Goal: Task Accomplishment & Management: Use online tool/utility

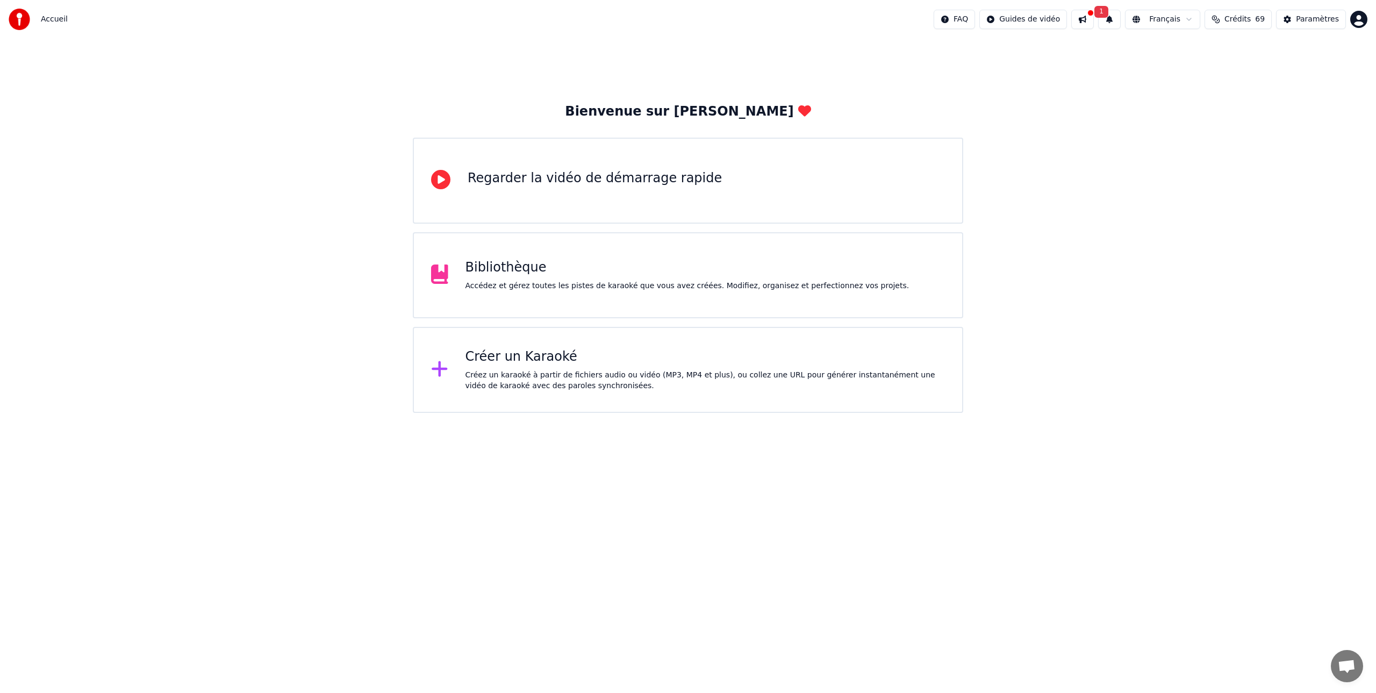
click at [506, 364] on div "Créer un Karaoké" at bounding box center [705, 356] width 480 height 17
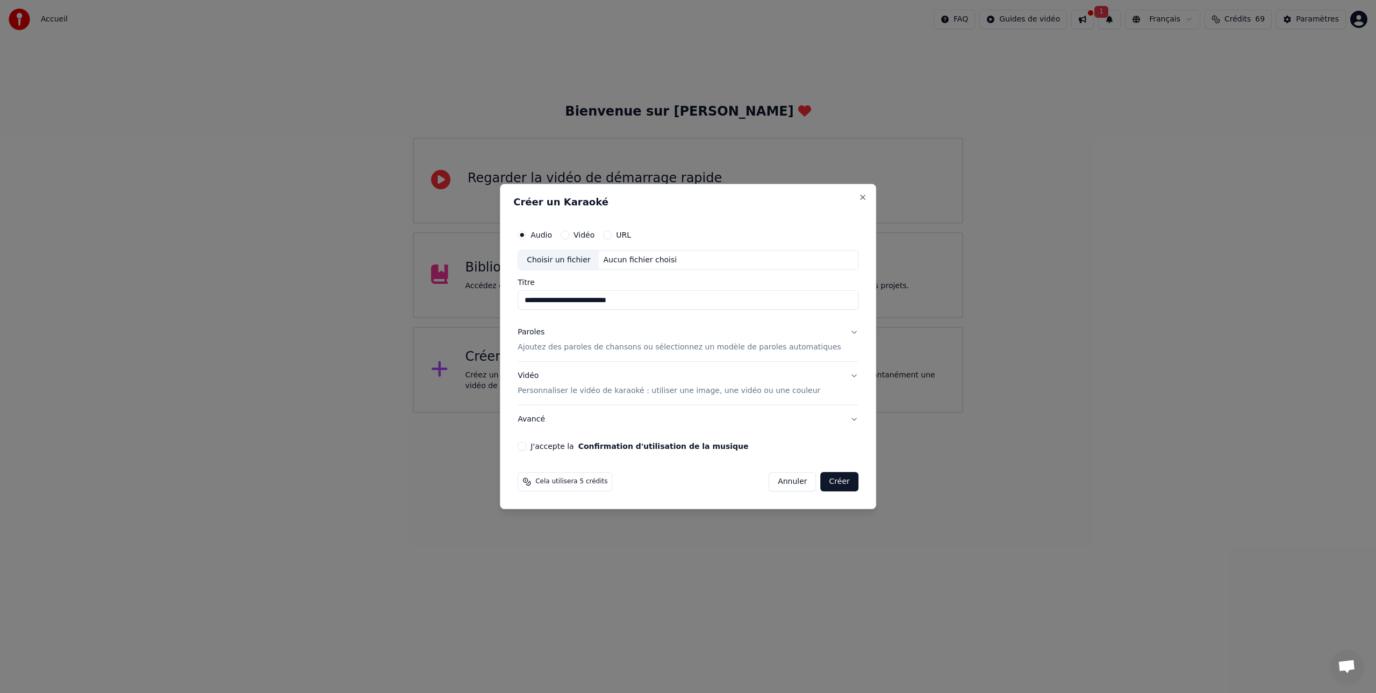
type input "**********"
click at [560, 347] on p "Ajoutez des paroles de chansons ou sélectionnez un modèle de paroles automatiqu…" at bounding box center [678, 347] width 323 height 11
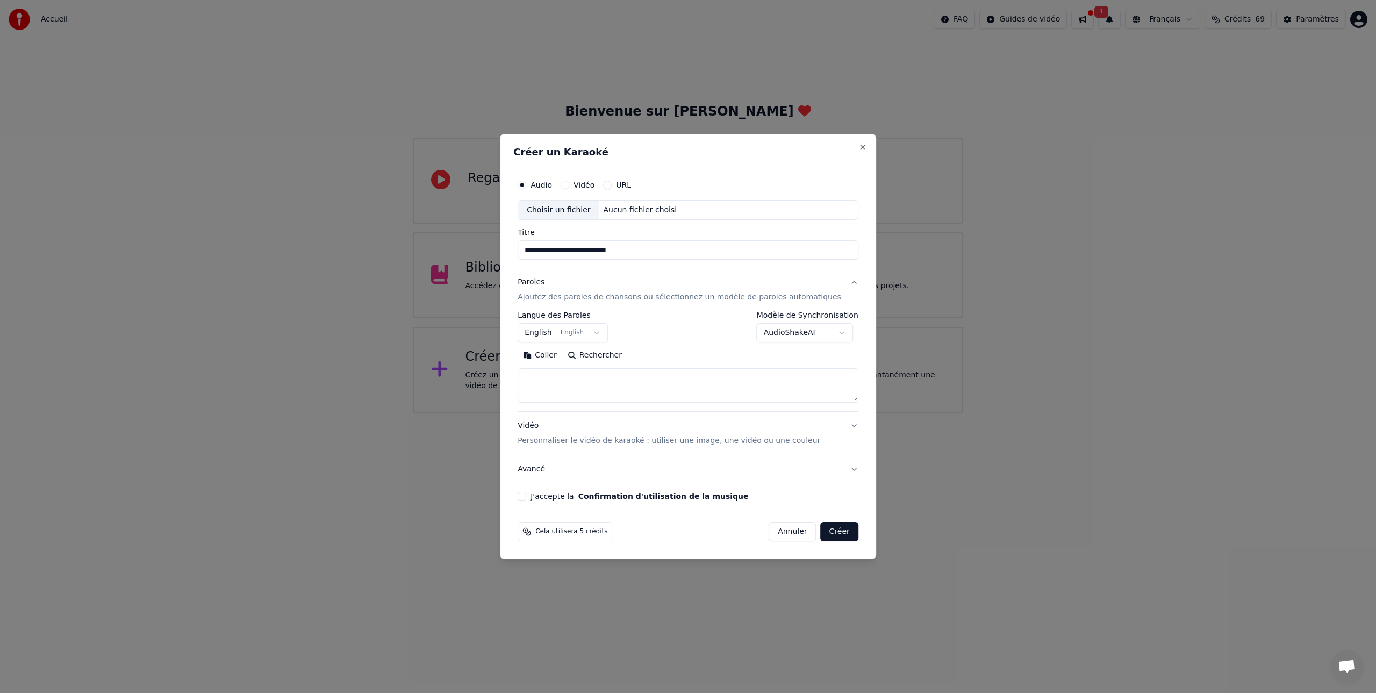
click at [555, 375] on textarea at bounding box center [687, 386] width 341 height 34
click at [553, 354] on button "Coller" at bounding box center [539, 355] width 45 height 17
drag, startPoint x: 593, startPoint y: 396, endPoint x: 519, endPoint y: 360, distance: 81.9
click at [519, 360] on div "**********" at bounding box center [688, 347] width 376 height 426
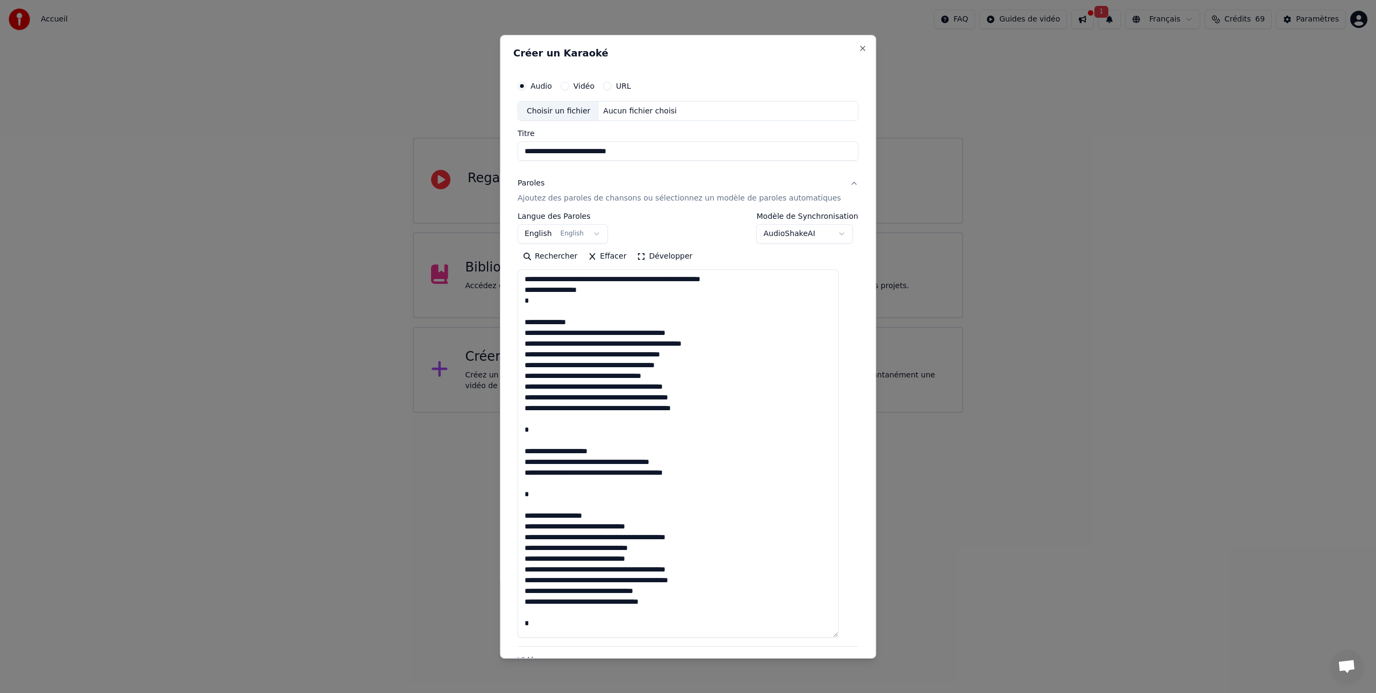
drag, startPoint x: 846, startPoint y: 403, endPoint x: 873, endPoint y: 627, distance: 225.7
click at [893, 413] on body "**********" at bounding box center [688, 206] width 1376 height 413
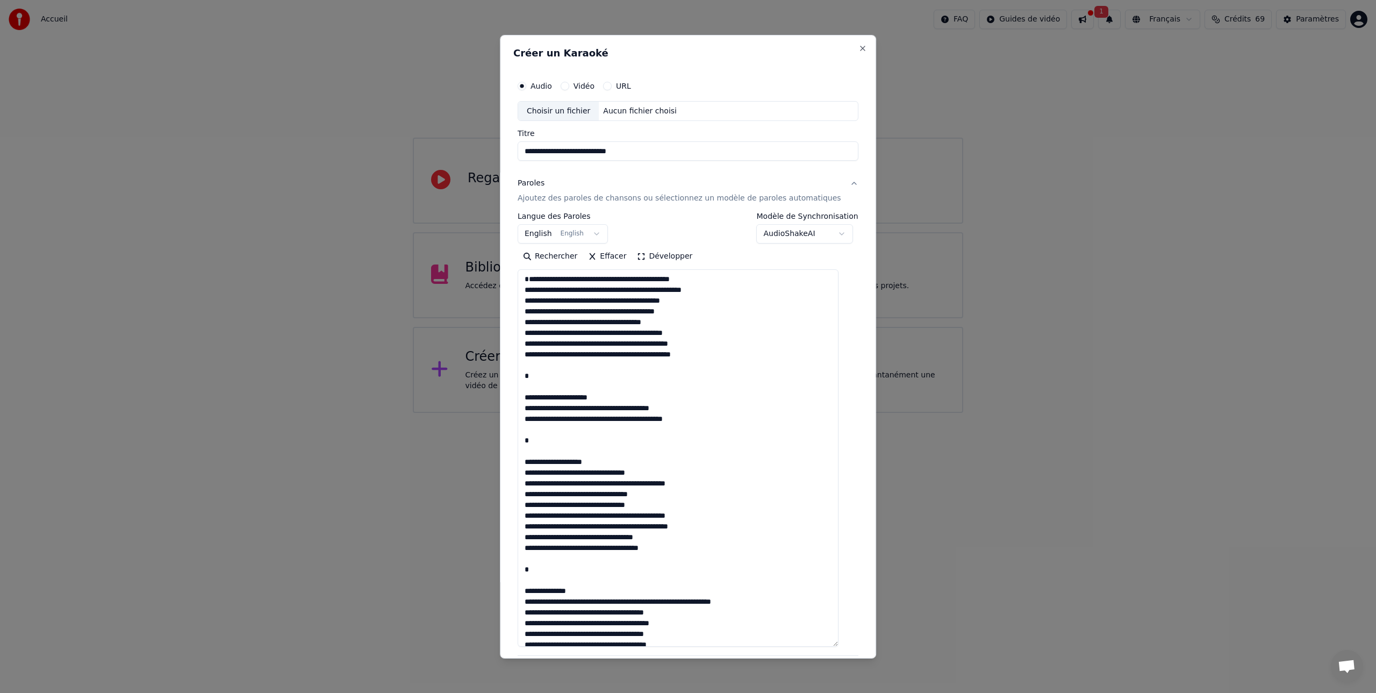
drag, startPoint x: 622, startPoint y: 409, endPoint x: 536, endPoint y: 385, distance: 90.0
click at [532, 386] on textarea at bounding box center [677, 457] width 321 height 377
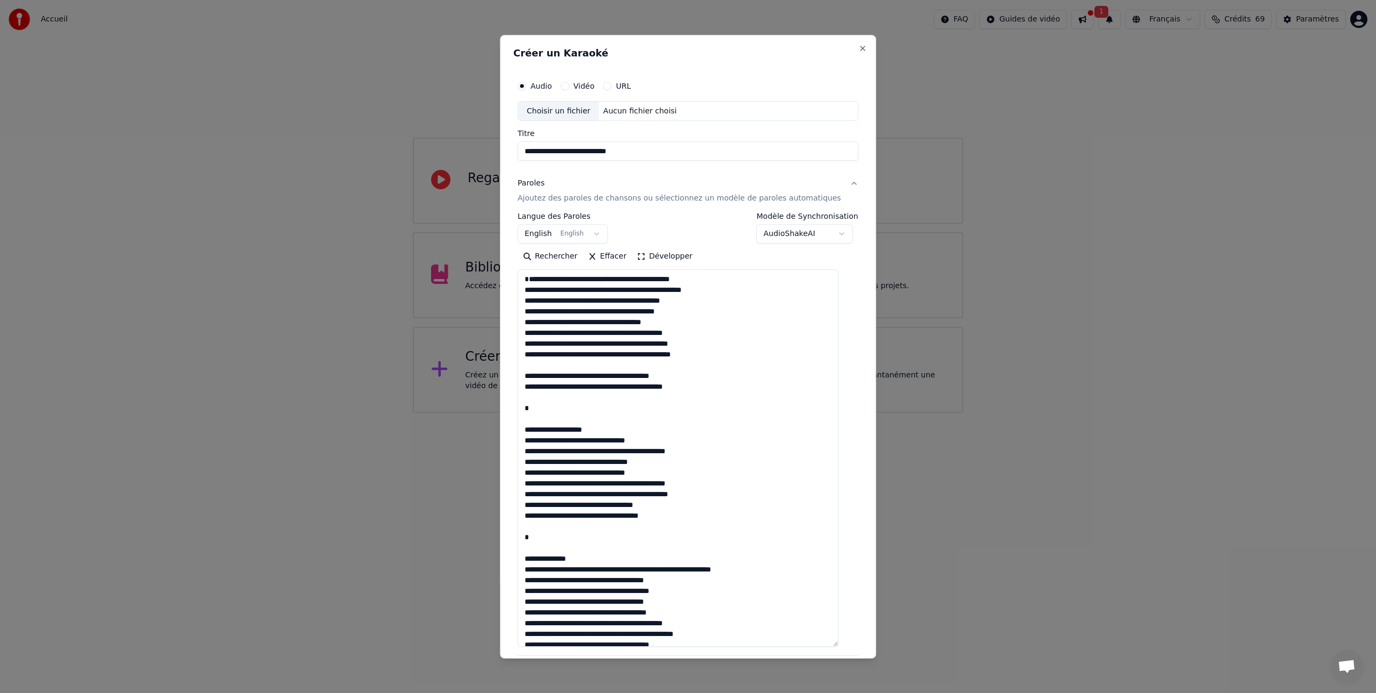
drag, startPoint x: 595, startPoint y: 442, endPoint x: 527, endPoint y: 418, distance: 73.1
click at [527, 418] on textarea at bounding box center [677, 457] width 321 height 377
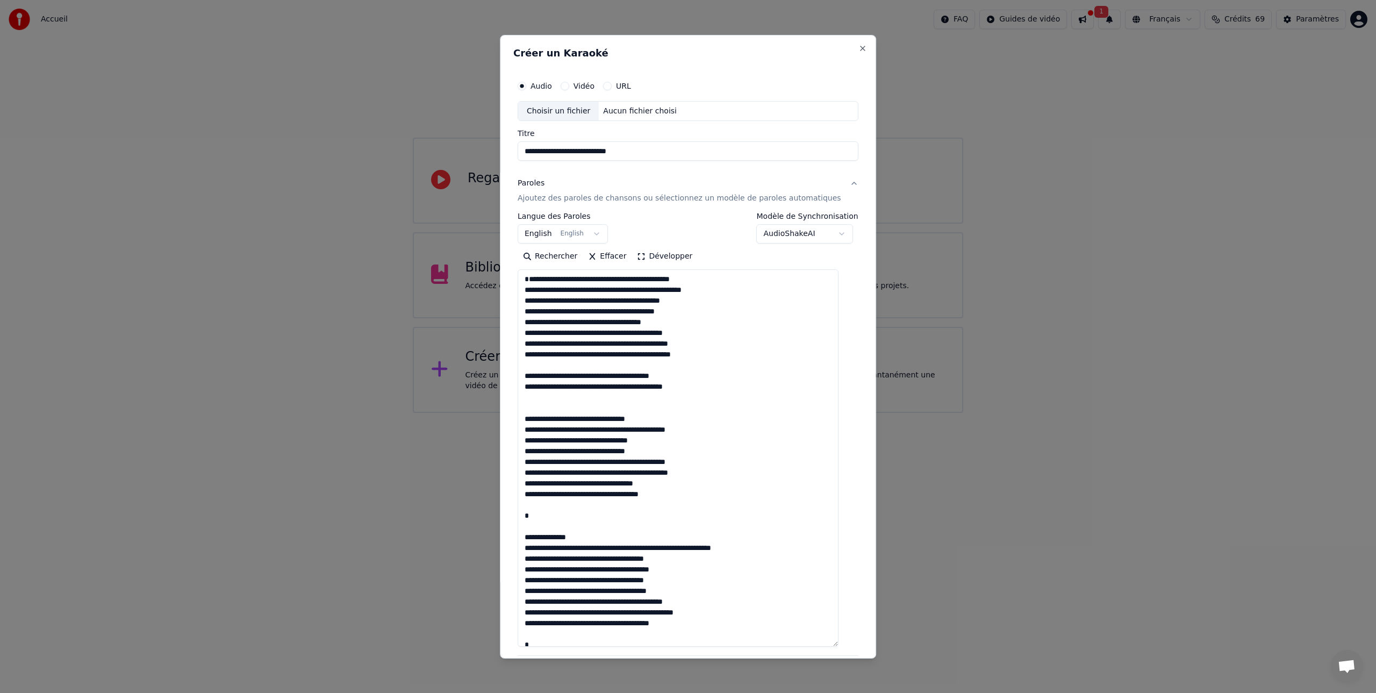
drag, startPoint x: 592, startPoint y: 548, endPoint x: 533, endPoint y: 519, distance: 65.6
click at [530, 525] on textarea at bounding box center [677, 457] width 321 height 377
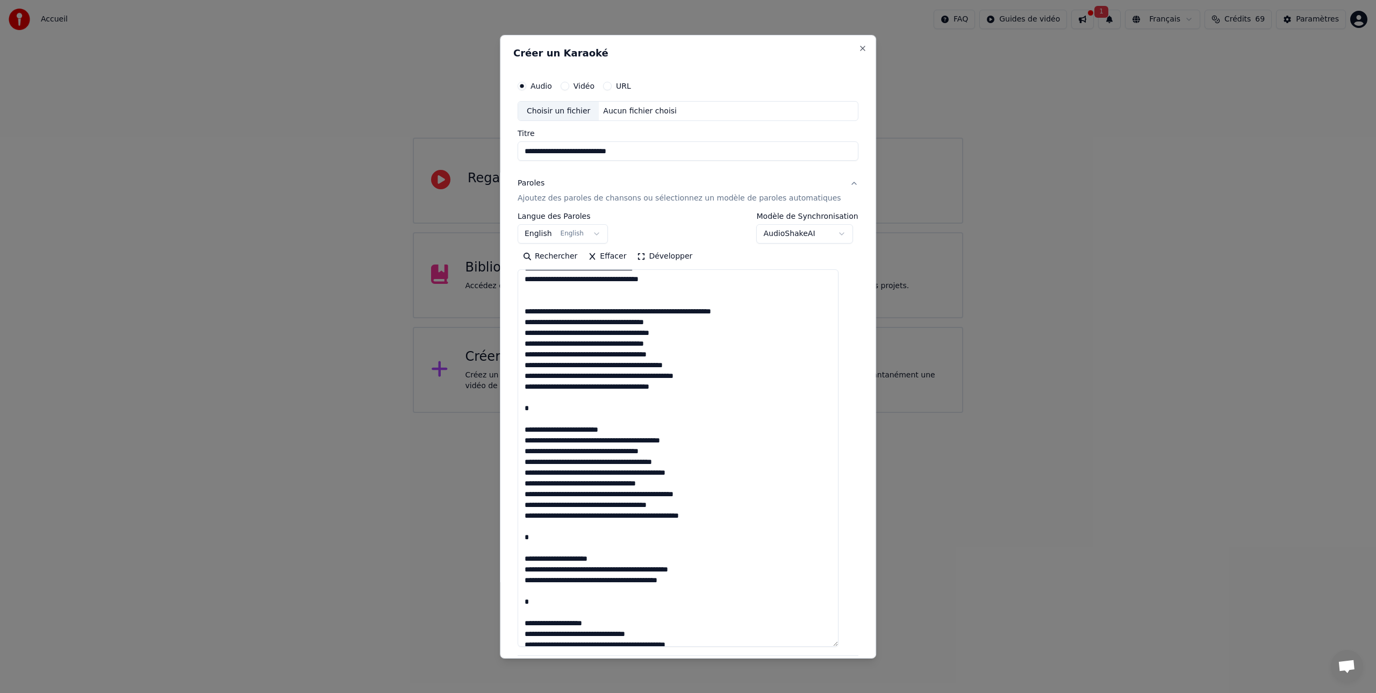
scroll to position [220, 0]
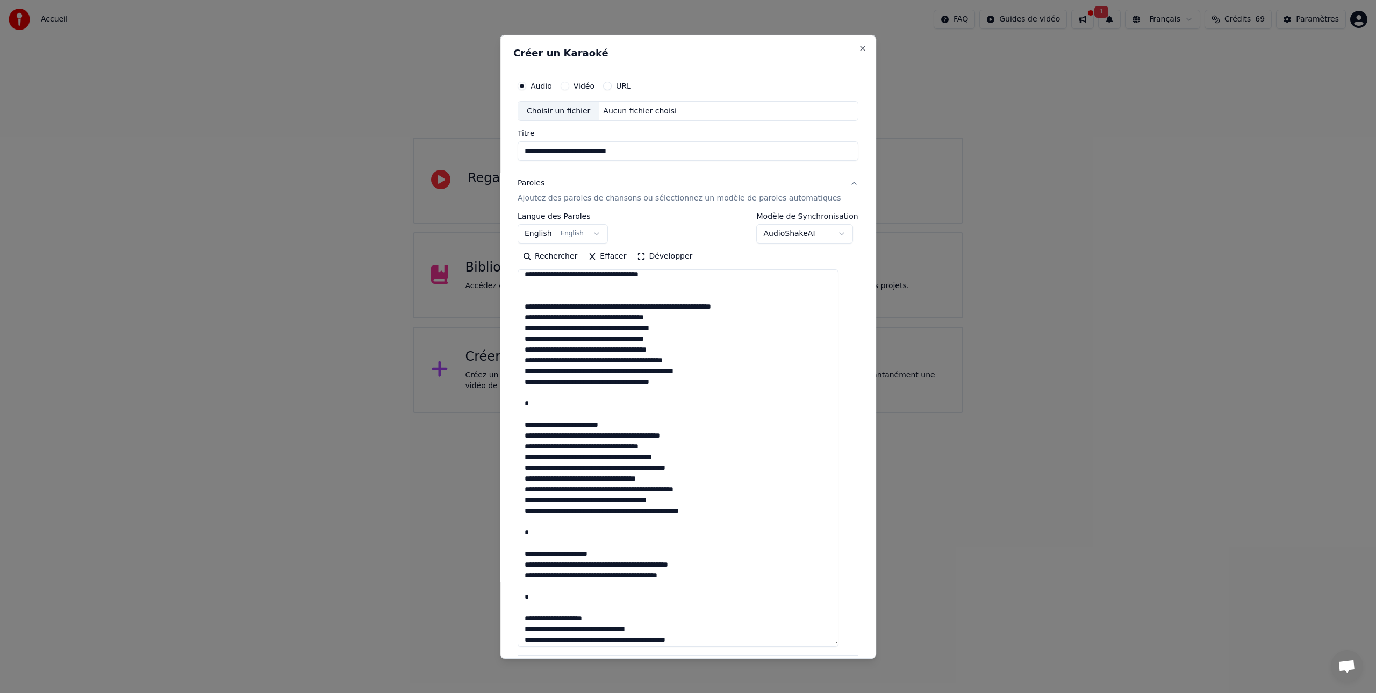
drag, startPoint x: 611, startPoint y: 433, endPoint x: 529, endPoint y: 412, distance: 84.5
click at [529, 412] on textarea at bounding box center [677, 457] width 321 height 377
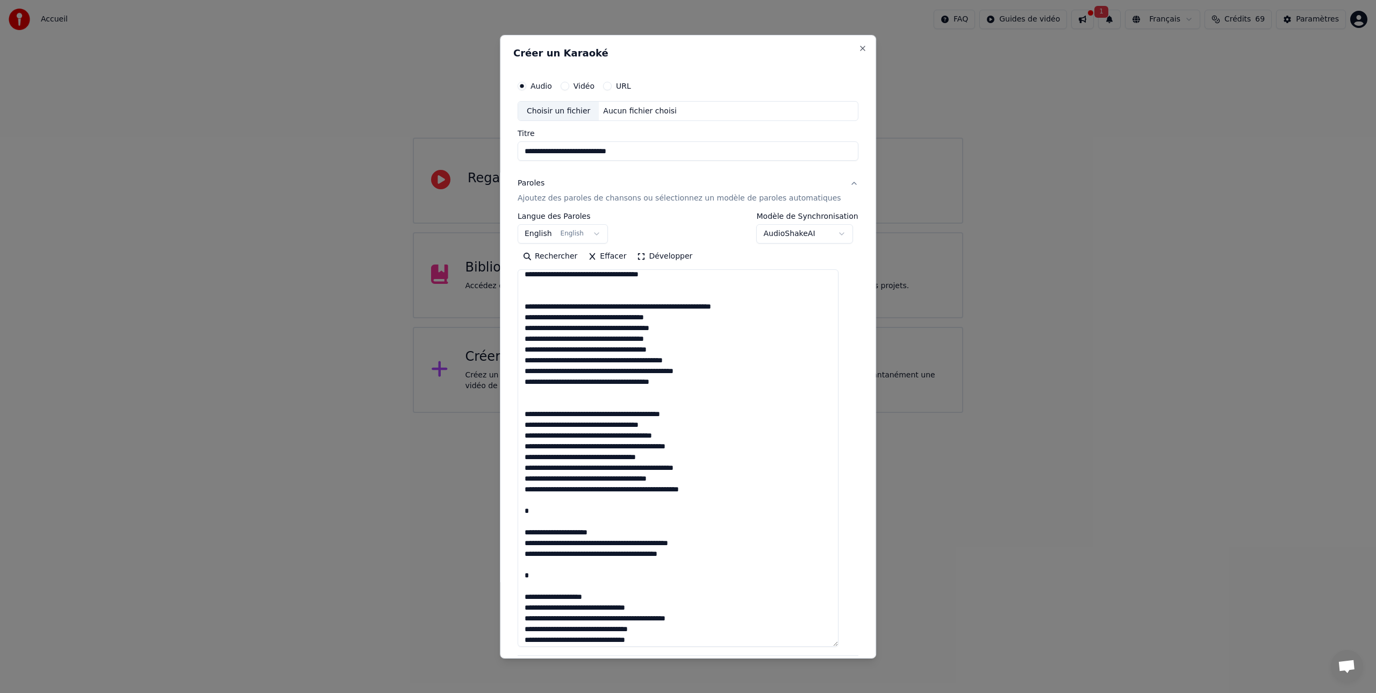
drag, startPoint x: 617, startPoint y: 542, endPoint x: 527, endPoint y: 519, distance: 93.7
click at [527, 519] on textarea at bounding box center [677, 457] width 321 height 377
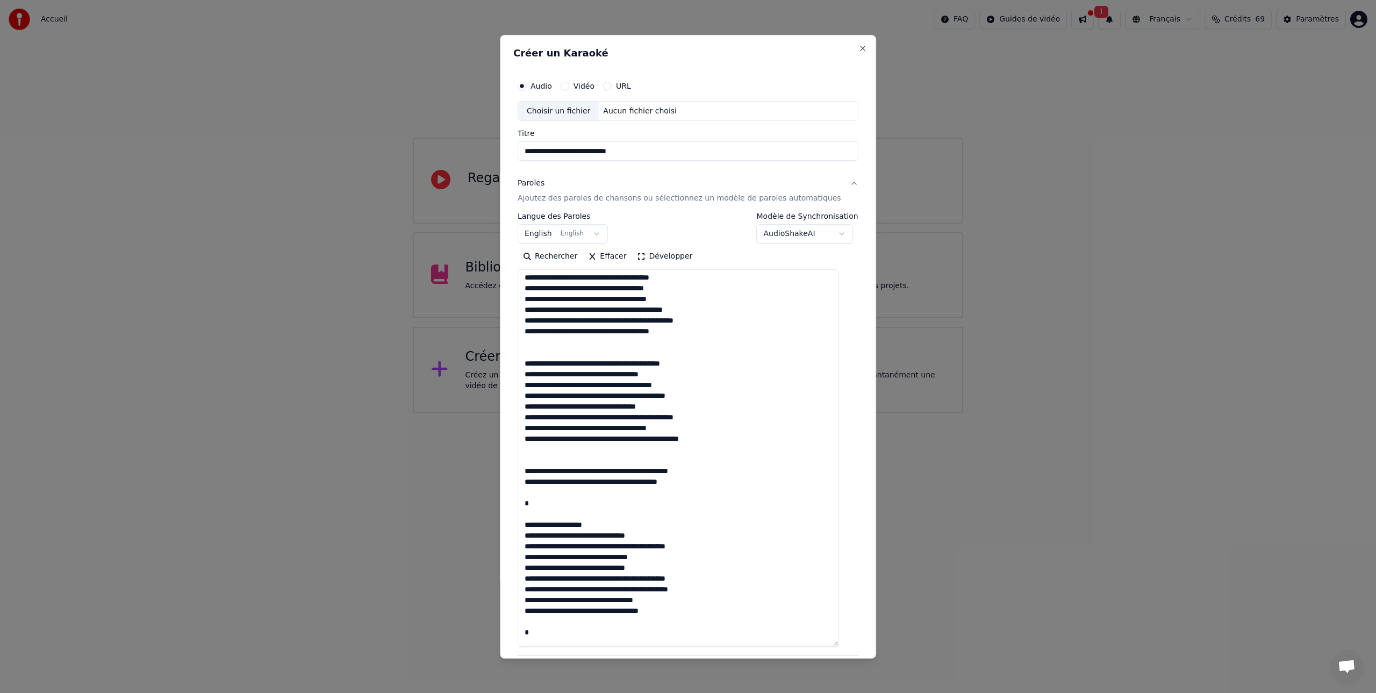
scroll to position [302, 0]
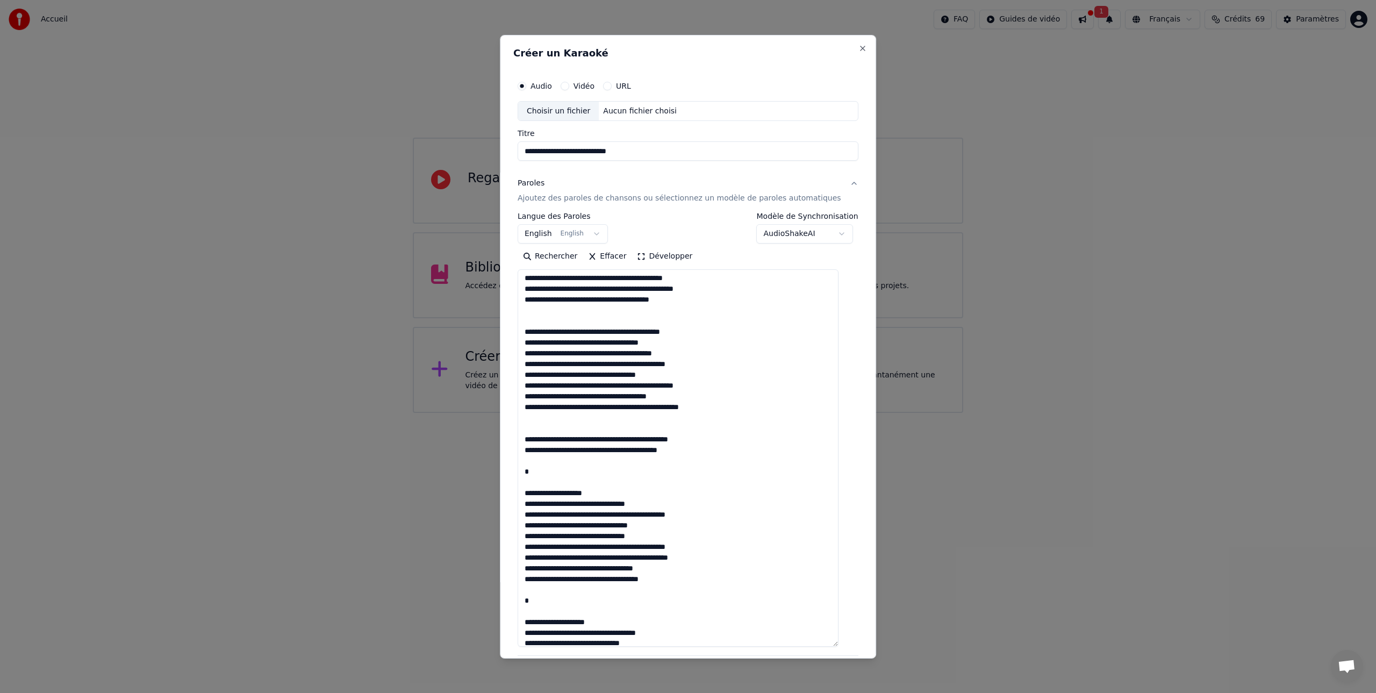
drag, startPoint x: 599, startPoint y: 503, endPoint x: 533, endPoint y: 478, distance: 70.8
click at [533, 478] on textarea at bounding box center [677, 457] width 321 height 377
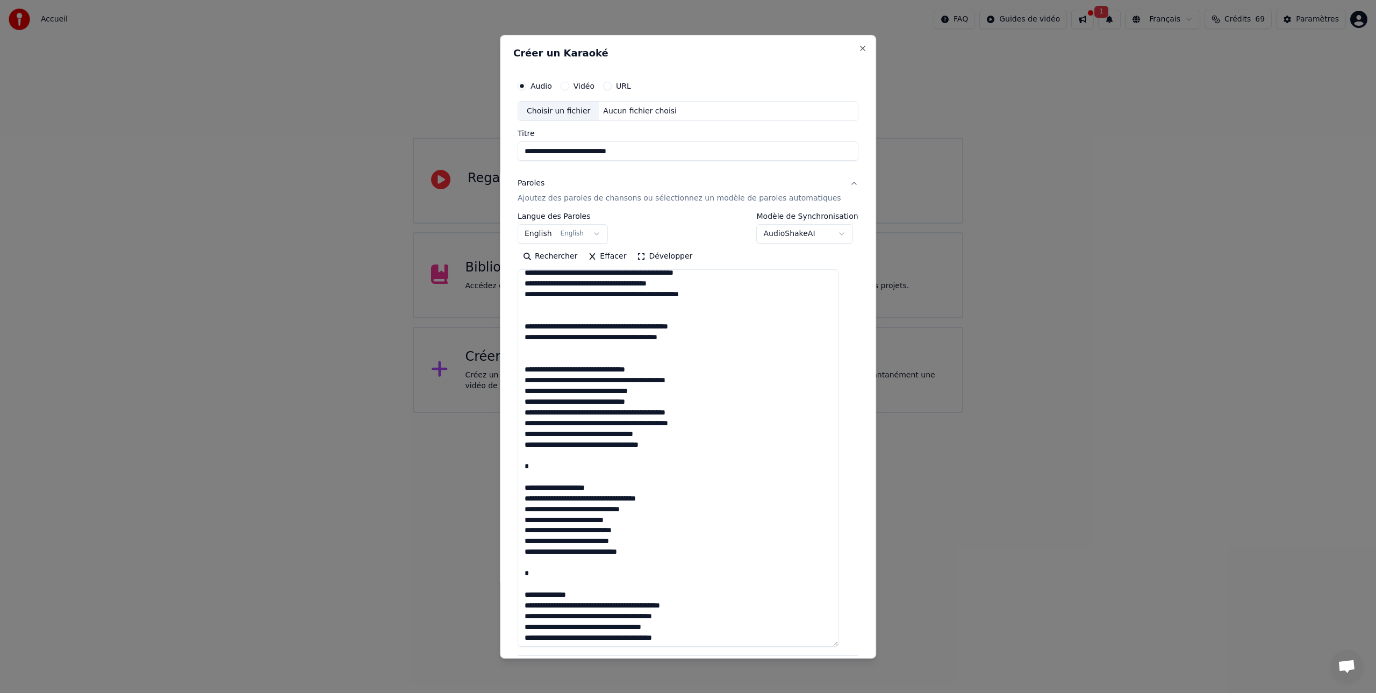
scroll to position [420, 0]
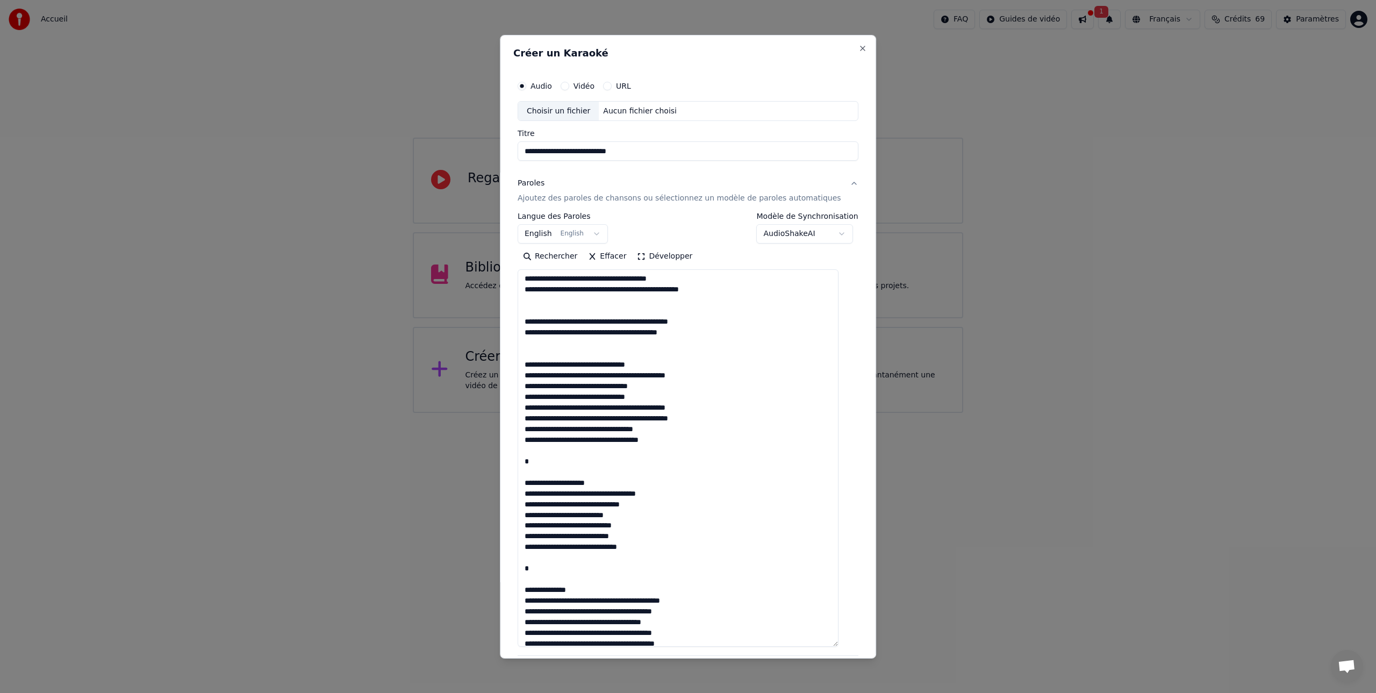
drag, startPoint x: 613, startPoint y: 493, endPoint x: 531, endPoint y: 467, distance: 85.1
click at [531, 467] on textarea at bounding box center [677, 457] width 321 height 377
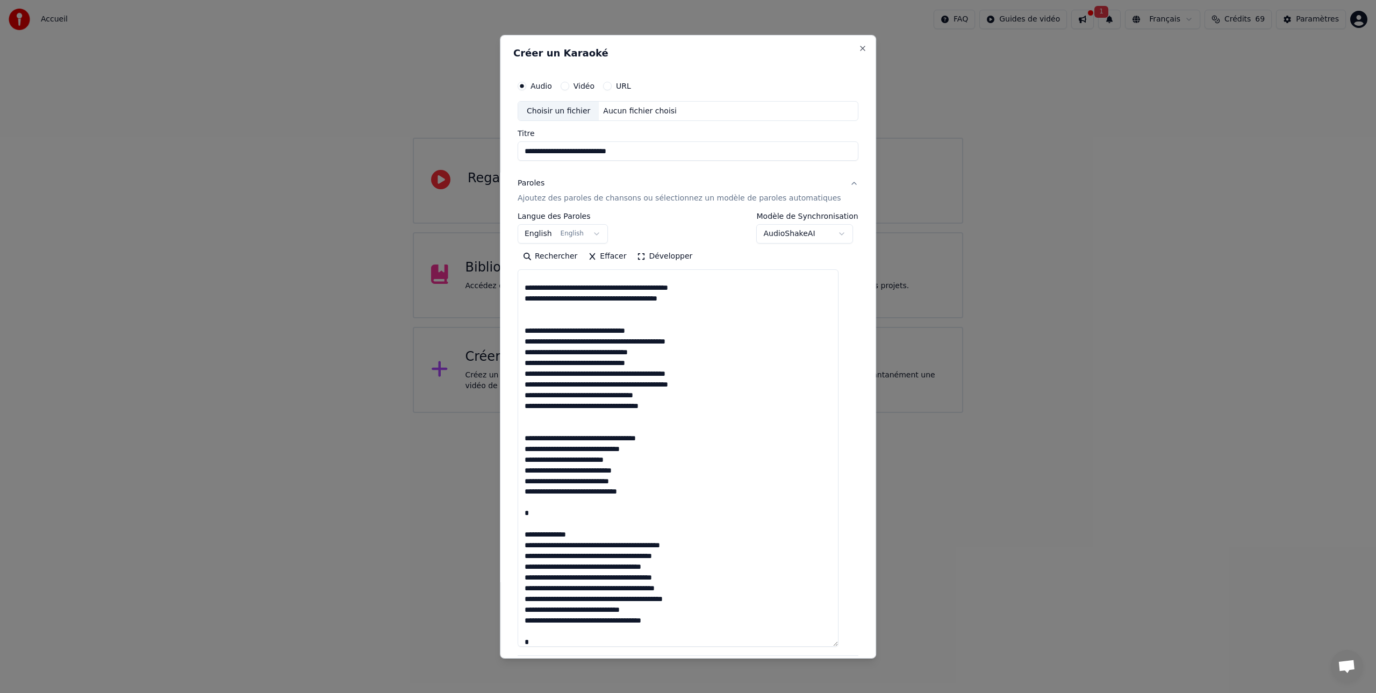
scroll to position [456, 0]
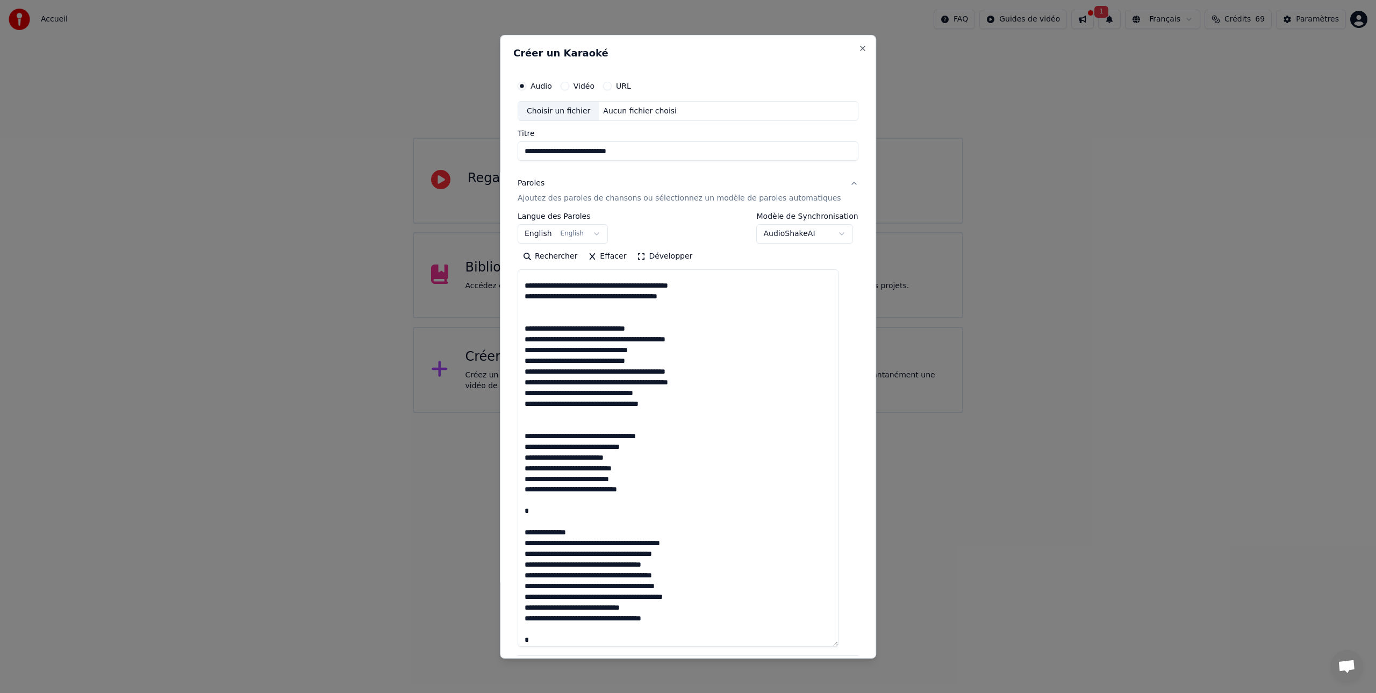
drag, startPoint x: 595, startPoint y: 542, endPoint x: 545, endPoint y: 521, distance: 54.0
click at [533, 522] on textarea at bounding box center [677, 457] width 321 height 377
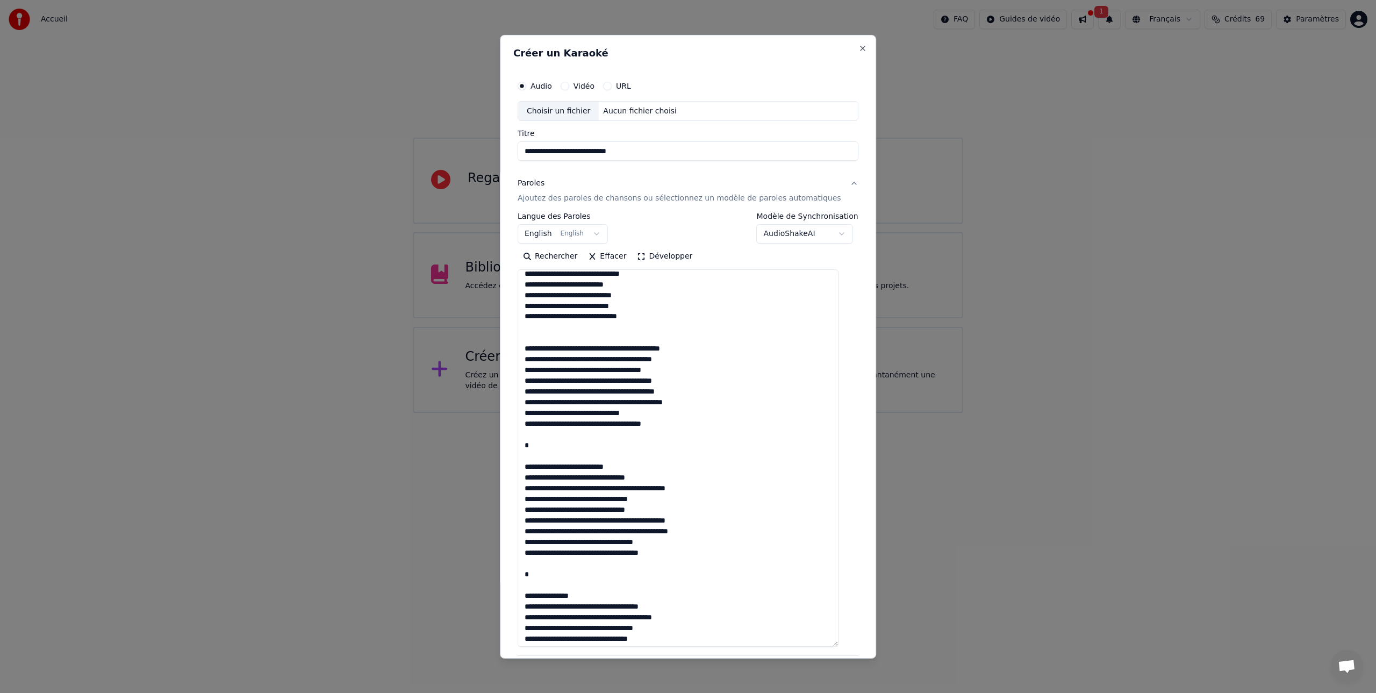
scroll to position [634, 0]
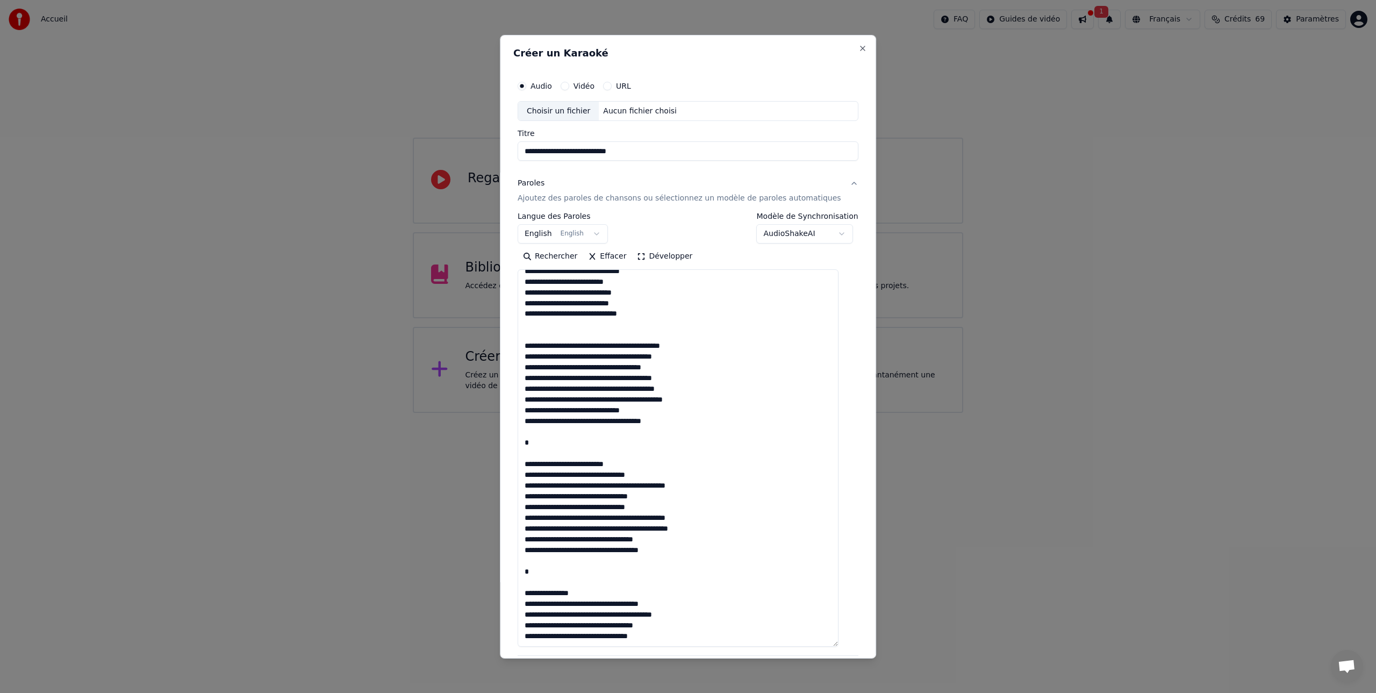
drag, startPoint x: 638, startPoint y: 471, endPoint x: 534, endPoint y: 452, distance: 105.3
click at [534, 452] on textarea at bounding box center [677, 457] width 321 height 377
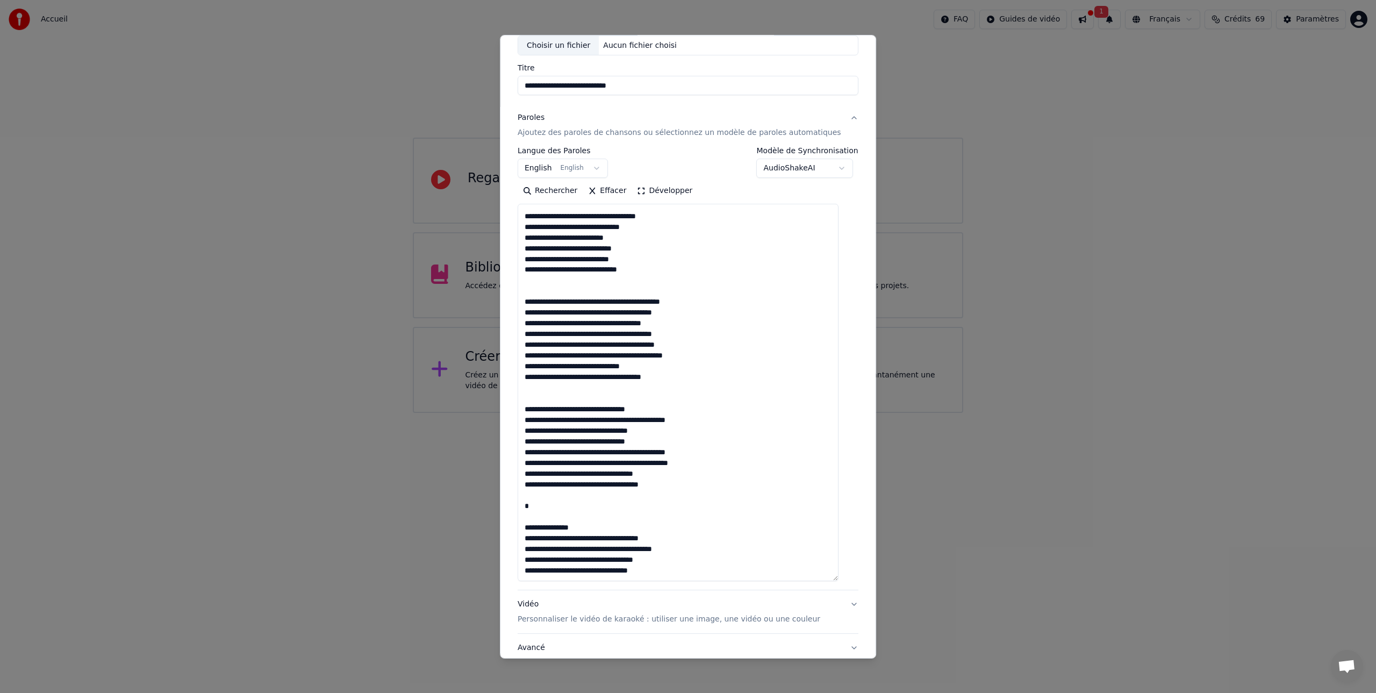
scroll to position [89, 0]
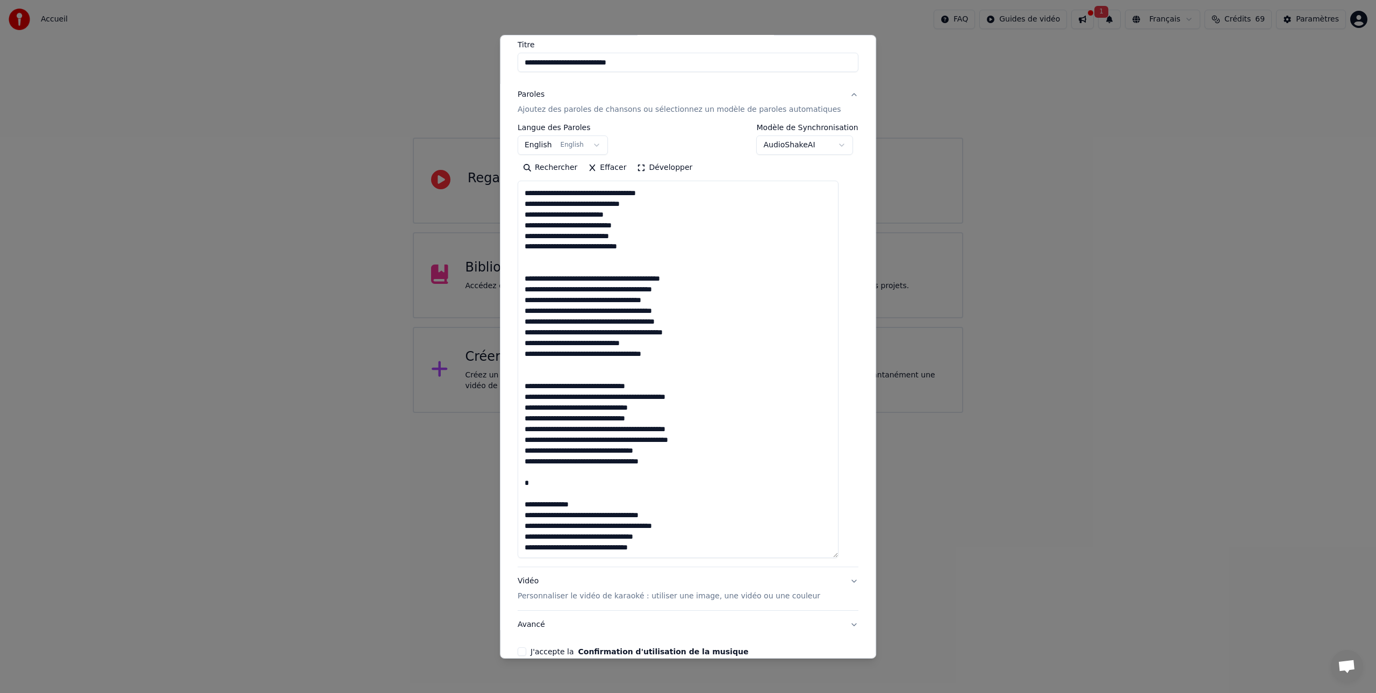
drag, startPoint x: 599, startPoint y: 504, endPoint x: 537, endPoint y: 481, distance: 65.5
click at [537, 481] on textarea at bounding box center [677, 369] width 321 height 377
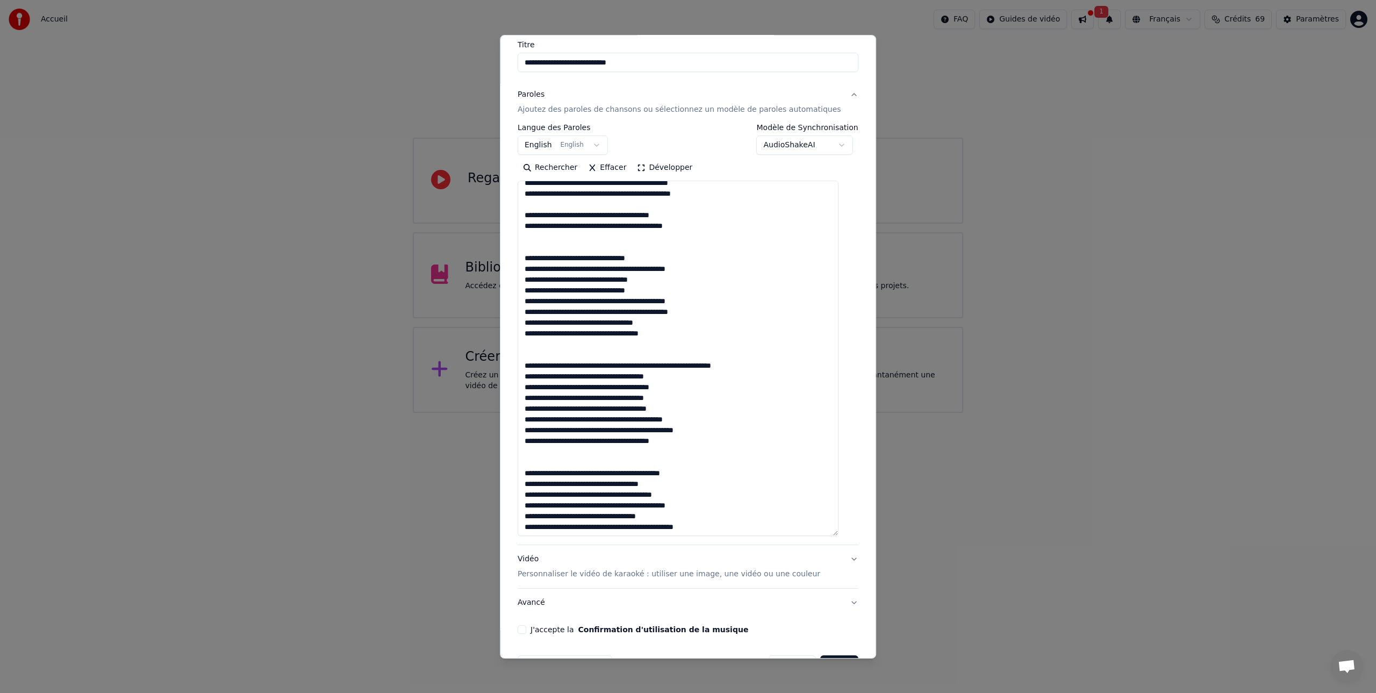
scroll to position [0, 0]
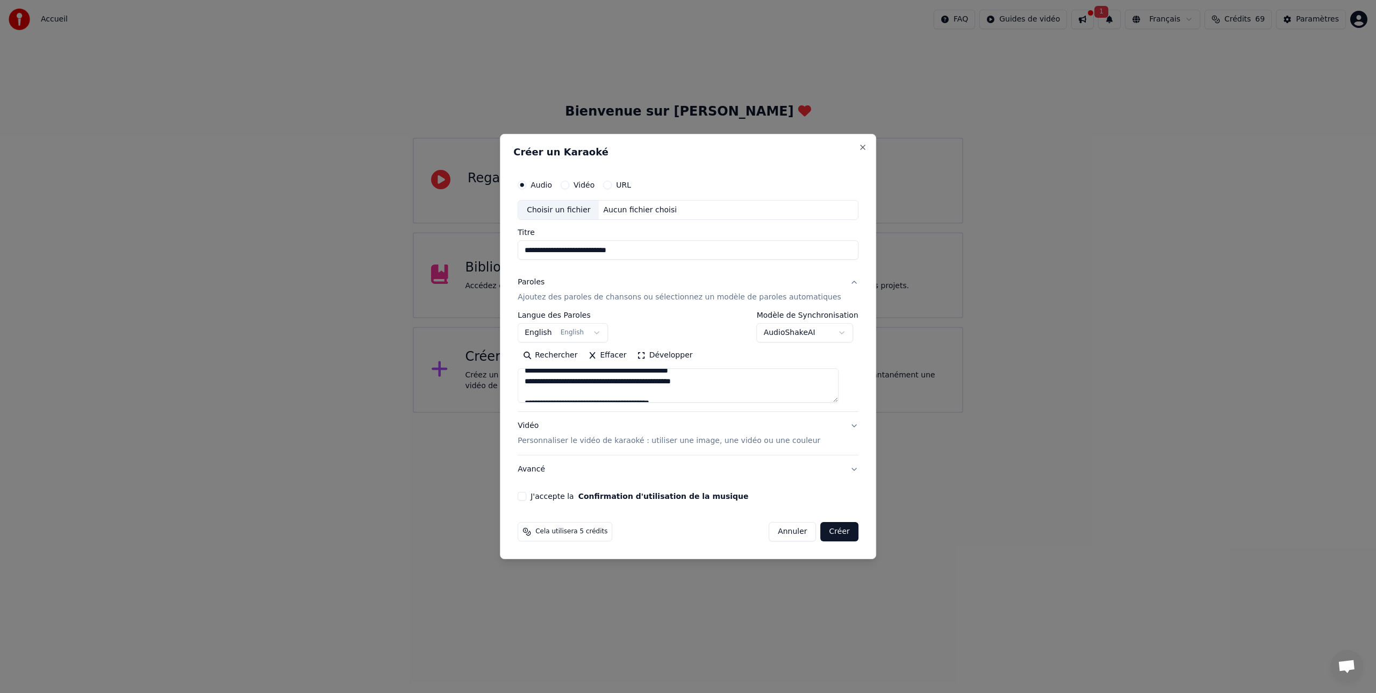
drag, startPoint x: 844, startPoint y: 556, endPoint x: 840, endPoint y: 257, distance: 298.8
click at [840, 257] on div "**********" at bounding box center [687, 337] width 349 height 335
type textarea "**********"
click at [526, 495] on button "J'accepte la Confirmation d'utilisation de la musique" at bounding box center [521, 496] width 9 height 9
click at [560, 207] on div "Choisir un fichier" at bounding box center [558, 209] width 81 height 19
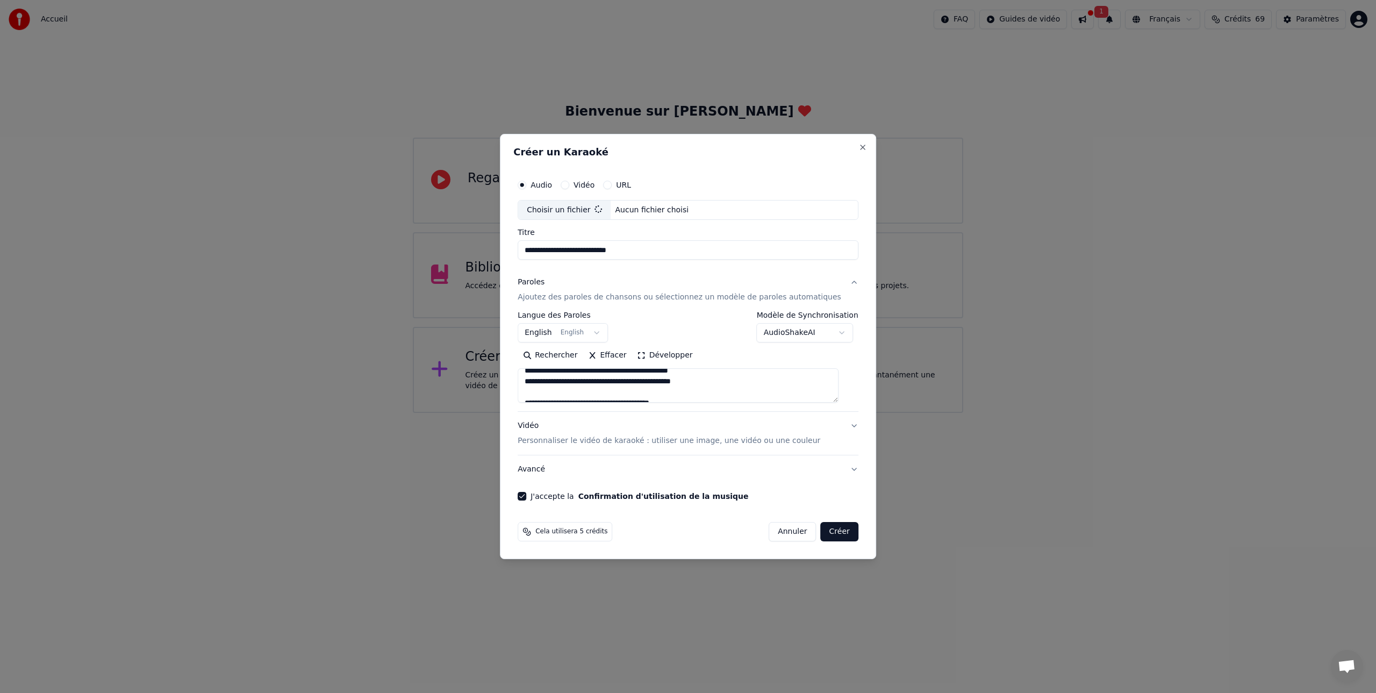
type input "**********"
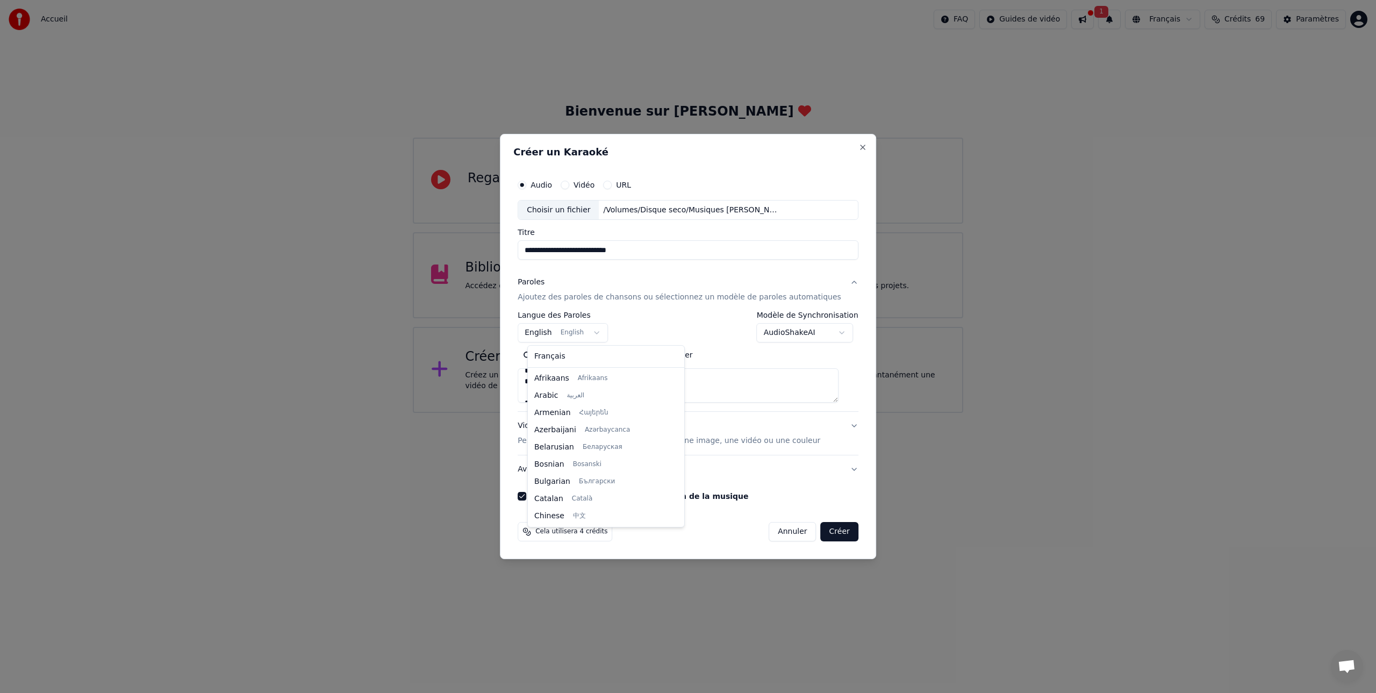
scroll to position [86, 0]
click at [602, 331] on body "**********" at bounding box center [688, 206] width 1376 height 413
click at [602, 330] on body "**********" at bounding box center [688, 206] width 1376 height 413
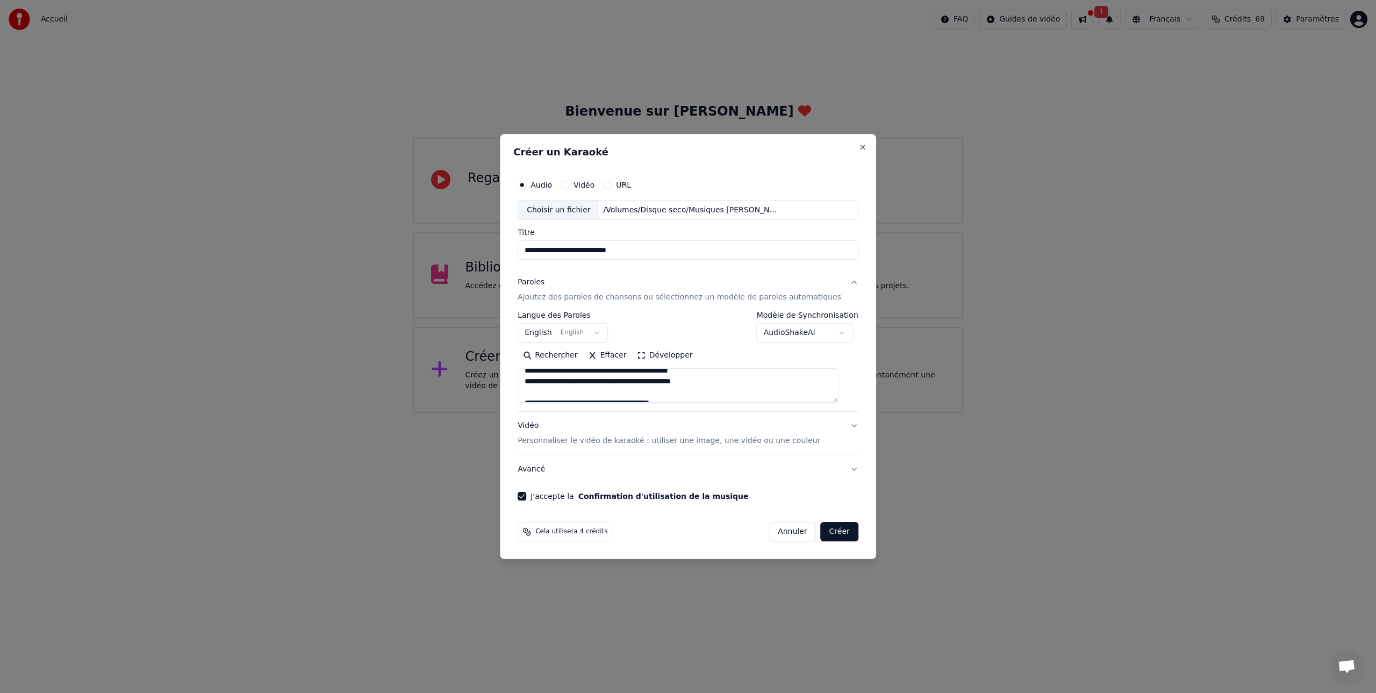
click at [832, 535] on button "Créer" at bounding box center [840, 531] width 38 height 19
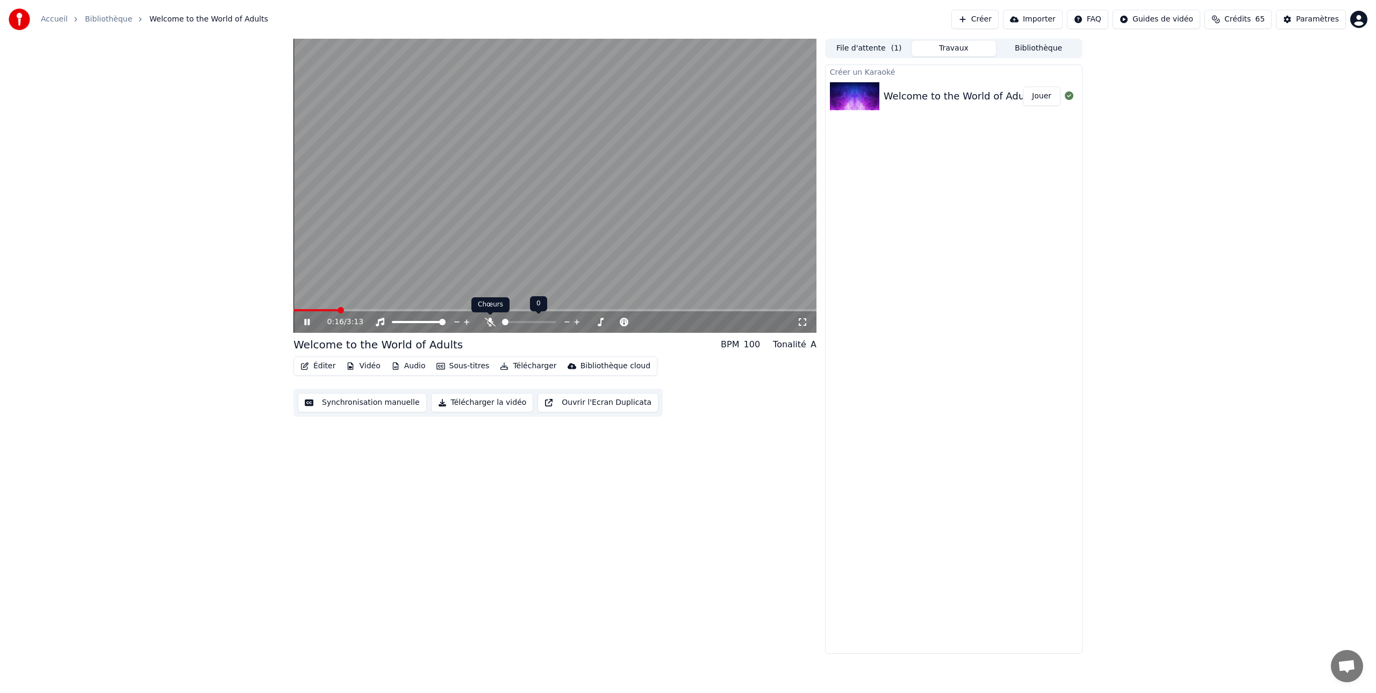
click at [492, 322] on icon at bounding box center [490, 322] width 11 height 9
click at [517, 324] on span at bounding box center [518, 322] width 6 height 6
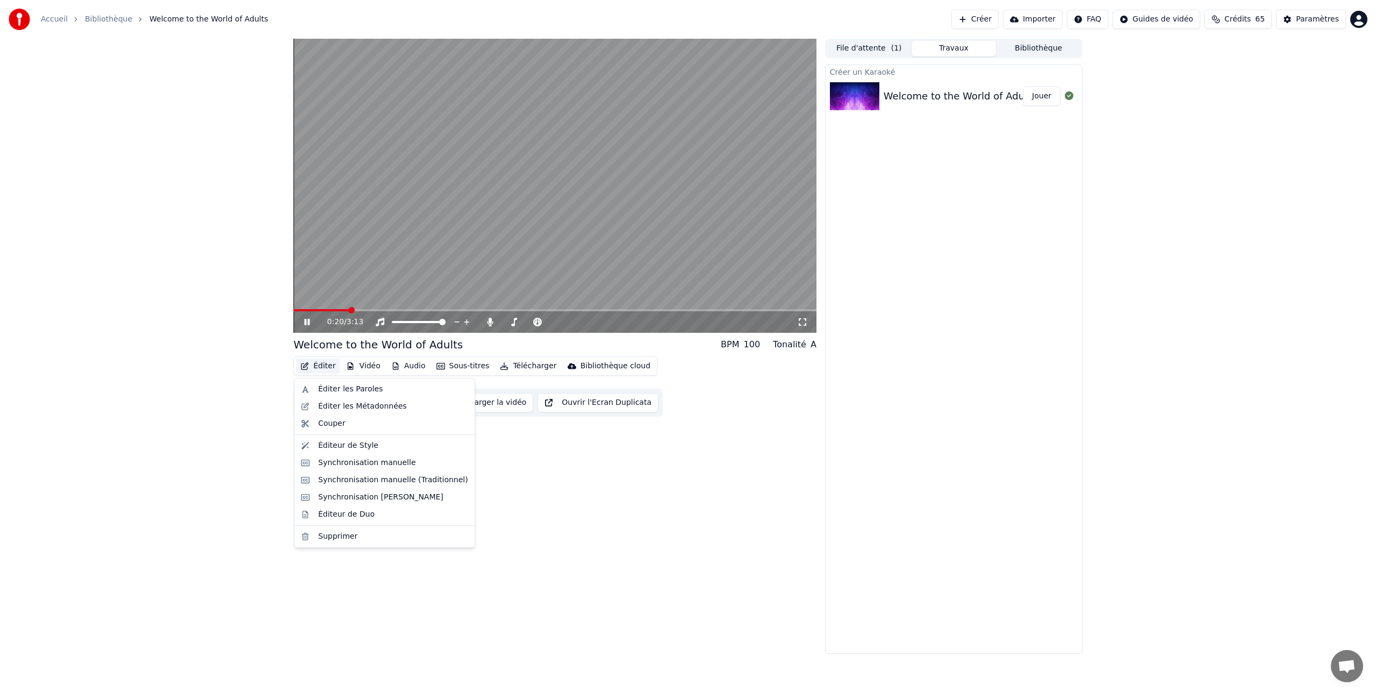
click at [320, 365] on button "Éditer" at bounding box center [318, 365] width 44 height 15
click at [334, 391] on div "Éditer les Paroles" at bounding box center [350, 389] width 64 height 11
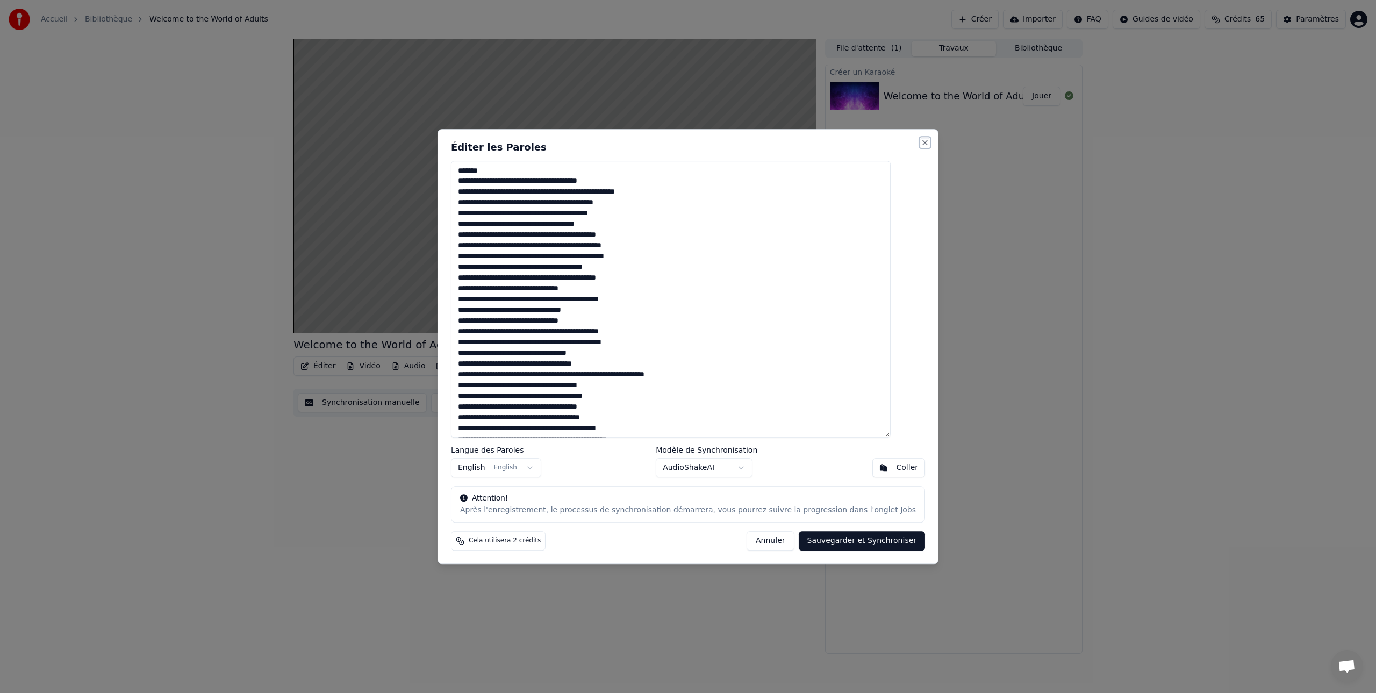
click at [920, 142] on button "Close" at bounding box center [924, 142] width 9 height 9
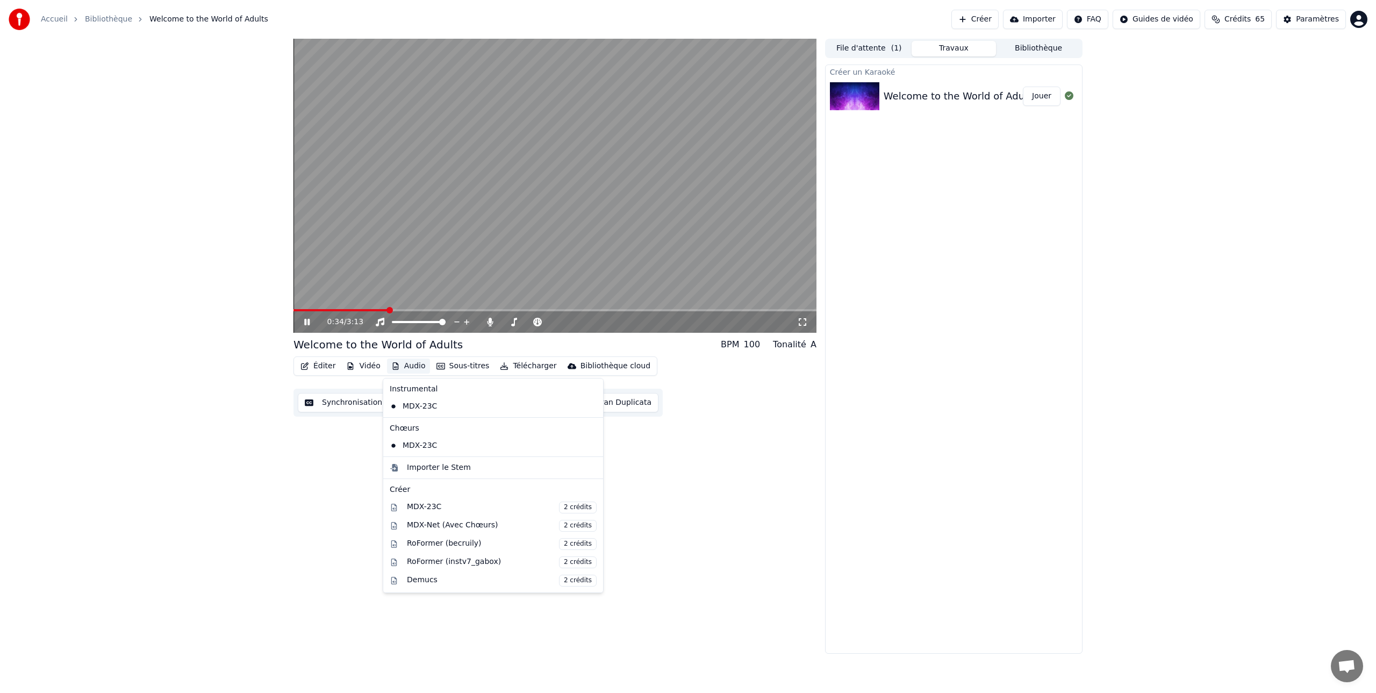
click at [409, 365] on button "Audio" at bounding box center [408, 365] width 43 height 15
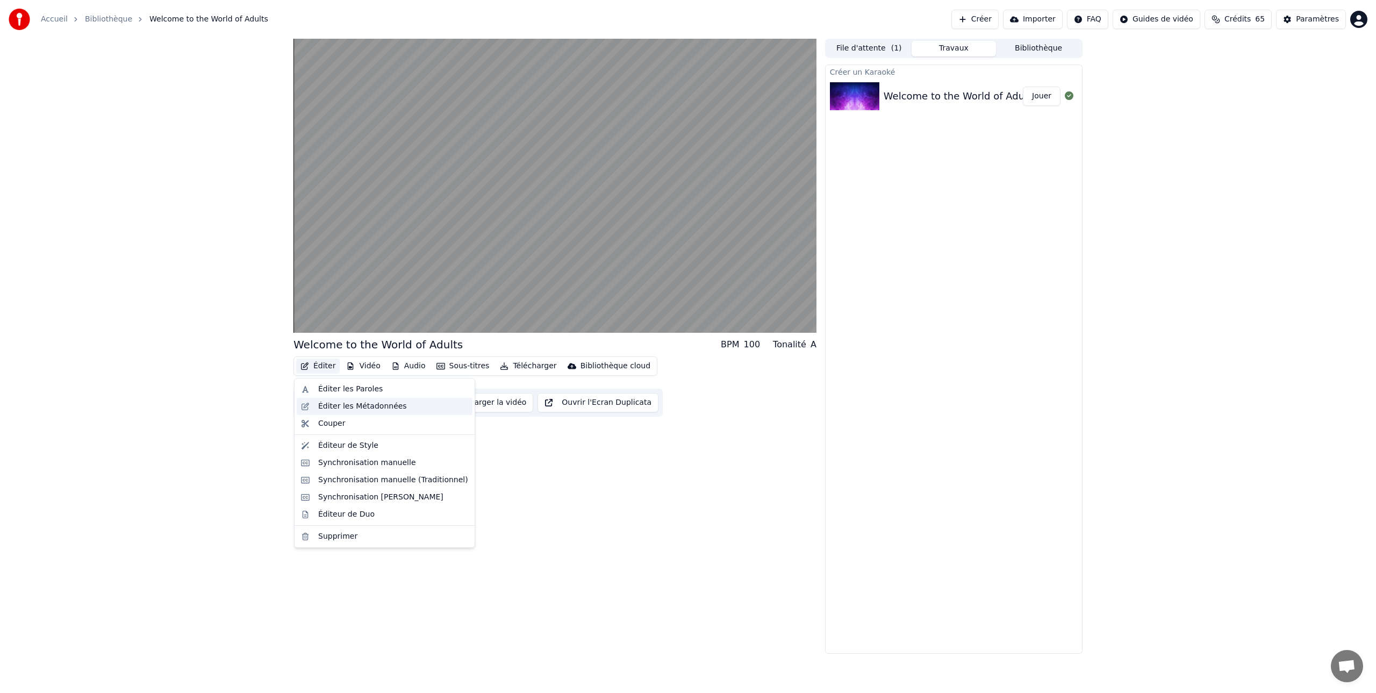
click at [333, 407] on div "Éditer les Métadonnées" at bounding box center [362, 406] width 89 height 11
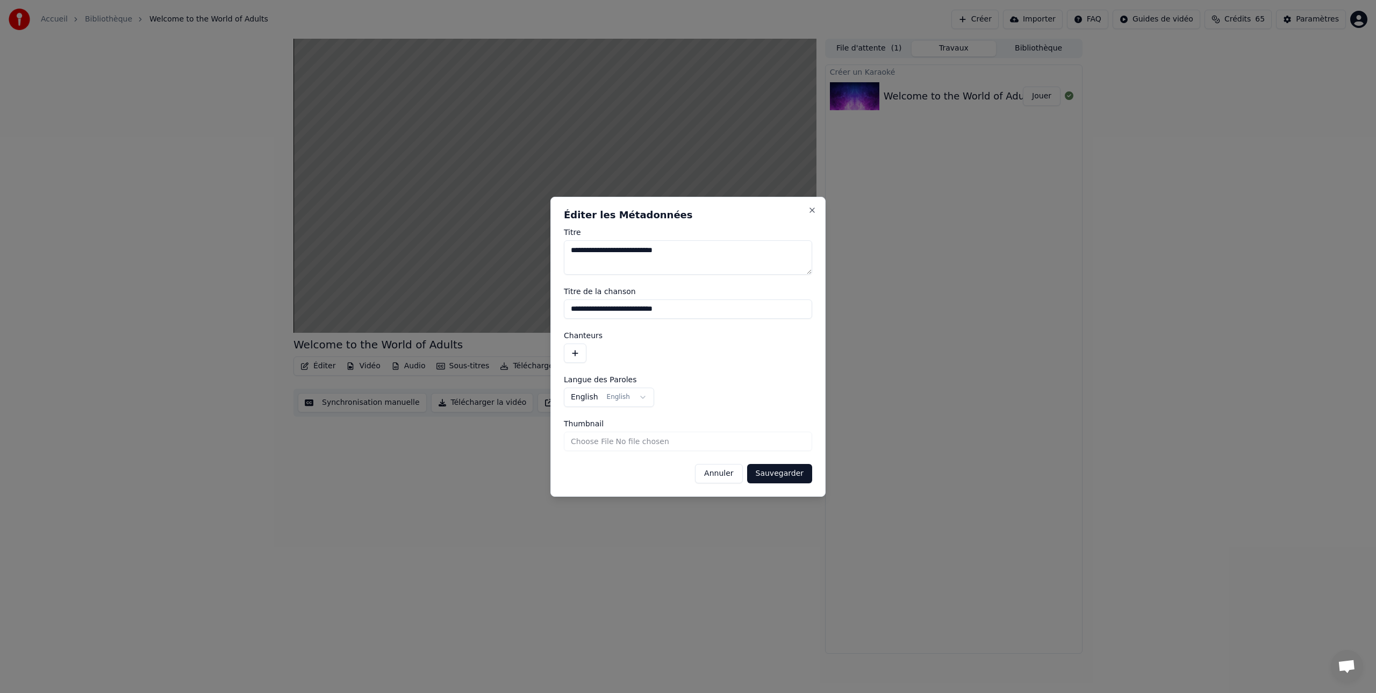
click at [571, 355] on button "button" at bounding box center [575, 352] width 23 height 19
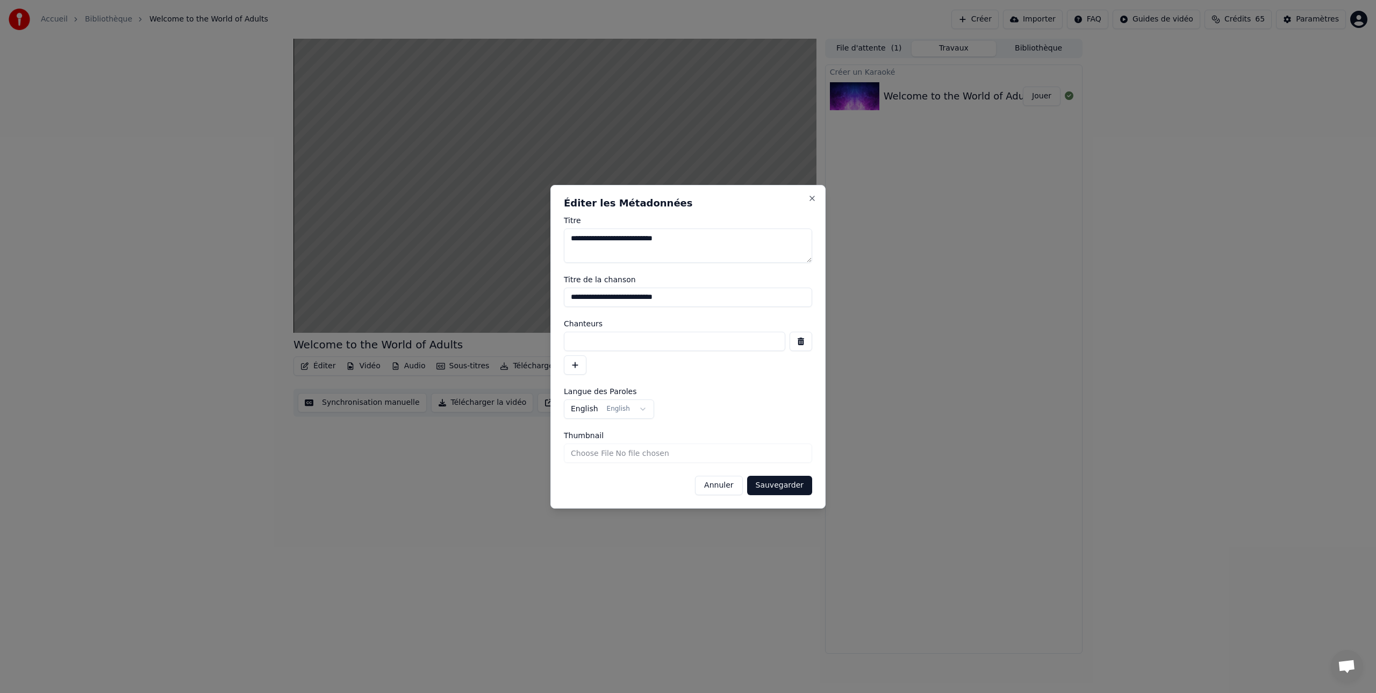
click at [585, 339] on input at bounding box center [674, 341] width 221 height 19
type input "**********"
click at [785, 485] on button "Sauvegarder" at bounding box center [779, 485] width 65 height 19
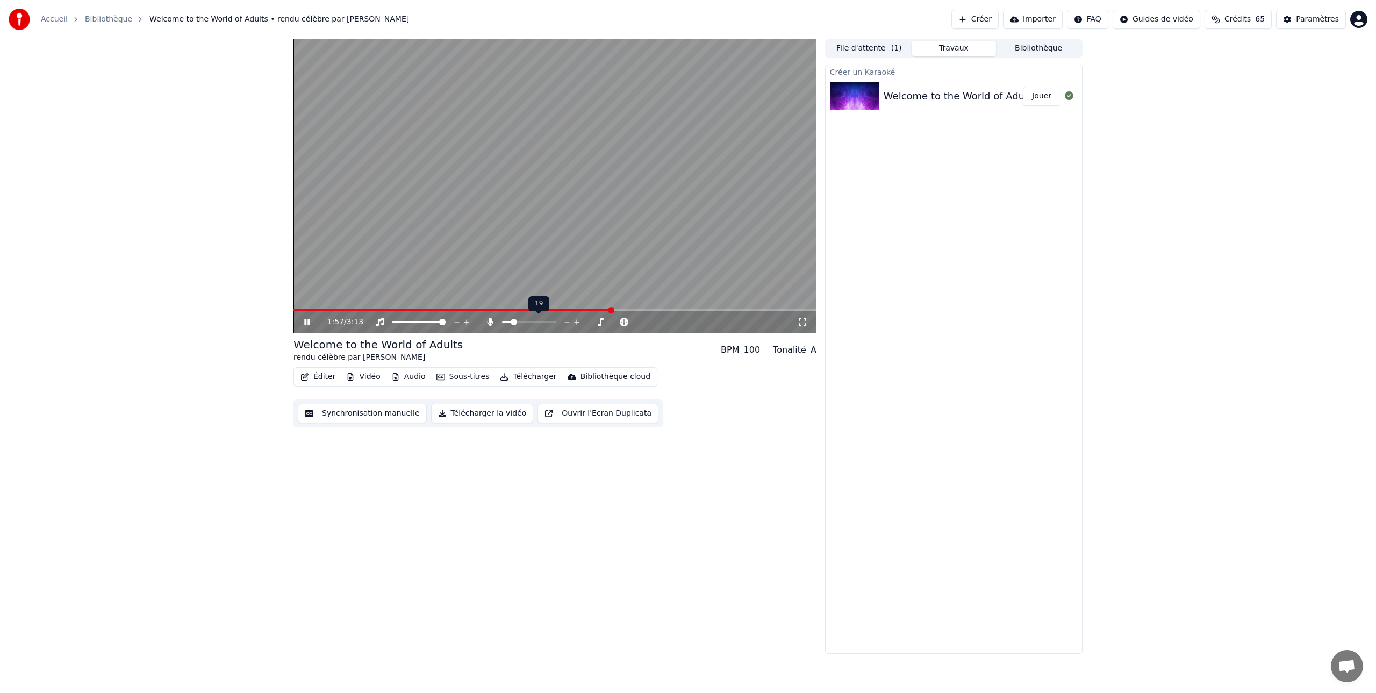
click at [512, 322] on span at bounding box center [513, 322] width 6 height 6
click at [1043, 97] on button "Jouer" at bounding box center [1042, 96] width 38 height 19
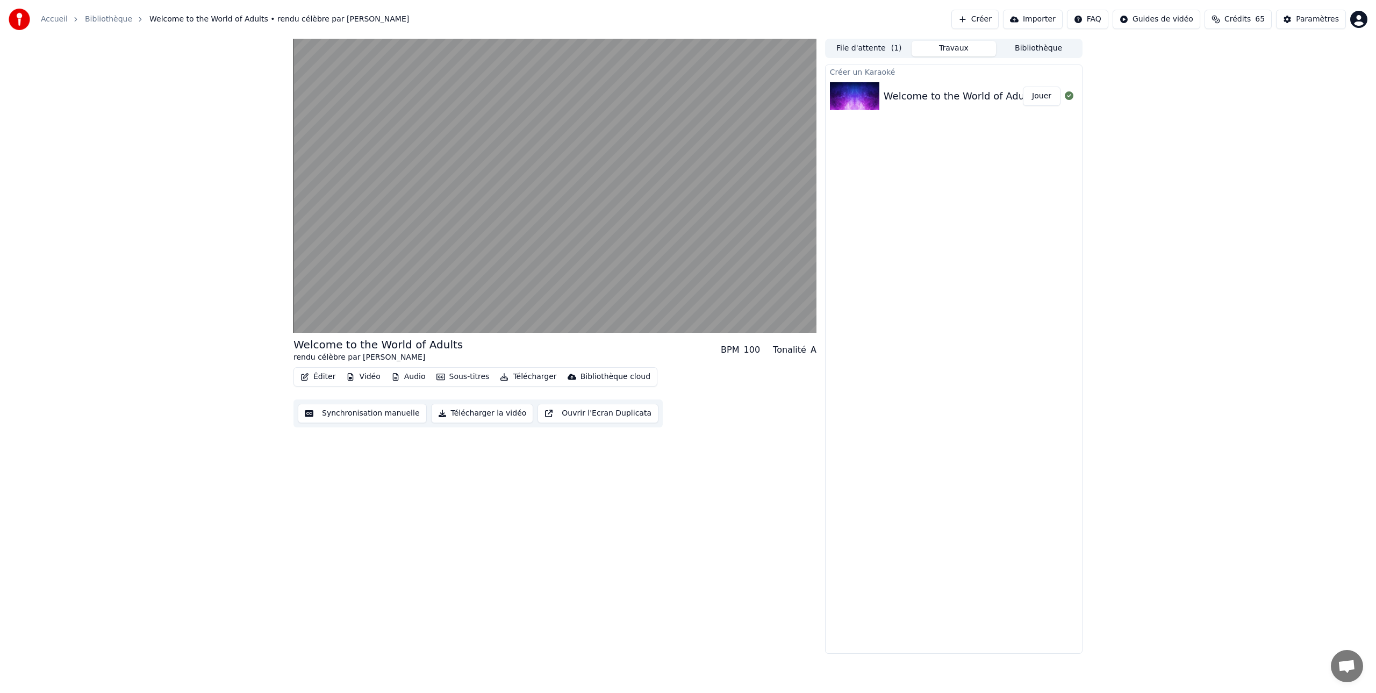
click at [495, 416] on button "Télécharger la vidéo" at bounding box center [482, 413] width 103 height 19
click at [1038, 97] on button "Afficher" at bounding box center [1036, 96] width 47 height 19
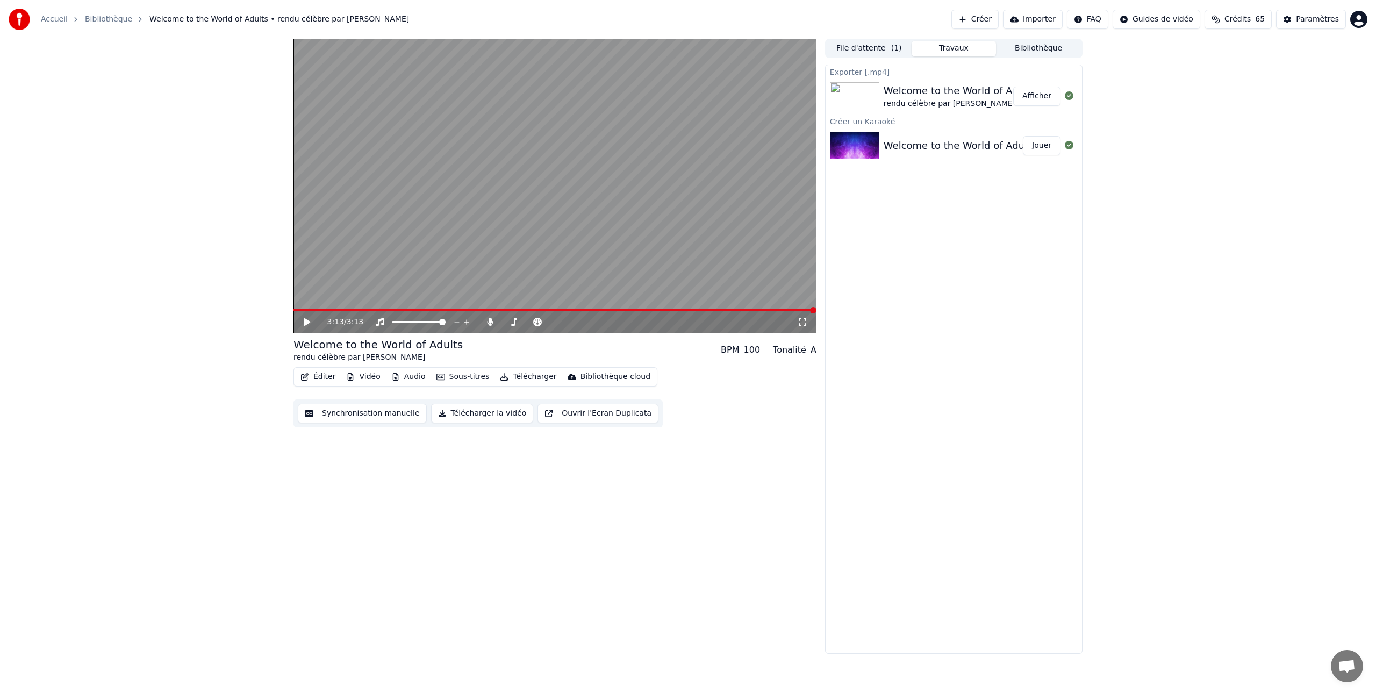
click at [53, 20] on link "Accueil" at bounding box center [54, 19] width 27 height 11
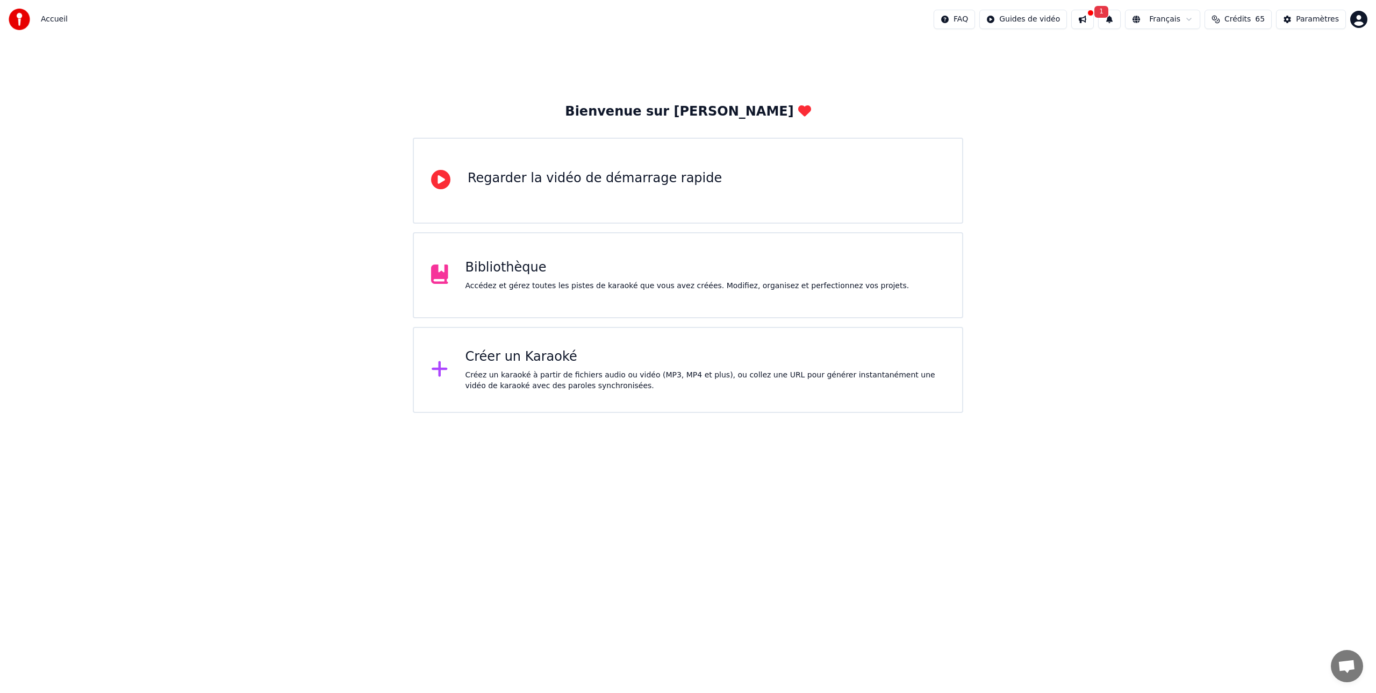
click at [521, 364] on div "Créer un Karaoké" at bounding box center [705, 356] width 480 height 17
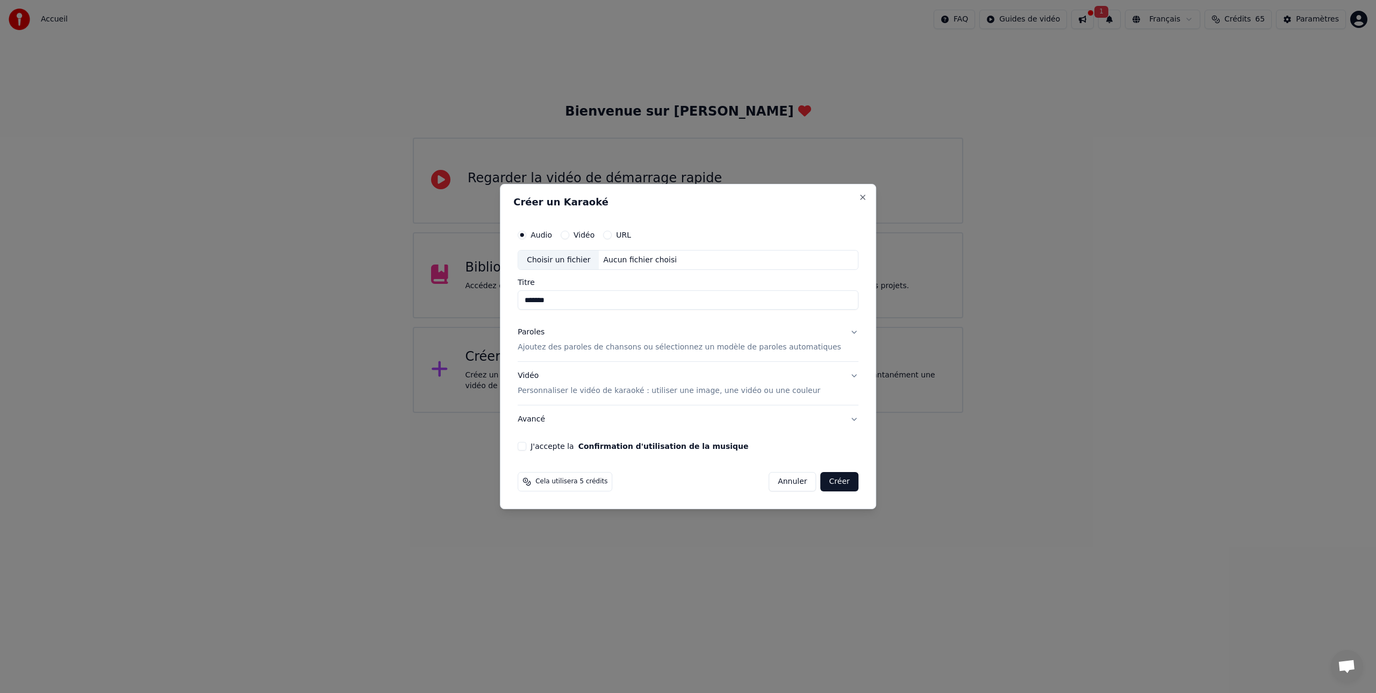
type input "*******"
click at [551, 347] on p "Ajoutez des paroles de chansons ou sélectionnez un modèle de paroles automatiqu…" at bounding box center [678, 347] width 323 height 11
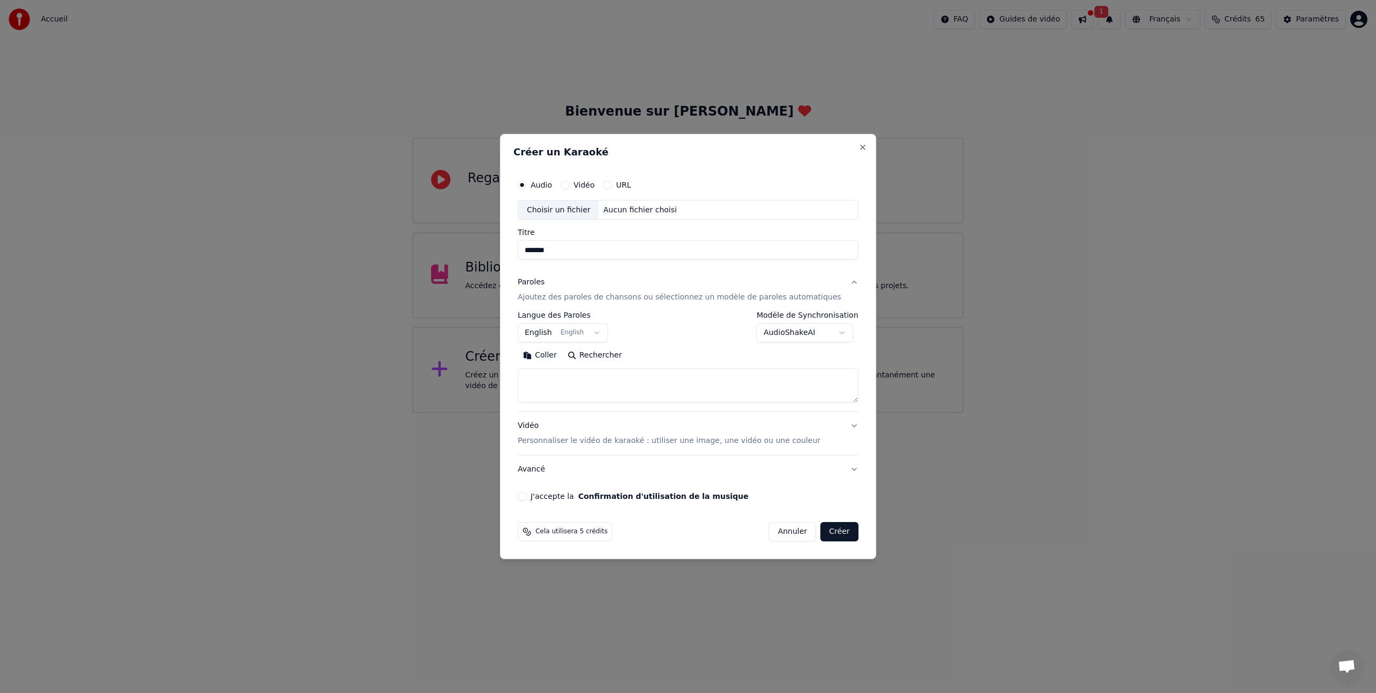
click at [603, 330] on body "**********" at bounding box center [688, 206] width 1376 height 413
select select "**"
click at [553, 357] on button "Coller" at bounding box center [539, 355] width 45 height 17
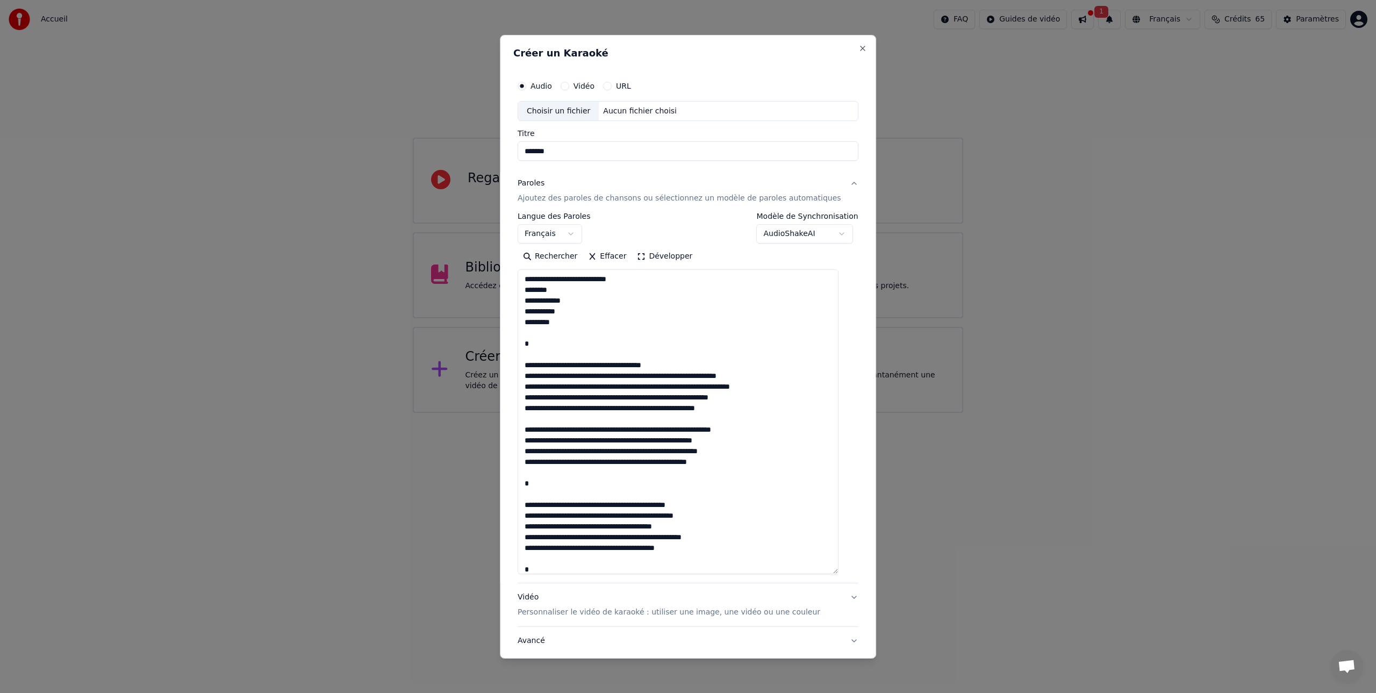
drag, startPoint x: 846, startPoint y: 399, endPoint x: 826, endPoint y: 534, distance: 135.8
click at [853, 569] on div "**********" at bounding box center [688, 345] width 376 height 623
drag, startPoint x: 692, startPoint y: 365, endPoint x: 535, endPoint y: 347, distance: 158.6
click at [535, 347] on textarea at bounding box center [677, 420] width 321 height 303
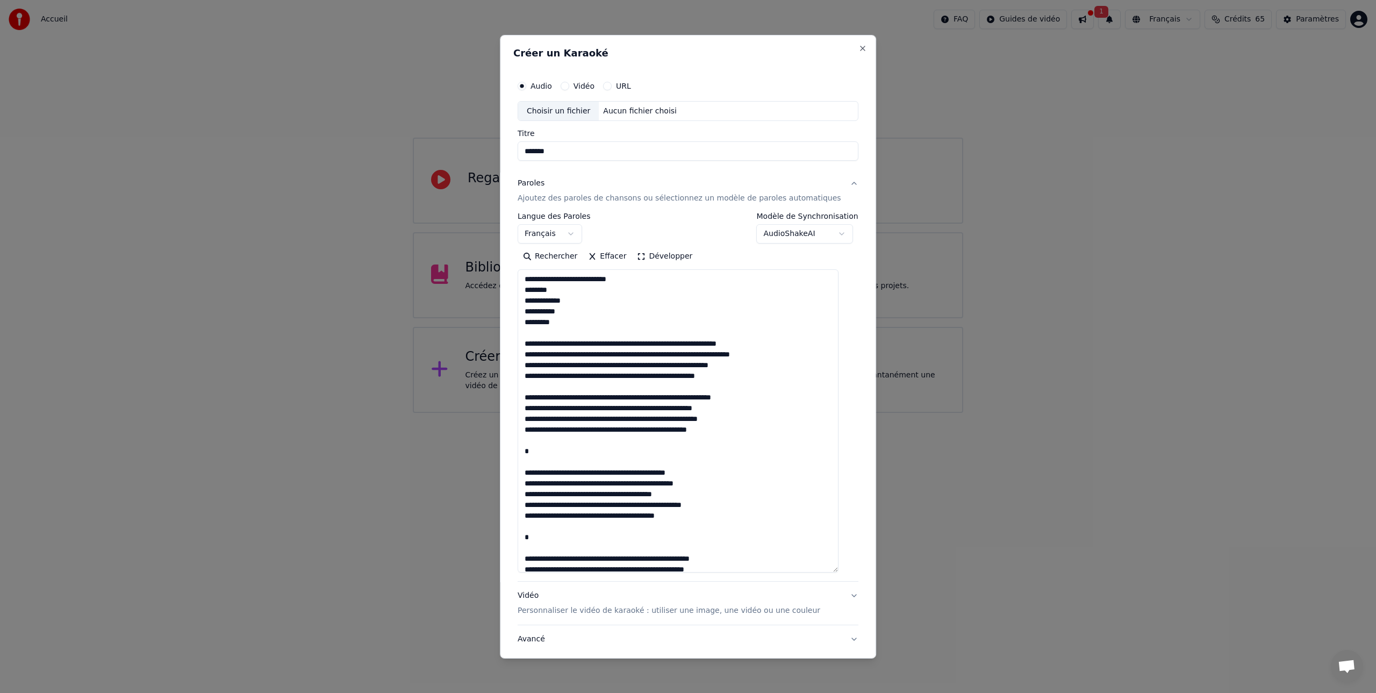
drag, startPoint x: 656, startPoint y: 278, endPoint x: 514, endPoint y: 277, distance: 142.4
click at [514, 277] on div "**********" at bounding box center [688, 345] width 376 height 623
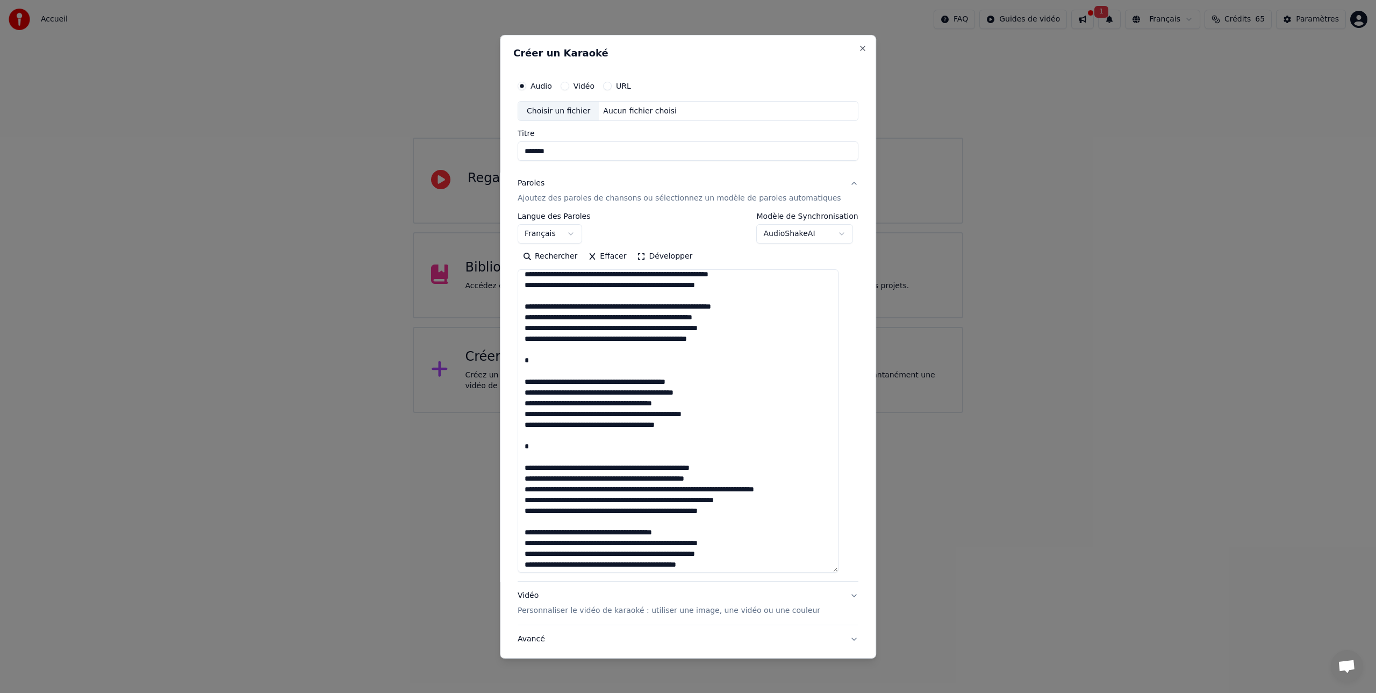
scroll to position [85, 0]
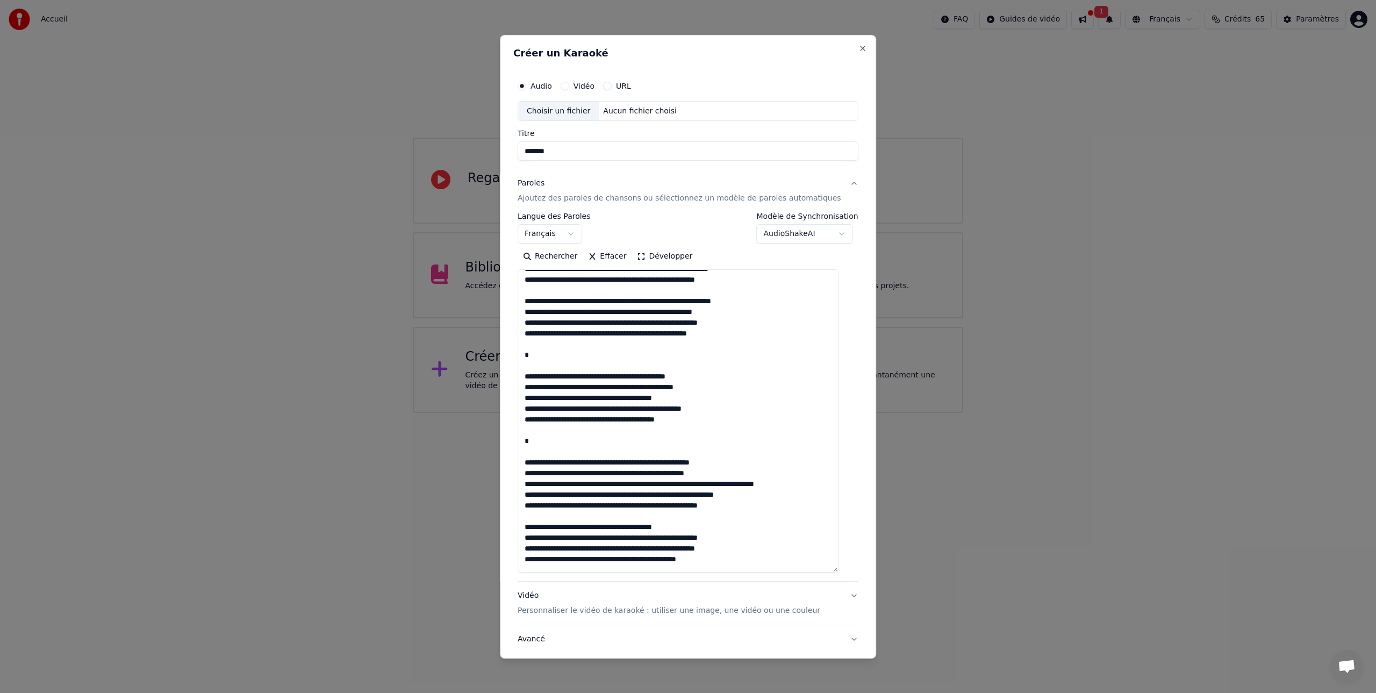
drag, startPoint x: 715, startPoint y: 388, endPoint x: 528, endPoint y: 364, distance: 189.1
click at [528, 364] on textarea at bounding box center [677, 420] width 321 height 303
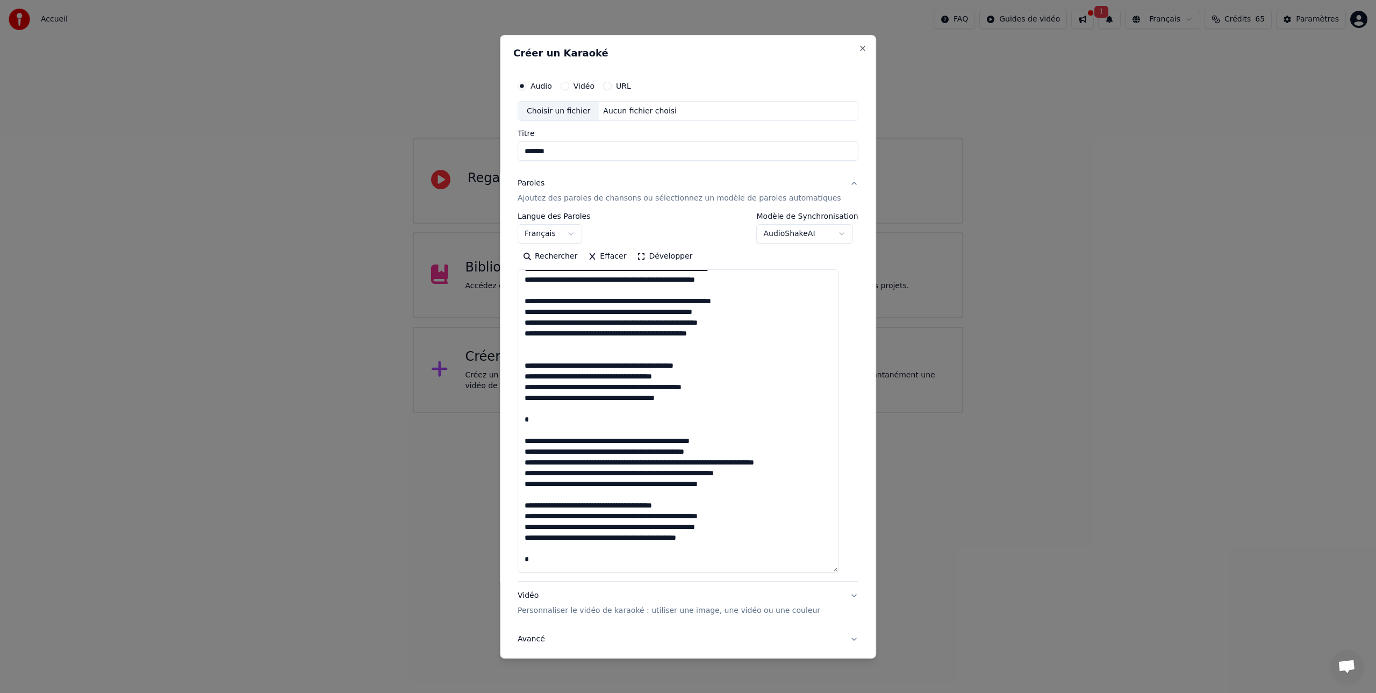
drag, startPoint x: 749, startPoint y: 451, endPoint x: 532, endPoint y: 427, distance: 217.9
click at [530, 428] on textarea at bounding box center [677, 420] width 321 height 303
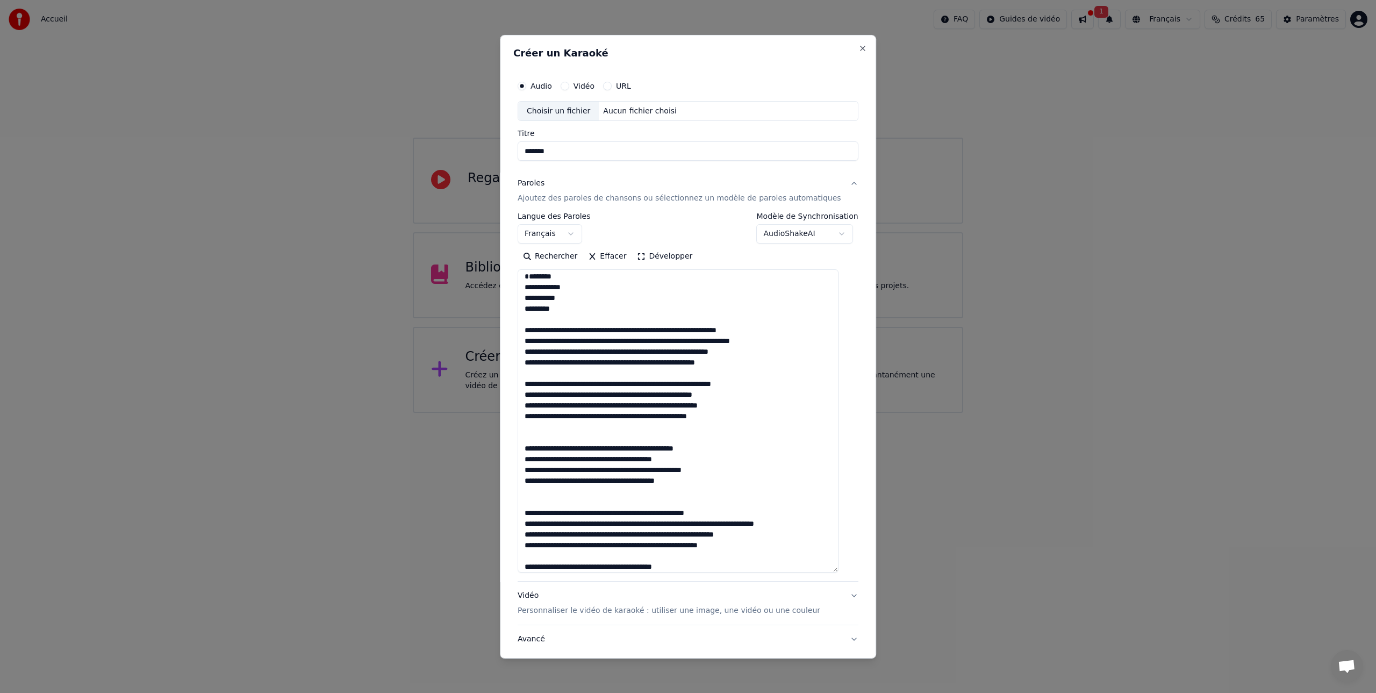
scroll to position [0, 0]
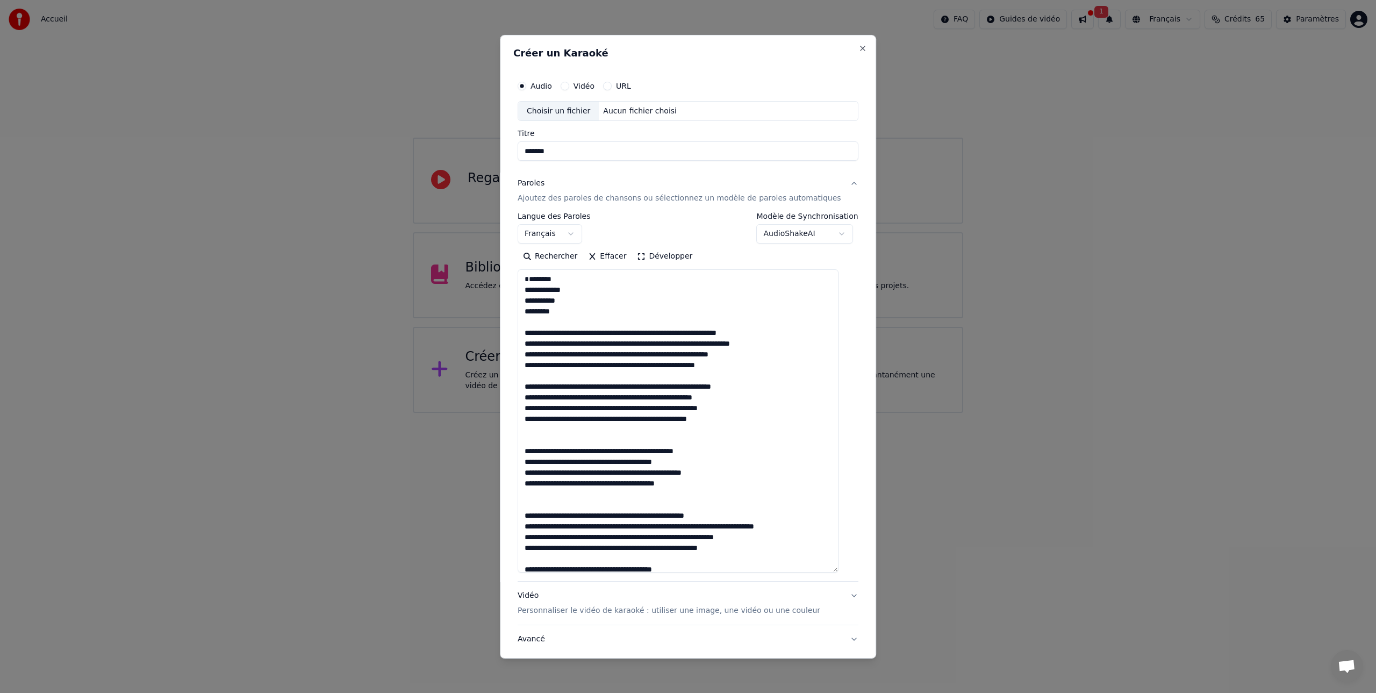
click at [572, 289] on textarea at bounding box center [677, 420] width 321 height 303
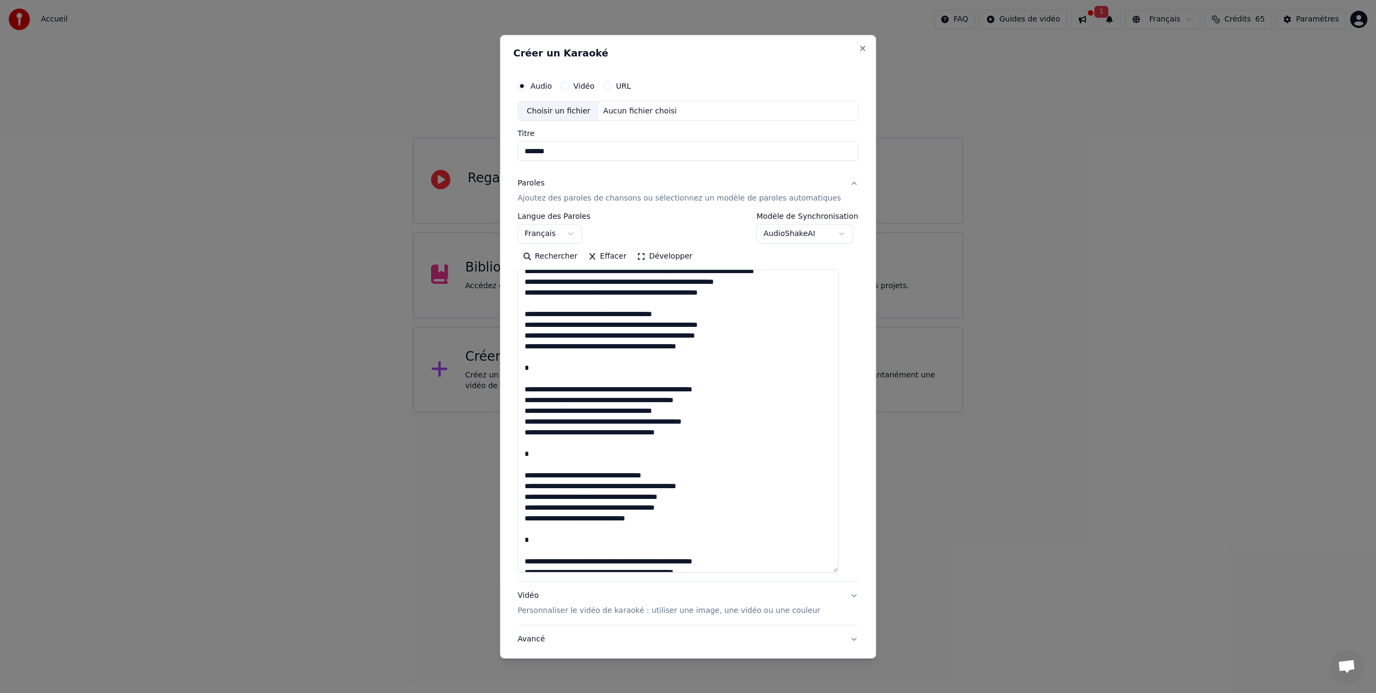
scroll to position [256, 0]
drag, startPoint x: 756, startPoint y: 400, endPoint x: 528, endPoint y: 378, distance: 228.8
click at [528, 379] on textarea at bounding box center [677, 420] width 321 height 303
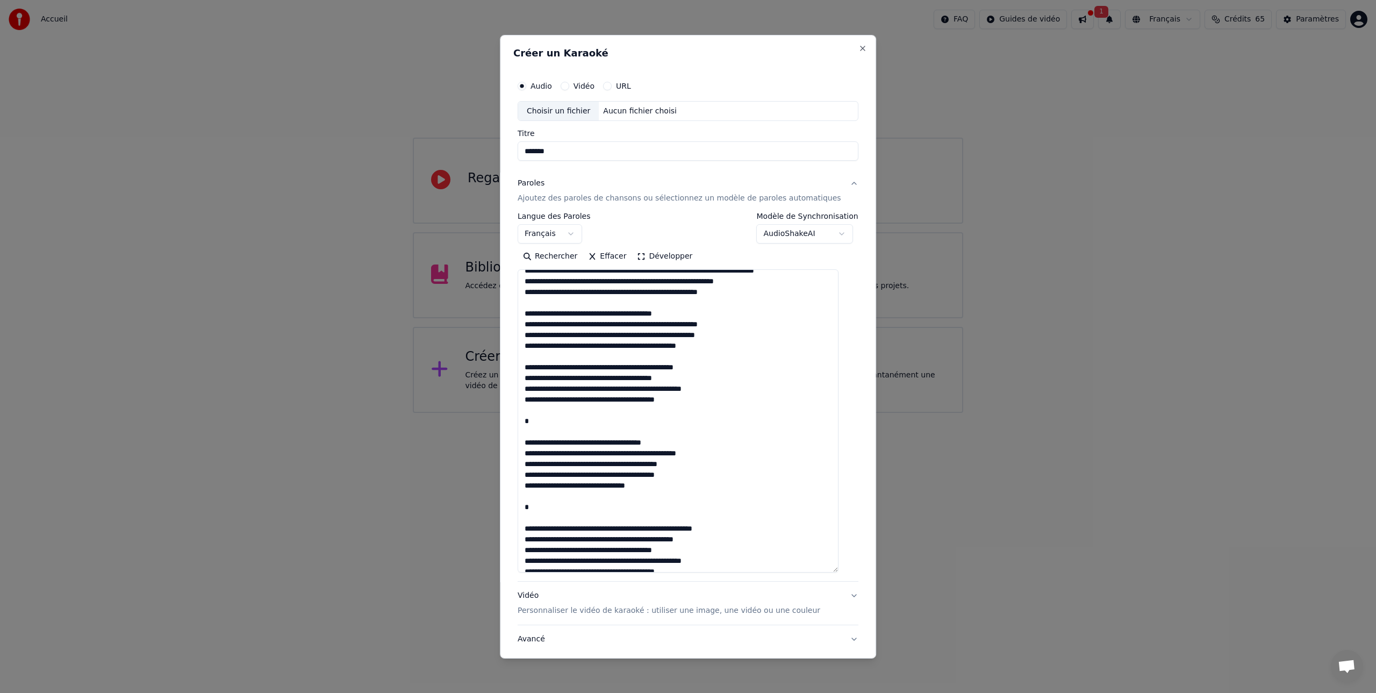
drag, startPoint x: 678, startPoint y: 453, endPoint x: 542, endPoint y: 433, distance: 138.0
click at [535, 434] on textarea at bounding box center [677, 420] width 321 height 303
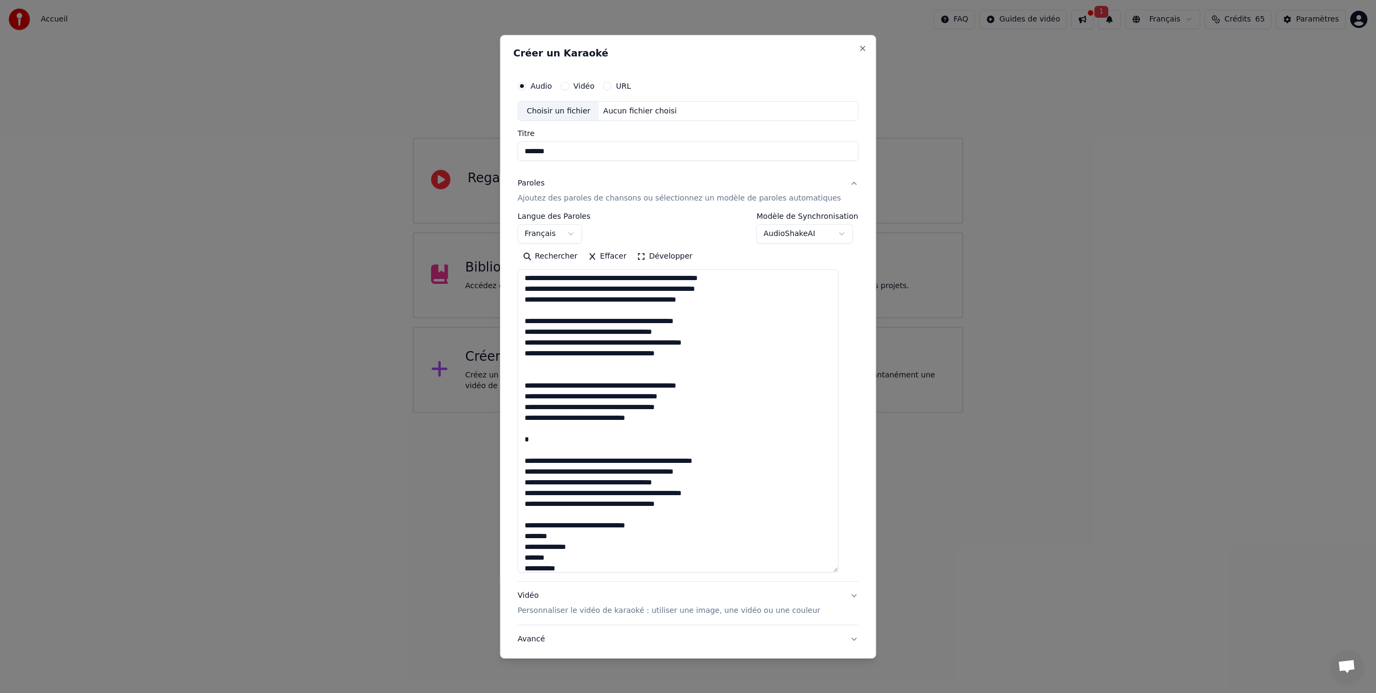
scroll to position [304, 0]
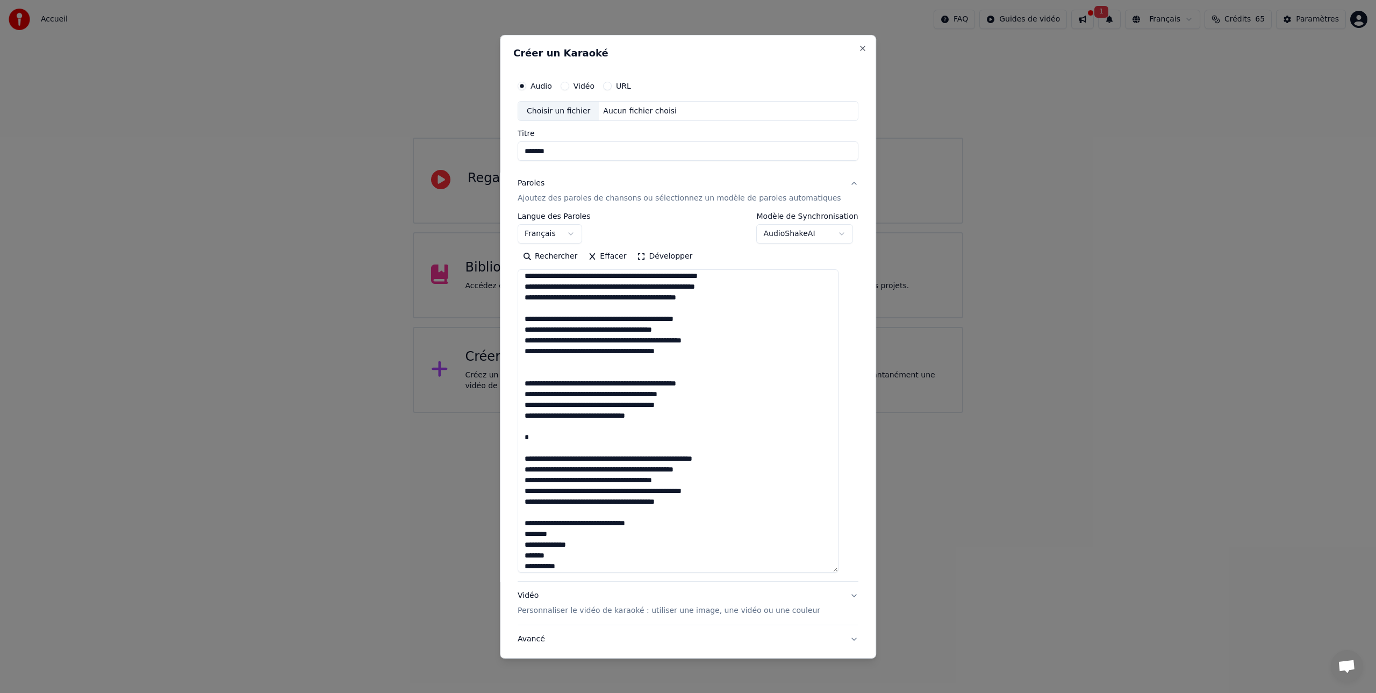
drag, startPoint x: 753, startPoint y: 469, endPoint x: 531, endPoint y: 447, distance: 223.5
click at [531, 447] on textarea at bounding box center [677, 420] width 321 height 303
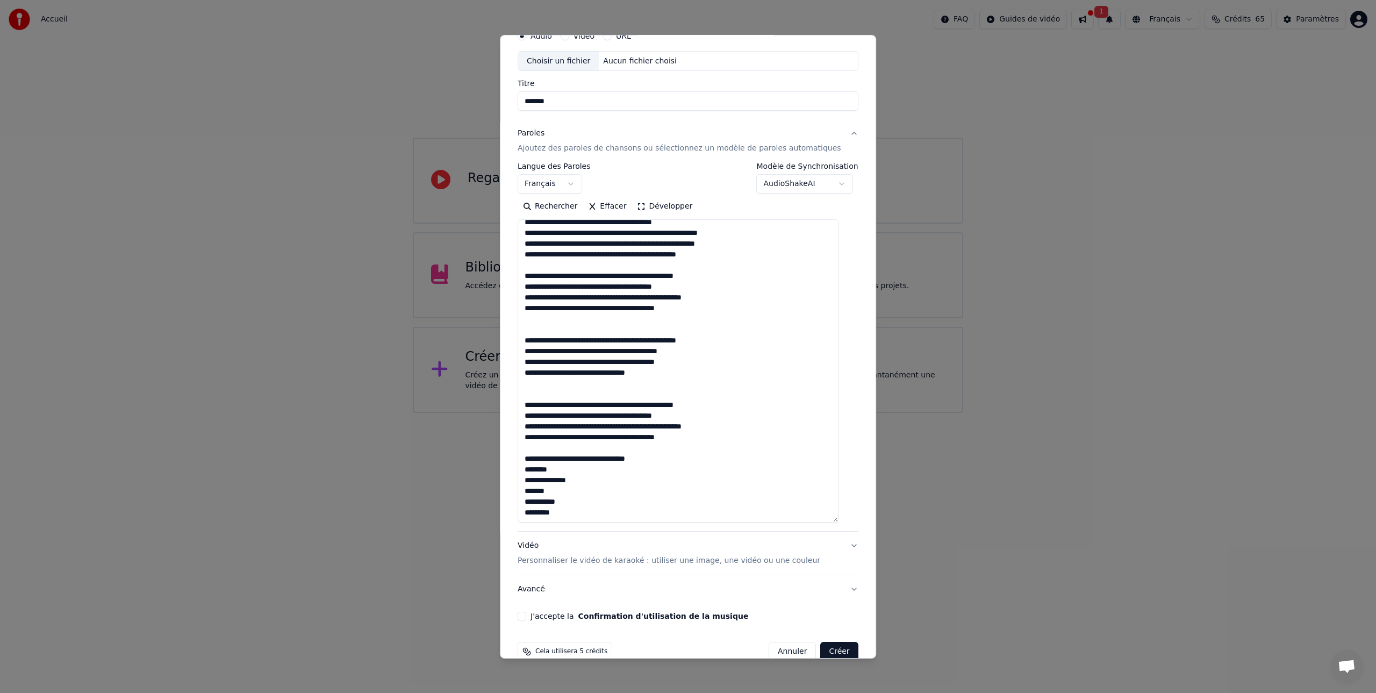
scroll to position [70, 0]
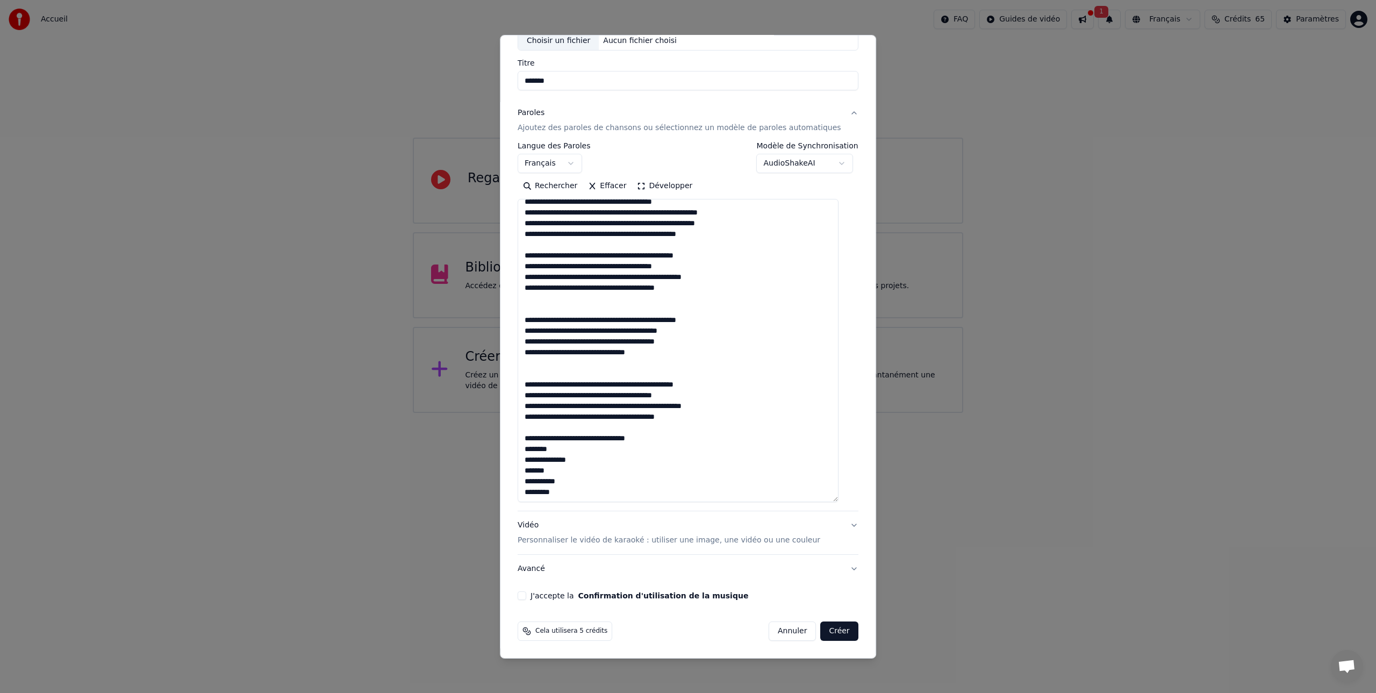
drag, startPoint x: 677, startPoint y: 439, endPoint x: 543, endPoint y: 437, distance: 133.3
click at [530, 439] on textarea at bounding box center [677, 350] width 321 height 303
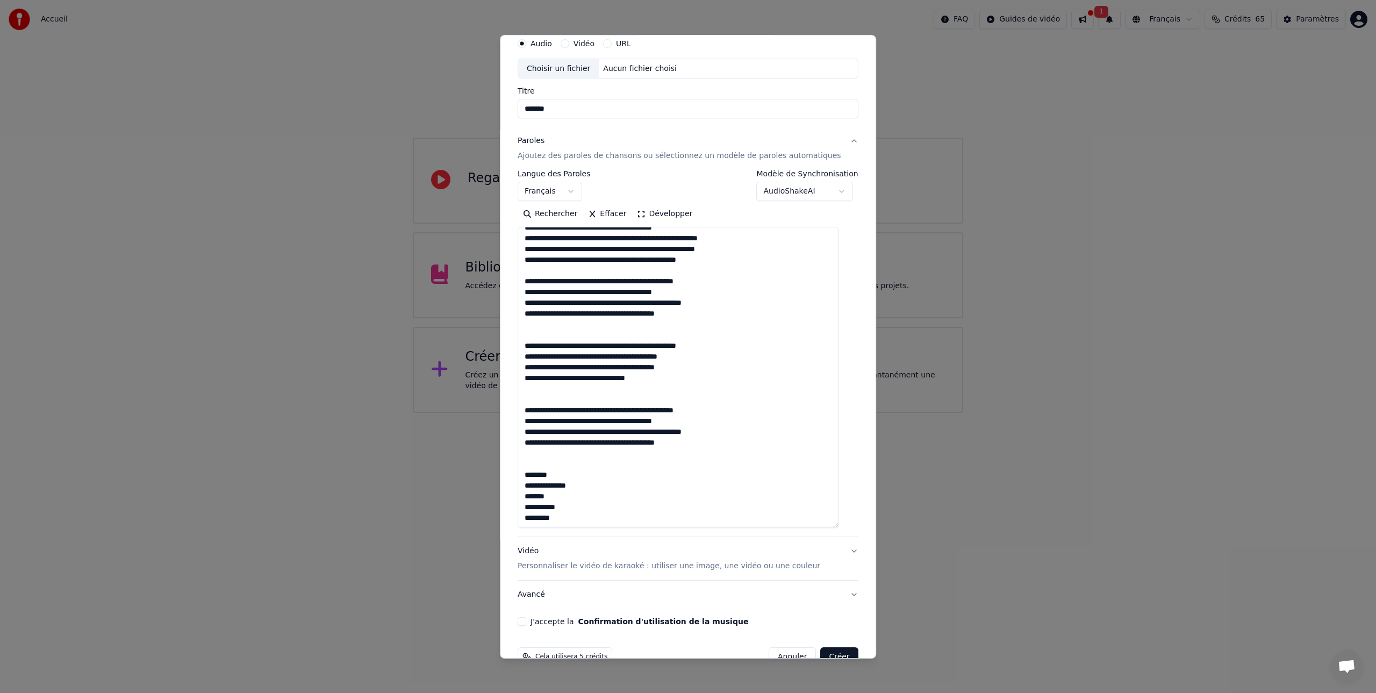
scroll to position [0, 0]
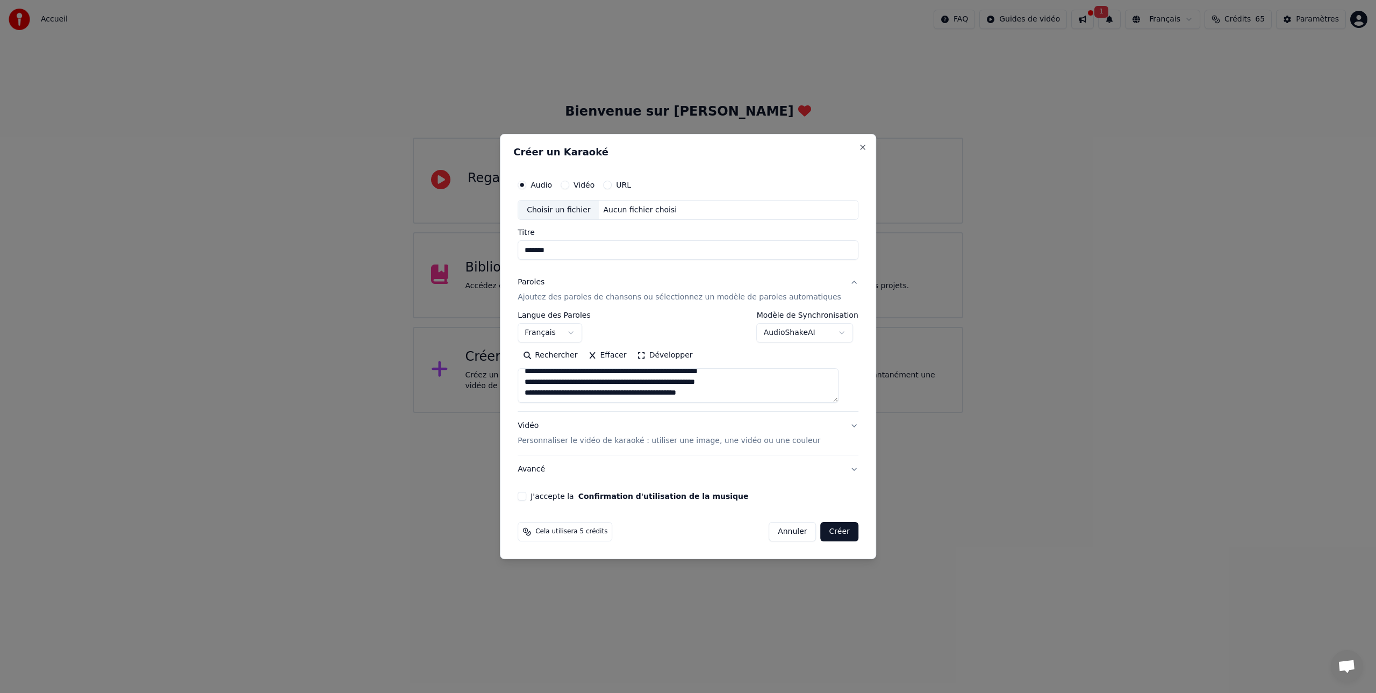
drag, startPoint x: 845, startPoint y: 529, endPoint x: 837, endPoint y: 365, distance: 163.6
click at [838, 364] on div "Rechercher Effacer Développer" at bounding box center [687, 375] width 341 height 56
type textarea "**********"
click at [526, 497] on button "J'accepte la Confirmation d'utilisation de la musique" at bounding box center [521, 496] width 9 height 9
click at [576, 210] on div "Choisir un fichier" at bounding box center [558, 209] width 81 height 19
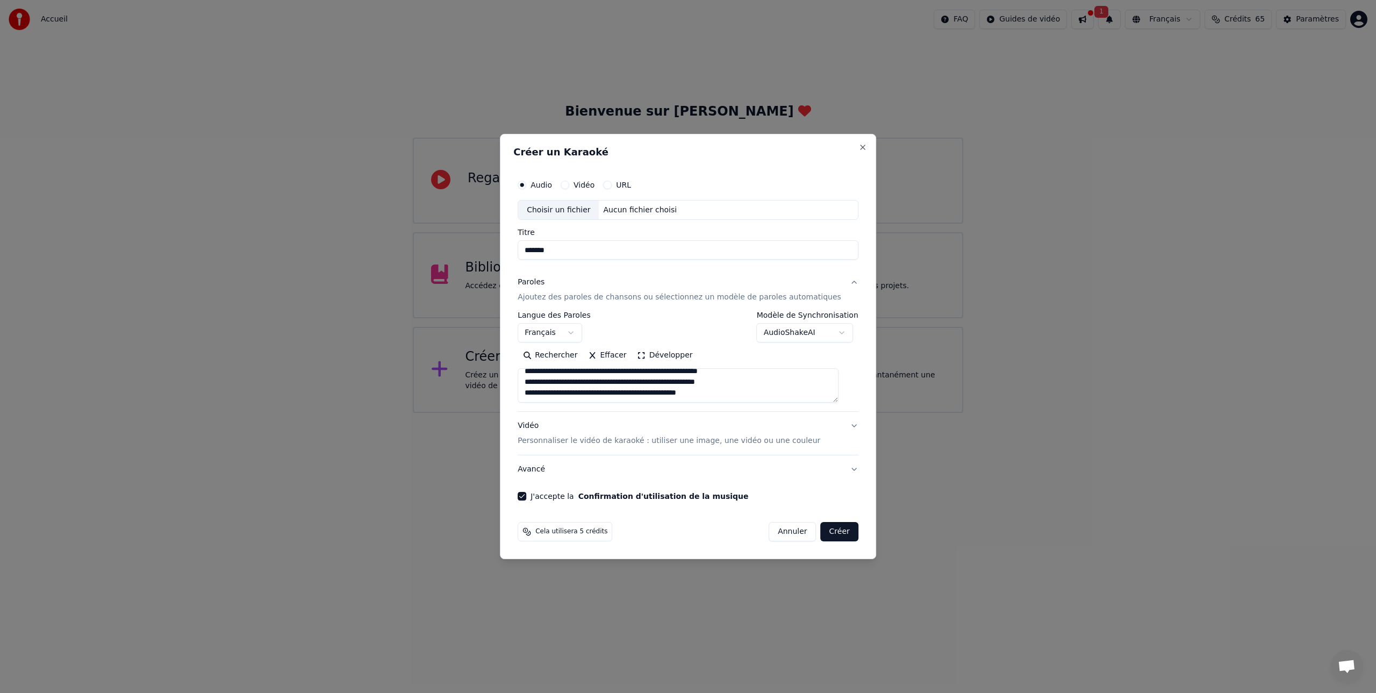
click at [561, 209] on div "Choisir un fichier" at bounding box center [558, 209] width 81 height 19
type input "*******"
click at [832, 529] on button "Créer" at bounding box center [840, 531] width 38 height 19
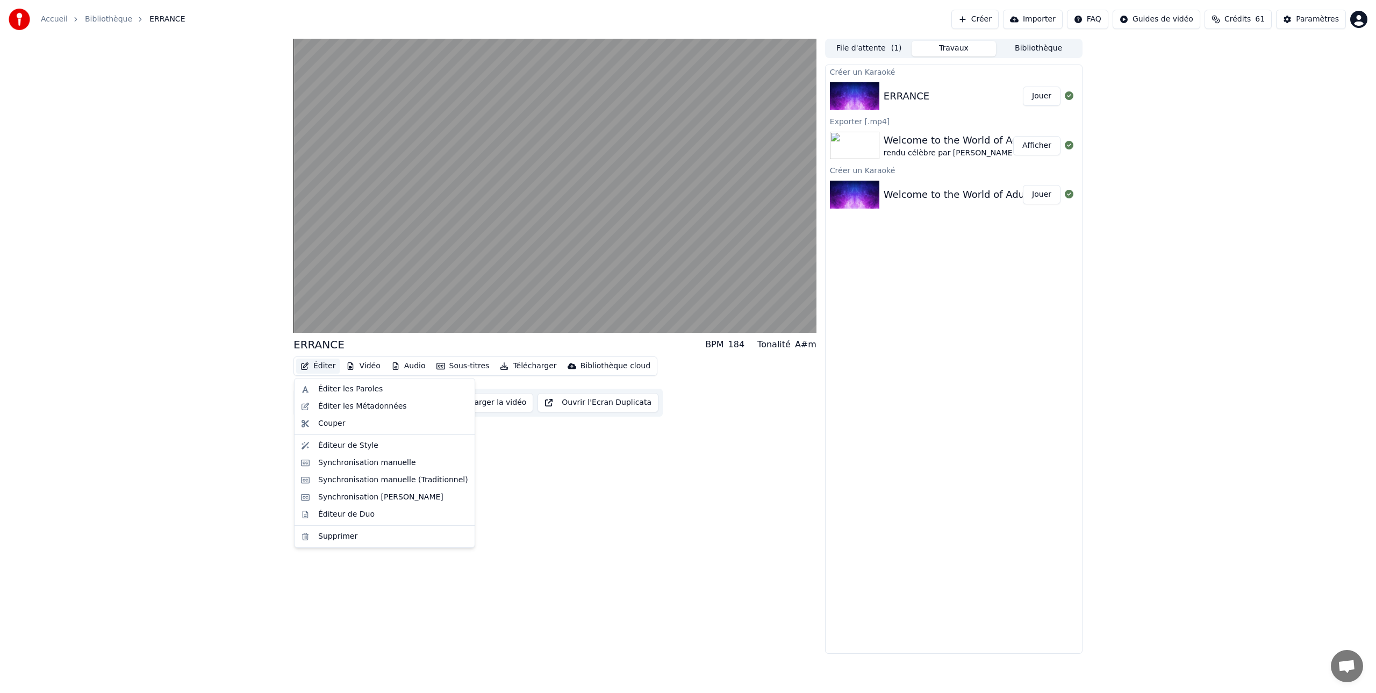
click at [320, 365] on button "Éditer" at bounding box center [318, 365] width 44 height 15
click at [340, 405] on div "Éditer les Métadonnées" at bounding box center [362, 406] width 89 height 11
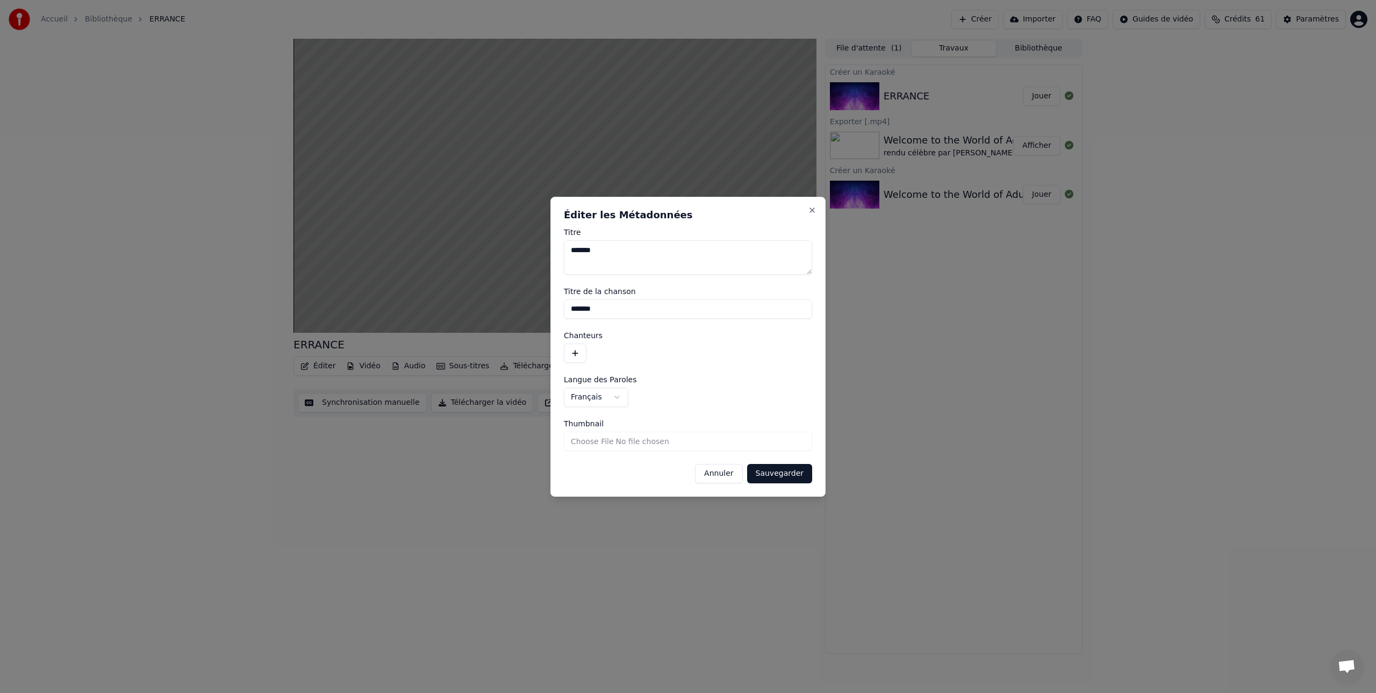
click at [574, 352] on button "button" at bounding box center [575, 352] width 23 height 19
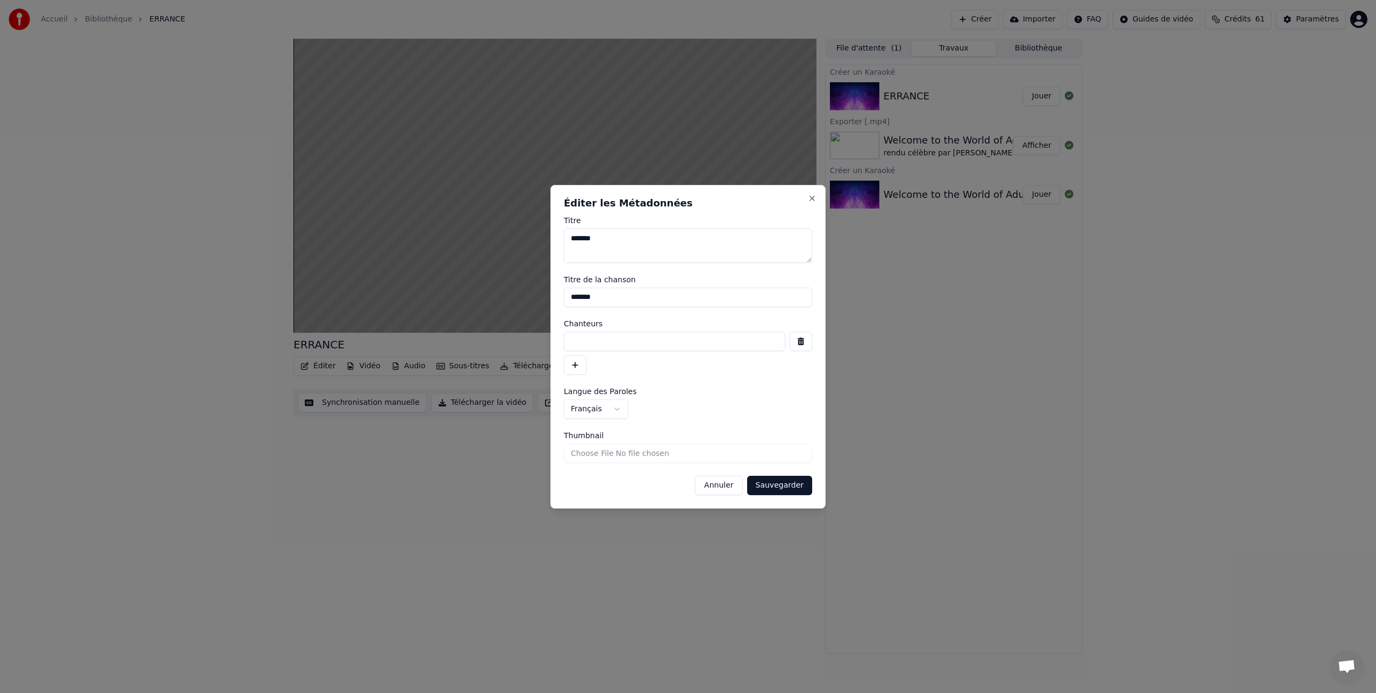
click at [584, 343] on input at bounding box center [674, 341] width 221 height 19
click at [700, 341] on input "**********" at bounding box center [674, 341] width 221 height 19
click at [701, 341] on input "**********" at bounding box center [674, 341] width 221 height 19
type input "**********"
click at [792, 489] on button "Sauvegarder" at bounding box center [779, 485] width 65 height 19
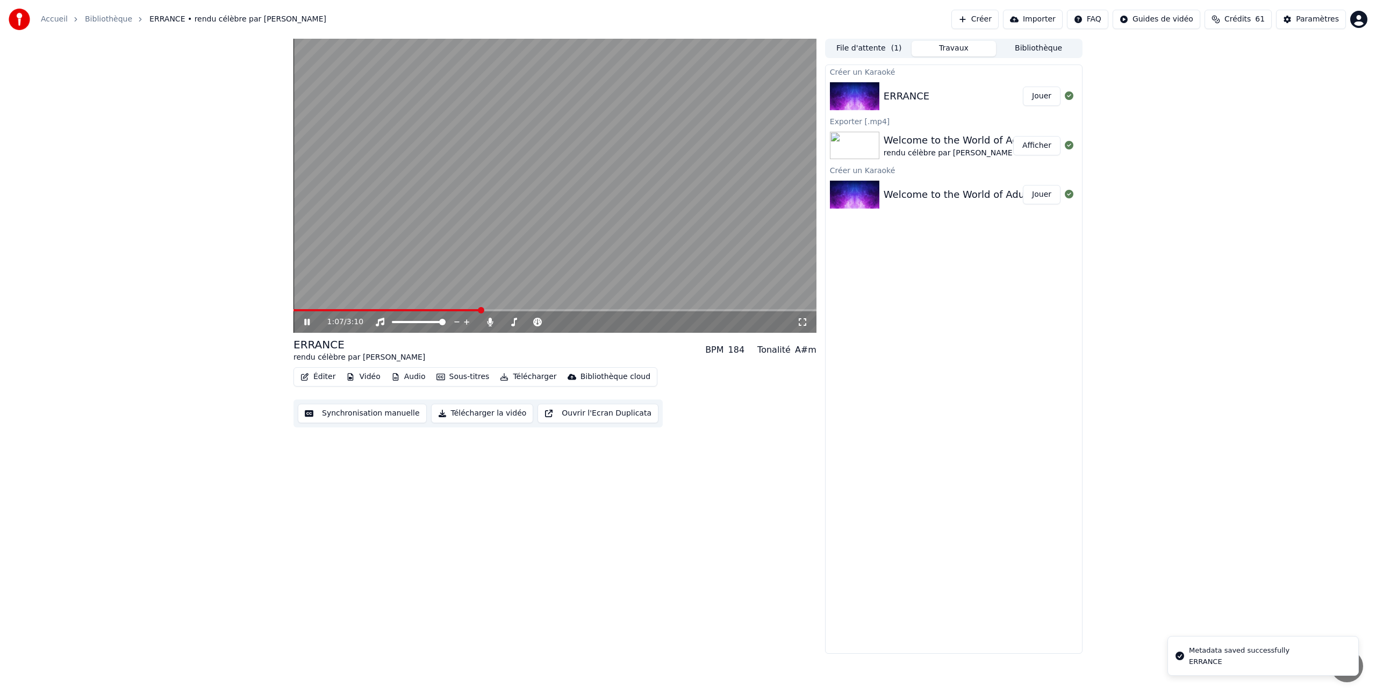
click at [1046, 93] on button "Jouer" at bounding box center [1042, 96] width 38 height 19
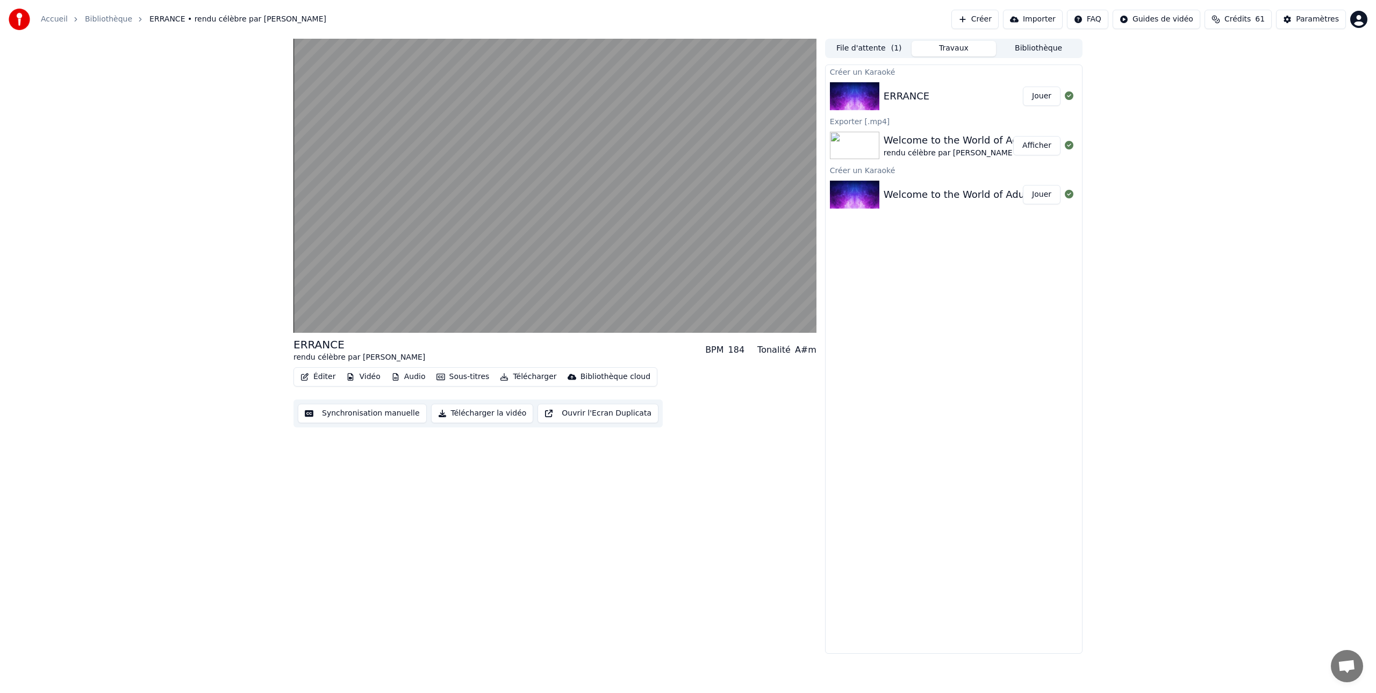
click at [493, 411] on button "Télécharger la vidéo" at bounding box center [482, 413] width 103 height 19
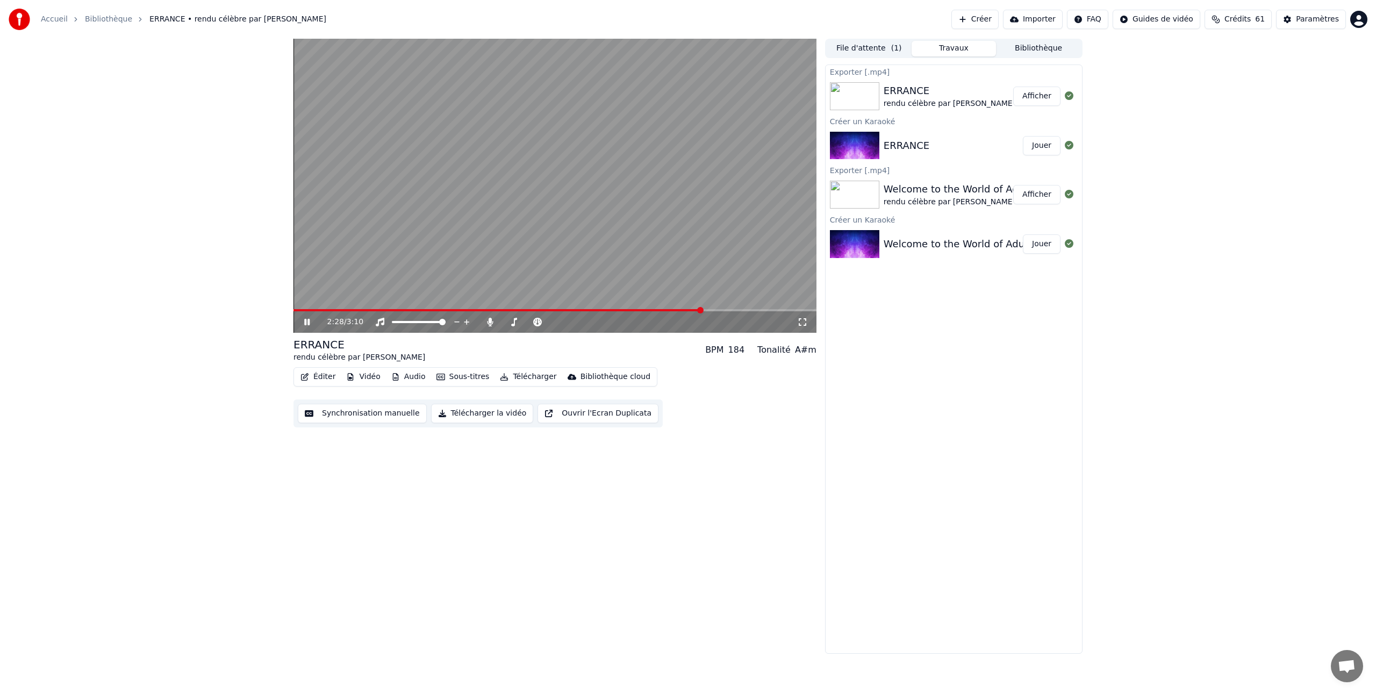
click at [1038, 96] on button "Afficher" at bounding box center [1036, 96] width 47 height 19
click at [306, 320] on icon at bounding box center [307, 322] width 6 height 8
click at [551, 322] on span at bounding box center [552, 322] width 6 height 6
click at [488, 321] on icon at bounding box center [490, 322] width 6 height 9
click at [507, 323] on span at bounding box center [509, 322] width 6 height 6
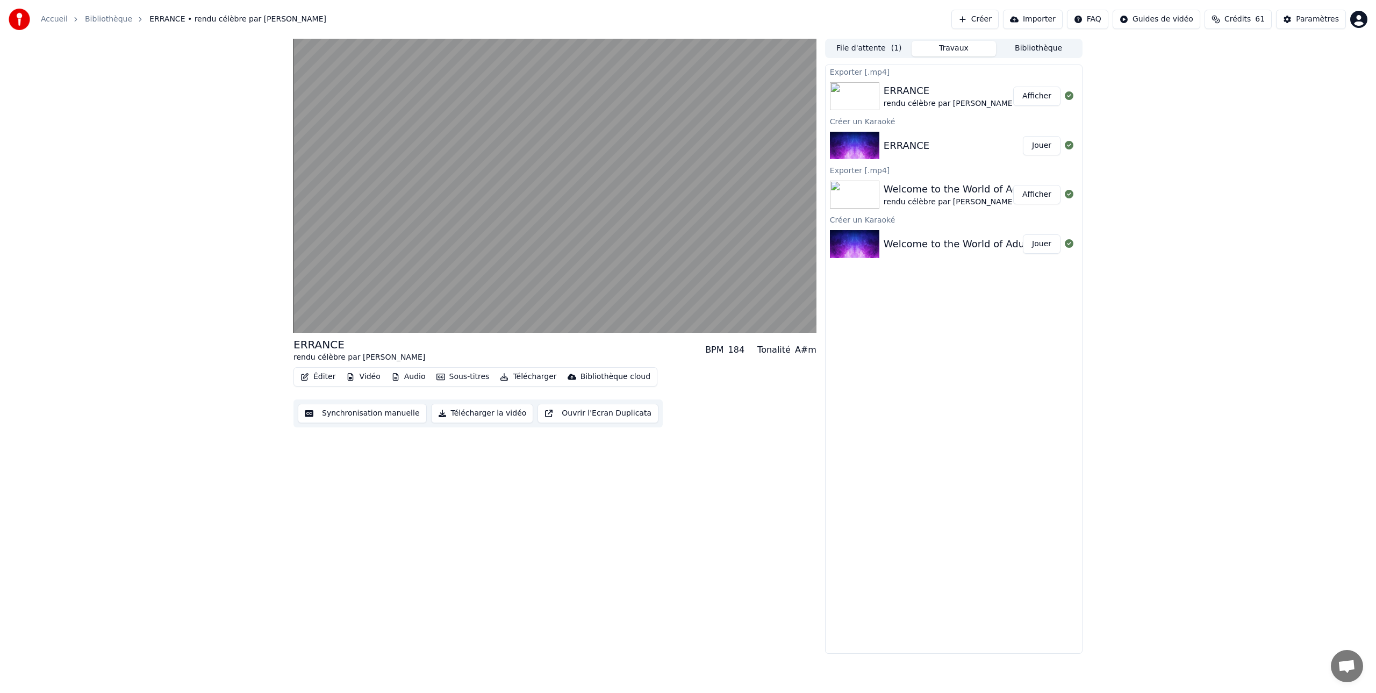
click at [495, 414] on button "Télécharger la vidéo" at bounding box center [482, 413] width 103 height 19
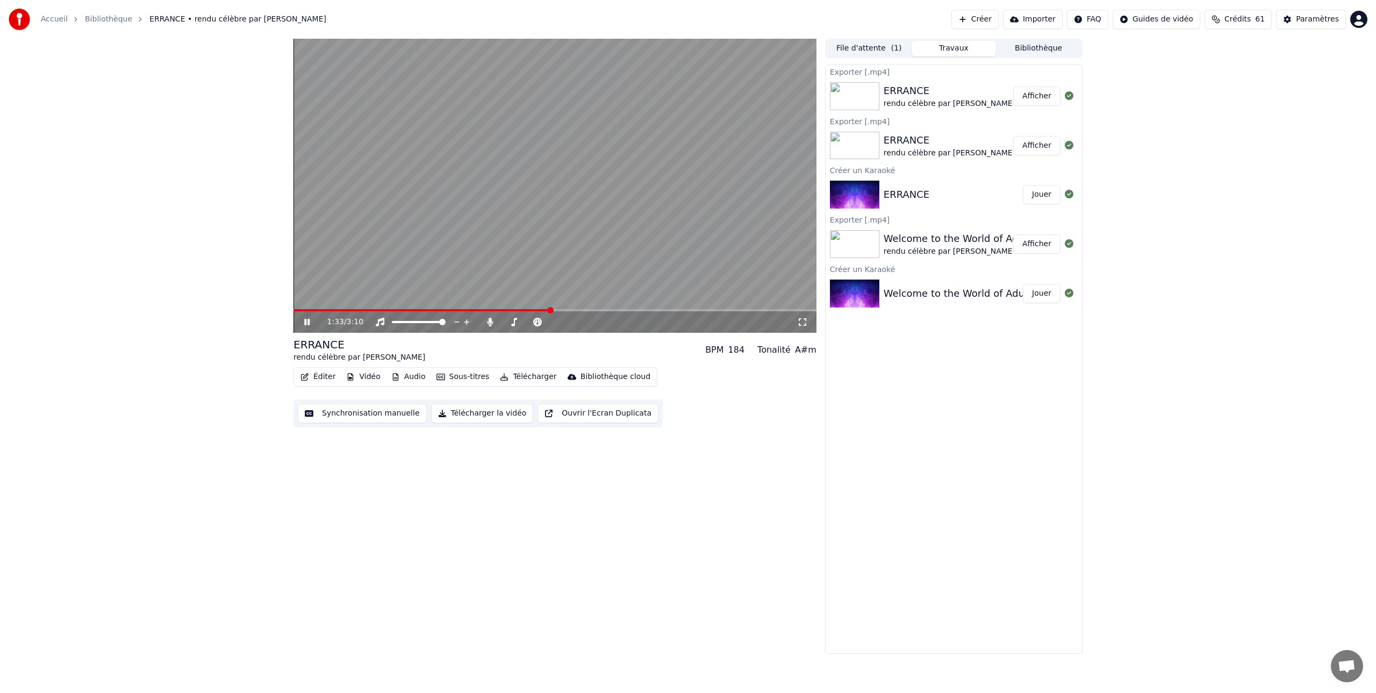
click at [306, 320] on icon at bounding box center [306, 322] width 5 height 6
click at [1033, 96] on button "Afficher" at bounding box center [1036, 96] width 47 height 19
click at [865, 95] on img at bounding box center [854, 96] width 49 height 28
click at [1042, 98] on button "Afficher" at bounding box center [1036, 96] width 47 height 19
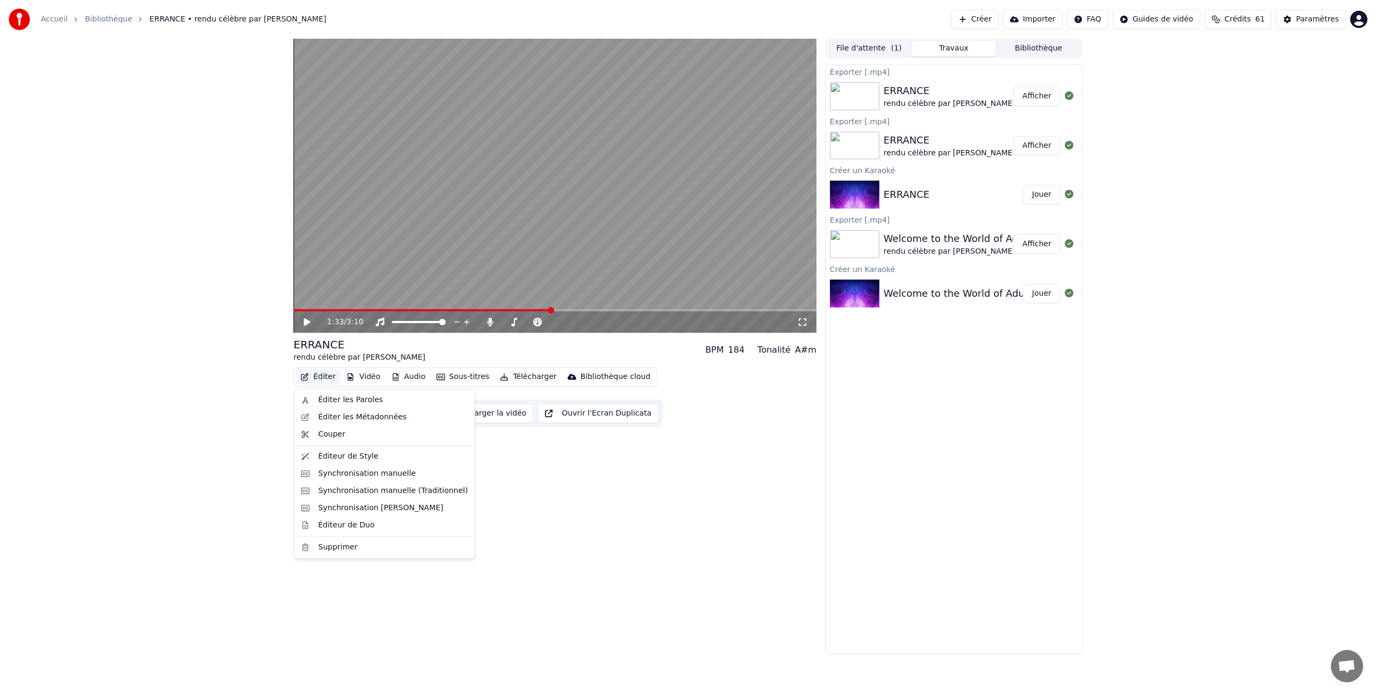
click at [320, 376] on button "Éditer" at bounding box center [318, 376] width 44 height 15
click at [362, 400] on div "Éditer les Paroles" at bounding box center [350, 399] width 64 height 11
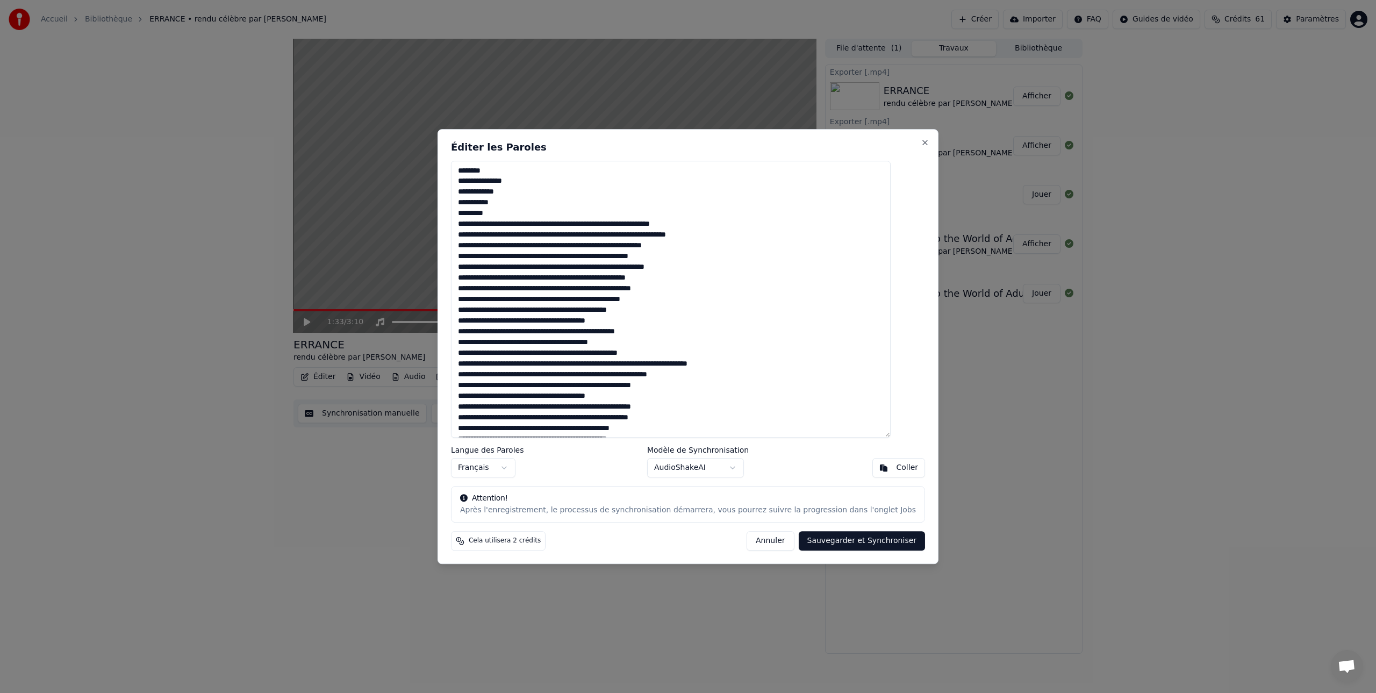
drag, startPoint x: 508, startPoint y: 213, endPoint x: 474, endPoint y: 205, distance: 34.2
click at [474, 205] on textarea at bounding box center [671, 299] width 440 height 277
click at [476, 171] on textarea at bounding box center [671, 299] width 440 height 277
click at [478, 174] on textarea at bounding box center [671, 299] width 440 height 277
drag, startPoint x: 527, startPoint y: 226, endPoint x: 472, endPoint y: 213, distance: 56.3
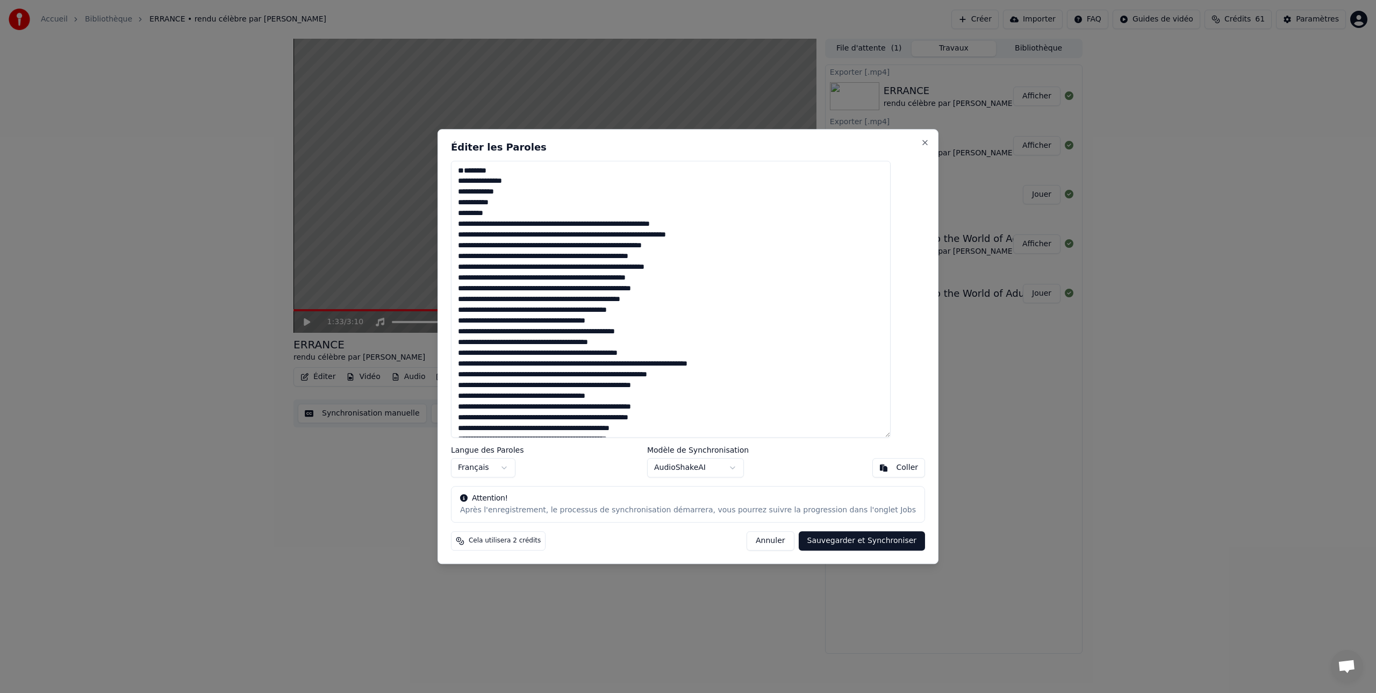
click at [472, 213] on textarea at bounding box center [671, 299] width 440 height 277
click at [479, 179] on textarea at bounding box center [671, 299] width 440 height 277
click at [476, 174] on textarea at bounding box center [671, 299] width 440 height 277
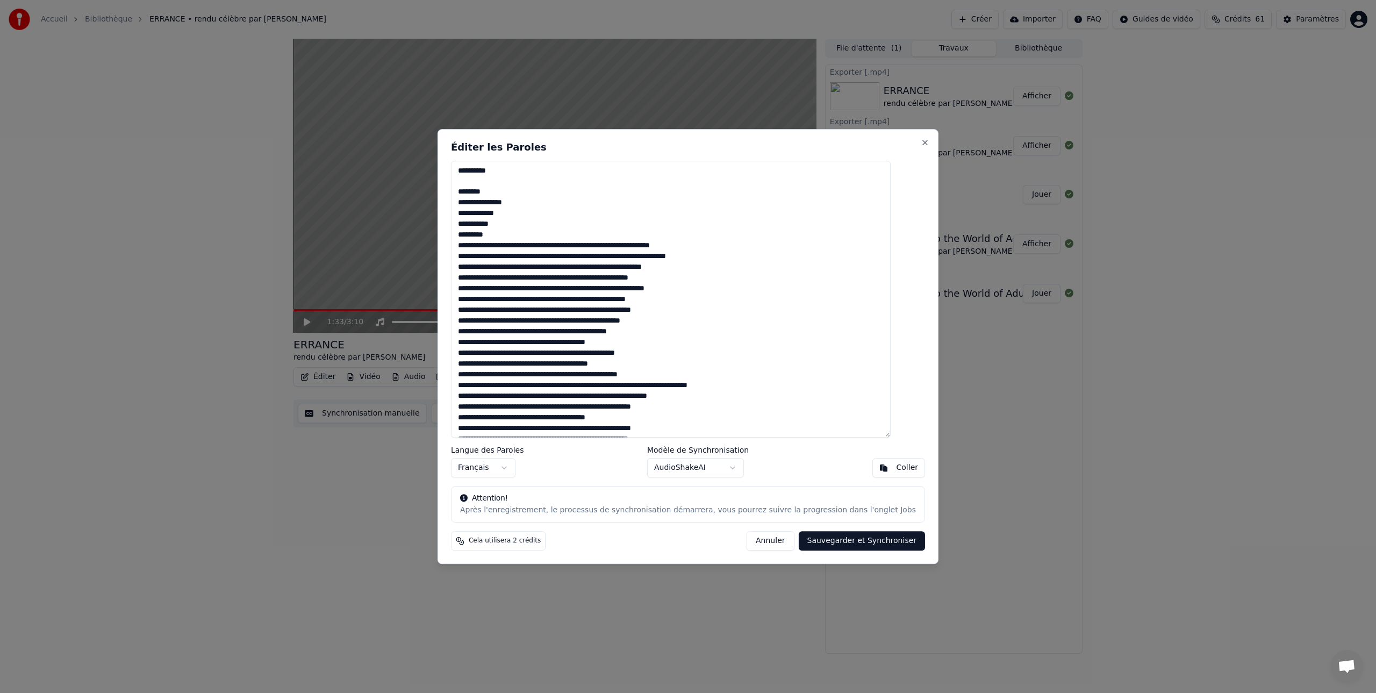
drag, startPoint x: 508, startPoint y: 192, endPoint x: 469, endPoint y: 192, distance: 38.7
click at [469, 192] on textarea at bounding box center [671, 299] width 440 height 277
click at [475, 201] on textarea at bounding box center [671, 299] width 440 height 277
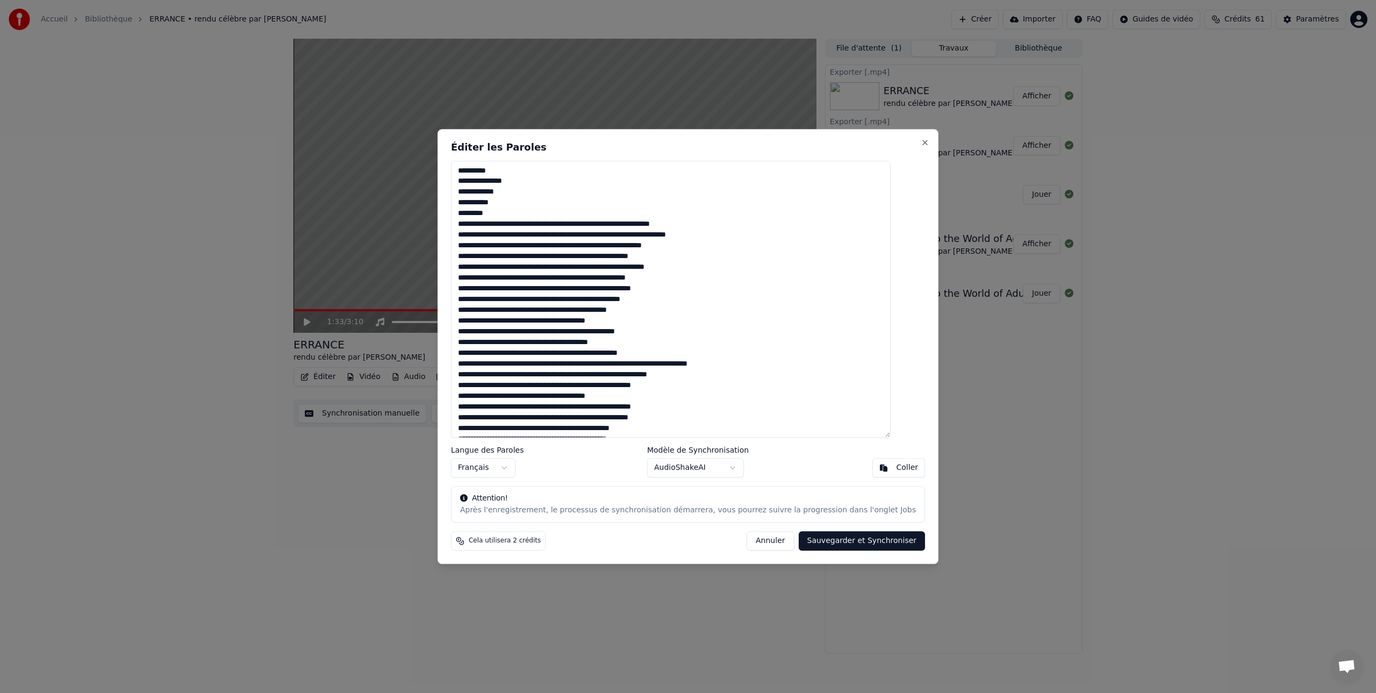
click at [516, 172] on textarea at bounding box center [671, 299] width 440 height 277
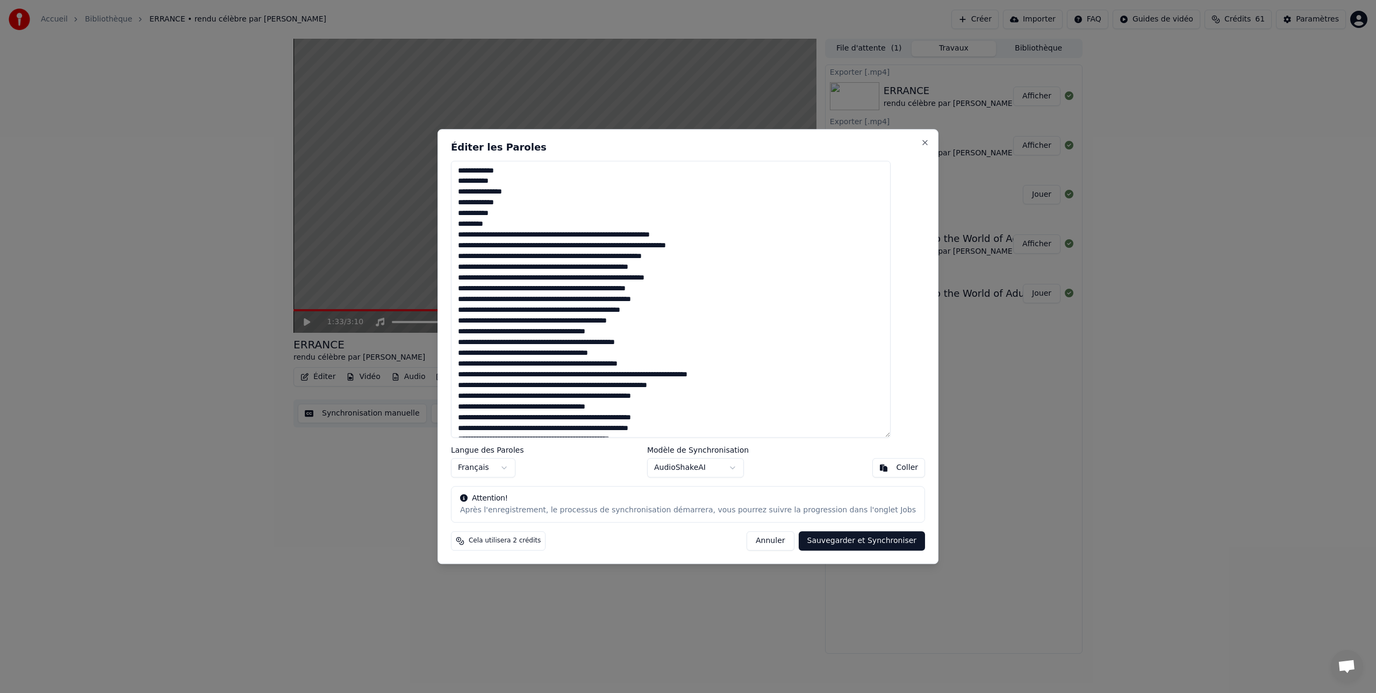
click at [554, 375] on textarea at bounding box center [671, 299] width 440 height 277
click at [617, 373] on textarea at bounding box center [671, 299] width 440 height 277
click at [682, 374] on textarea at bounding box center [671, 299] width 440 height 277
click at [740, 375] on textarea at bounding box center [671, 299] width 440 height 277
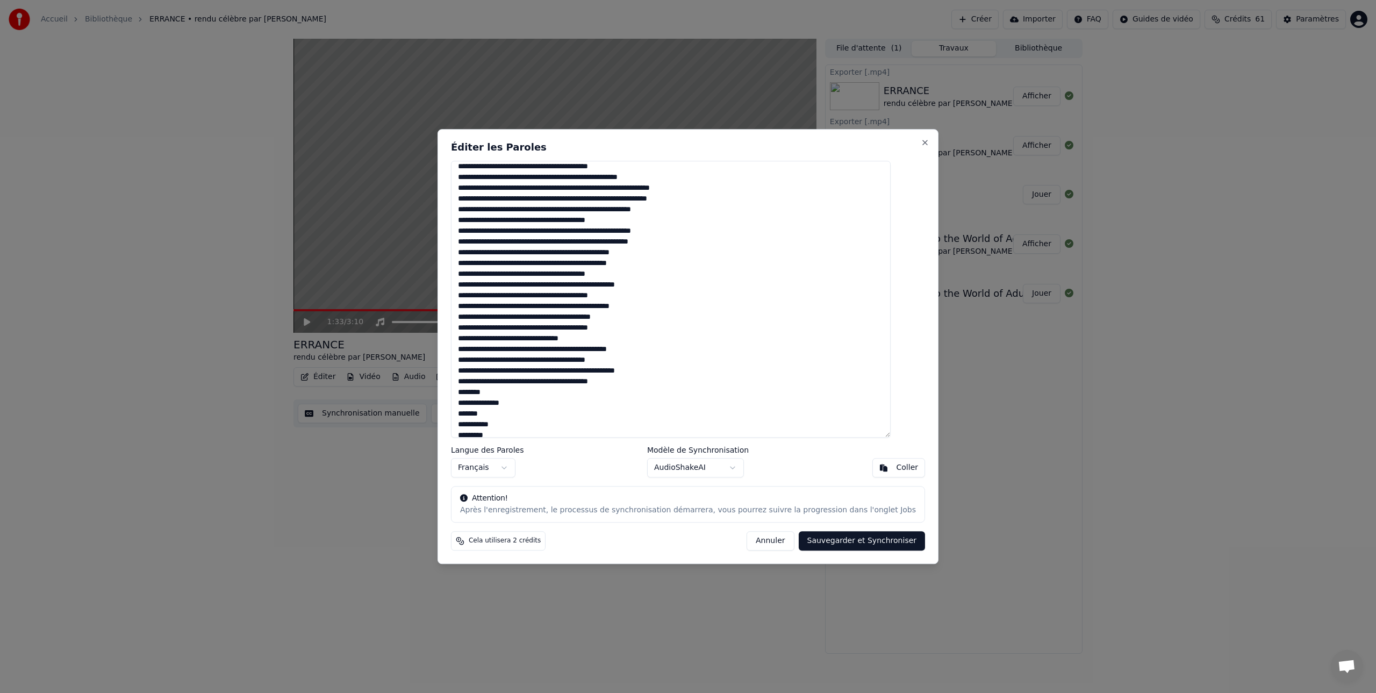
scroll to position [194, 0]
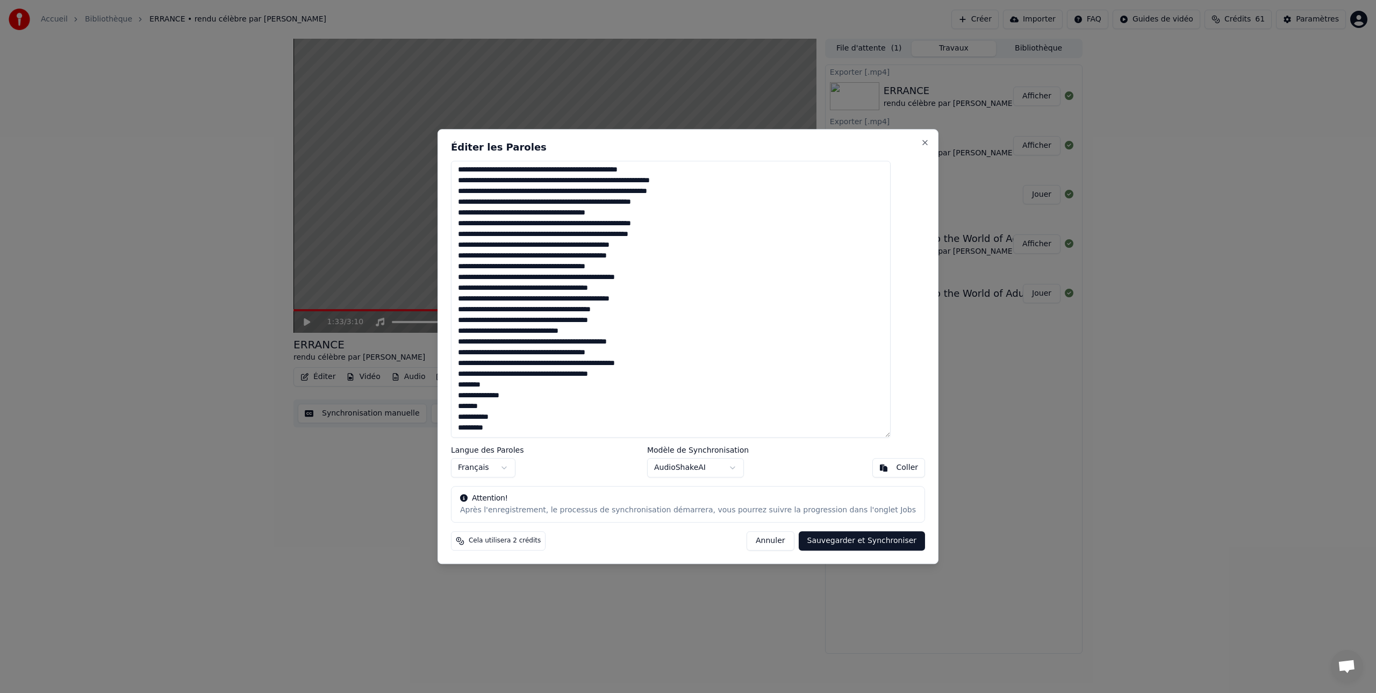
type textarea "**********"
click at [848, 544] on button "Sauvegarder et Synchroniser" at bounding box center [861, 540] width 127 height 19
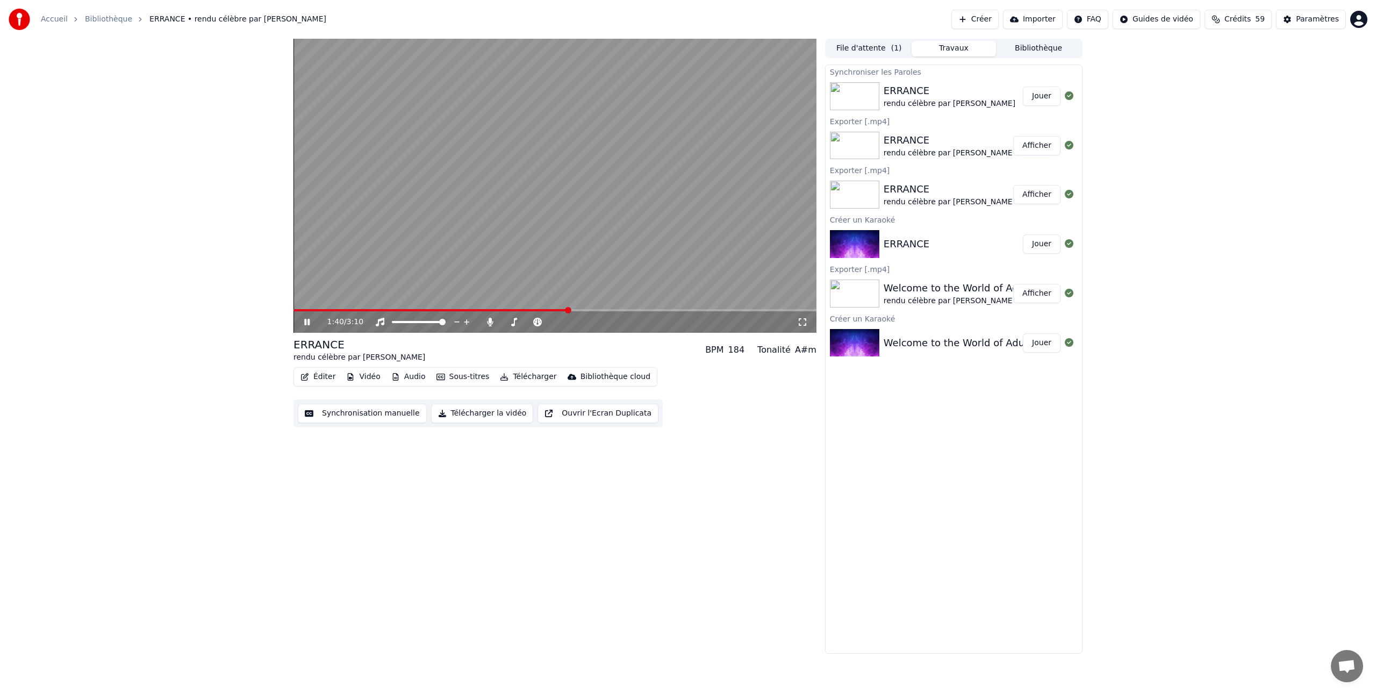
click at [305, 322] on icon at bounding box center [306, 322] width 5 height 6
click at [1041, 98] on button "Jouer" at bounding box center [1042, 96] width 38 height 19
click at [511, 321] on span at bounding box center [513, 322] width 6 height 6
click at [306, 323] on icon at bounding box center [306, 322] width 5 height 6
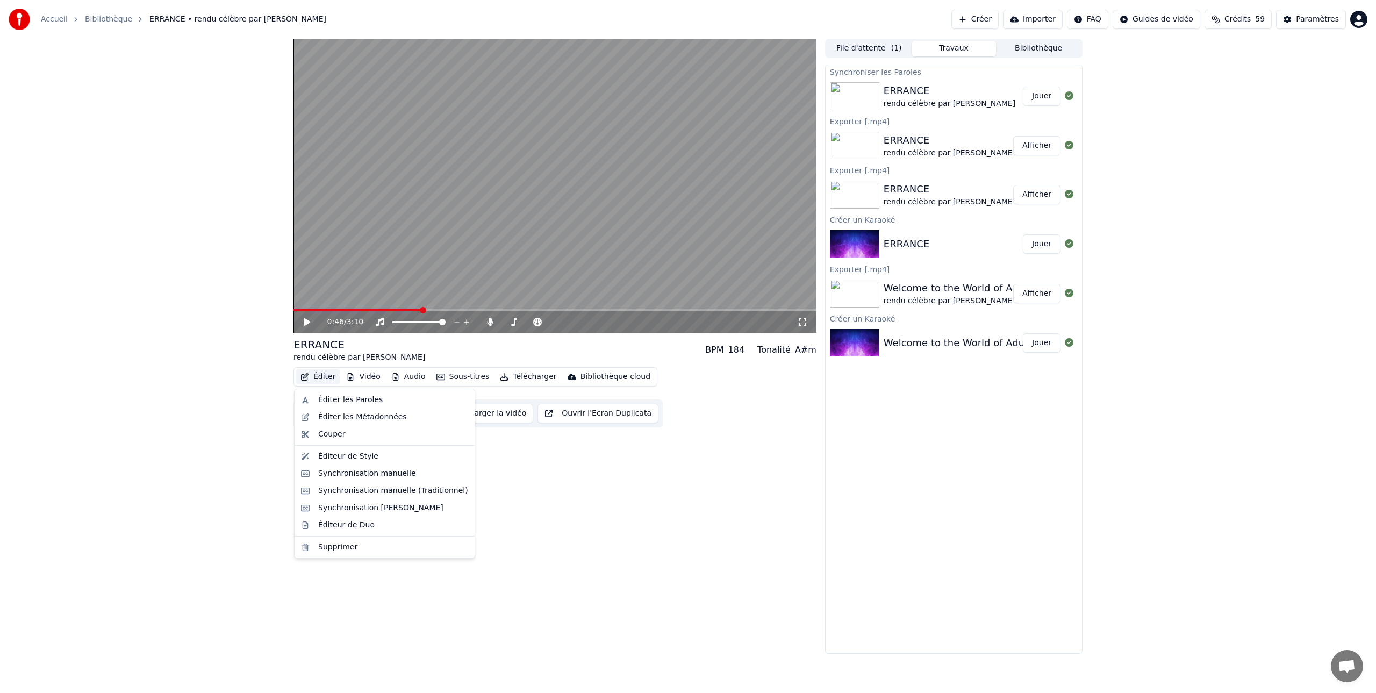
click at [322, 378] on button "Éditer" at bounding box center [318, 376] width 44 height 15
click at [369, 473] on div "Synchronisation manuelle" at bounding box center [367, 473] width 98 height 11
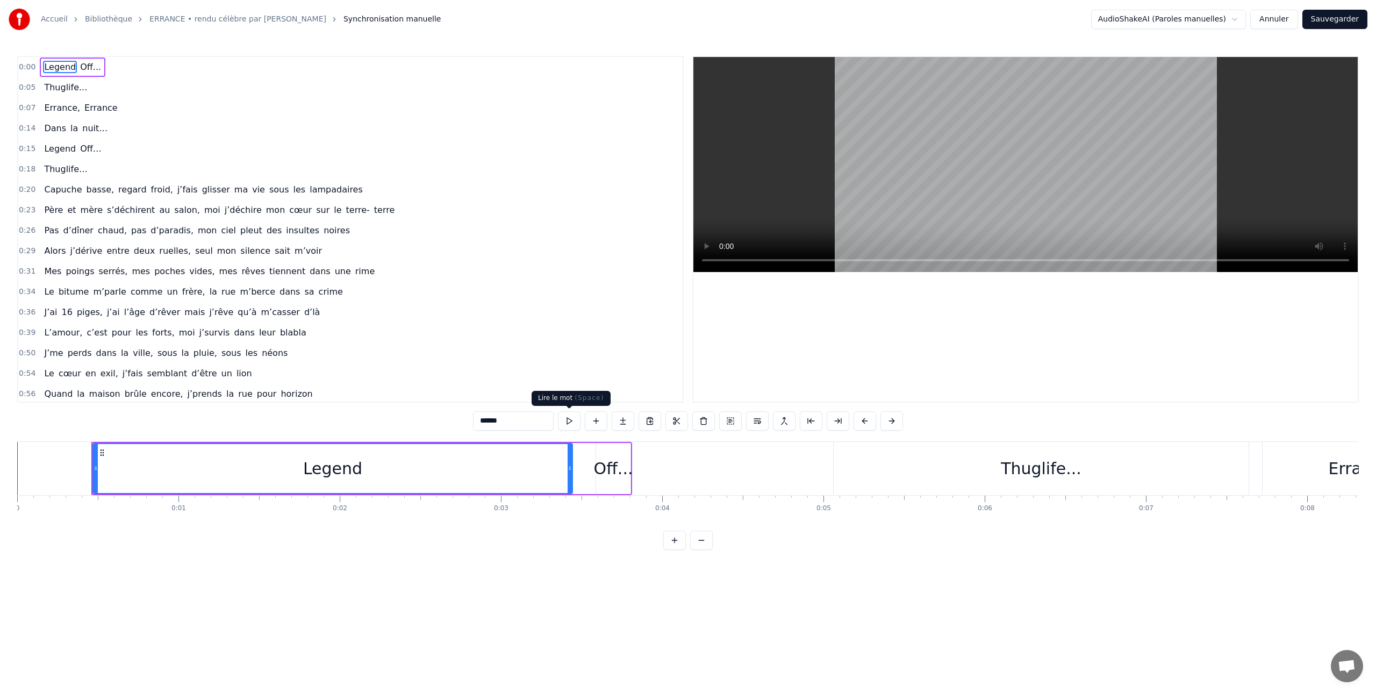
click at [568, 421] on button at bounding box center [569, 420] width 23 height 19
click at [569, 422] on button at bounding box center [569, 420] width 23 height 19
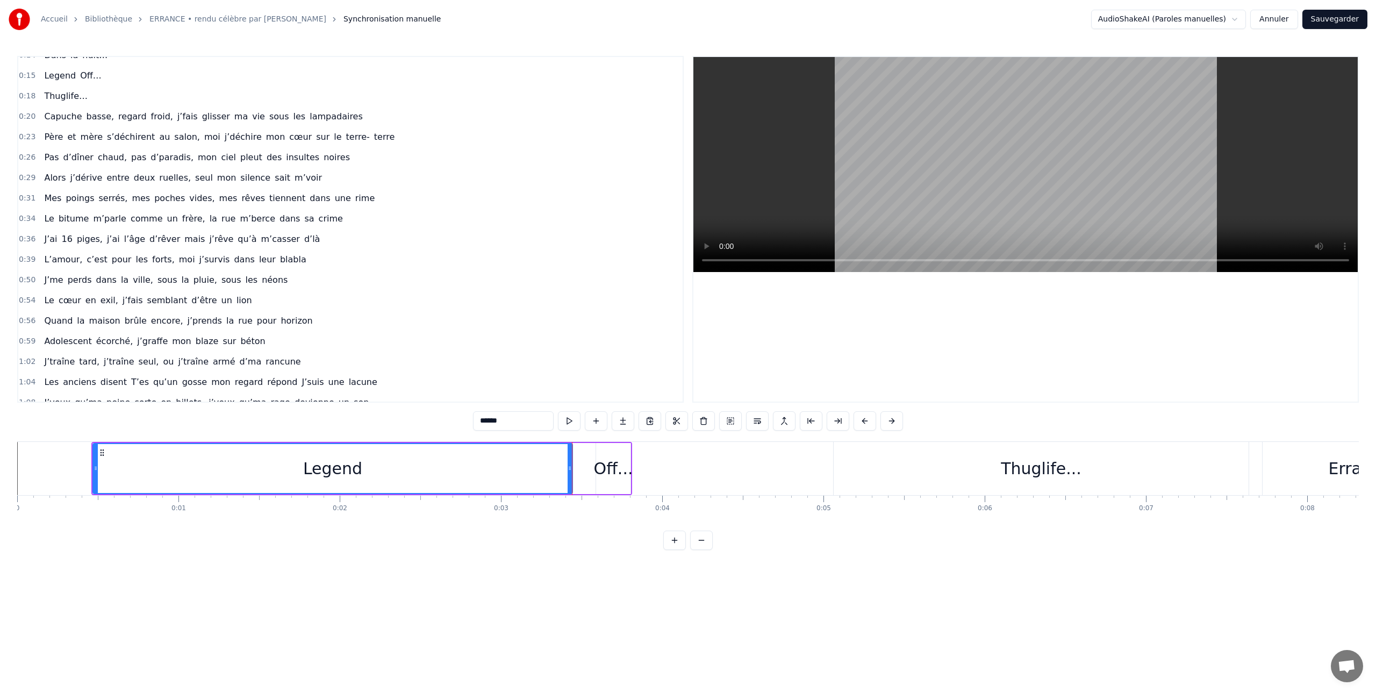
scroll to position [75, 0]
click at [29, 238] on span "0:36" at bounding box center [27, 237] width 17 height 11
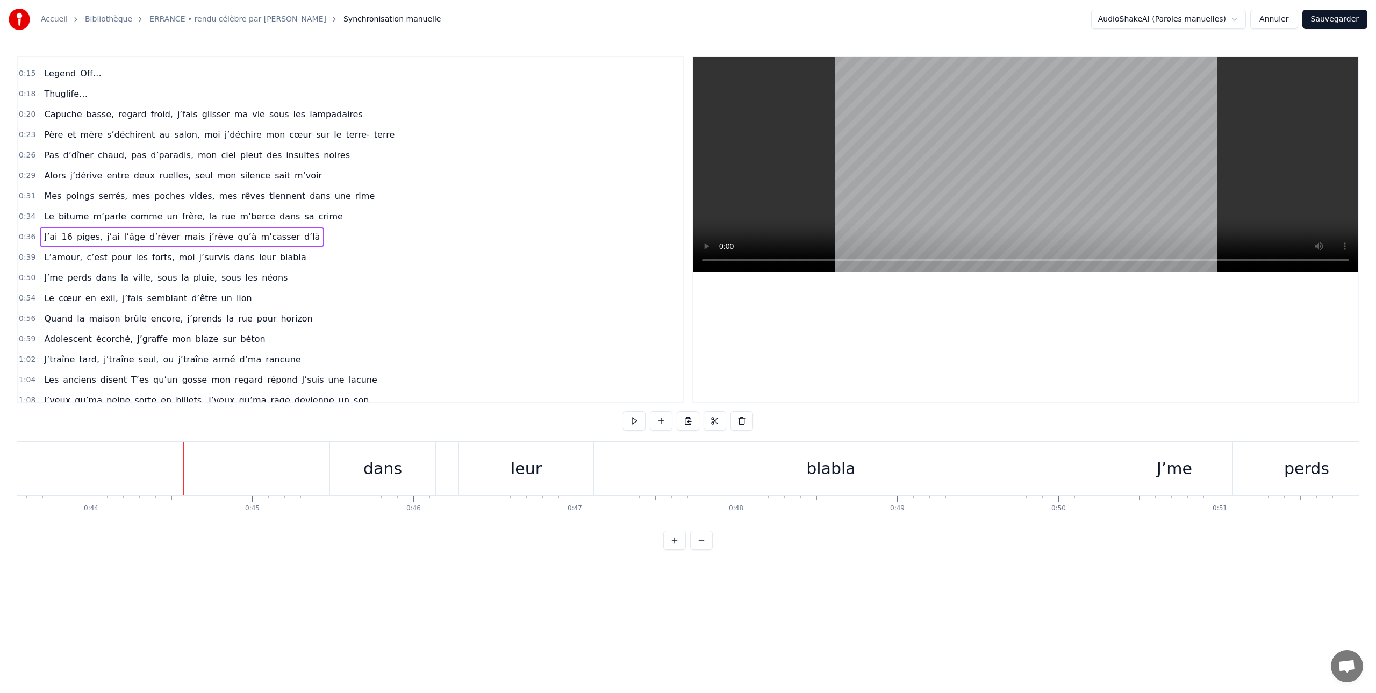
scroll to position [0, 7132]
click at [95, 213] on span "m’parle" at bounding box center [109, 216] width 35 height 12
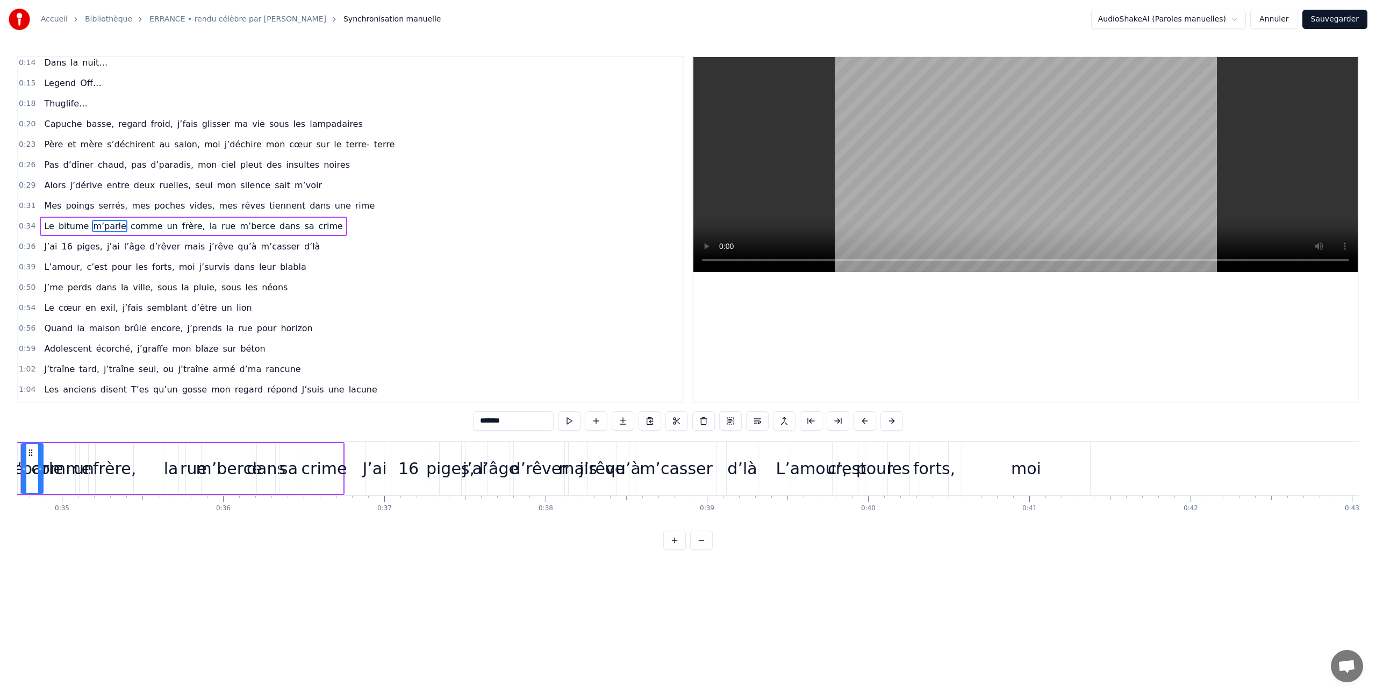
scroll to position [0, 5546]
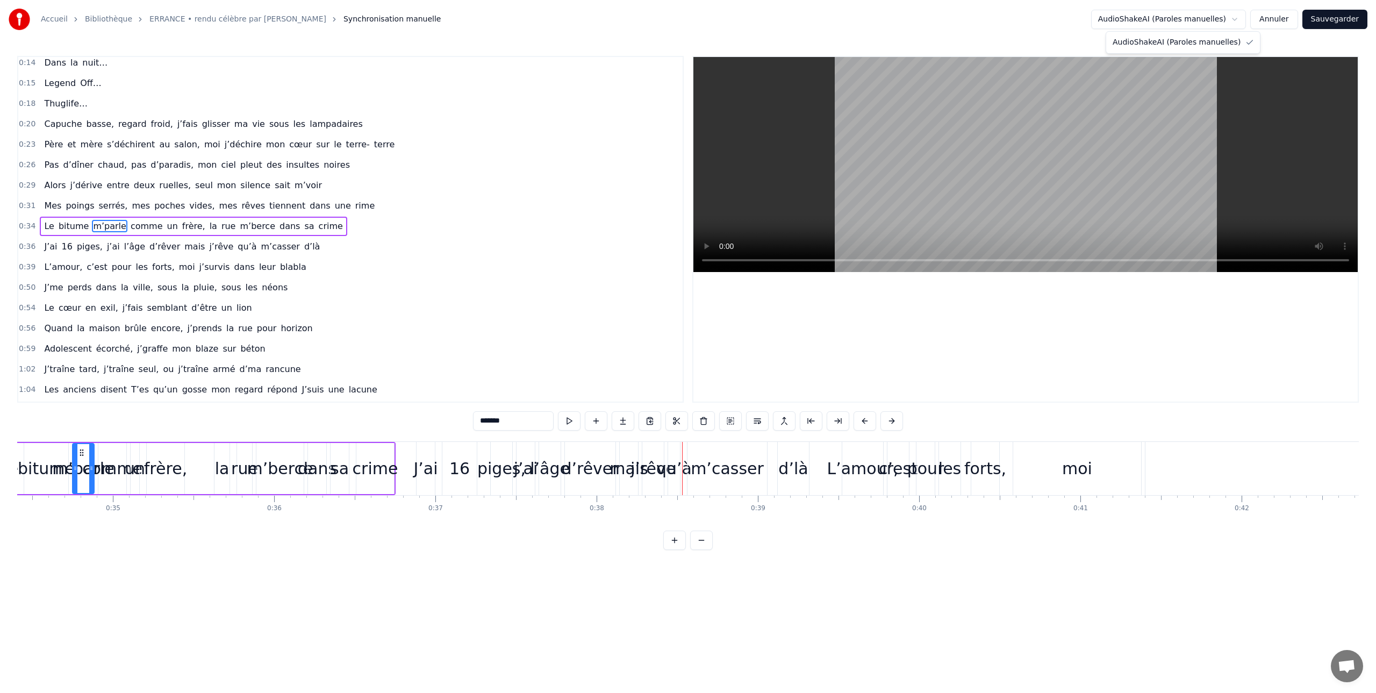
click at [1239, 21] on html "Accueil Bibliothèque ERRANCE • rendu célèbre par [PERSON_NAME]-Mecet Synchronis…" at bounding box center [688, 283] width 1376 height 567
click at [1217, 15] on html "Accueil Bibliothèque ERRANCE • rendu célèbre par [PERSON_NAME]-Mecet Synchronis…" at bounding box center [688, 283] width 1376 height 567
click at [1277, 19] on button "Annuler" at bounding box center [1273, 19] width 47 height 19
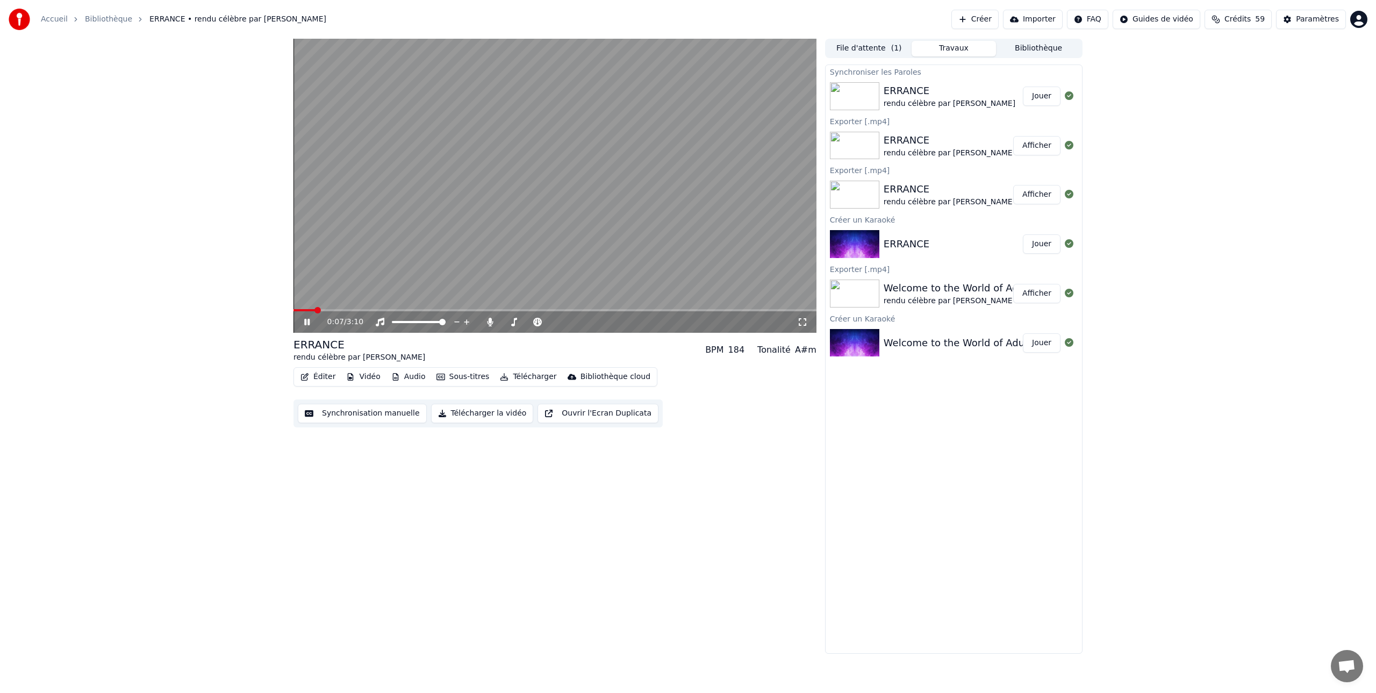
click at [308, 323] on icon at bounding box center [306, 322] width 5 height 6
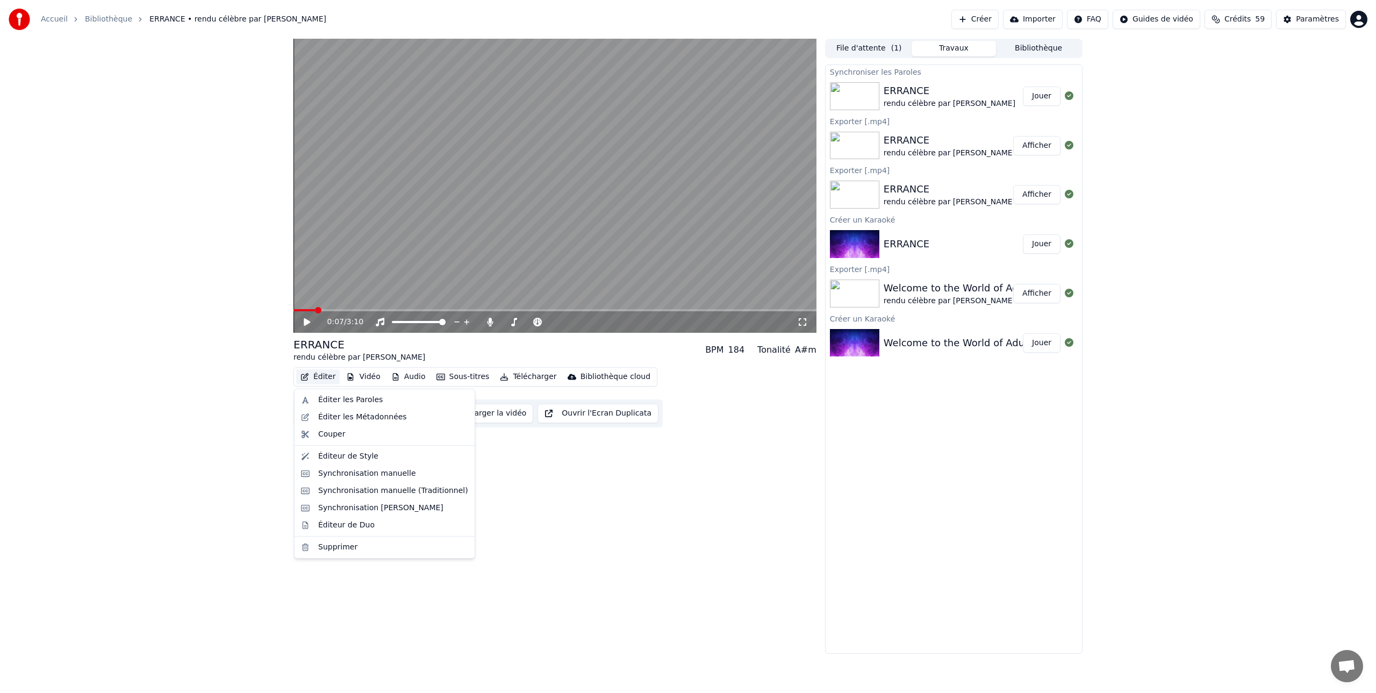
click at [318, 375] on button "Éditer" at bounding box center [318, 376] width 44 height 15
click at [313, 441] on div "0:07 / 3:10 ERRANCE rendu célèbre par [PERSON_NAME]-Mecet BPM 184 Tonalité A#m …" at bounding box center [554, 346] width 523 height 615
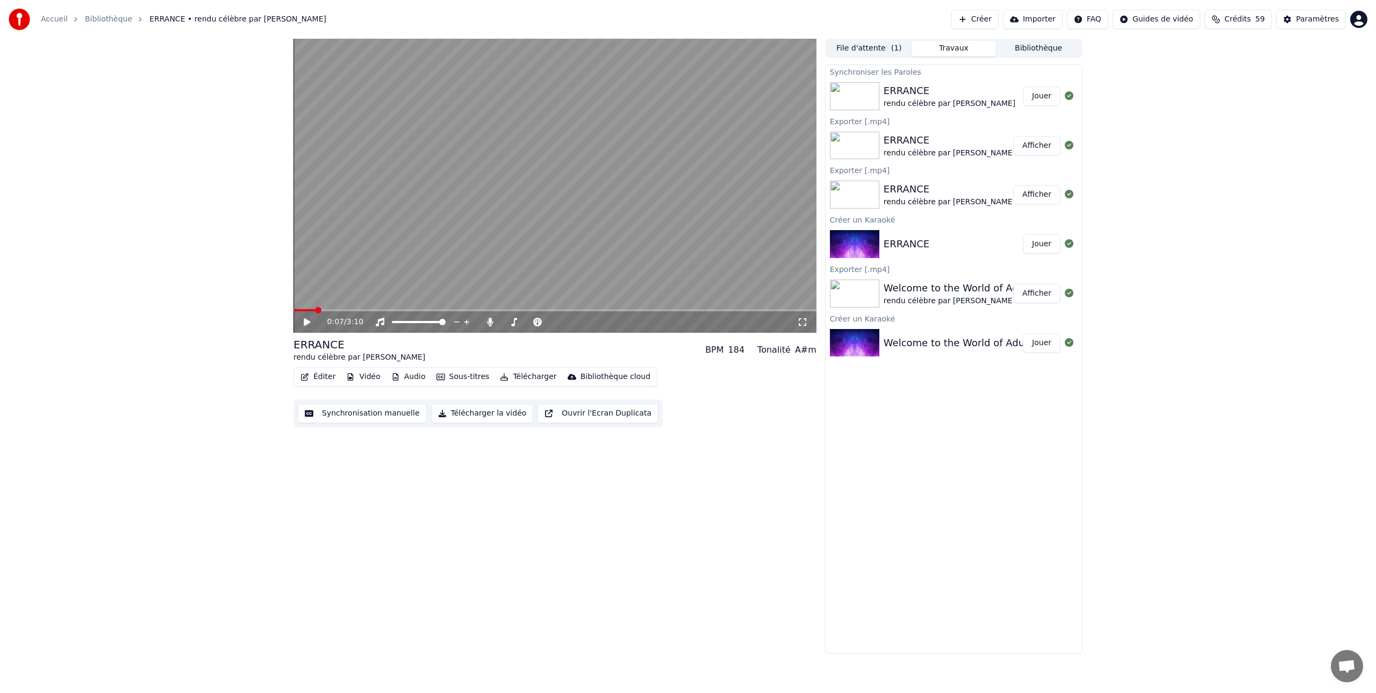
click at [362, 413] on button "Synchronisation manuelle" at bounding box center [362, 413] width 129 height 19
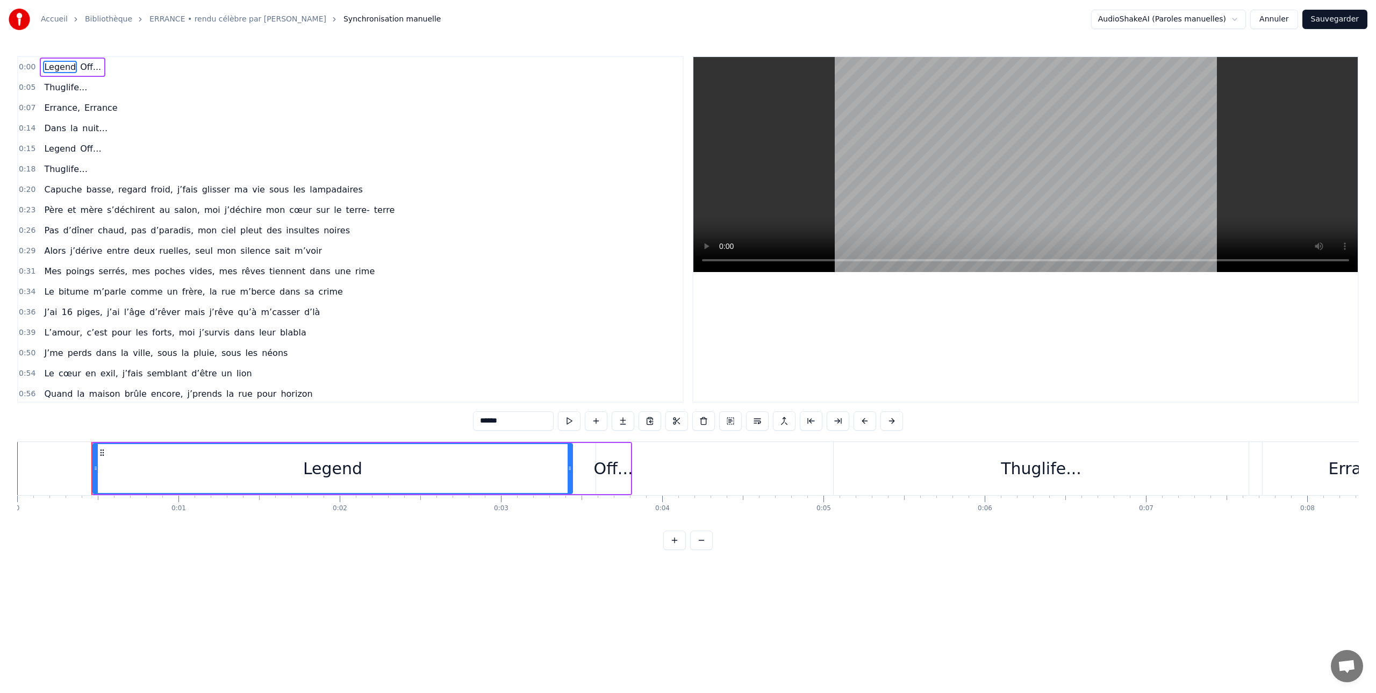
click at [48, 231] on span "Pas" at bounding box center [51, 230] width 17 height 12
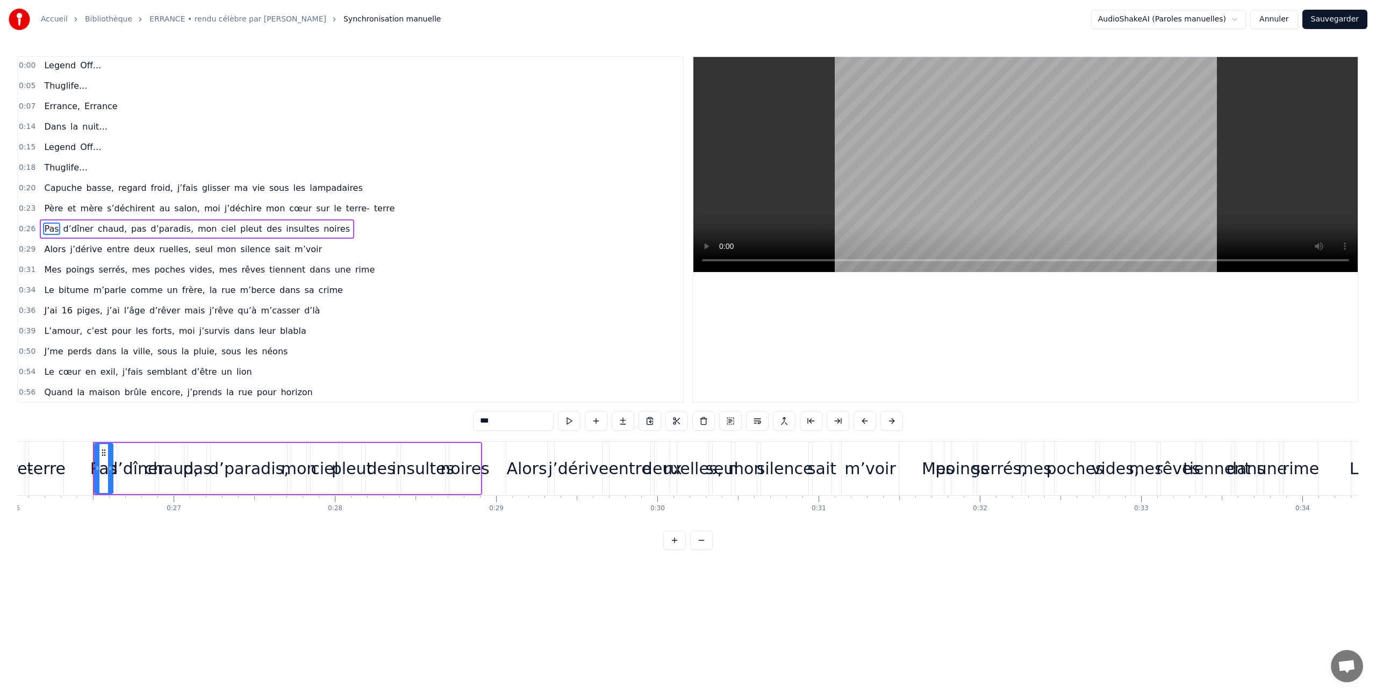
scroll to position [0, 4218]
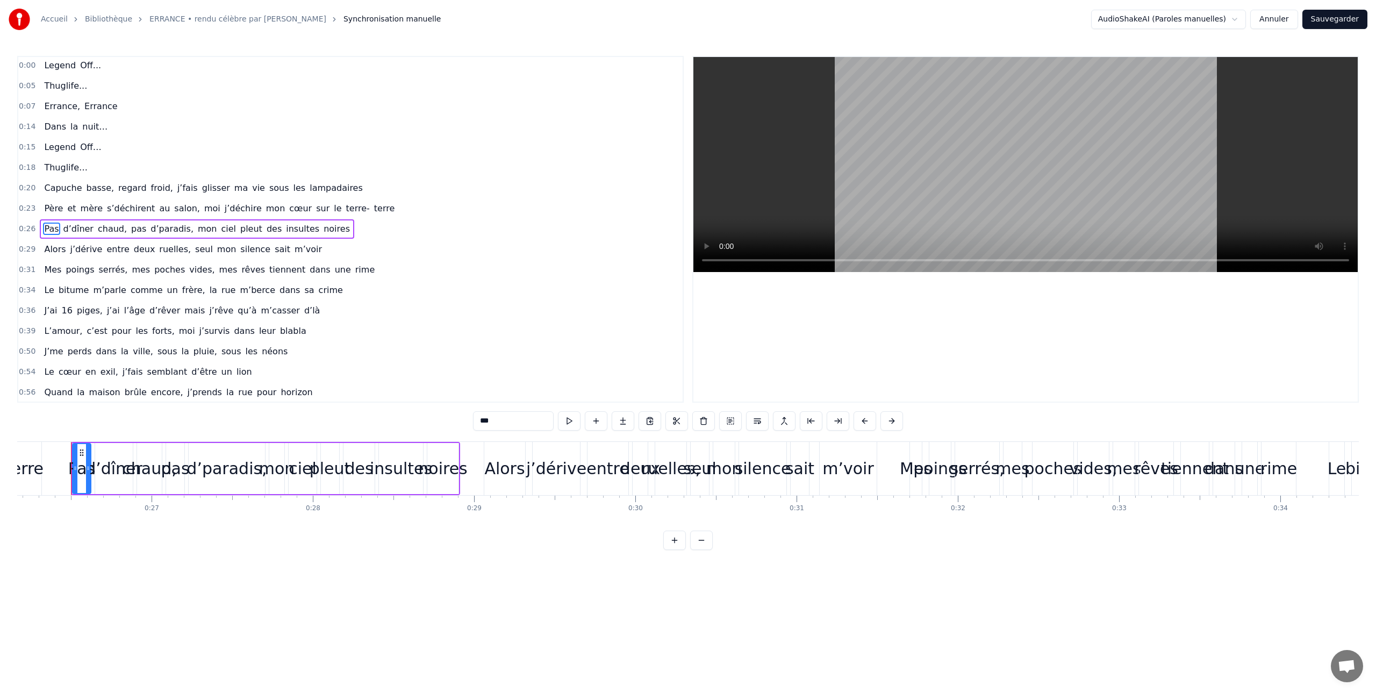
click at [54, 249] on span "Alors" at bounding box center [55, 249] width 24 height 12
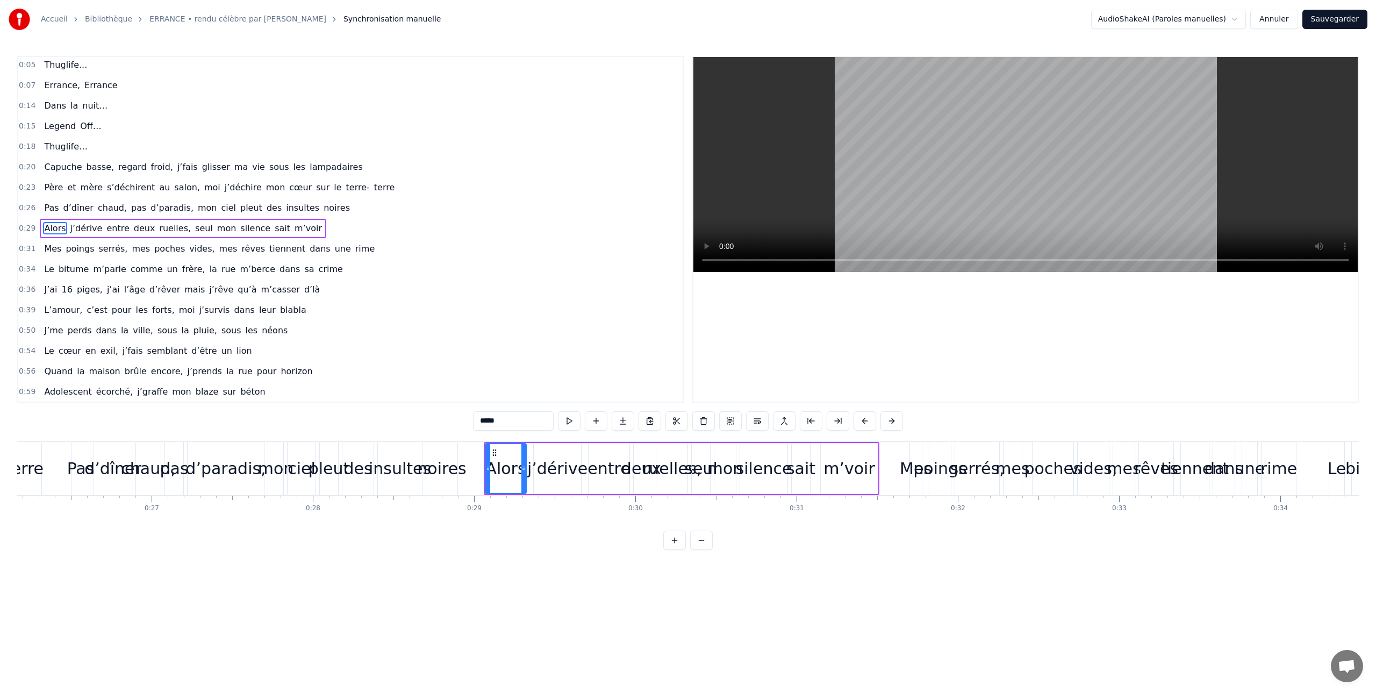
scroll to position [22, 0]
click at [74, 249] on span "poings" at bounding box center [79, 249] width 31 height 12
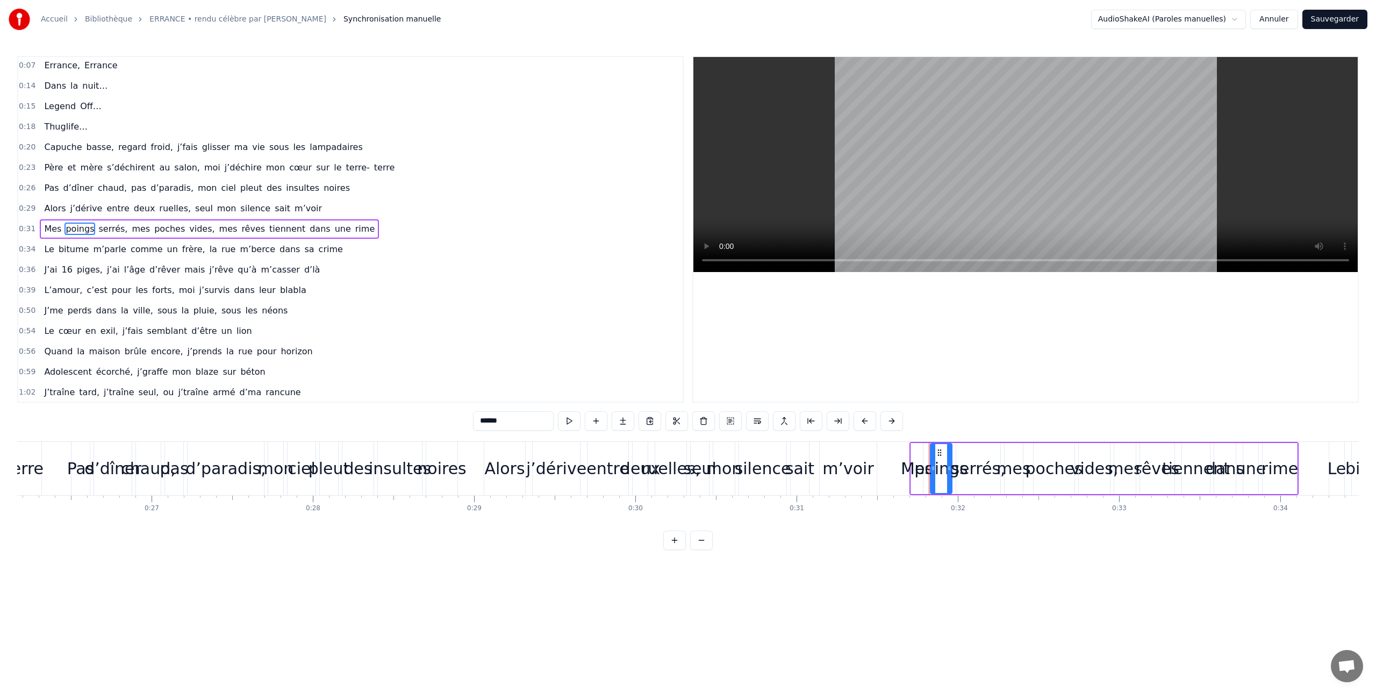
click at [51, 231] on span "Mes" at bounding box center [52, 228] width 19 height 12
click at [49, 251] on span "Le" at bounding box center [49, 249] width 12 height 12
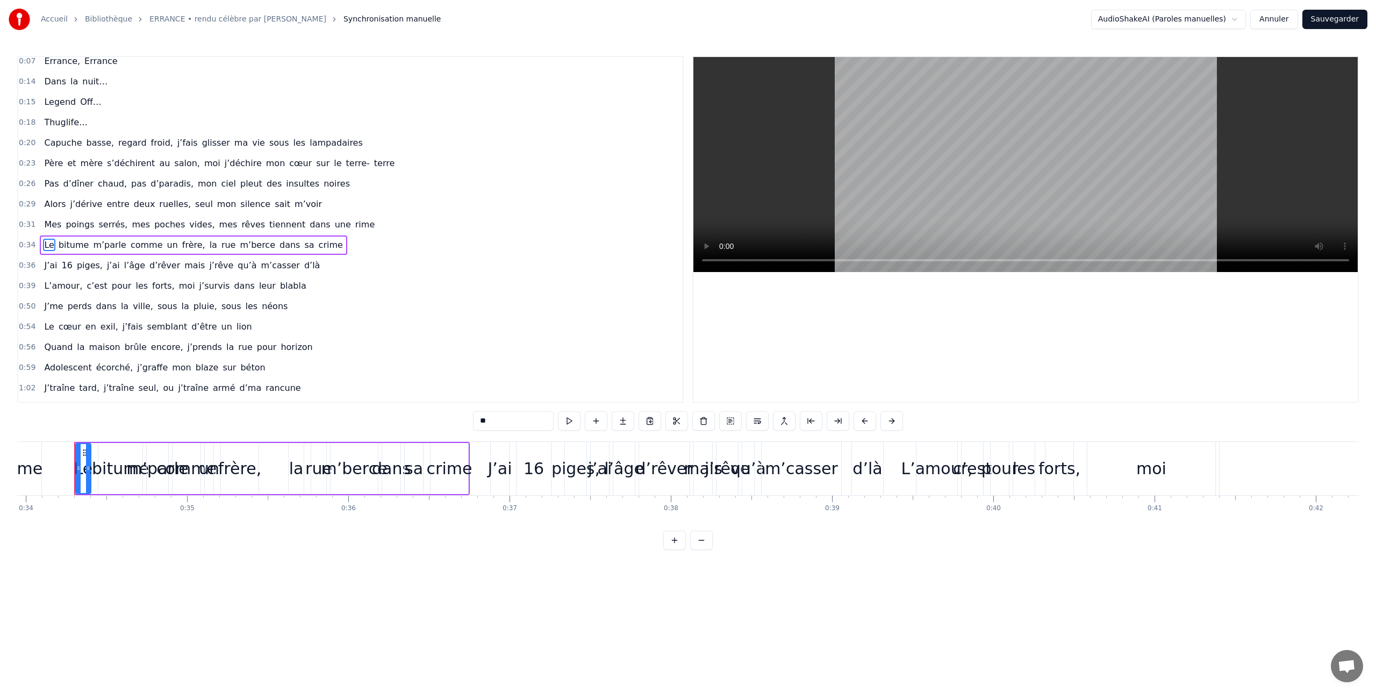
scroll to position [0, 5476]
click at [47, 265] on span "J’ai" at bounding box center [50, 265] width 15 height 12
type input "****"
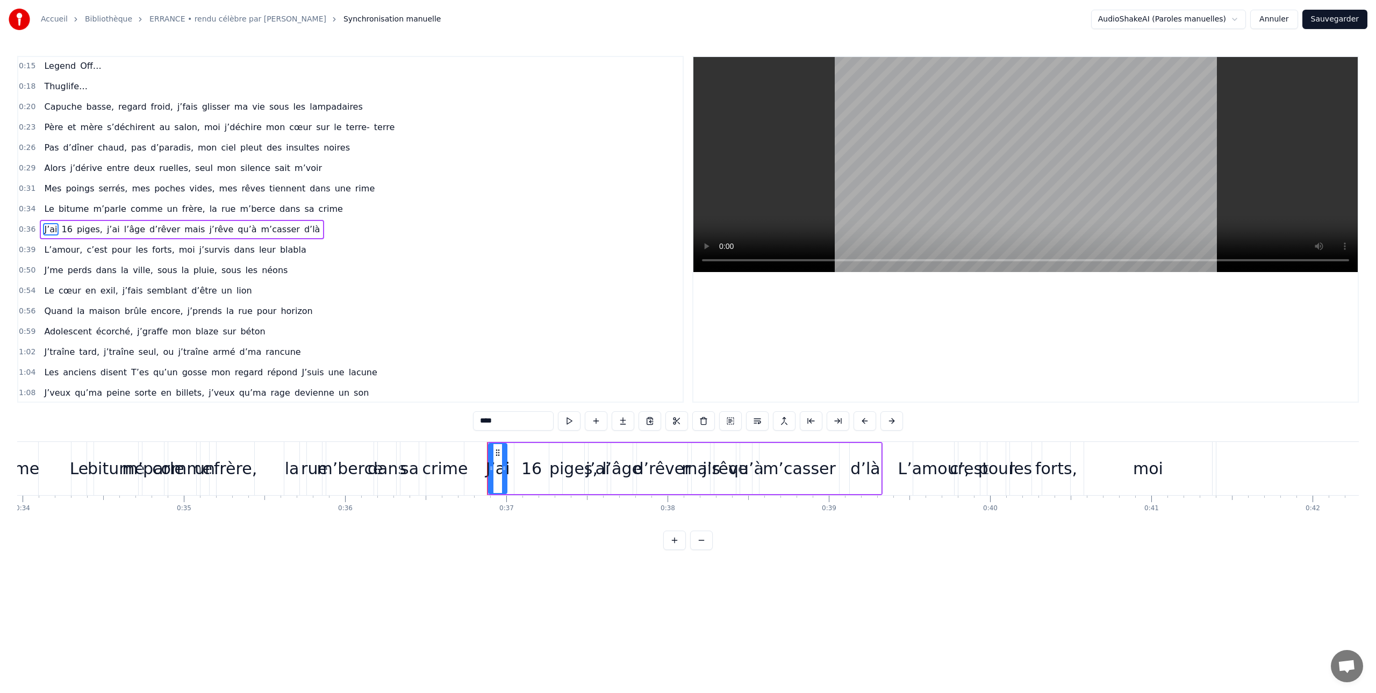
scroll to position [83, 0]
drag, startPoint x: 489, startPoint y: 469, endPoint x: 520, endPoint y: 467, distance: 30.7
click at [521, 467] on div "J’ai 16 piges, j’ai l’âge d’rêver mais j’rêve qu’à m’casser d’là" at bounding box center [684, 468] width 395 height 53
drag, startPoint x: 507, startPoint y: 469, endPoint x: 513, endPoint y: 468, distance: 5.4
click at [513, 468] on div "J’ai" at bounding box center [507, 468] width 24 height 24
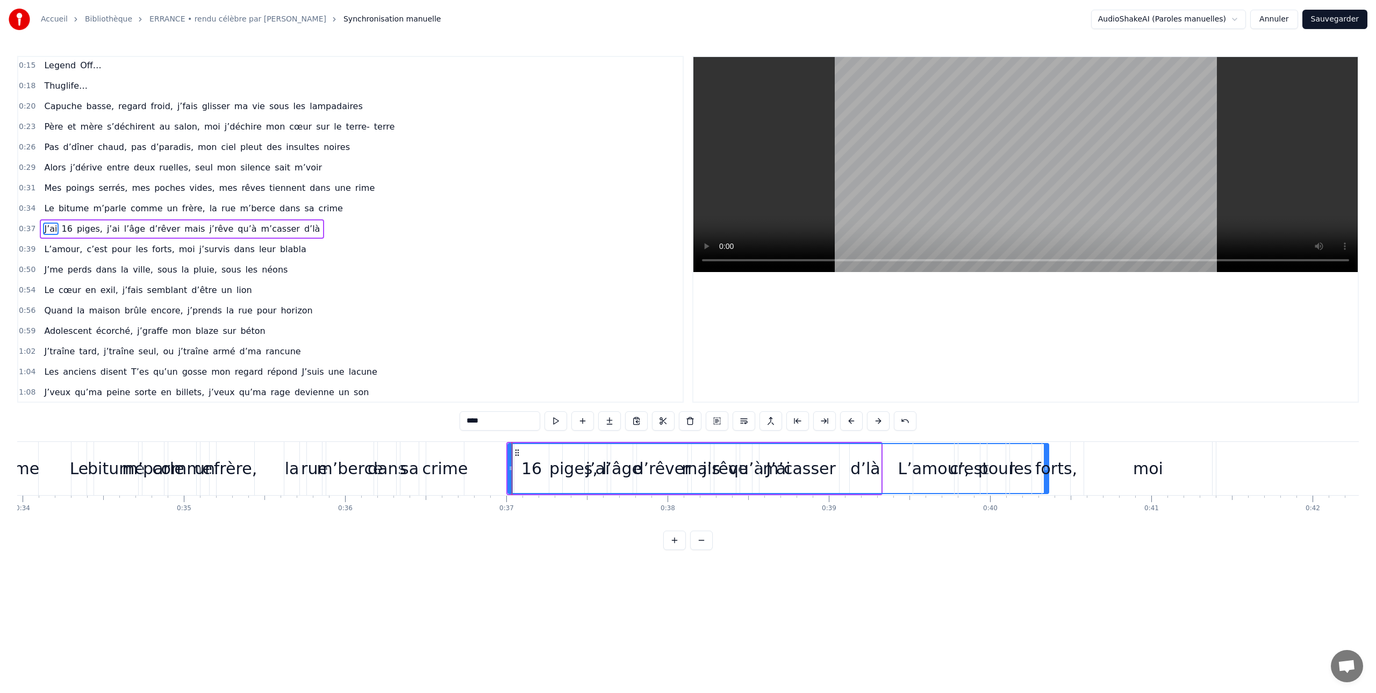
drag, startPoint x: 507, startPoint y: 469, endPoint x: 1048, endPoint y: 456, distance: 541.8
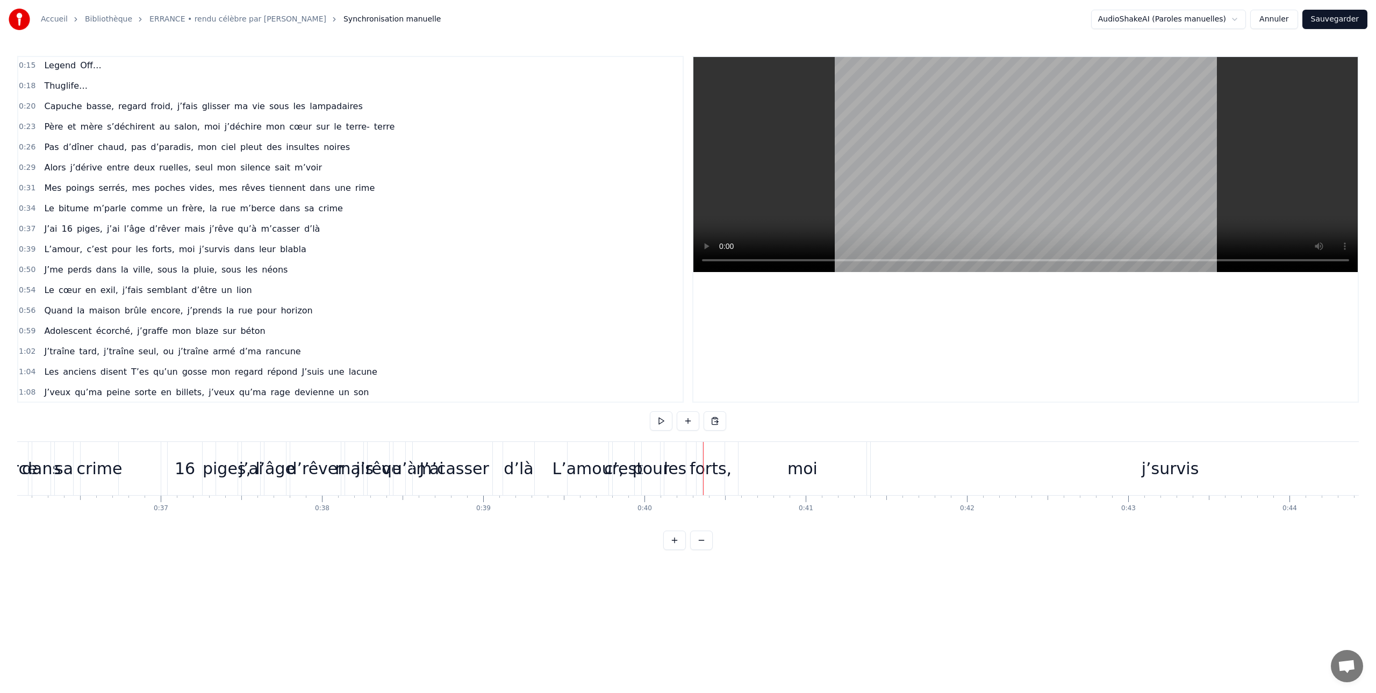
scroll to position [0, 5861]
click at [58, 271] on span "J’me" at bounding box center [53, 269] width 21 height 12
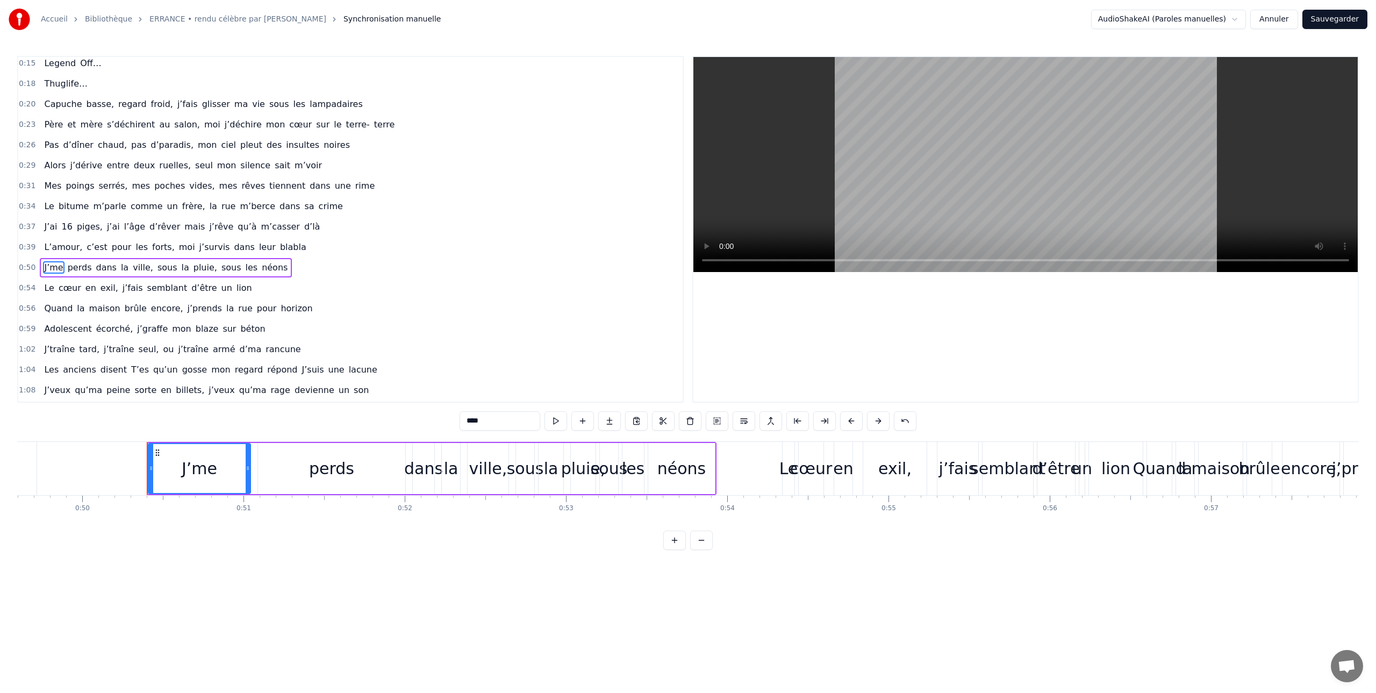
scroll to position [0, 8071]
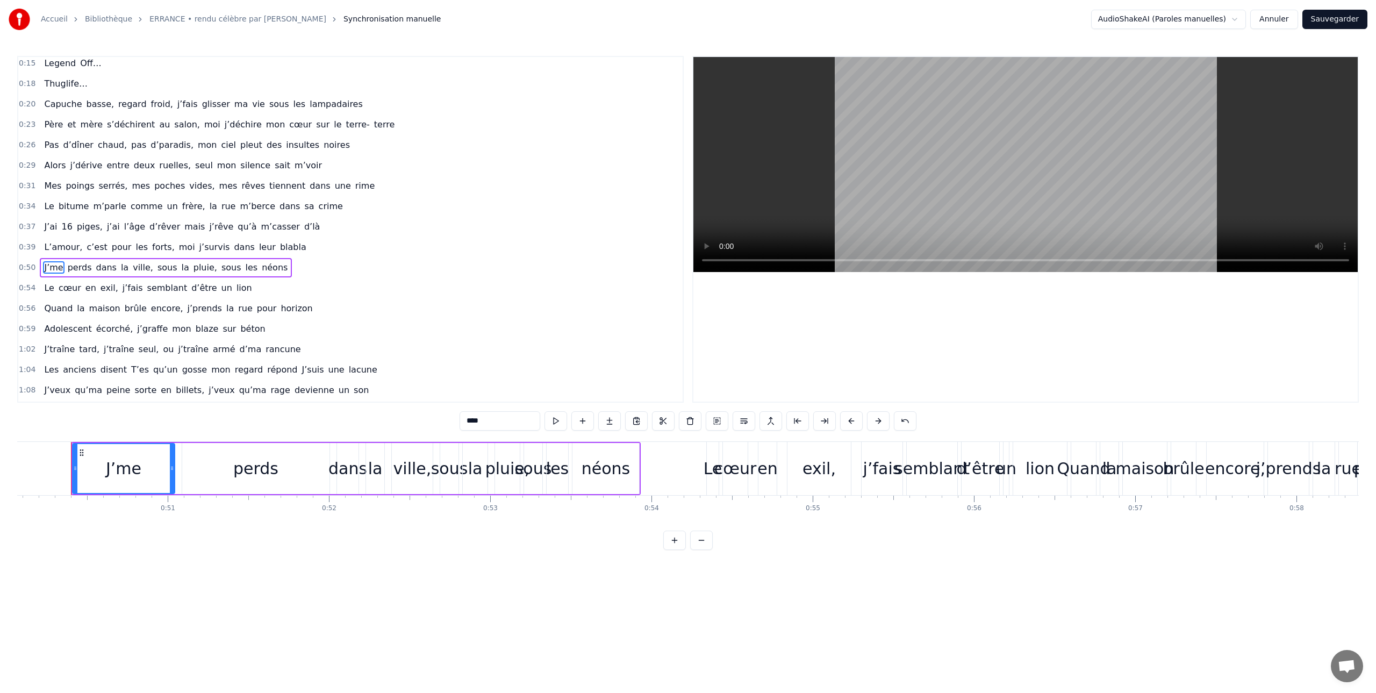
click at [61, 226] on span "16" at bounding box center [67, 226] width 13 height 12
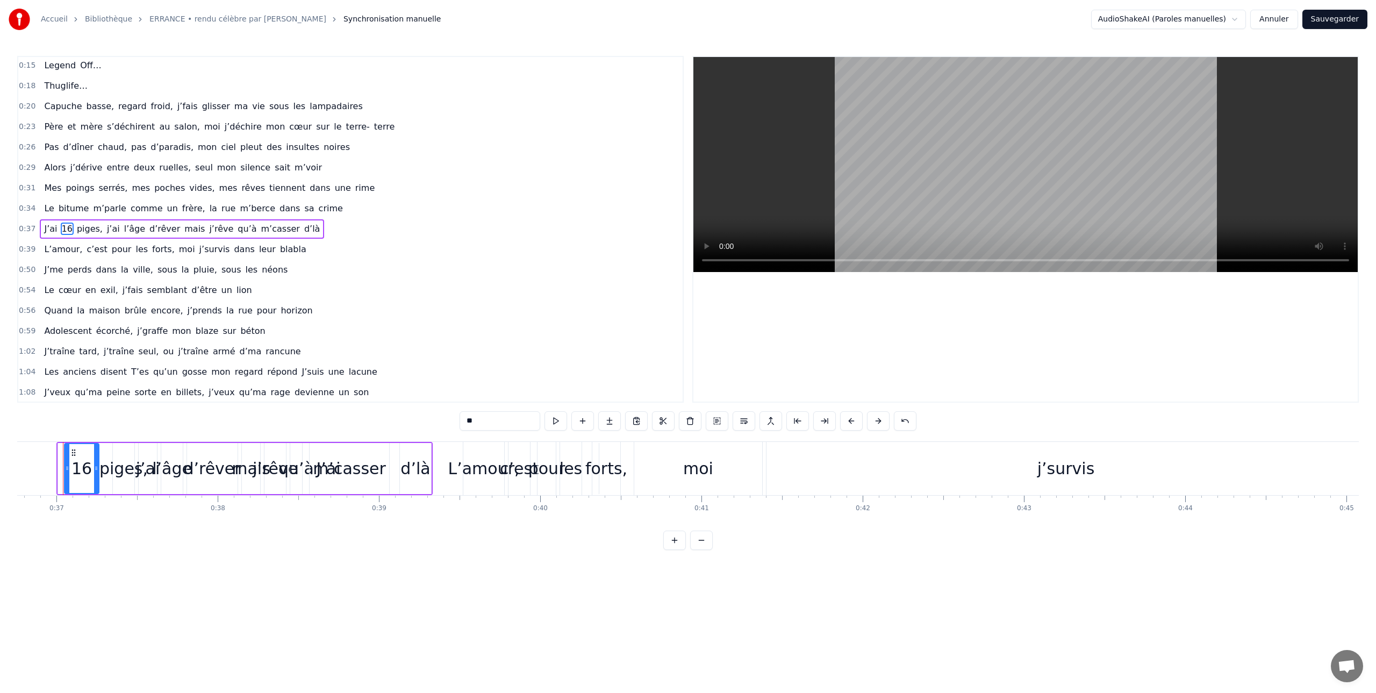
scroll to position [0, 5917]
click at [50, 208] on span "Le" at bounding box center [49, 208] width 12 height 12
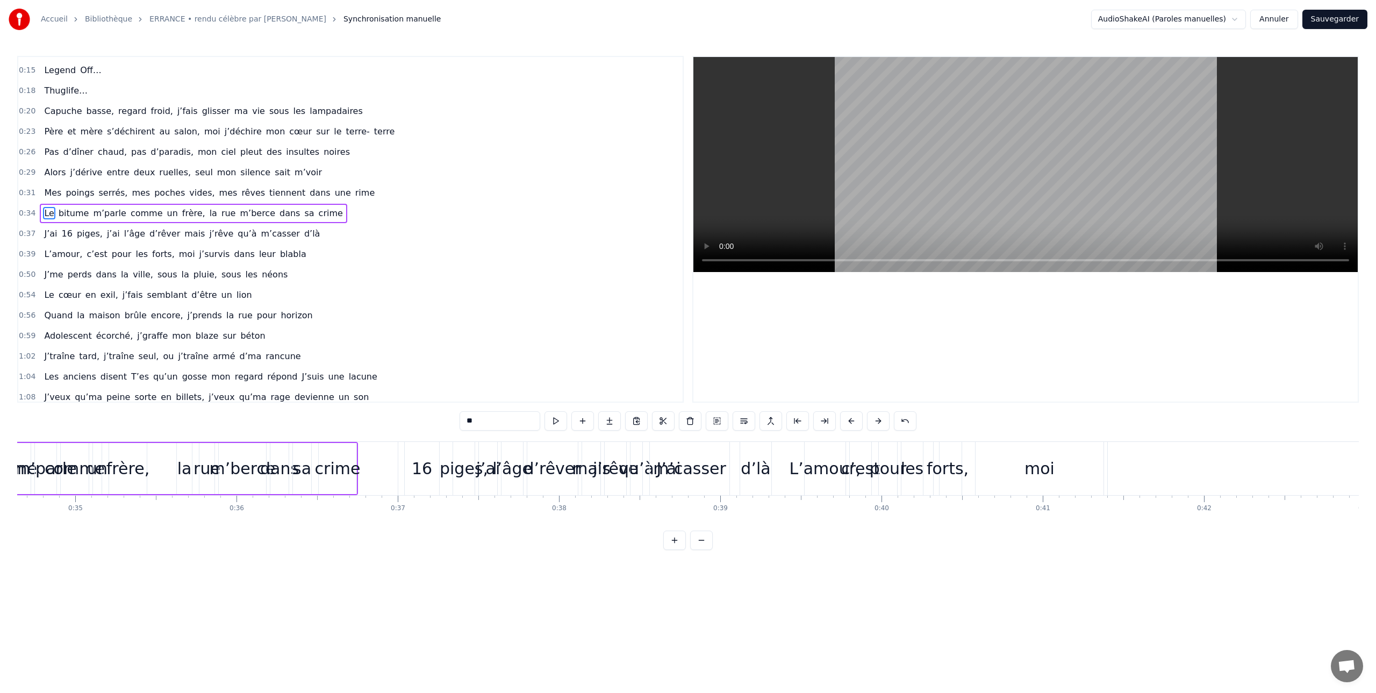
scroll to position [0, 5476]
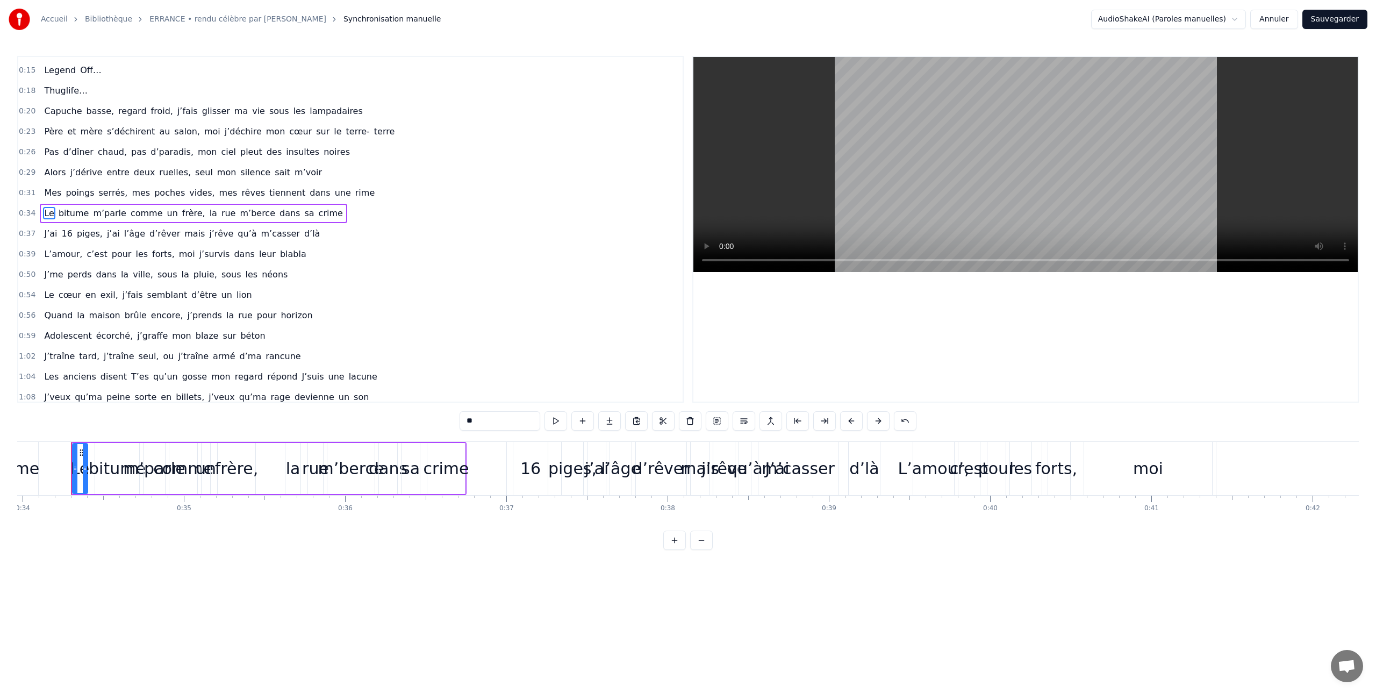
click at [48, 193] on span "Mes" at bounding box center [52, 192] width 19 height 12
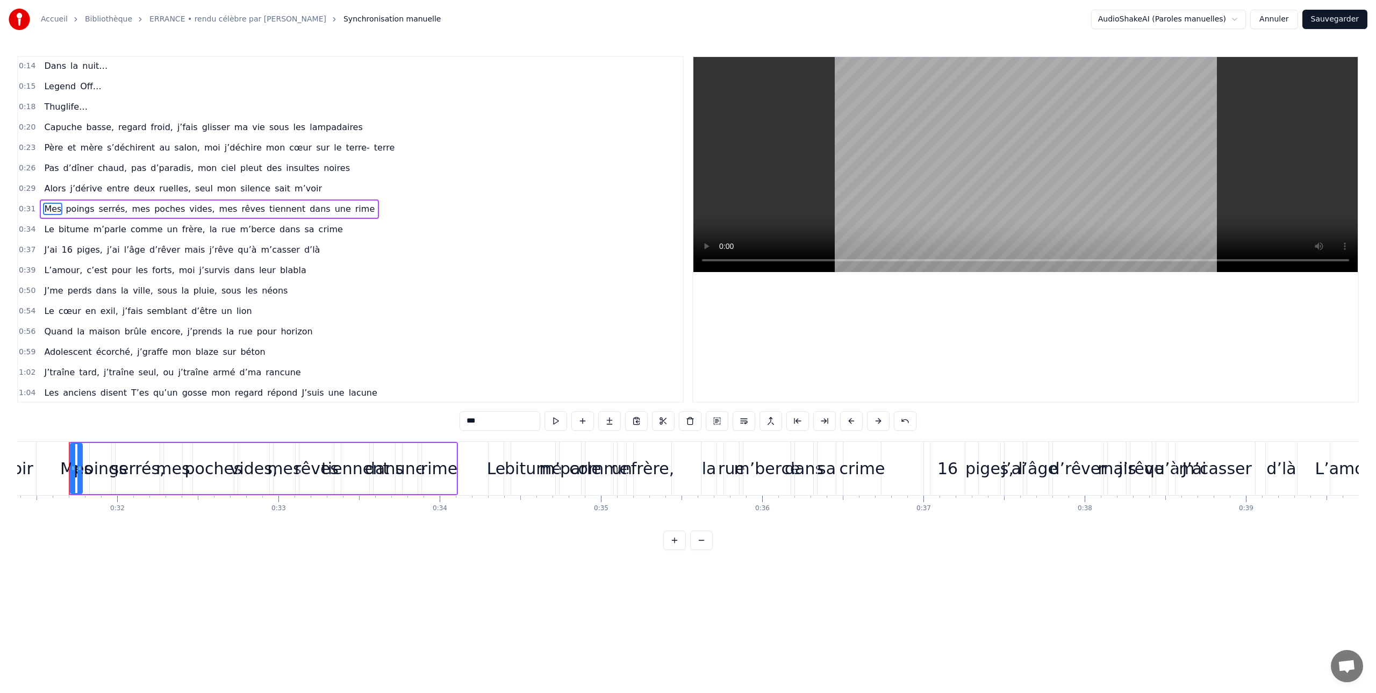
scroll to position [0, 5056]
click at [45, 209] on span "Mes" at bounding box center [52, 209] width 19 height 12
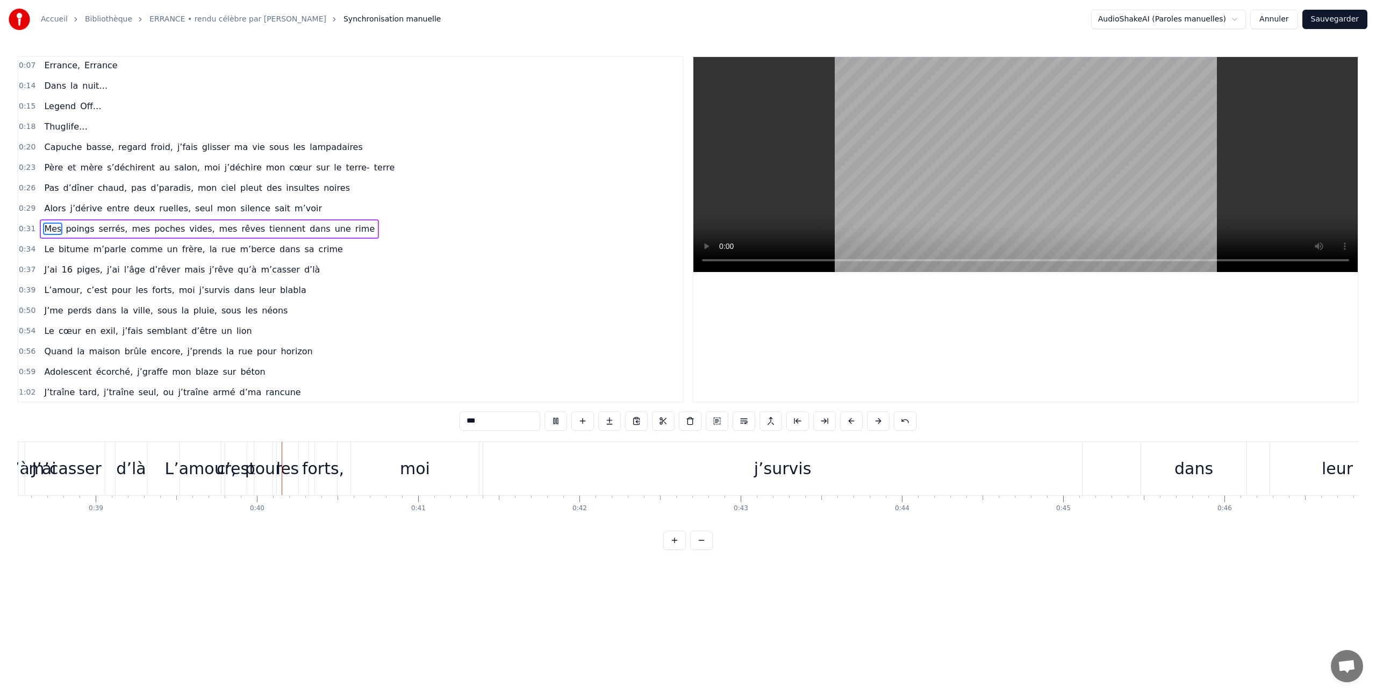
scroll to position [0, 6328]
click at [52, 231] on span "Mes" at bounding box center [52, 228] width 19 height 12
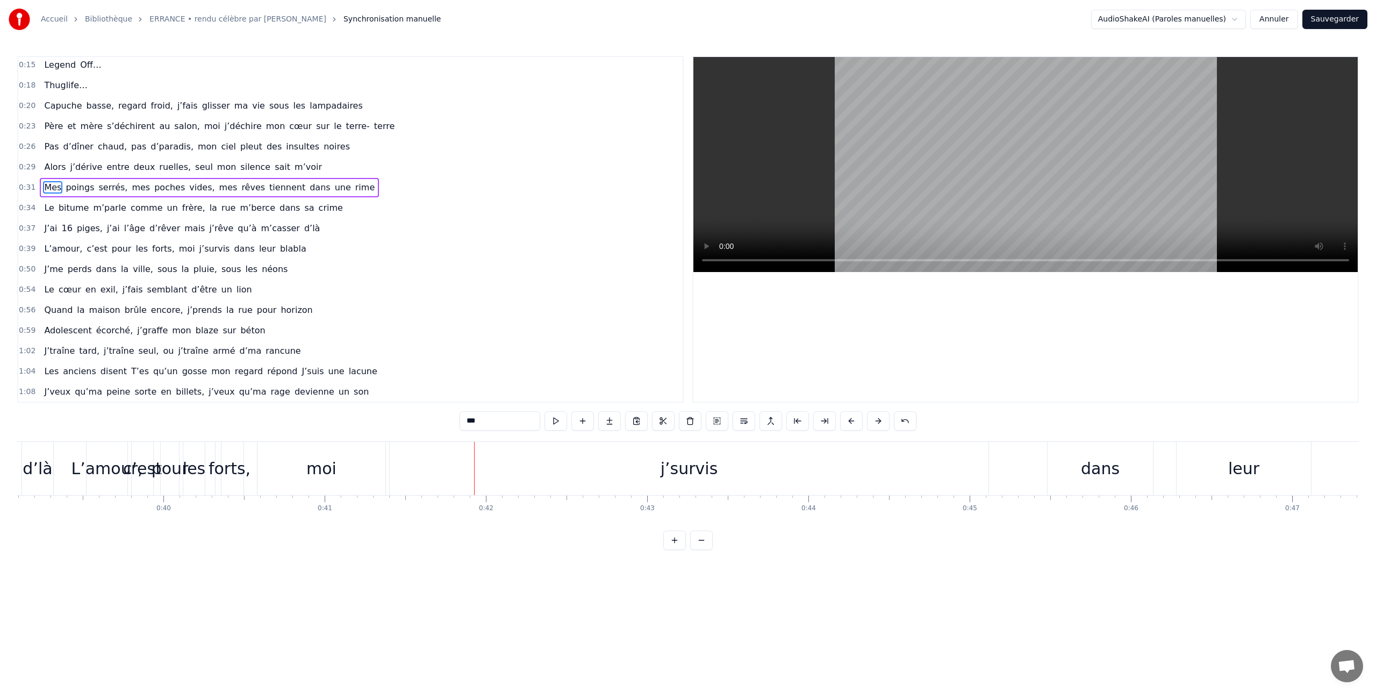
scroll to position [102, 0]
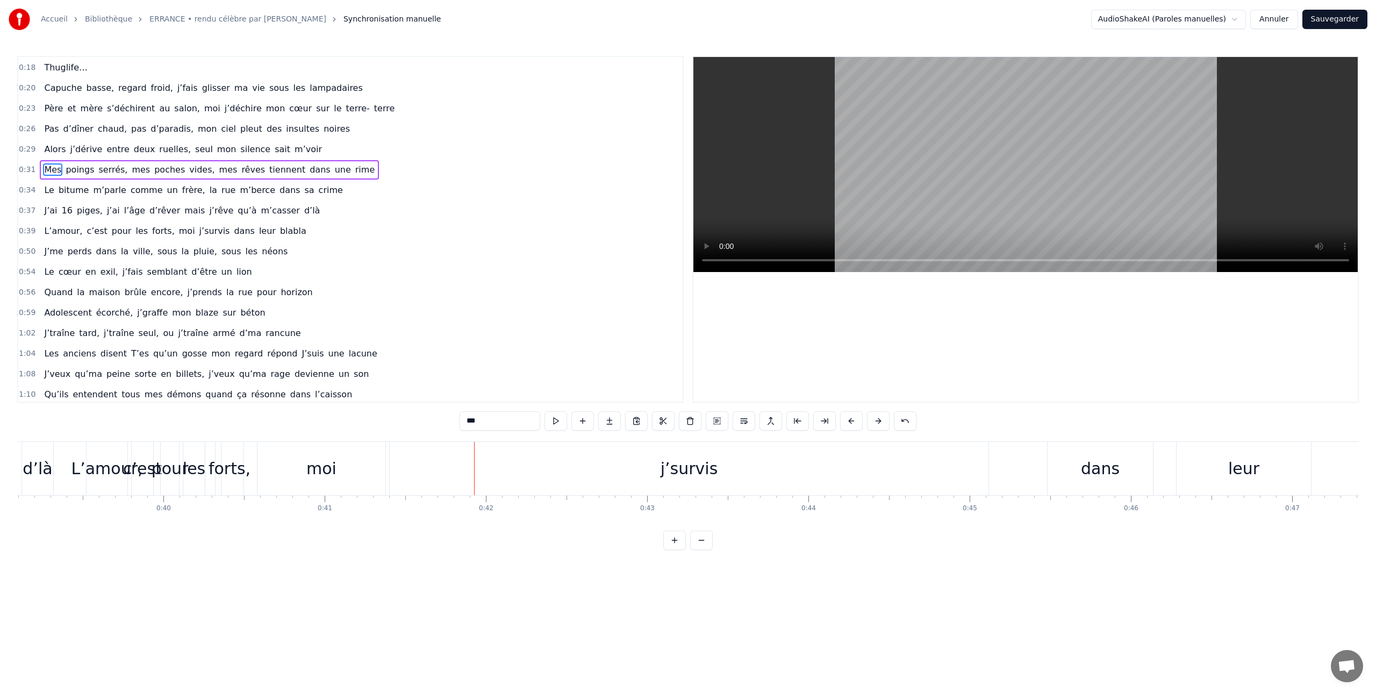
click at [530, 474] on div "j’survis" at bounding box center [689, 468] width 599 height 53
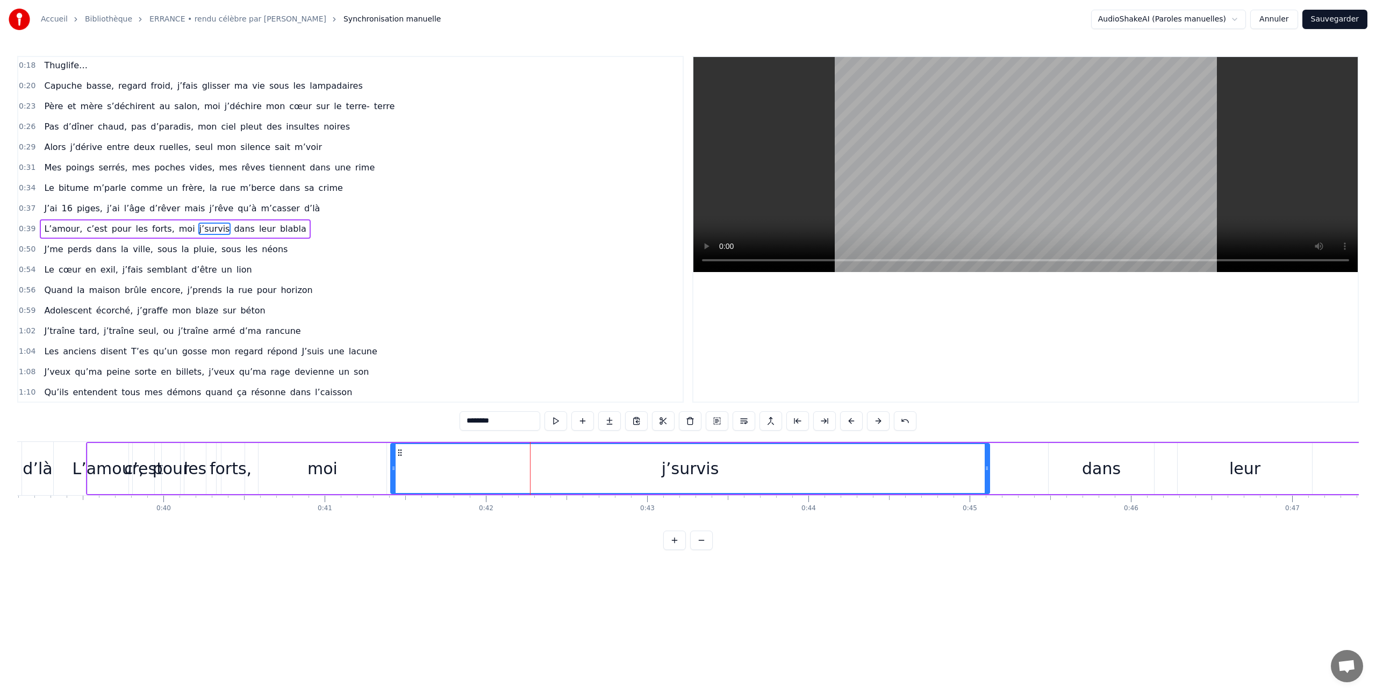
scroll to position [0, 6315]
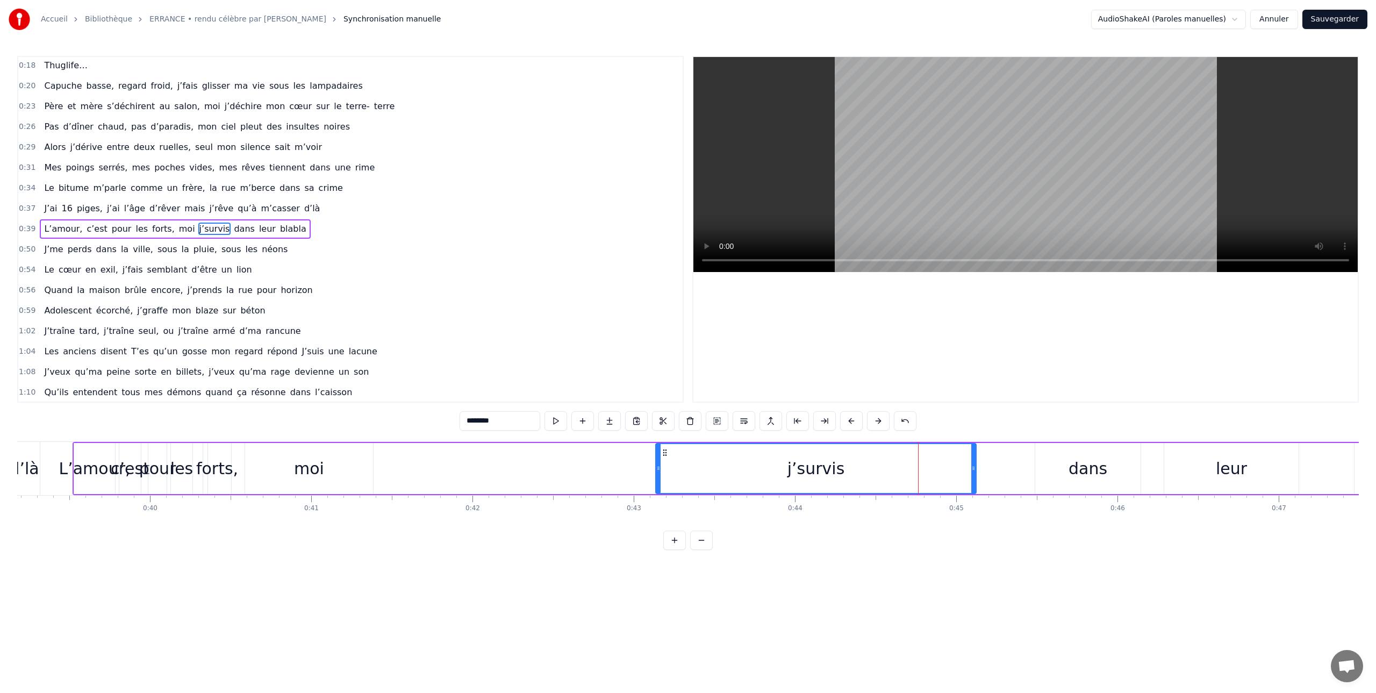
drag, startPoint x: 379, startPoint y: 472, endPoint x: 665, endPoint y: 459, distance: 286.7
click at [660, 459] on div at bounding box center [658, 468] width 4 height 49
click at [62, 225] on span "L’amour," at bounding box center [63, 228] width 40 height 12
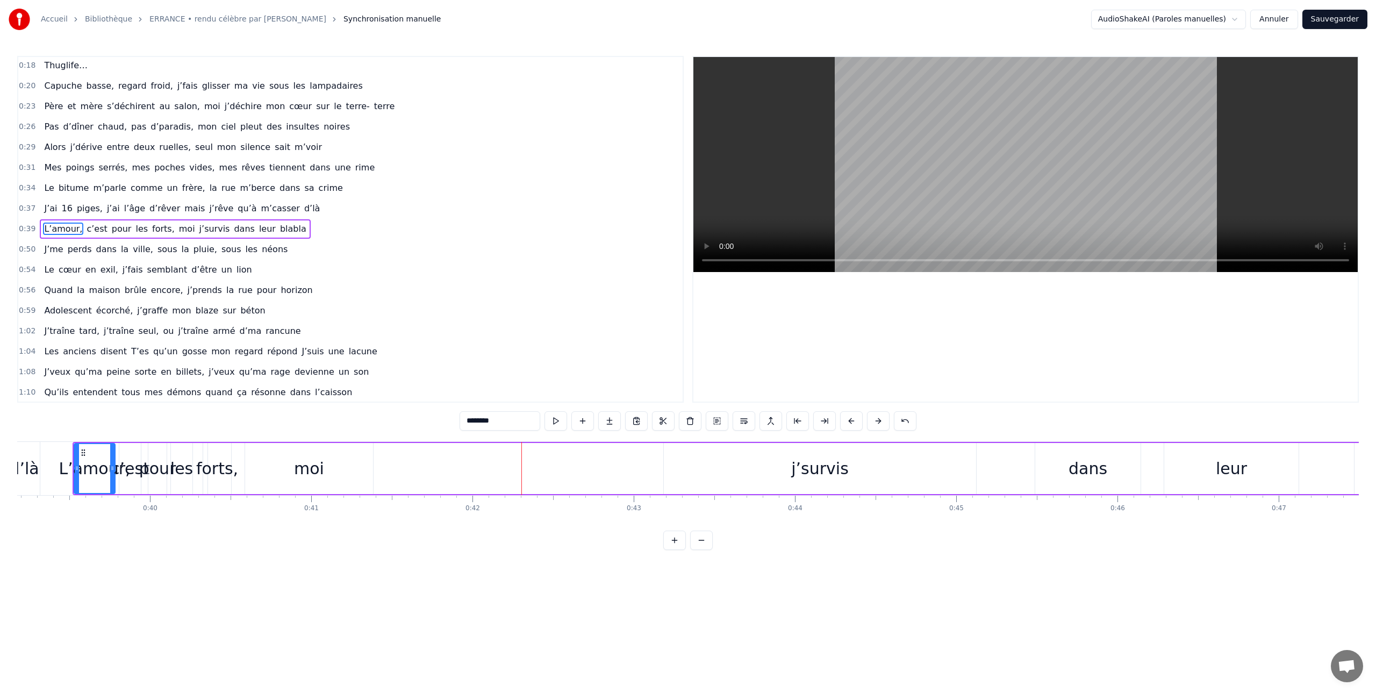
drag, startPoint x: 307, startPoint y: 466, endPoint x: 296, endPoint y: 466, distance: 11.3
click at [296, 466] on div "moi" at bounding box center [309, 468] width 30 height 24
type input "***"
click at [443, 469] on div "L’amour, c’est pour les forts, moi j’survis dans leur blabla" at bounding box center [896, 468] width 1646 height 53
click at [1274, 20] on button "Annuler" at bounding box center [1273, 19] width 47 height 19
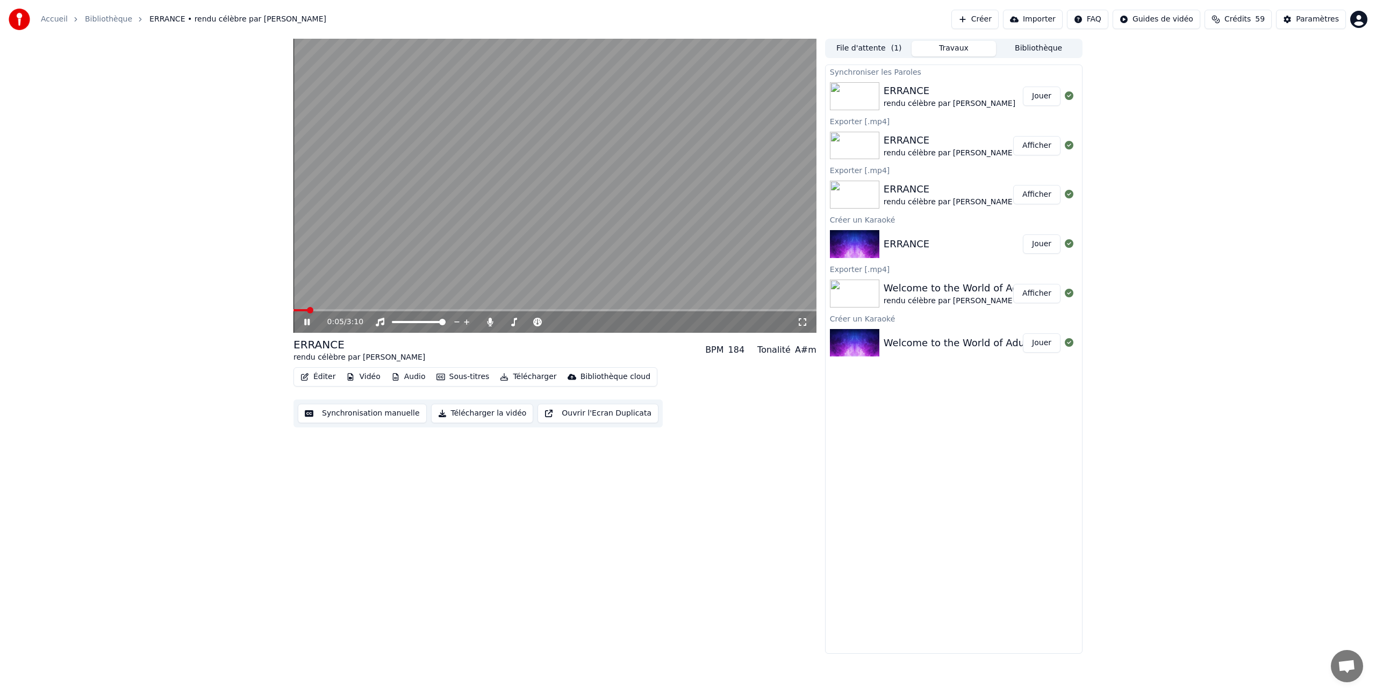
click at [306, 322] on icon at bounding box center [314, 322] width 25 height 9
click at [319, 376] on button "Éditer" at bounding box center [318, 376] width 44 height 15
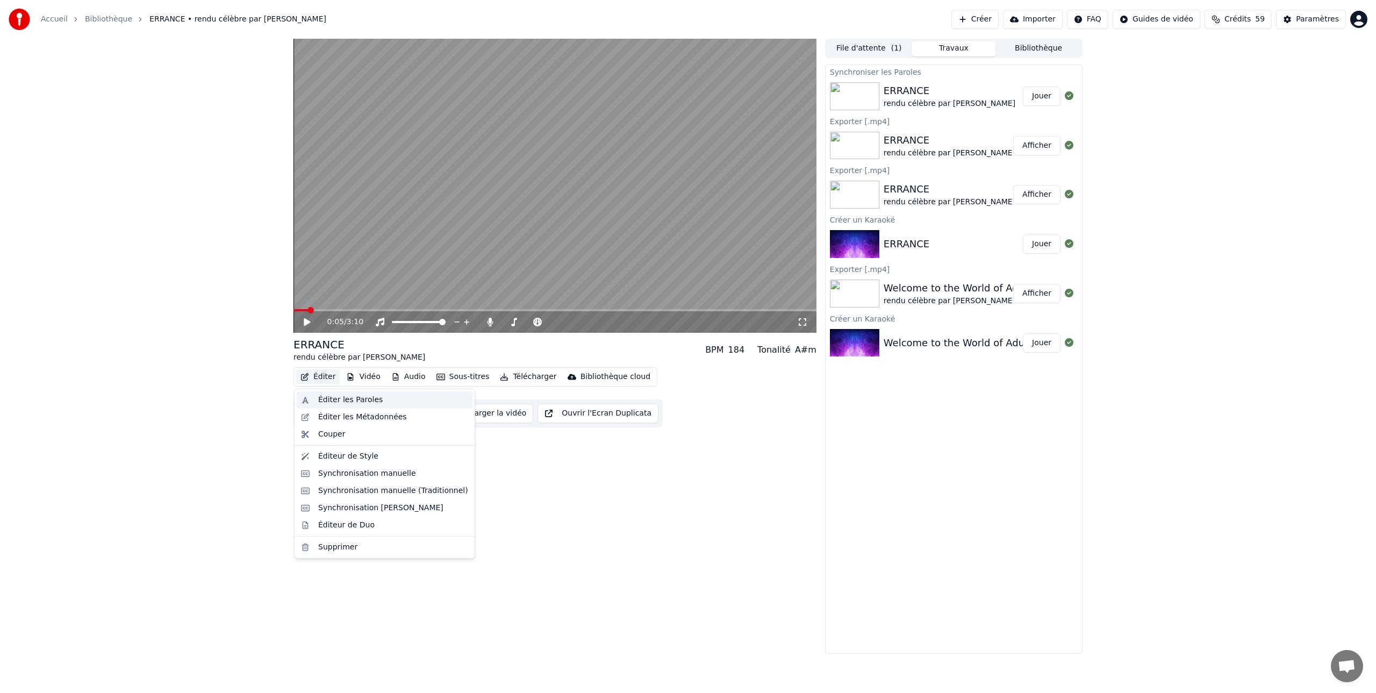
click at [336, 402] on div "Éditer les Paroles" at bounding box center [350, 399] width 64 height 11
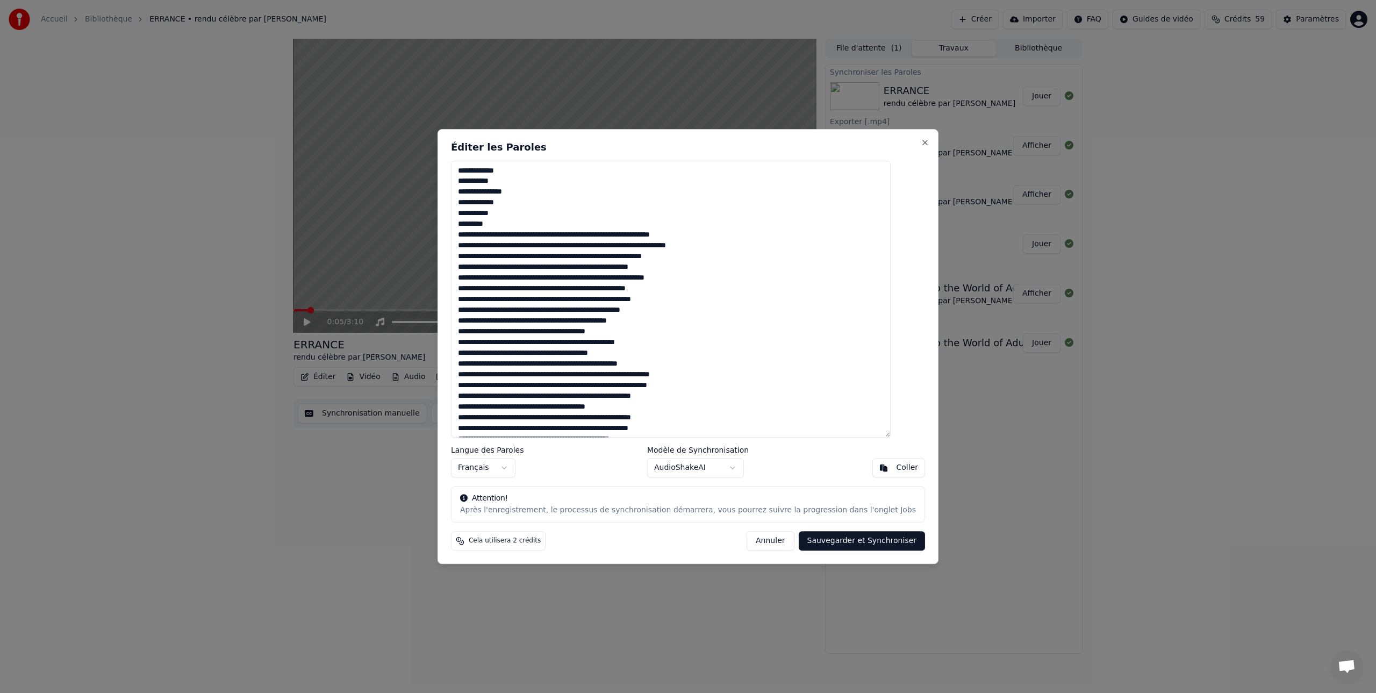
drag, startPoint x: 522, startPoint y: 428, endPoint x: 440, endPoint y: 132, distance: 307.4
click at [440, 132] on body "Accueil Bibliothèque ERRANCE • rendu célèbre par [PERSON_NAME]-Mecet Créer Impo…" at bounding box center [688, 346] width 1376 height 693
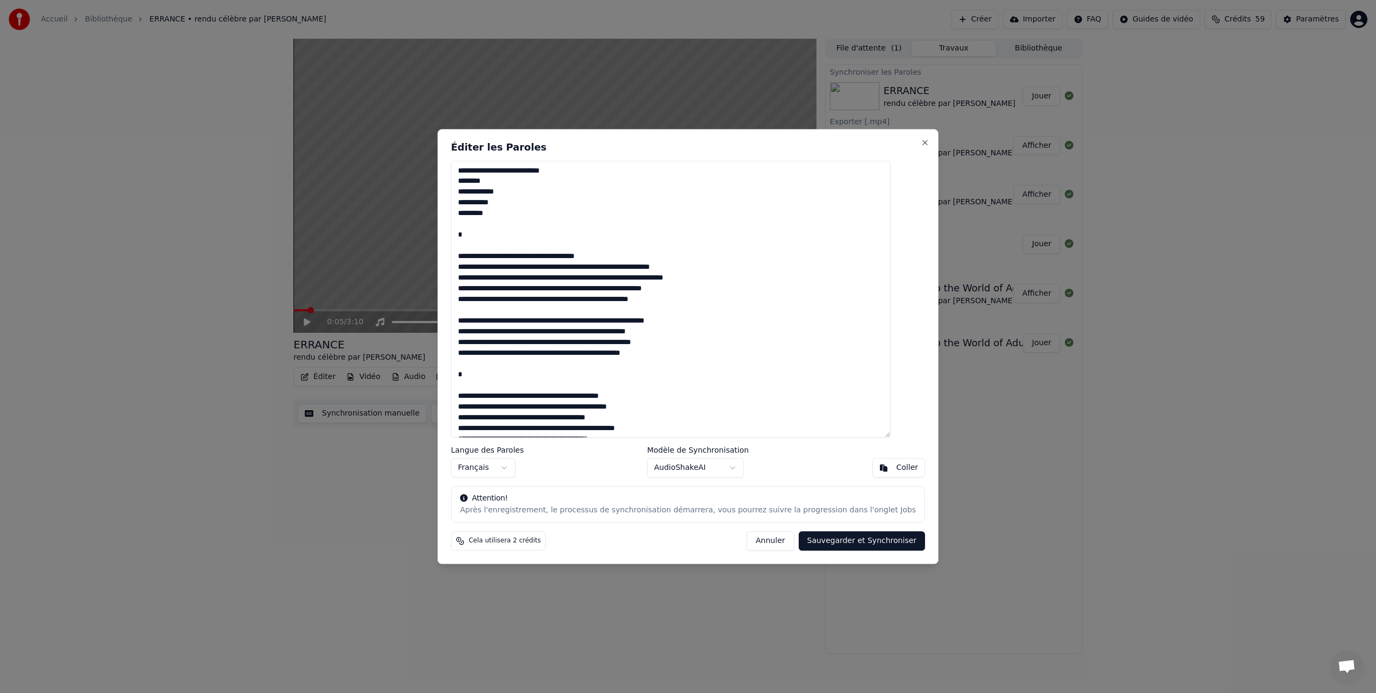
drag, startPoint x: 594, startPoint y: 169, endPoint x: 448, endPoint y: 170, distance: 145.6
click at [448, 170] on body "Accueil Bibliothèque ERRANCE • rendu célèbre par [PERSON_NAME]-Mecet Créer Impo…" at bounding box center [688, 346] width 1376 height 693
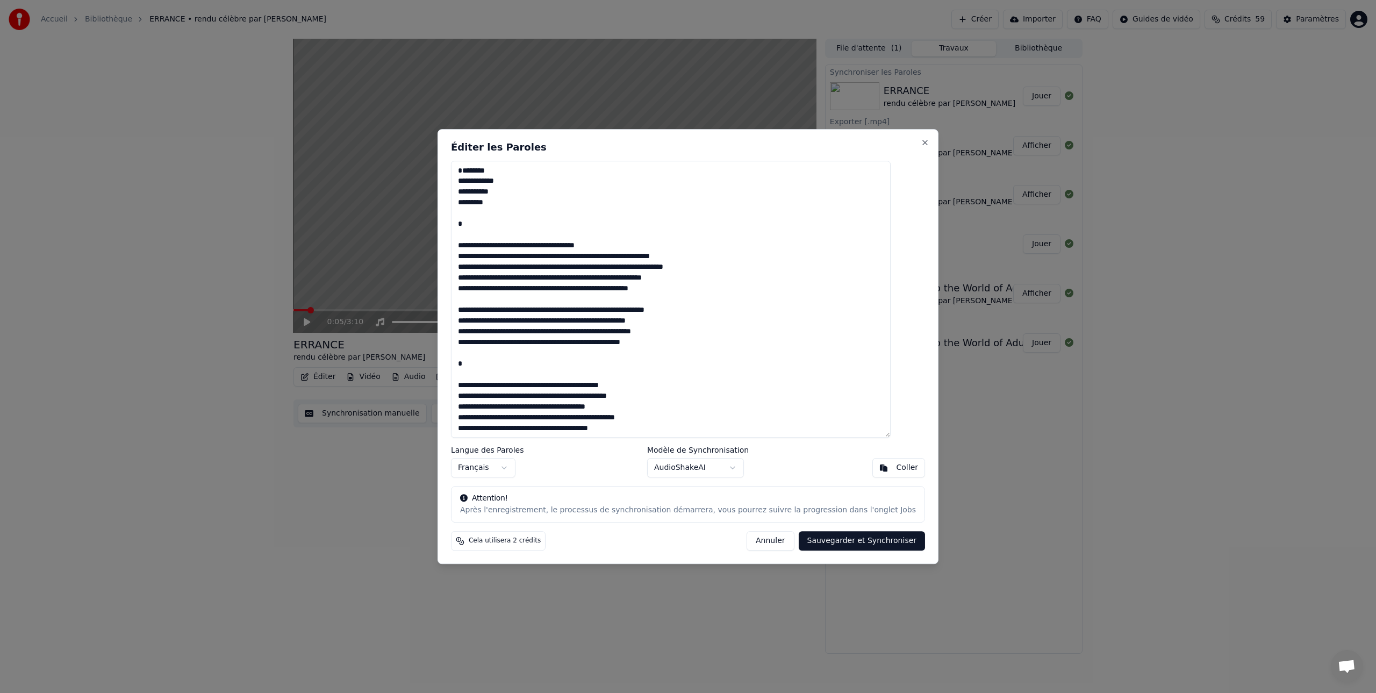
drag, startPoint x: 483, startPoint y: 233, endPoint x: 460, endPoint y: 233, distance: 22.6
click at [460, 233] on div "Éditer les Paroles Langue des Paroles Français Modèle de Synchronisation AudioS…" at bounding box center [687, 346] width 501 height 435
drag, startPoint x: 628, startPoint y: 256, endPoint x: 476, endPoint y: 251, distance: 152.1
click at [467, 254] on div "Éditer les Paroles Langue des Paroles Français Modèle de Synchronisation AudioS…" at bounding box center [687, 346] width 501 height 435
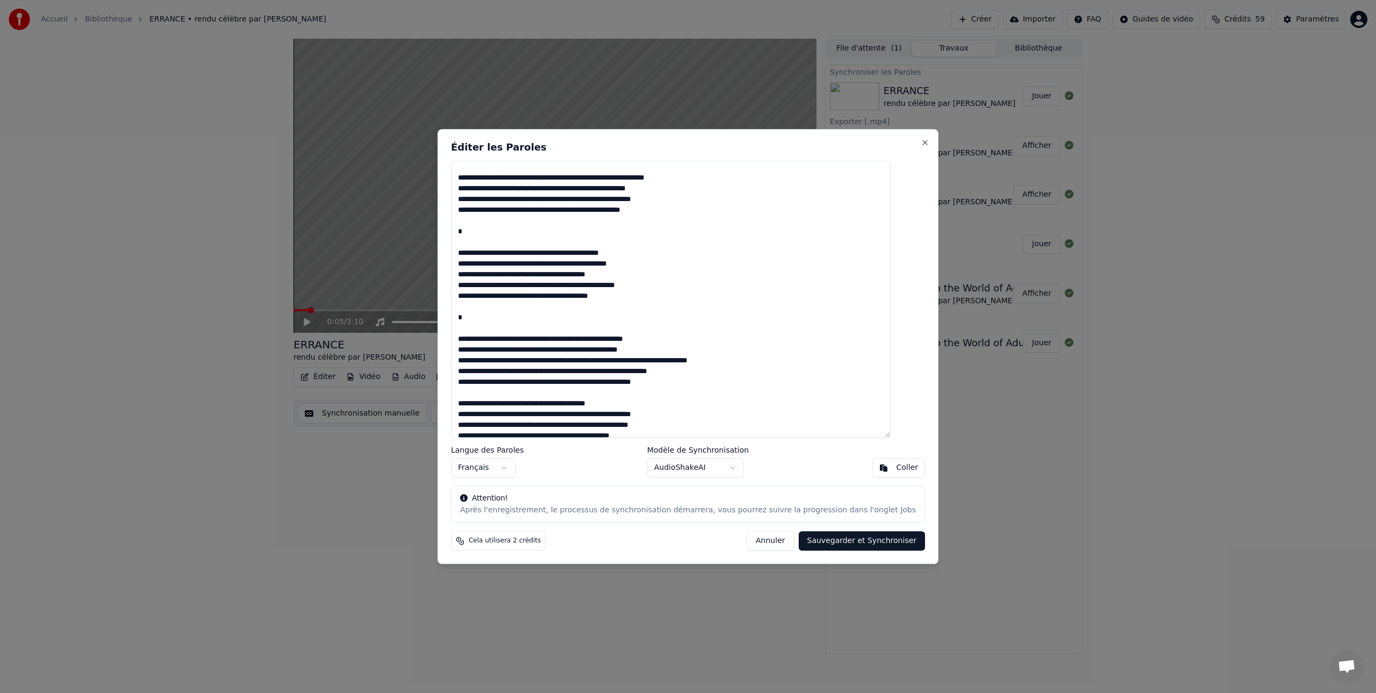
scroll to position [140, 0]
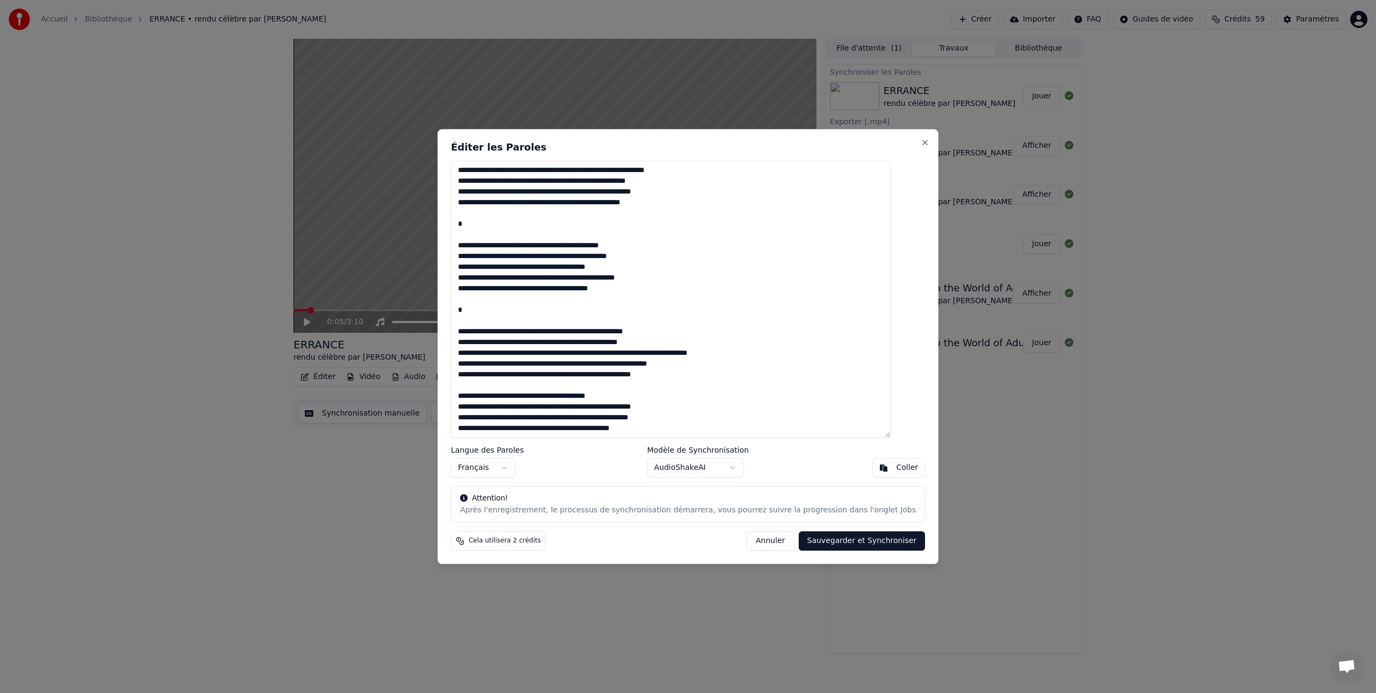
drag, startPoint x: 666, startPoint y: 254, endPoint x: 474, endPoint y: 239, distance: 192.5
click at [474, 239] on textarea at bounding box center [671, 299] width 440 height 277
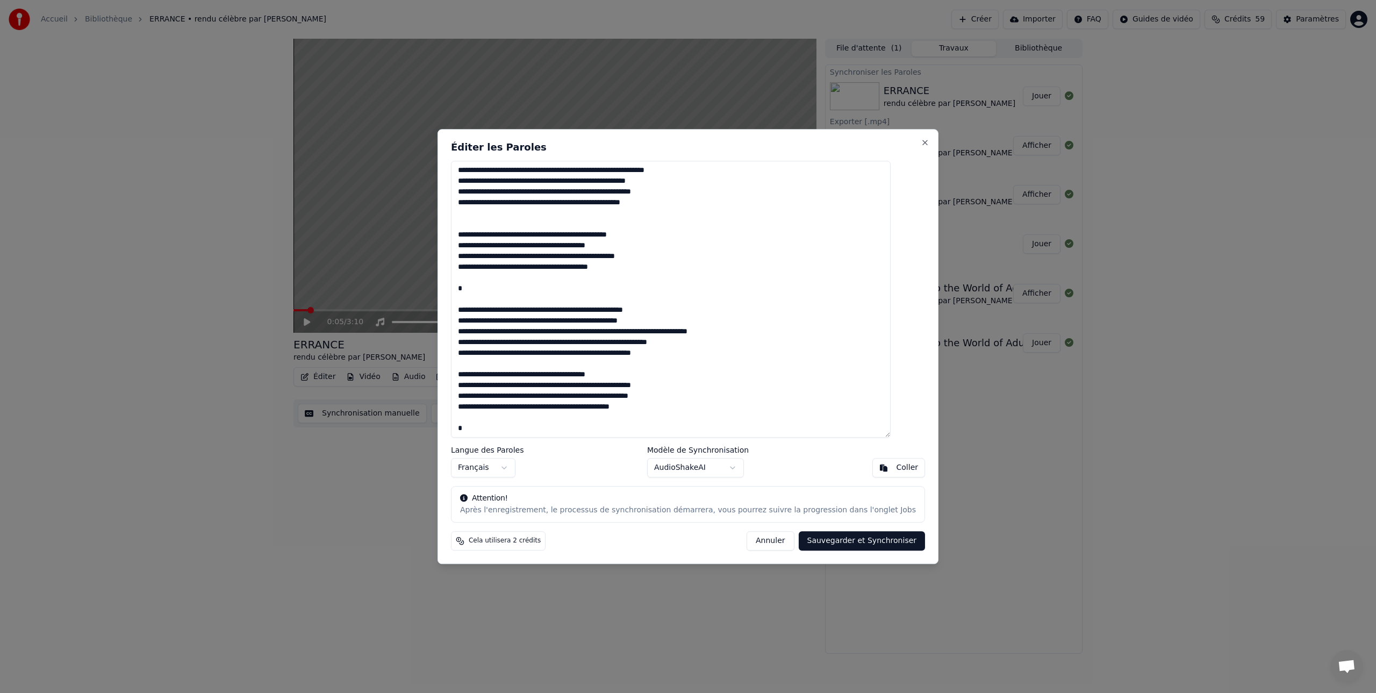
drag, startPoint x: 691, startPoint y: 319, endPoint x: 474, endPoint y: 301, distance: 217.3
click at [474, 301] on textarea at bounding box center [671, 299] width 440 height 277
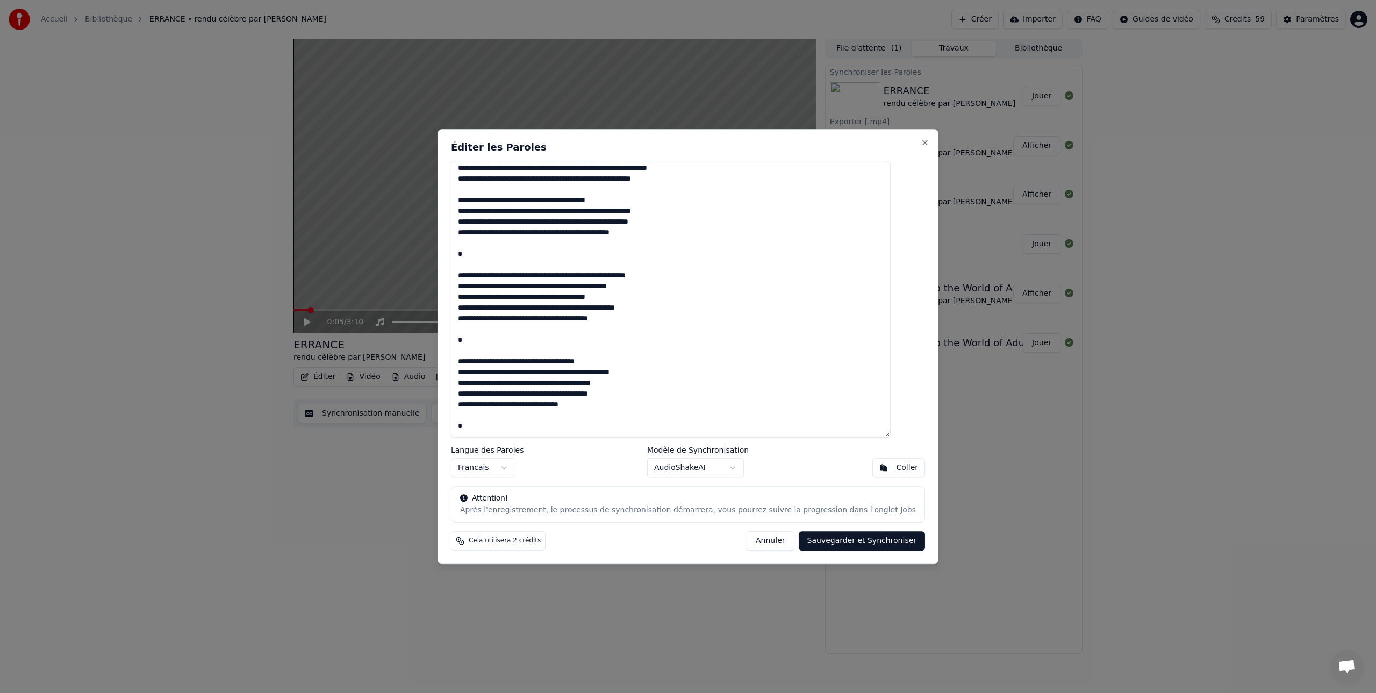
scroll to position [294, 0]
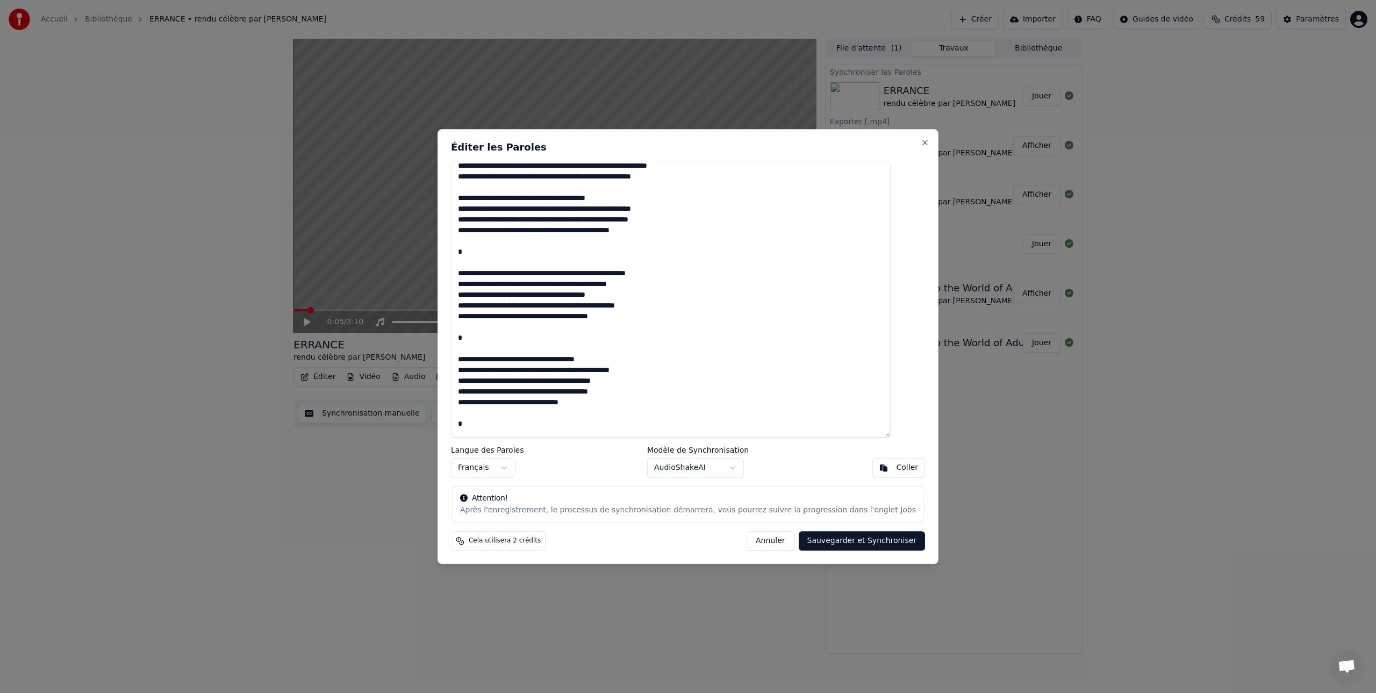
drag, startPoint x: 672, startPoint y: 283, endPoint x: 467, endPoint y: 265, distance: 204.9
click at [467, 265] on textarea at bounding box center [671, 299] width 440 height 277
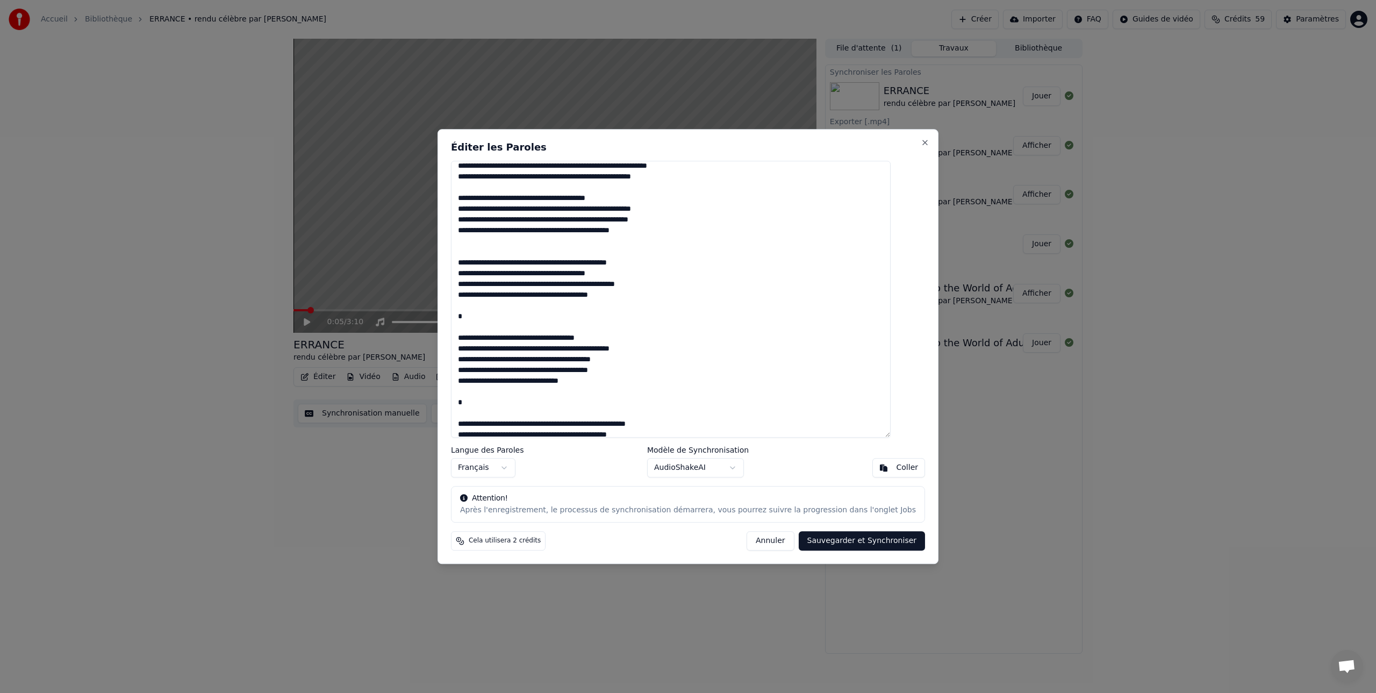
drag, startPoint x: 621, startPoint y: 347, endPoint x: 474, endPoint y: 327, distance: 148.1
click at [474, 327] on textarea at bounding box center [671, 299] width 440 height 277
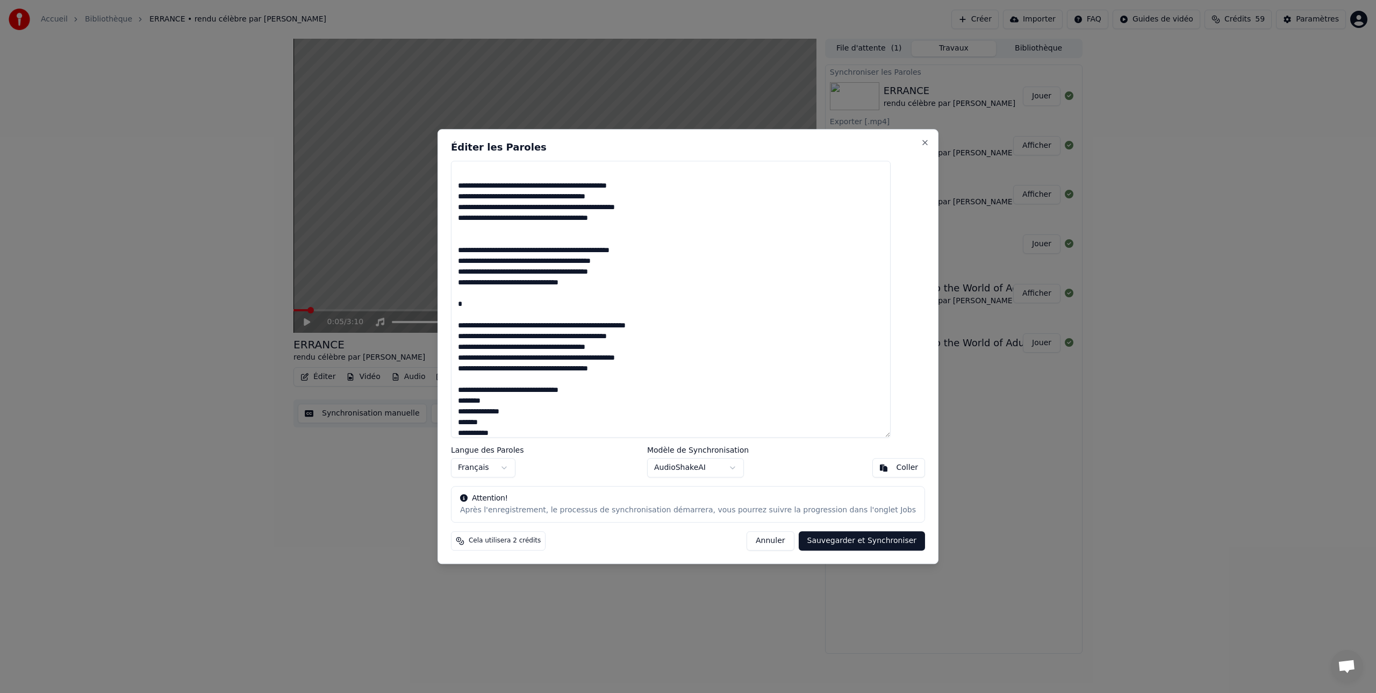
scroll to position [398, 0]
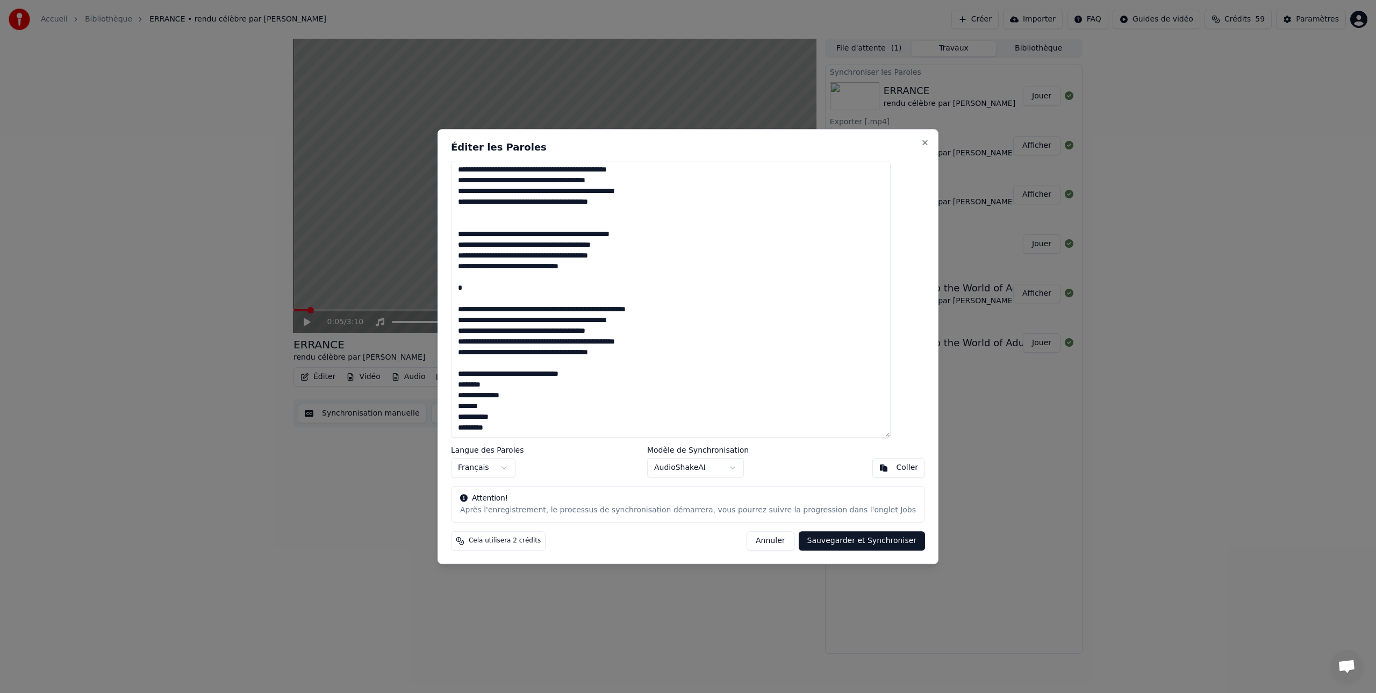
drag, startPoint x: 684, startPoint y: 307, endPoint x: 473, endPoint y: 289, distance: 210.8
click at [473, 289] on textarea at bounding box center [671, 299] width 440 height 277
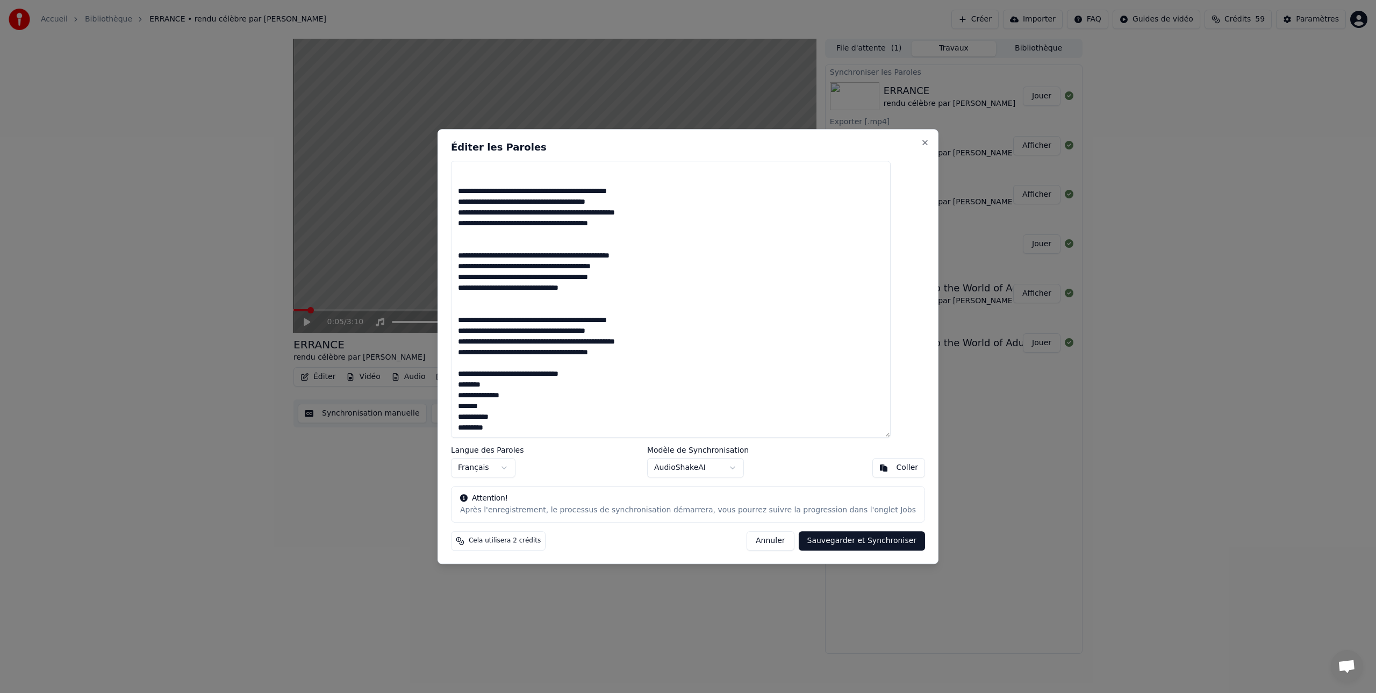
scroll to position [377, 0]
drag, startPoint x: 618, startPoint y: 373, endPoint x: 469, endPoint y: 373, distance: 149.4
click at [471, 372] on textarea at bounding box center [671, 299] width 440 height 277
click at [847, 539] on button "Sauvegarder et Synchroniser" at bounding box center [861, 540] width 127 height 19
type textarea "**********"
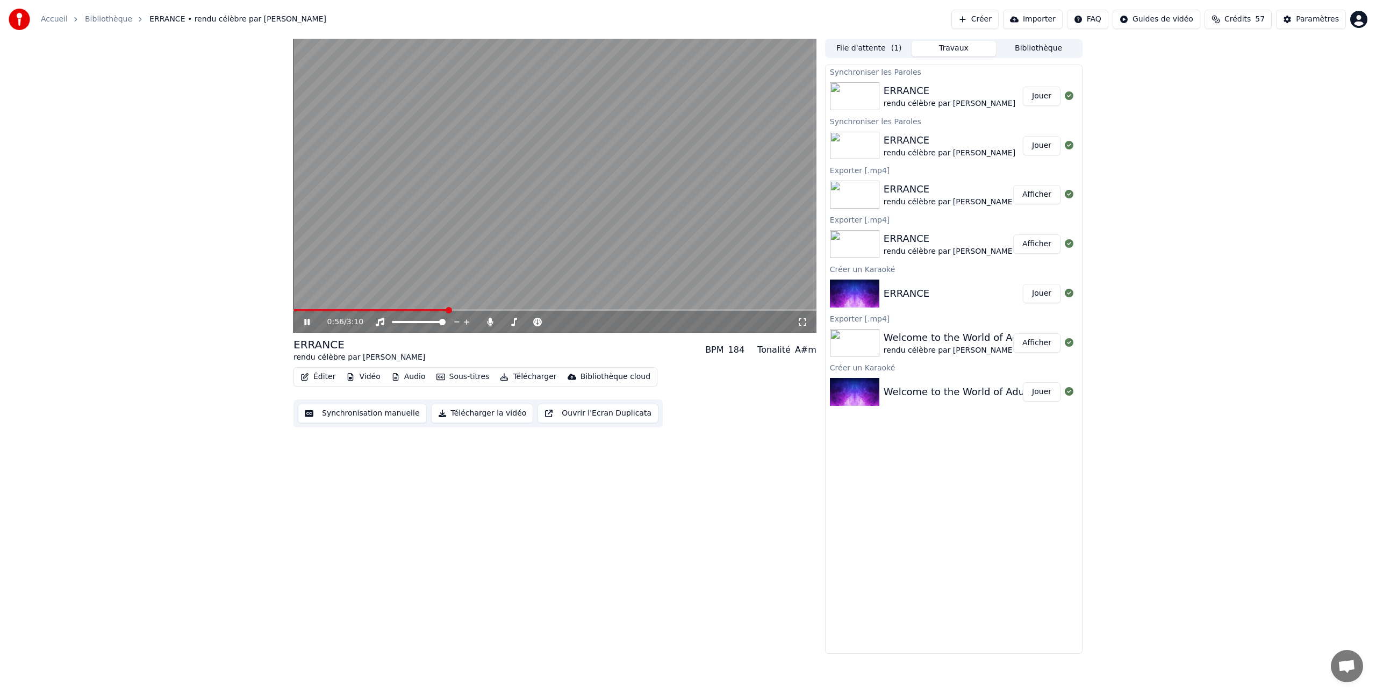
click at [307, 322] on icon at bounding box center [314, 322] width 25 height 9
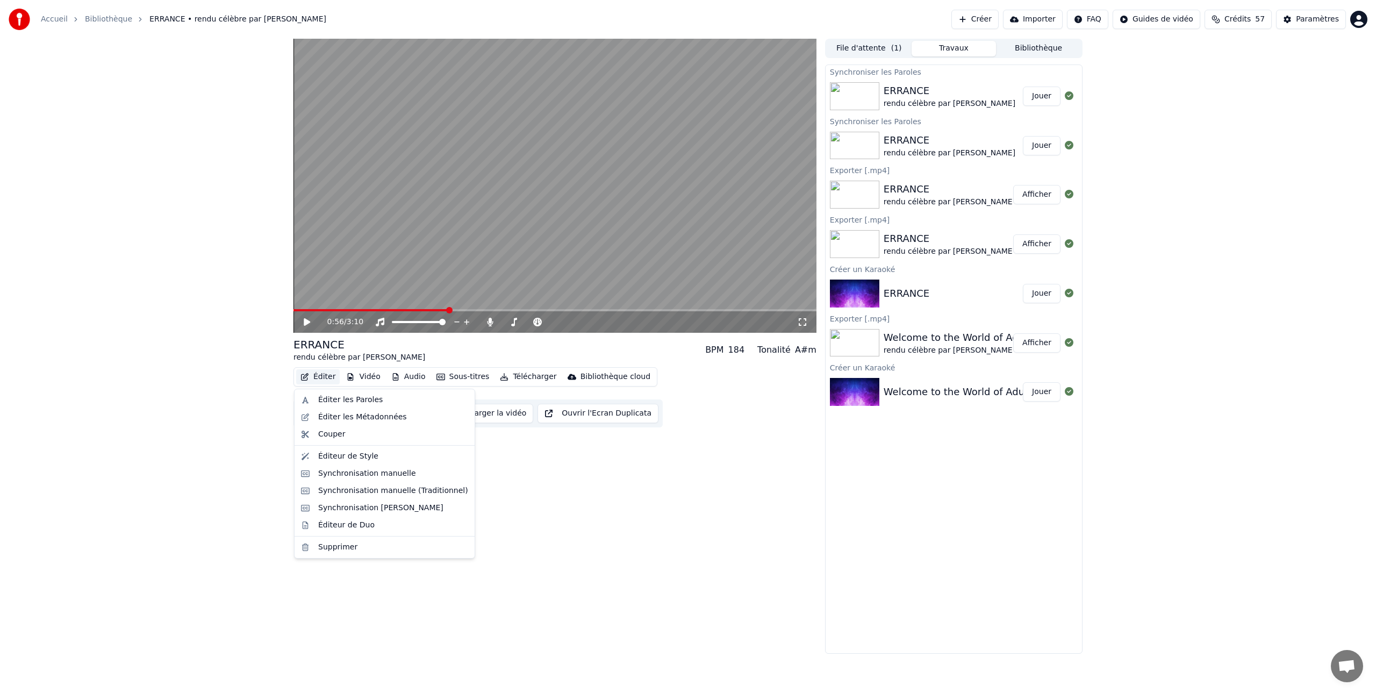
click at [319, 376] on button "Éditer" at bounding box center [318, 376] width 44 height 15
click at [343, 400] on div "Éditer les Paroles" at bounding box center [350, 399] width 64 height 11
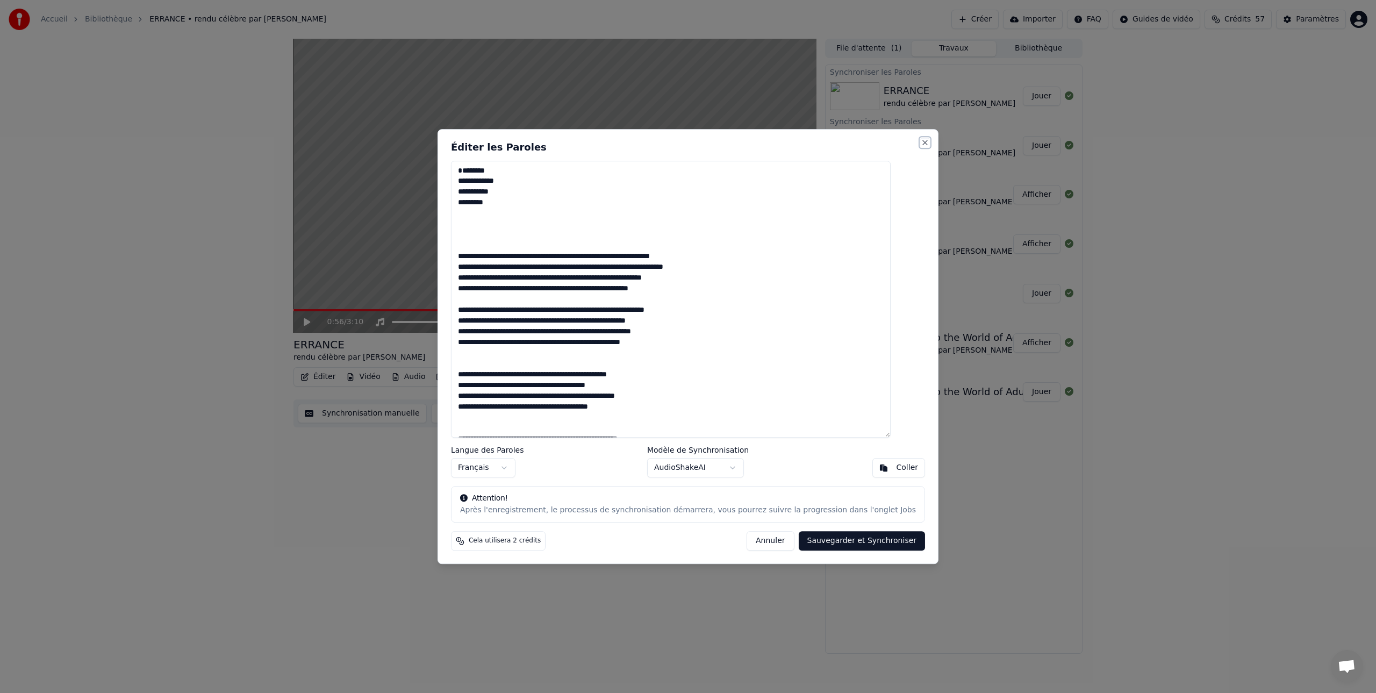
click at [920, 143] on button "Close" at bounding box center [924, 142] width 9 height 9
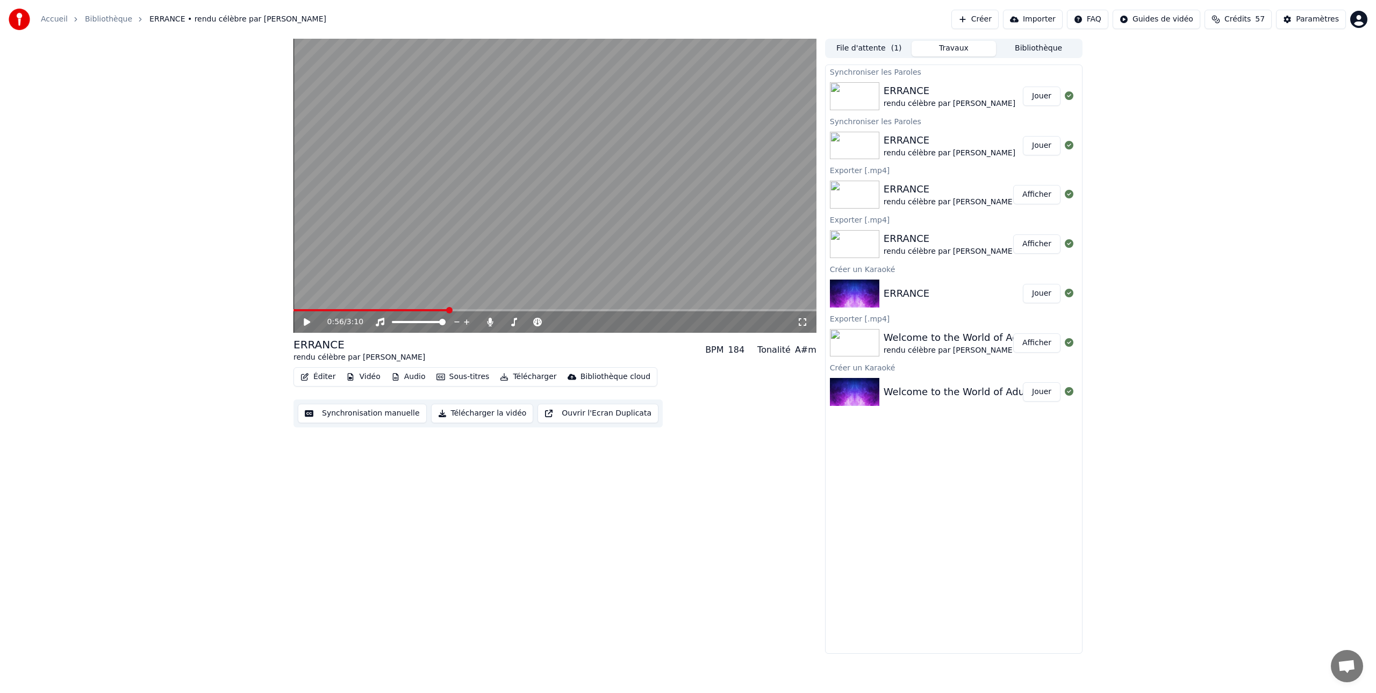
click at [372, 414] on button "Synchronisation manuelle" at bounding box center [362, 413] width 129 height 19
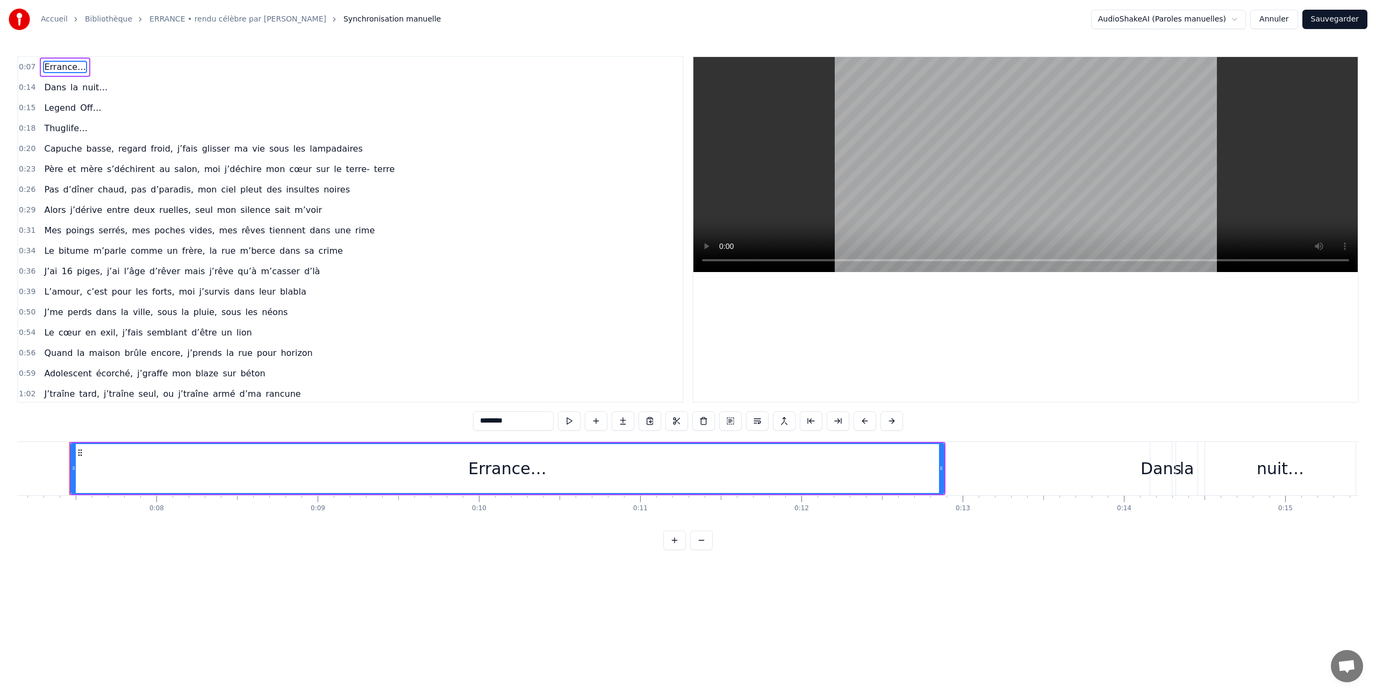
scroll to position [0, 1173]
click at [27, 232] on span "0:31" at bounding box center [27, 230] width 17 height 11
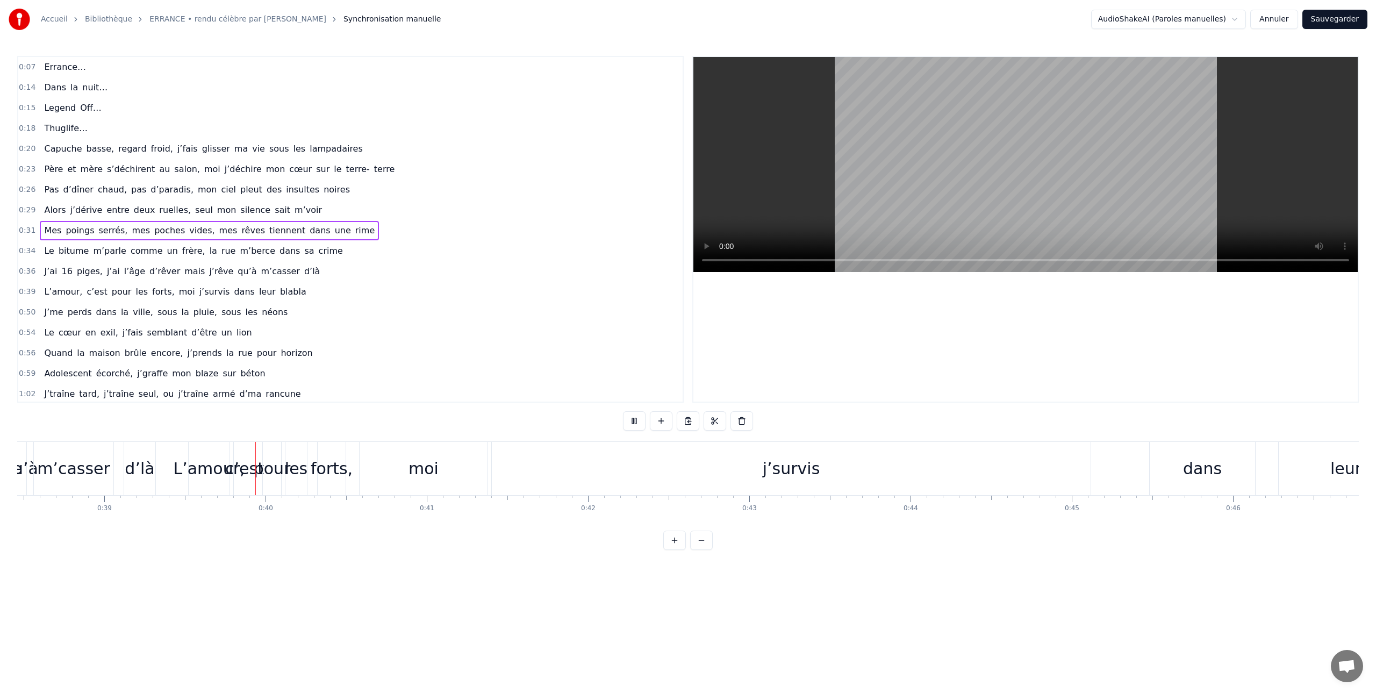
scroll to position [0, 6296]
click at [1242, 19] on html "Accueil Bibliothèque ERRANCE • rendu célèbre par [PERSON_NAME]-Mecet Synchronis…" at bounding box center [688, 283] width 1376 height 567
click at [1271, 18] on html "Accueil Bibliothèque ERRANCE • rendu célèbre par [PERSON_NAME]-Mecet Synchronis…" at bounding box center [688, 283] width 1376 height 567
click at [1282, 18] on button "Annuler" at bounding box center [1273, 19] width 47 height 19
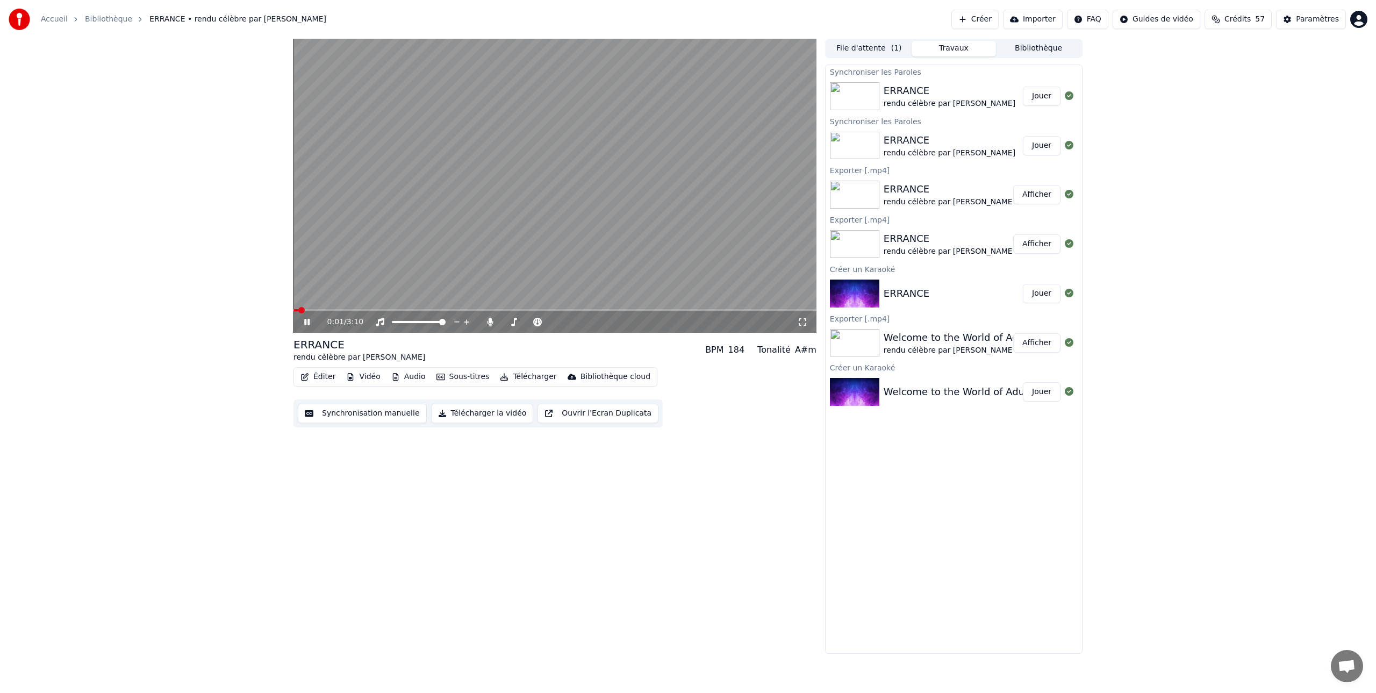
click at [307, 321] on icon at bounding box center [314, 322] width 25 height 9
click at [359, 377] on button "Vidéo" at bounding box center [363, 376] width 42 height 15
click at [793, 426] on div "Éditer Vidéo Audio Sous-titres Télécharger Bibliothèque cloud Synchronisation m…" at bounding box center [554, 397] width 523 height 60
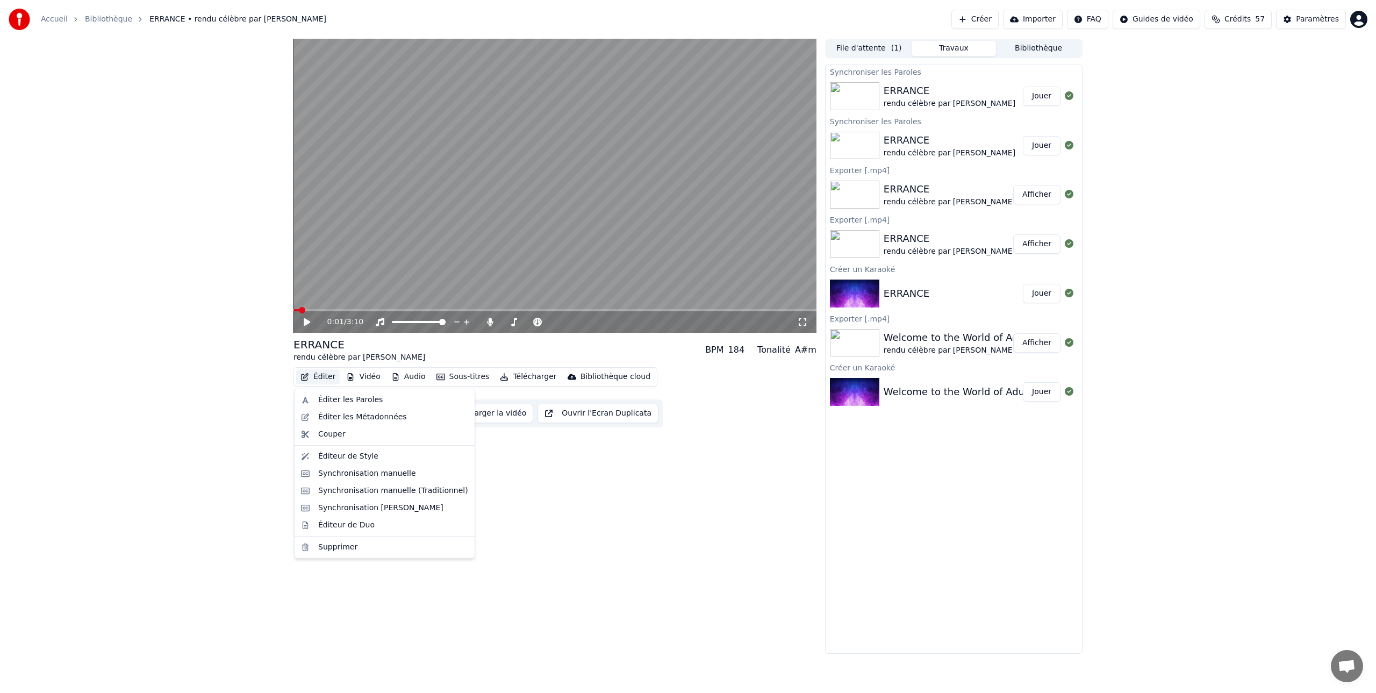
click at [321, 375] on button "Éditer" at bounding box center [318, 376] width 44 height 15
click at [385, 505] on div "Synchronisation [PERSON_NAME]" at bounding box center [380, 507] width 125 height 11
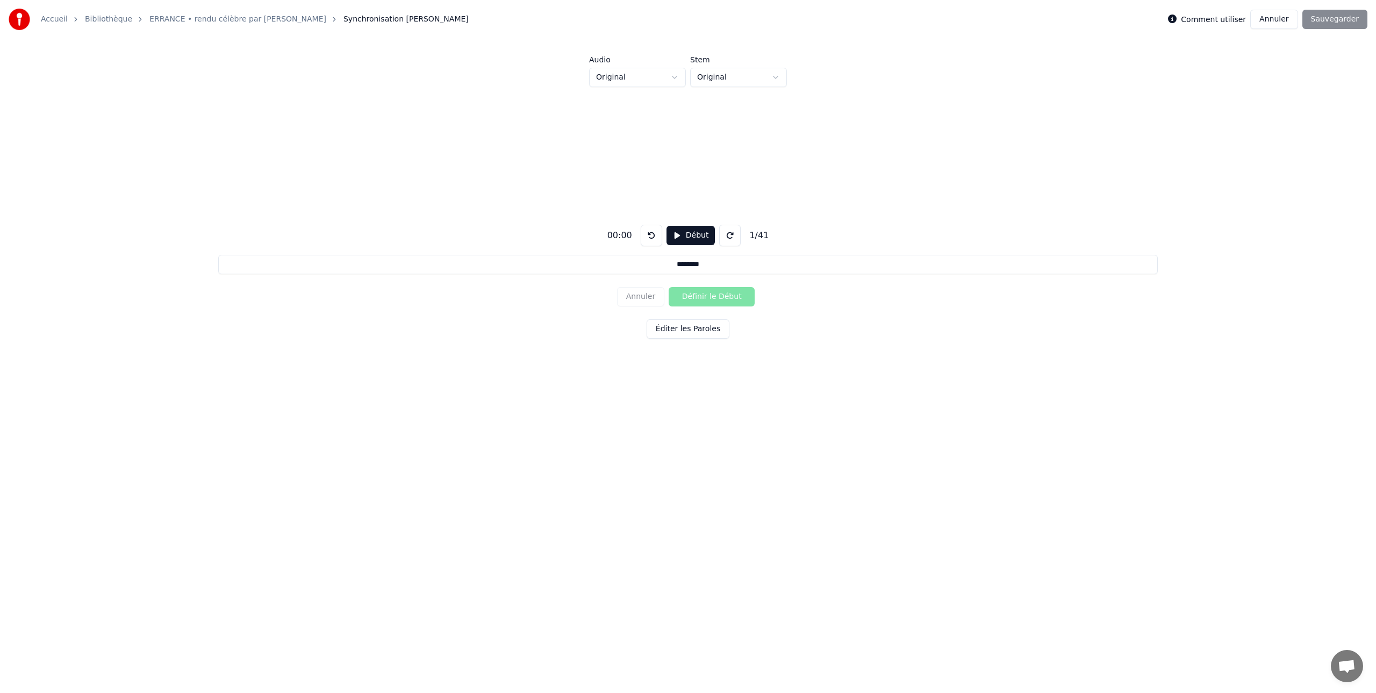
click at [692, 233] on button "Début" at bounding box center [690, 235] width 49 height 19
click at [691, 329] on button "Éditer les Paroles" at bounding box center [687, 328] width 83 height 19
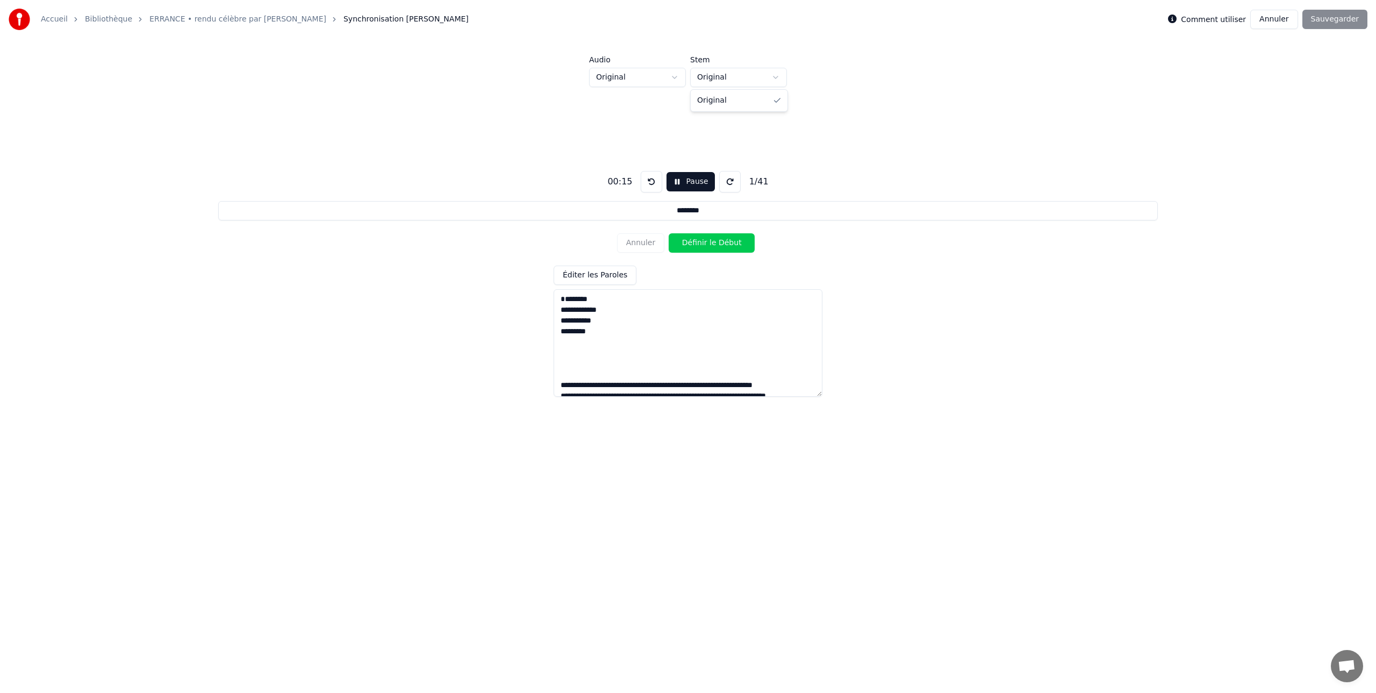
click at [775, 76] on html "Accueil Bibliothèque ERRANCE • rendu célèbre par [PERSON_NAME]-Mecet Synchronis…" at bounding box center [688, 244] width 1376 height 488
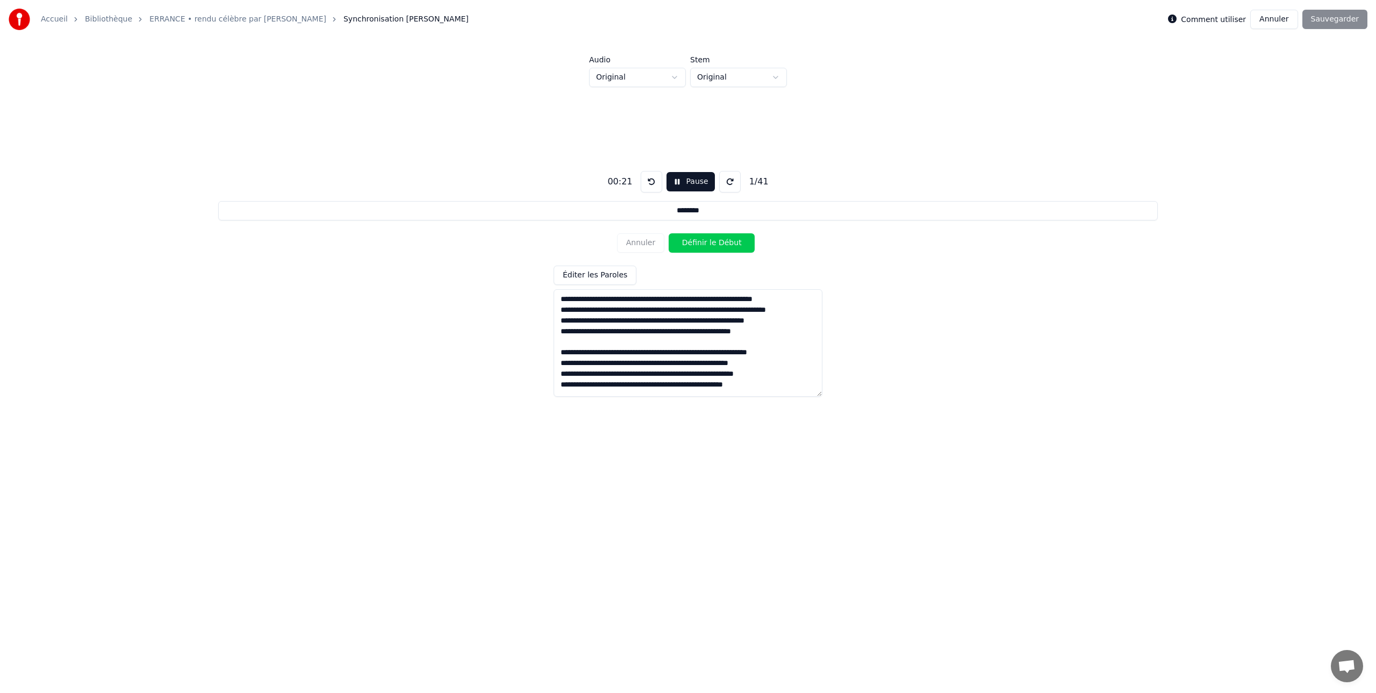
scroll to position [87, 0]
click at [638, 242] on div "Annuler Définir le Début" at bounding box center [688, 243] width 142 height 28
click at [677, 183] on button "Pause" at bounding box center [690, 181] width 48 height 19
click at [111, 20] on link "Bibliothèque" at bounding box center [108, 19] width 47 height 11
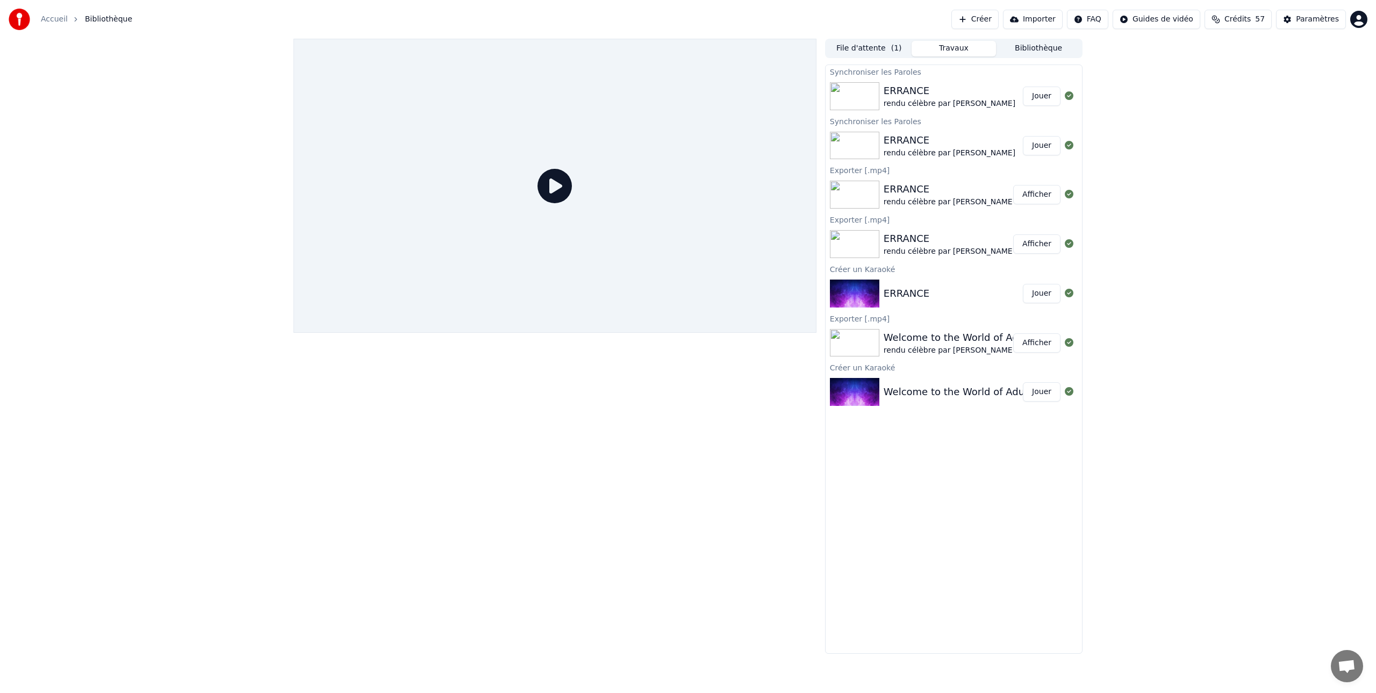
click at [97, 20] on span "Bibliothèque" at bounding box center [108, 19] width 47 height 11
click at [55, 21] on link "Accueil" at bounding box center [54, 19] width 27 height 11
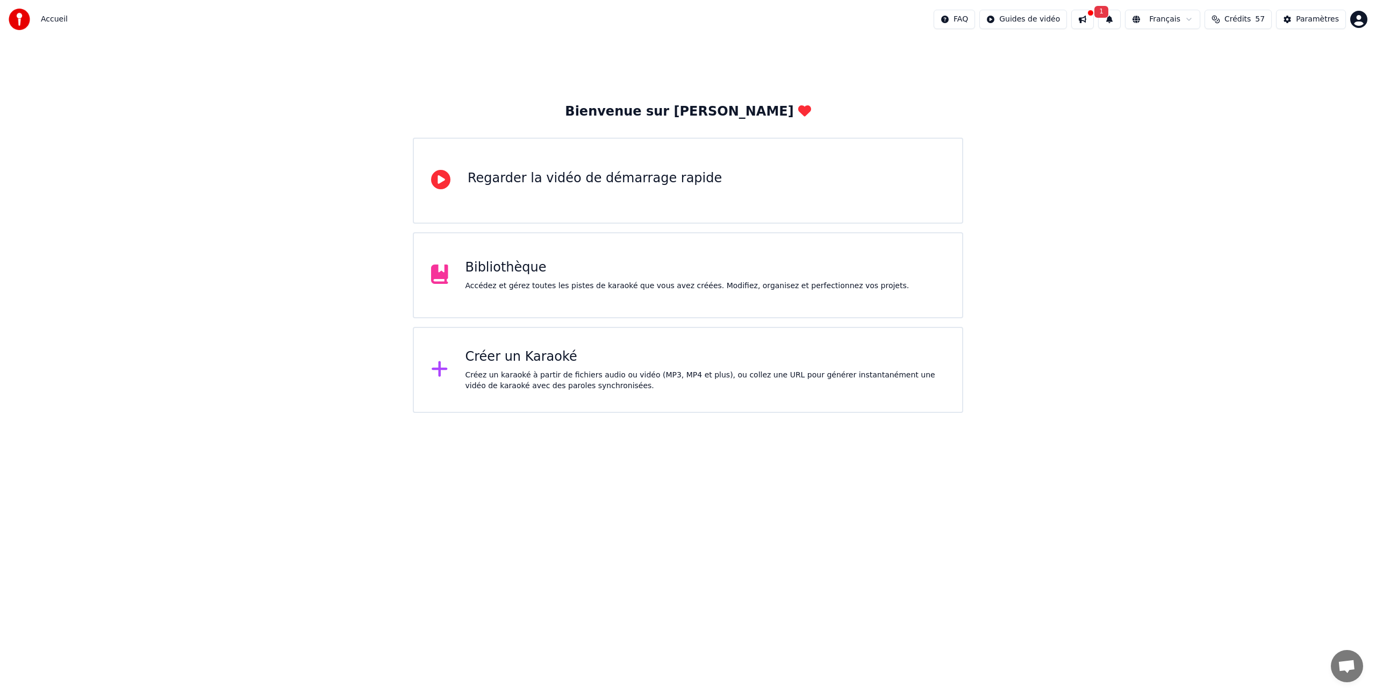
click at [503, 362] on div "Créer un Karaoké" at bounding box center [705, 356] width 480 height 17
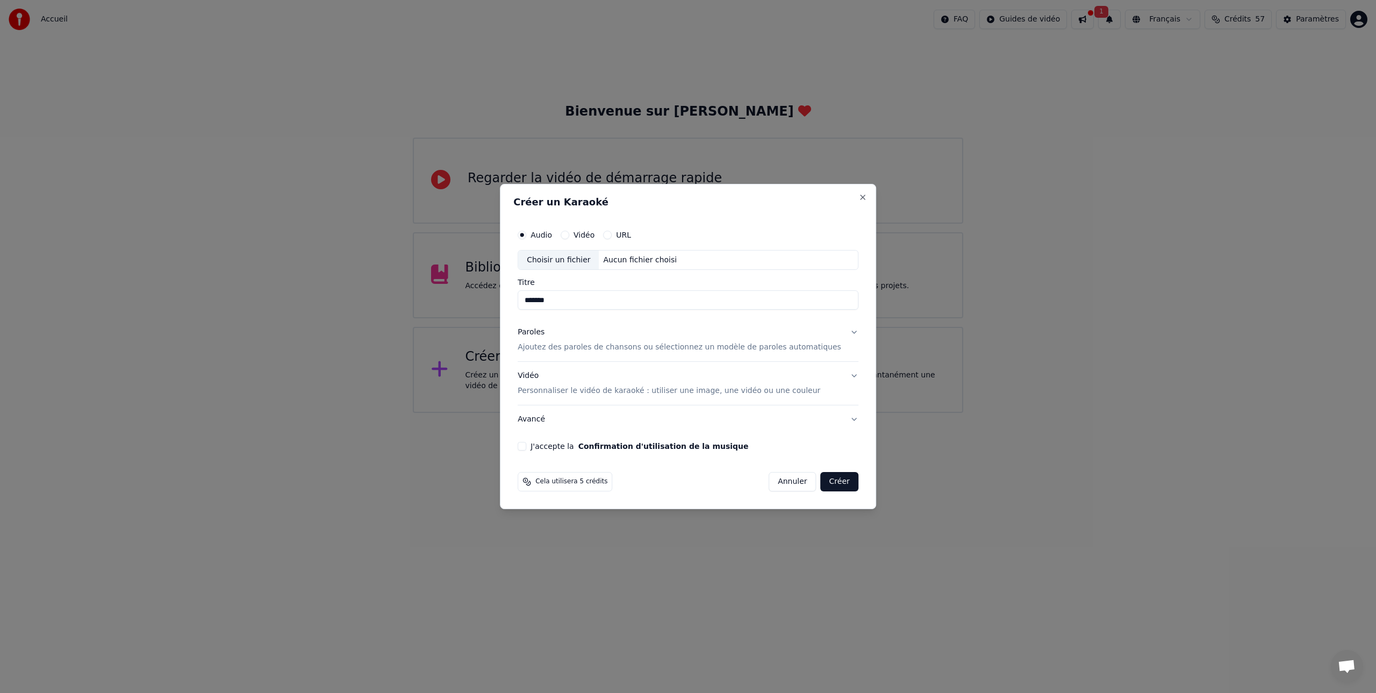
type input "*******"
click at [602, 348] on p "Ajoutez des paroles de chansons ou sélectionnez un modèle de paroles automatiqu…" at bounding box center [678, 347] width 323 height 11
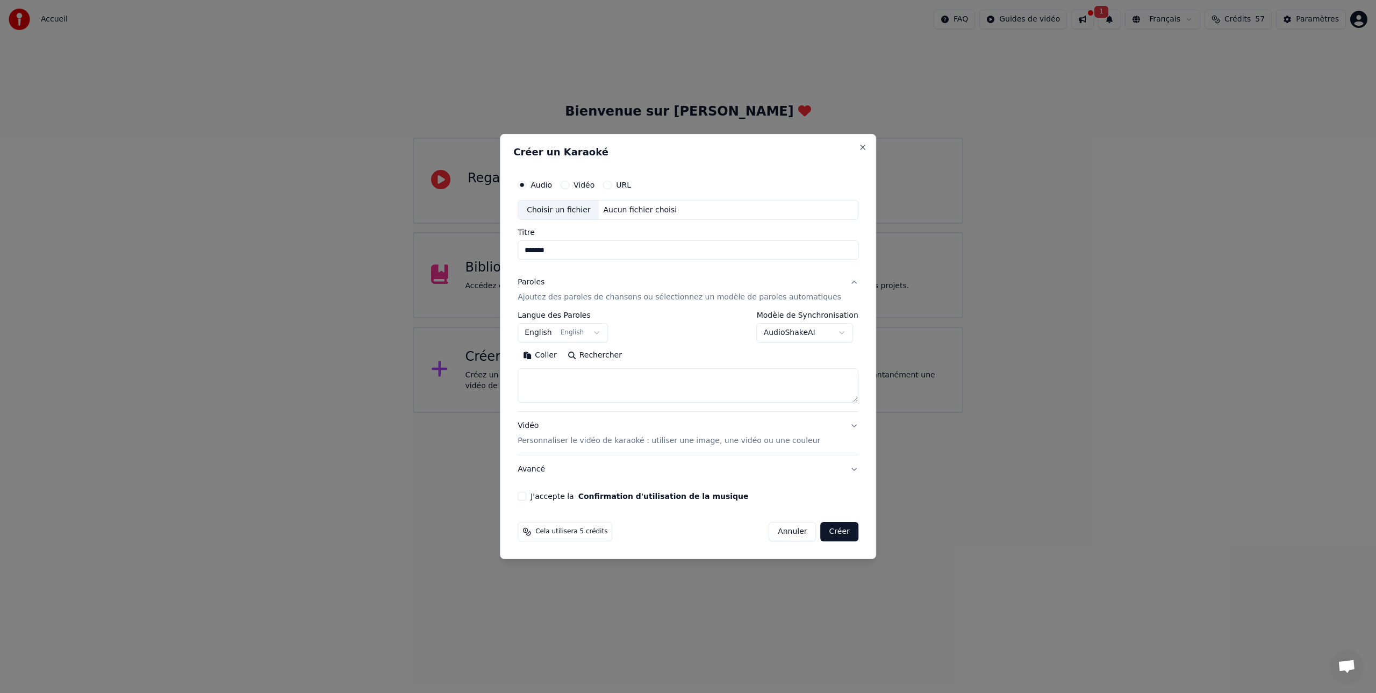
click at [602, 332] on body "**********" at bounding box center [688, 206] width 1376 height 413
select select "**"
click at [554, 355] on button "Coller" at bounding box center [539, 355] width 45 height 17
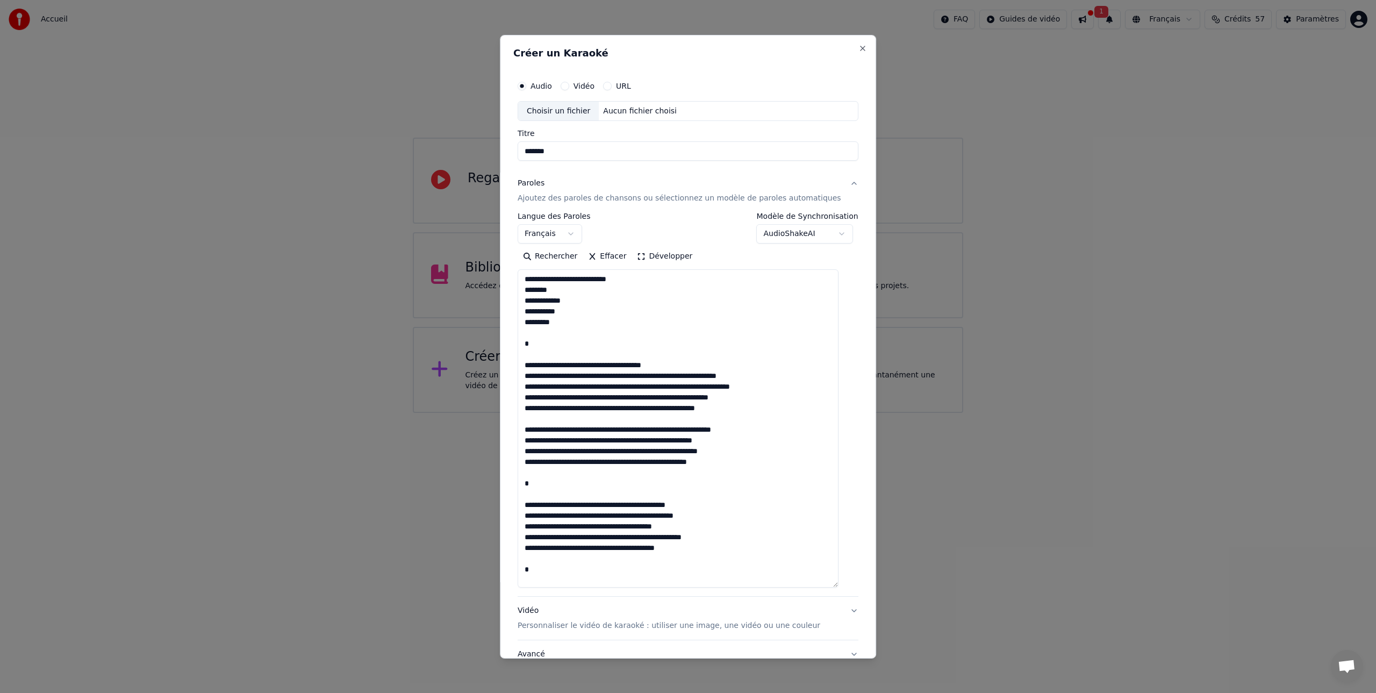
drag, startPoint x: 846, startPoint y: 399, endPoint x: 883, endPoint y: 584, distance: 188.4
click at [883, 413] on body "**********" at bounding box center [688, 206] width 1376 height 413
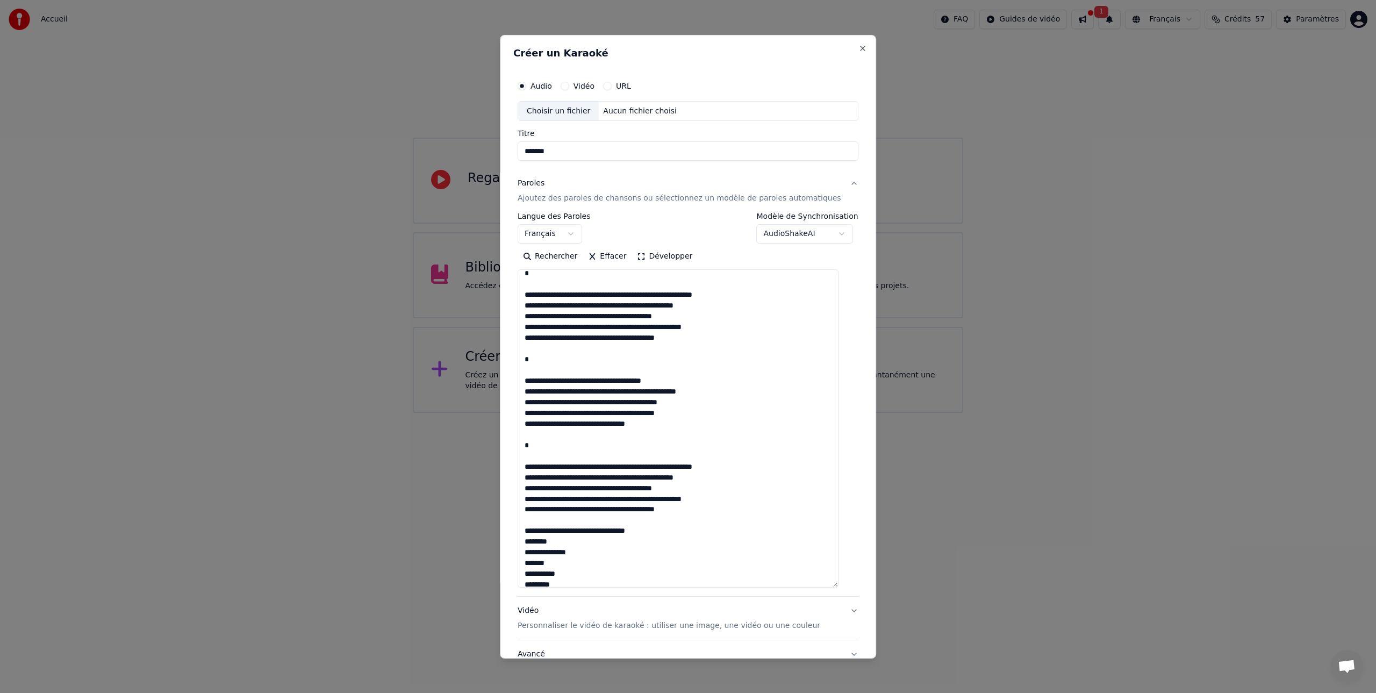
scroll to position [422, 0]
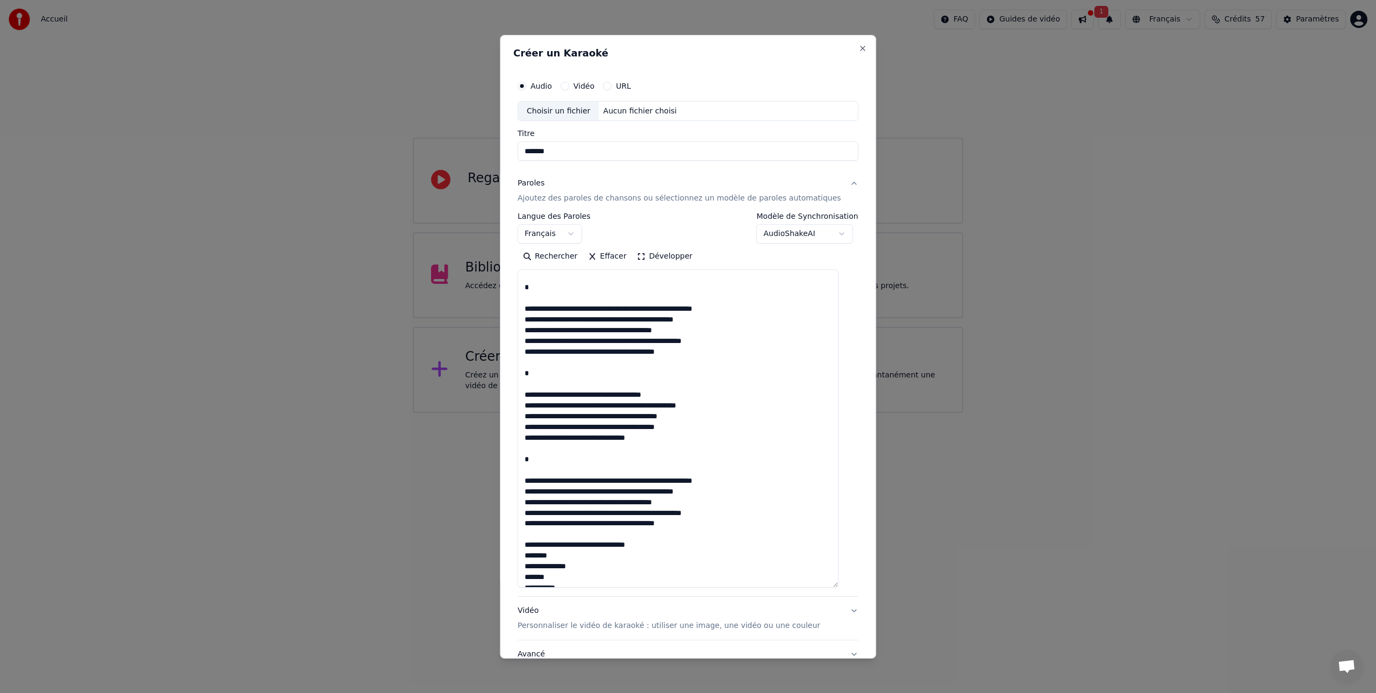
drag, startPoint x: 651, startPoint y: 546, endPoint x: 531, endPoint y: 548, distance: 119.8
click at [531, 548] on textarea at bounding box center [677, 428] width 321 height 318
drag, startPoint x: 755, startPoint y: 480, endPoint x: 525, endPoint y: 478, distance: 230.0
click at [525, 478] on div "**********" at bounding box center [687, 379] width 349 height 619
drag, startPoint x: 560, startPoint y: 458, endPoint x: 526, endPoint y: 457, distance: 34.4
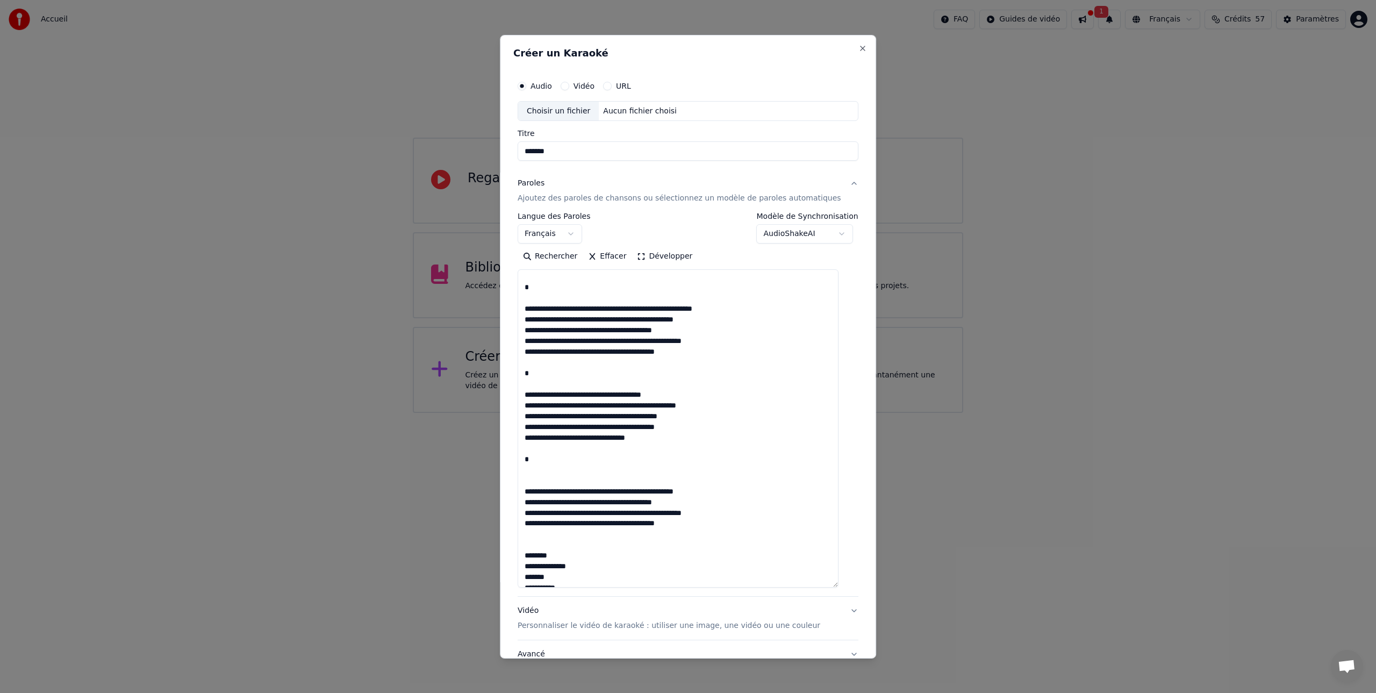
click at [526, 457] on div "**********" at bounding box center [687, 379] width 349 height 619
drag, startPoint x: 675, startPoint y: 393, endPoint x: 518, endPoint y: 391, distance: 156.9
click at [518, 391] on div "**********" at bounding box center [688, 345] width 376 height 623
drag, startPoint x: 550, startPoint y: 375, endPoint x: 531, endPoint y: 378, distance: 19.1
click at [523, 376] on div "**********" at bounding box center [687, 379] width 349 height 619
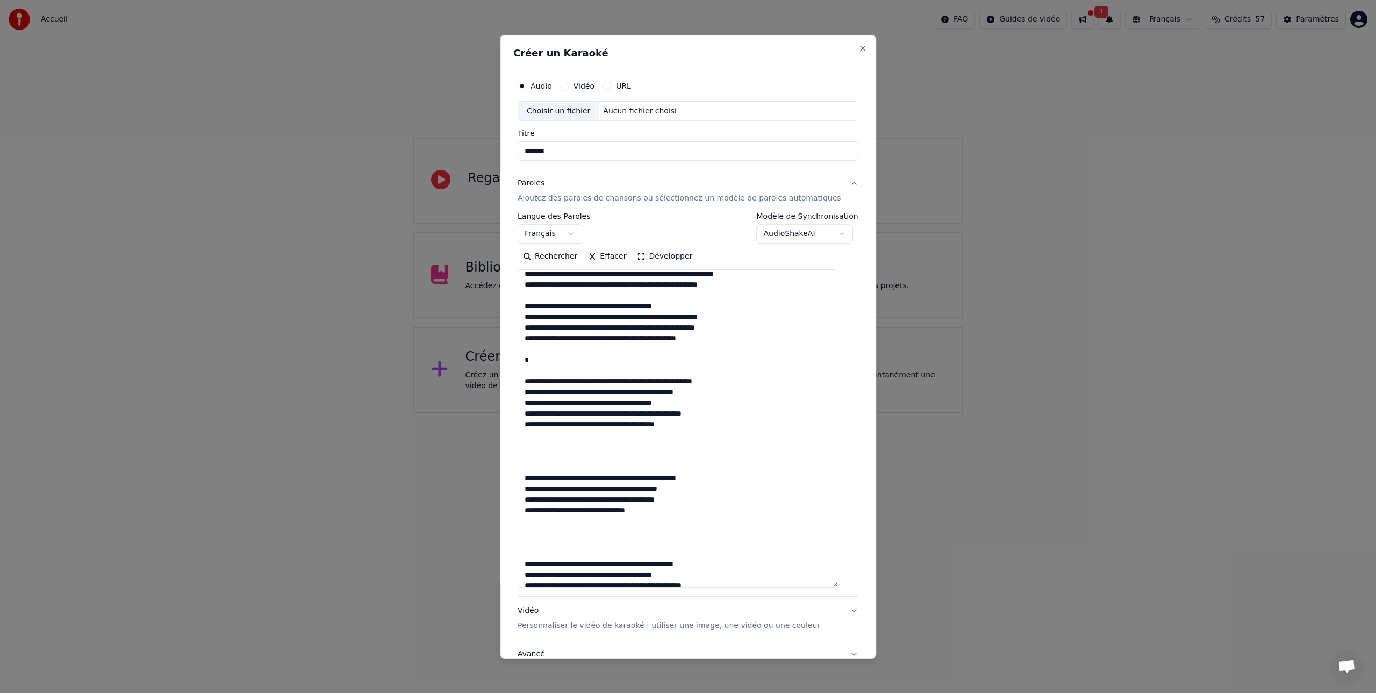
scroll to position [347, 0]
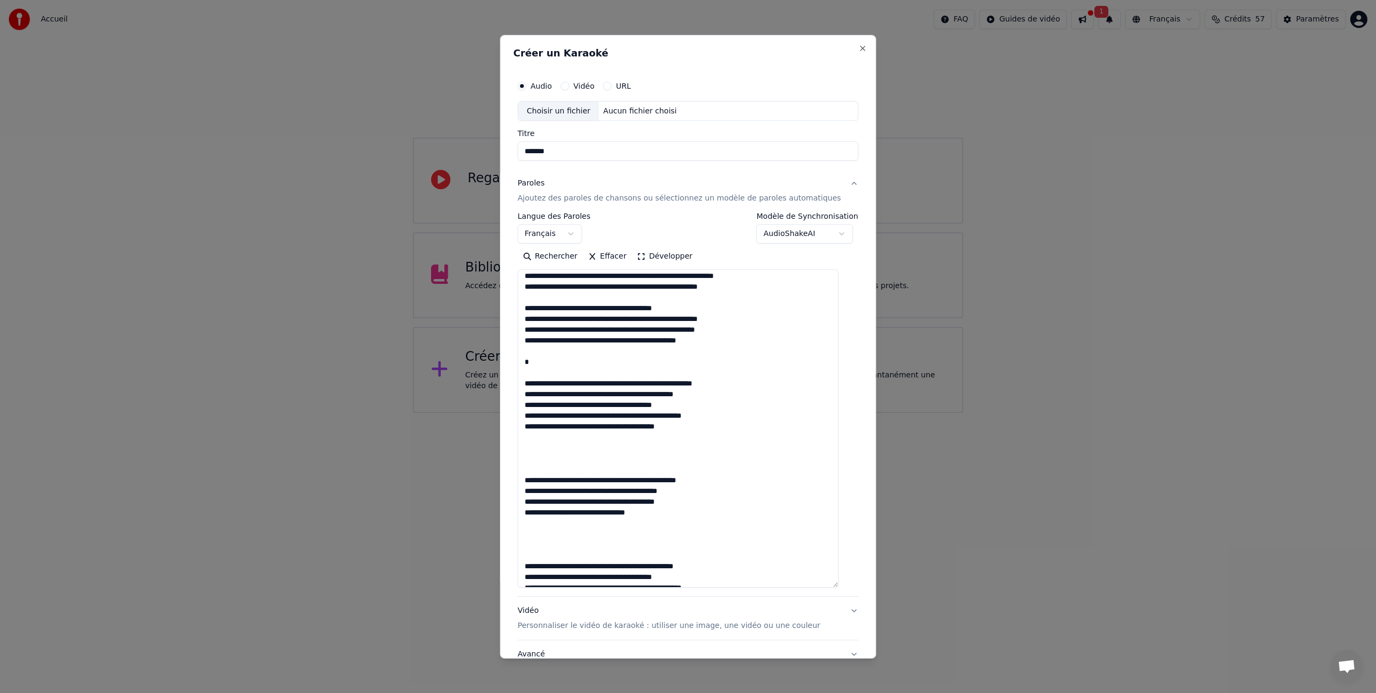
drag, startPoint x: 760, startPoint y: 384, endPoint x: 519, endPoint y: 379, distance: 241.3
click at [520, 379] on div "**********" at bounding box center [688, 345] width 376 height 623
drag, startPoint x: 565, startPoint y: 362, endPoint x: 522, endPoint y: 363, distance: 43.5
click at [522, 363] on div "**********" at bounding box center [688, 345] width 376 height 623
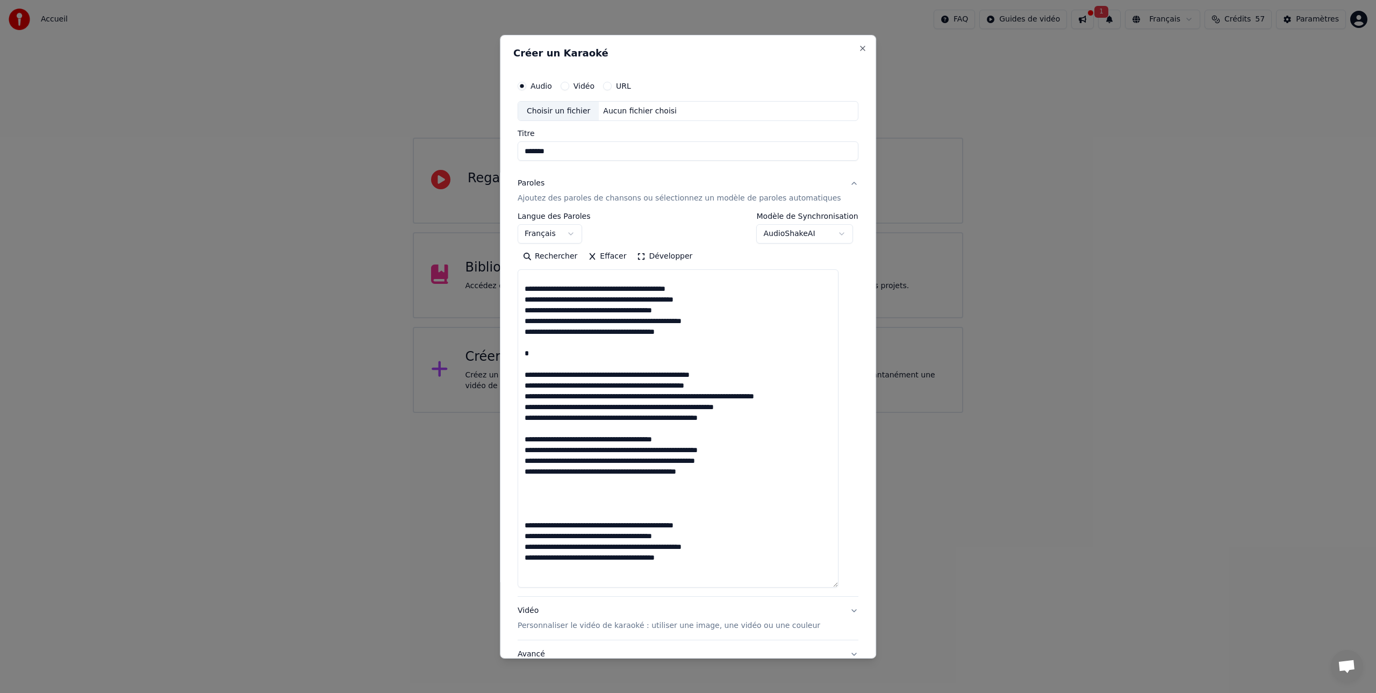
scroll to position [213, 0]
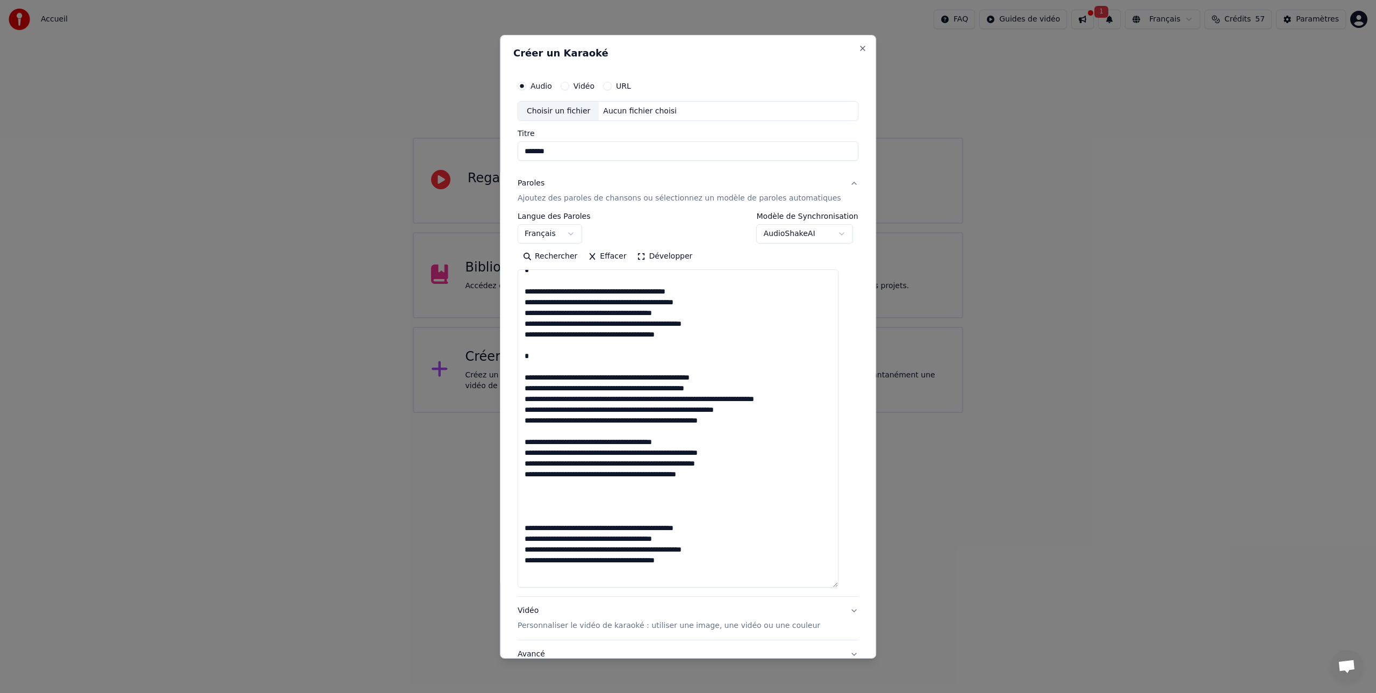
drag, startPoint x: 752, startPoint y: 377, endPoint x: 523, endPoint y: 373, distance: 228.9
click at [523, 373] on div "**********" at bounding box center [687, 379] width 349 height 619
drag, startPoint x: 564, startPoint y: 357, endPoint x: 524, endPoint y: 358, distance: 40.3
click at [524, 358] on div "**********" at bounding box center [687, 379] width 349 height 619
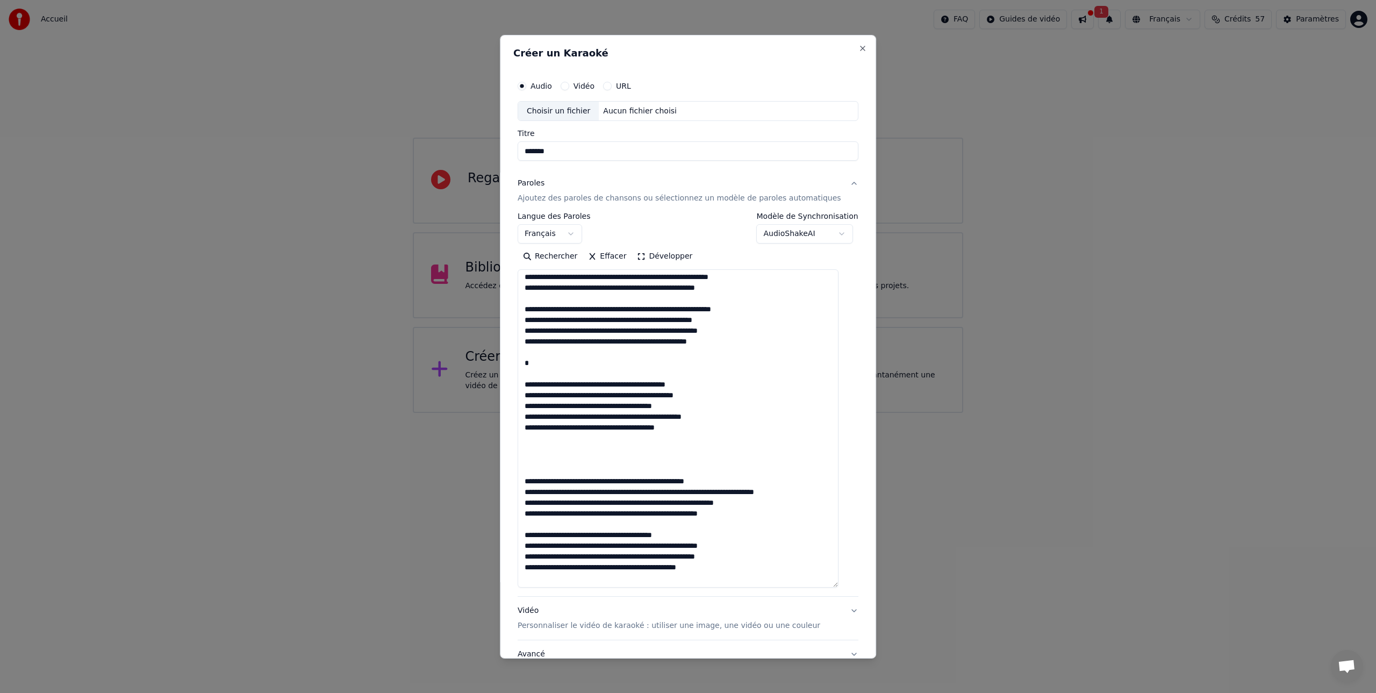
scroll to position [117, 0]
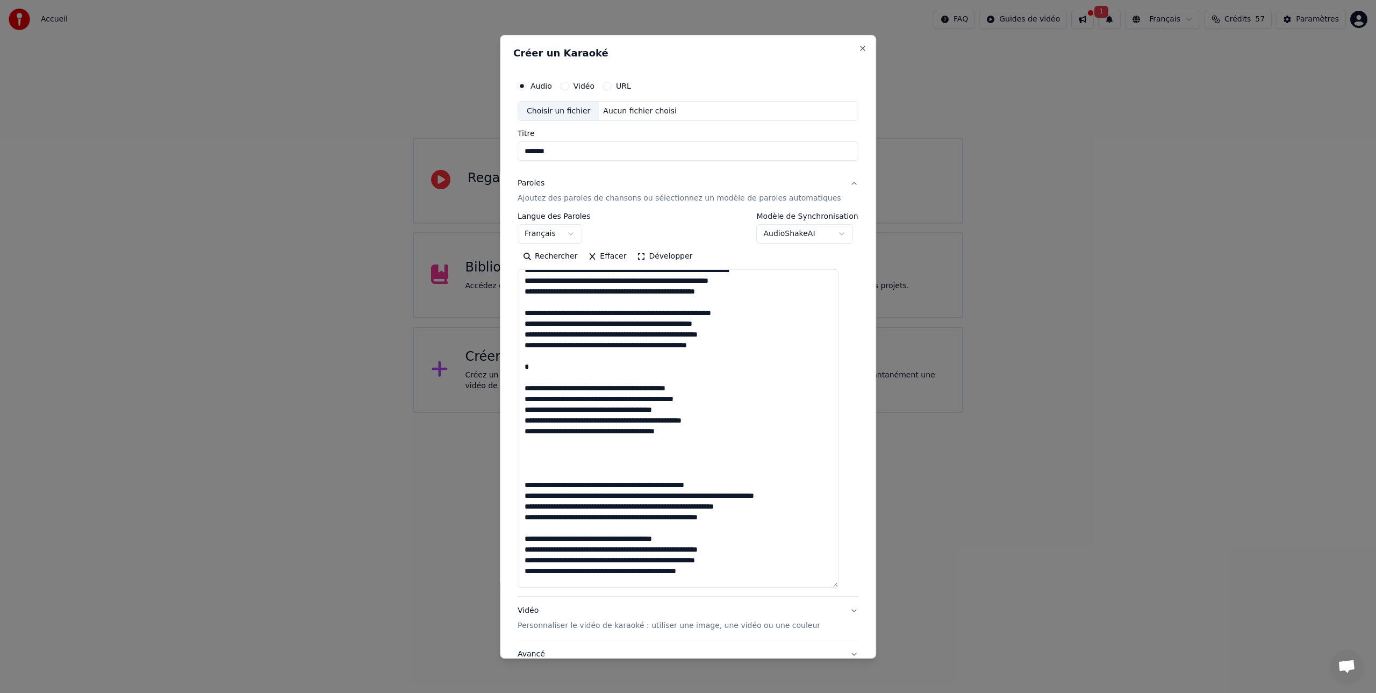
drag, startPoint x: 723, startPoint y: 387, endPoint x: 523, endPoint y: 384, distance: 199.9
click at [521, 385] on div "**********" at bounding box center [688, 345] width 376 height 623
drag, startPoint x: 555, startPoint y: 368, endPoint x: 541, endPoint y: 371, distance: 13.8
click at [515, 367] on div "**********" at bounding box center [688, 345] width 376 height 623
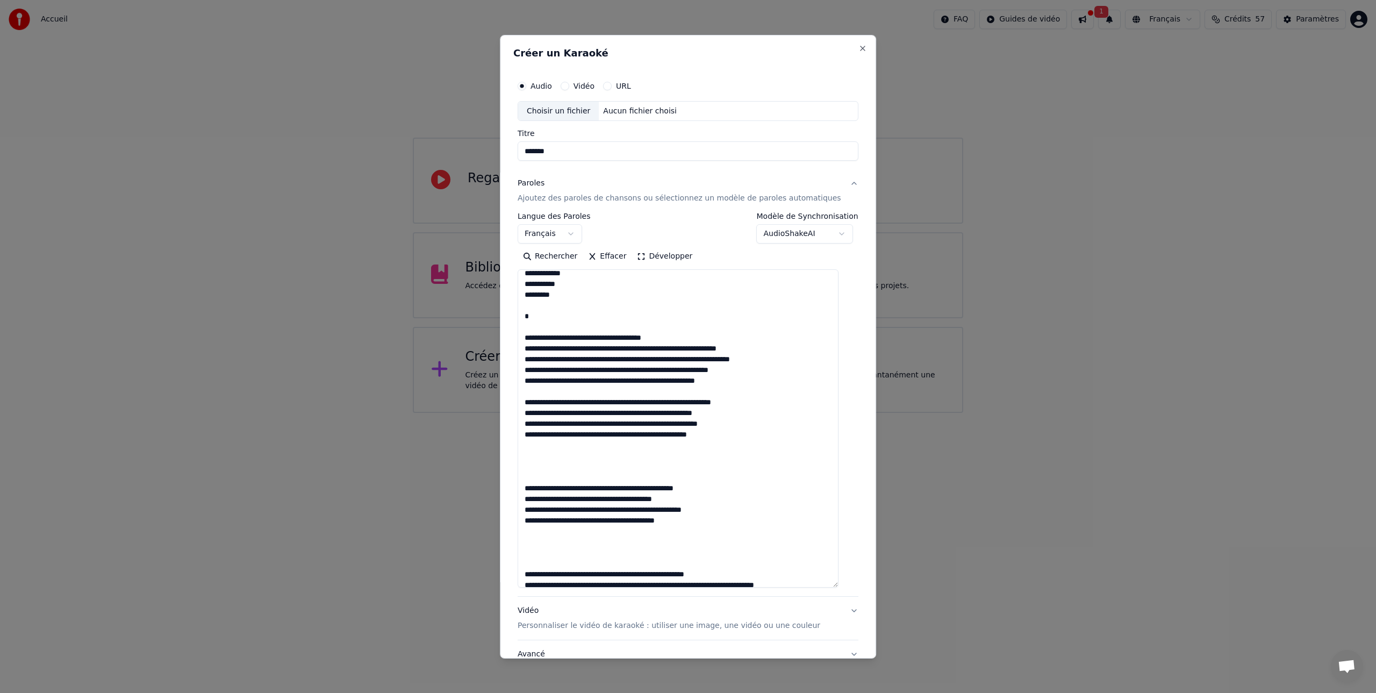
scroll to position [0, 0]
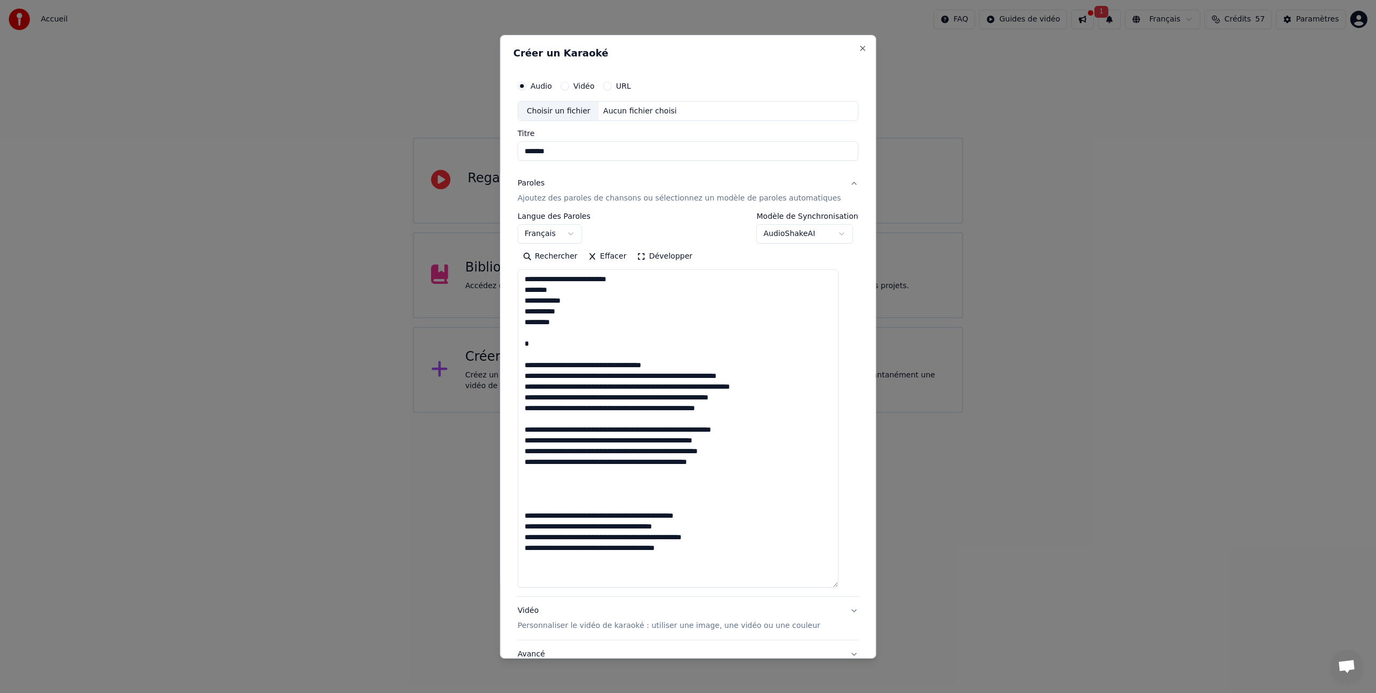
drag, startPoint x: 690, startPoint y: 365, endPoint x: 520, endPoint y: 361, distance: 170.4
click at [520, 361] on div "**********" at bounding box center [688, 345] width 376 height 623
drag, startPoint x: 562, startPoint y: 343, endPoint x: 530, endPoint y: 343, distance: 31.2
click at [530, 343] on textarea at bounding box center [677, 428] width 321 height 318
drag, startPoint x: 630, startPoint y: 279, endPoint x: 518, endPoint y: 278, distance: 112.3
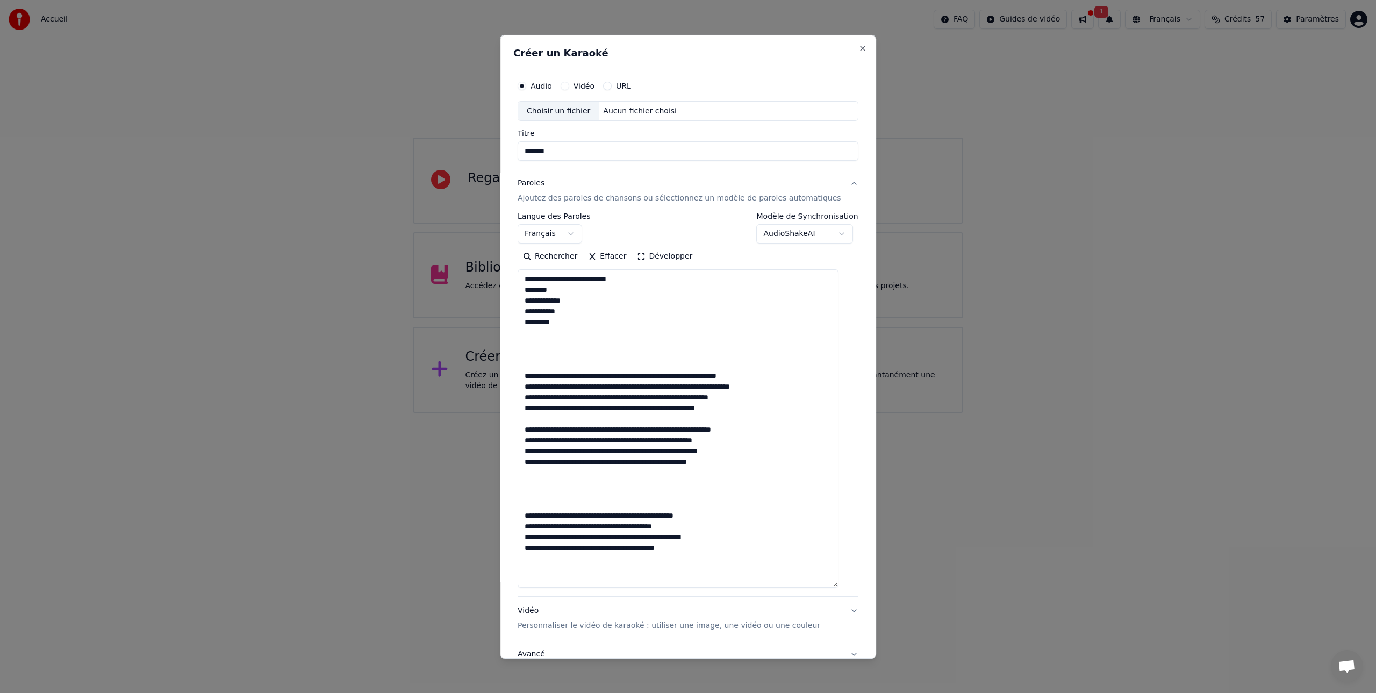
click at [518, 278] on div "**********" at bounding box center [688, 345] width 376 height 623
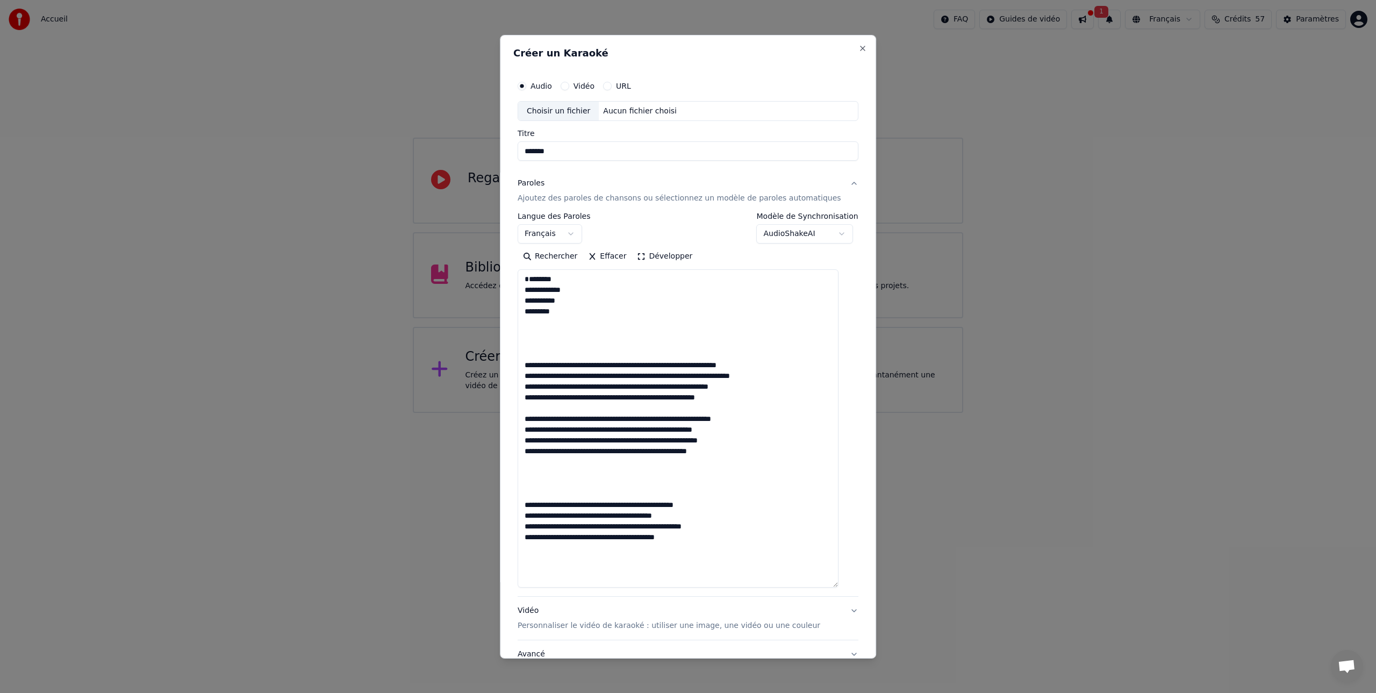
type textarea "**********"
click at [562, 110] on div "Choisir un fichier" at bounding box center [558, 110] width 81 height 19
type input "*******"
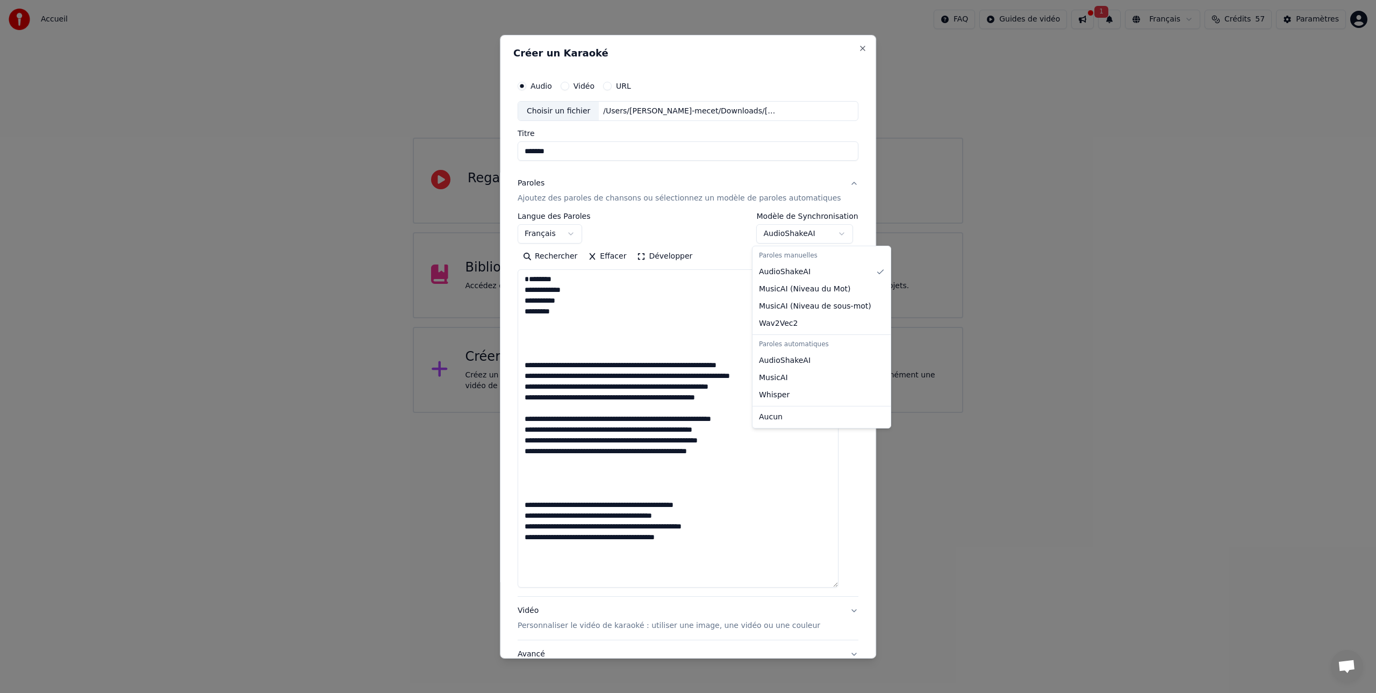
click at [836, 232] on body "**********" at bounding box center [688, 206] width 1376 height 413
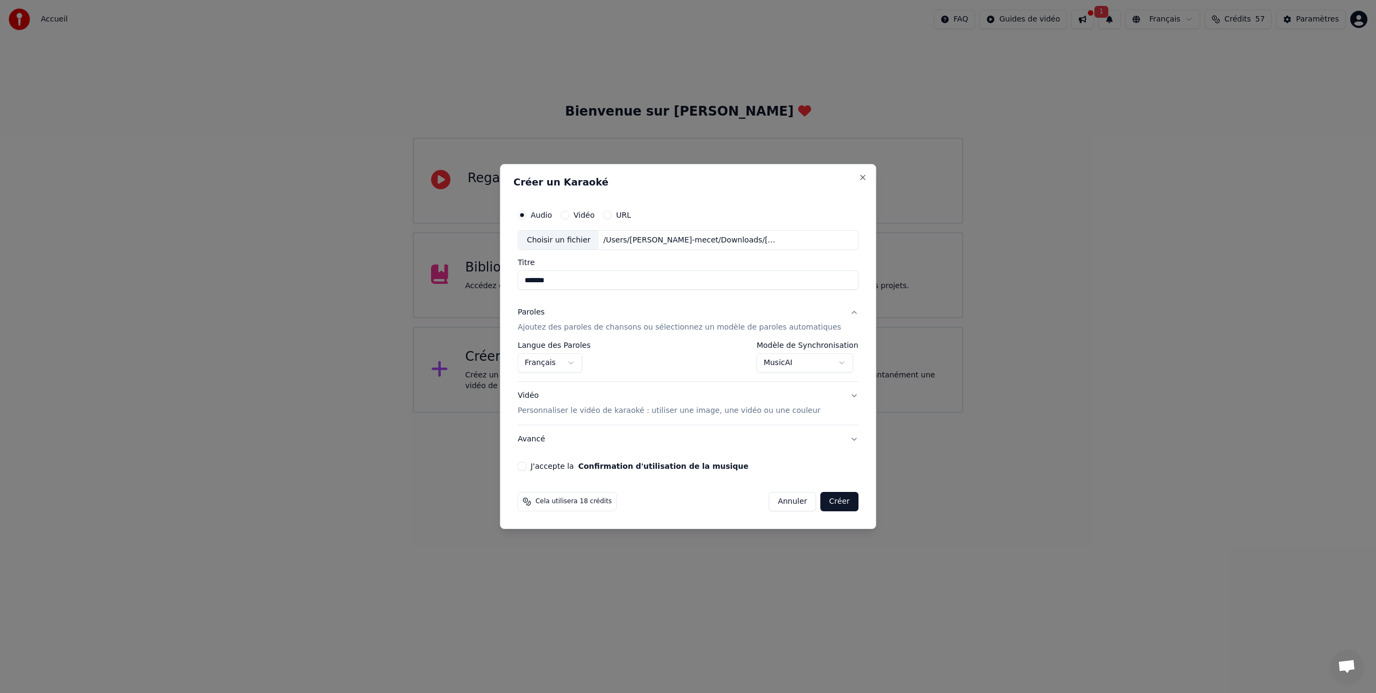
click at [526, 465] on button "J'accepte la Confirmation d'utilisation de la musique" at bounding box center [521, 466] width 9 height 9
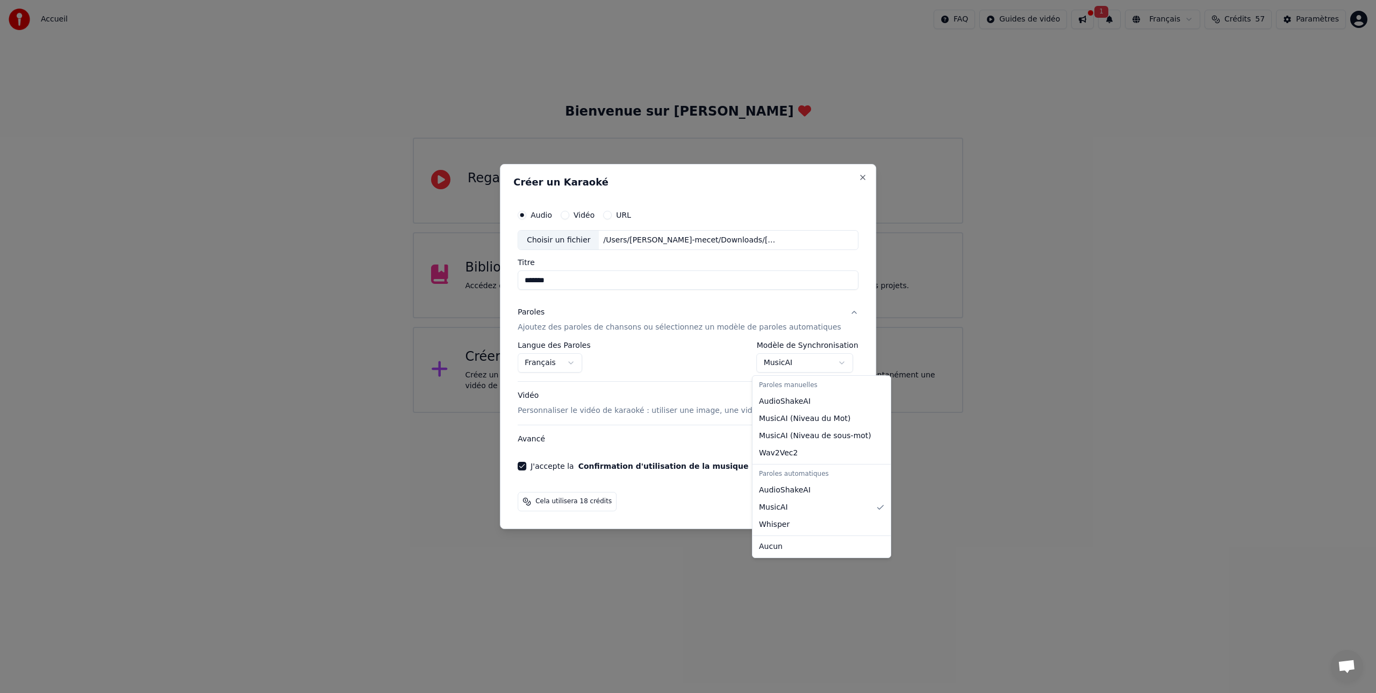
click at [837, 361] on body "**********" at bounding box center [688, 206] width 1376 height 413
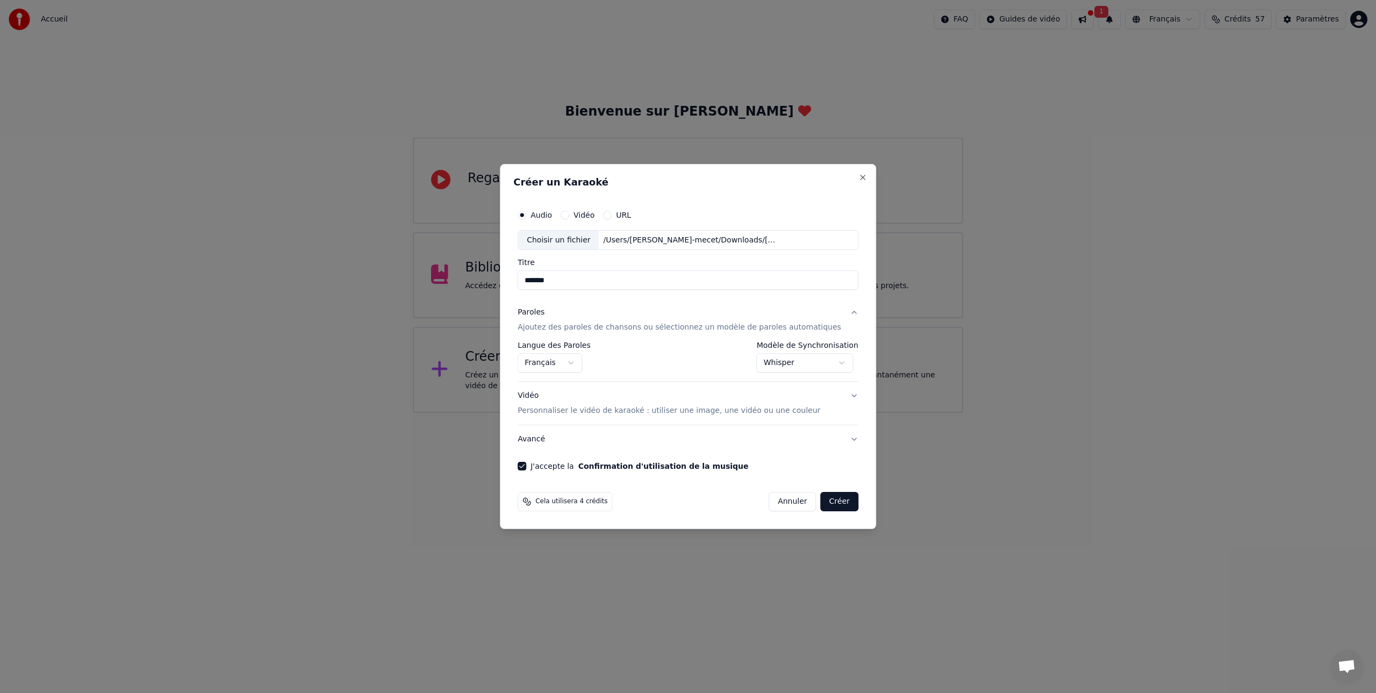
click at [840, 362] on body "**********" at bounding box center [688, 206] width 1376 height 413
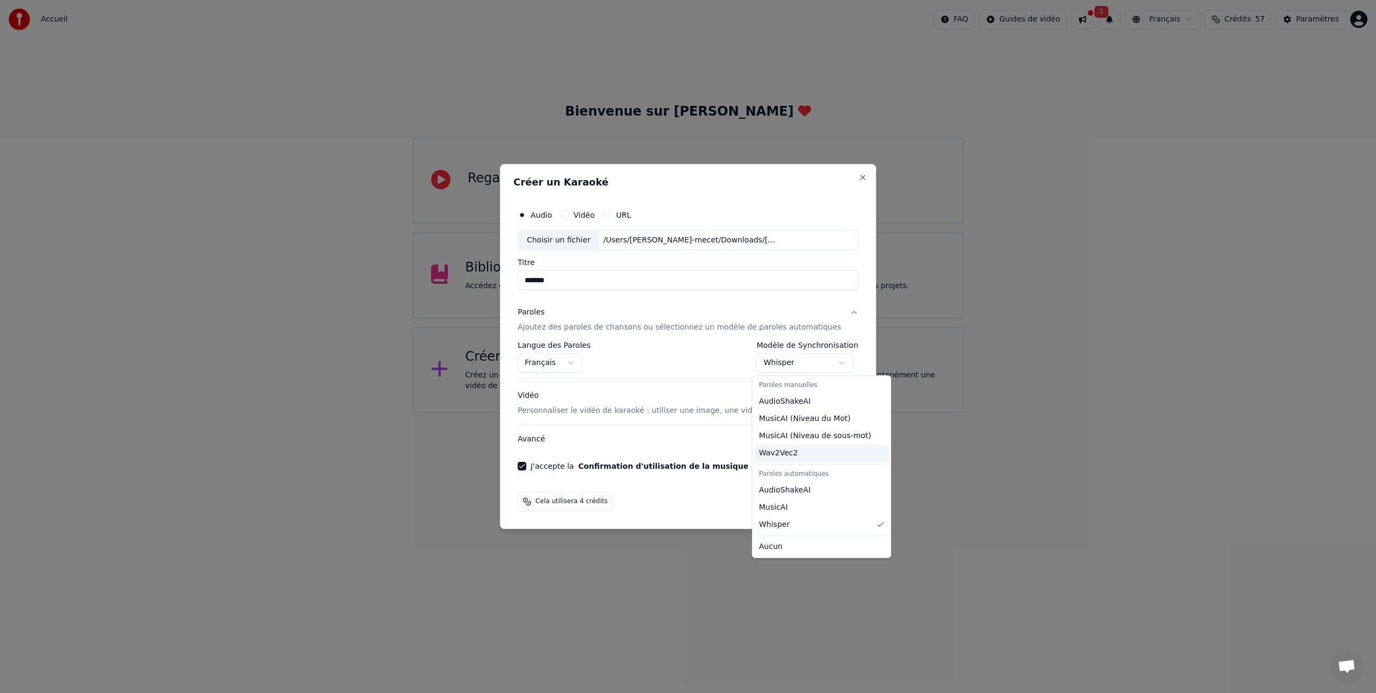
select select "********"
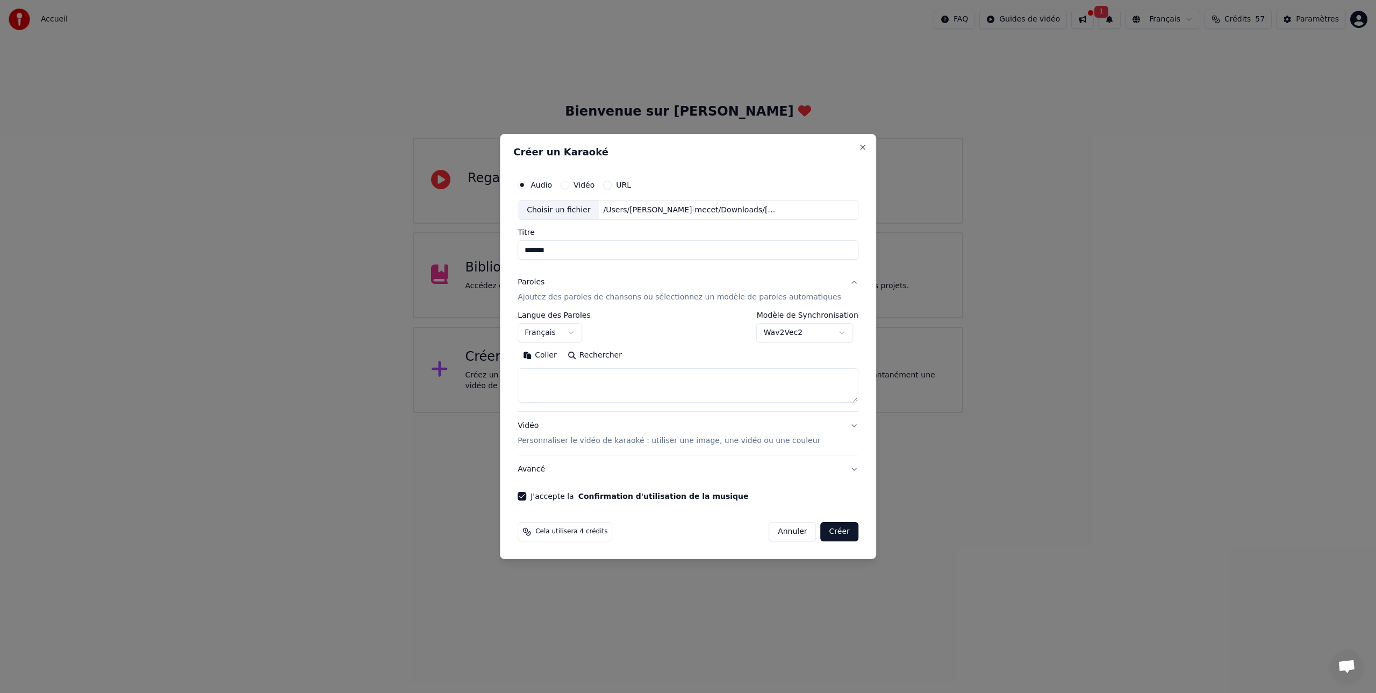
click at [571, 378] on textarea at bounding box center [687, 386] width 341 height 34
click at [552, 375] on textarea at bounding box center [687, 386] width 341 height 34
paste textarea "**********"
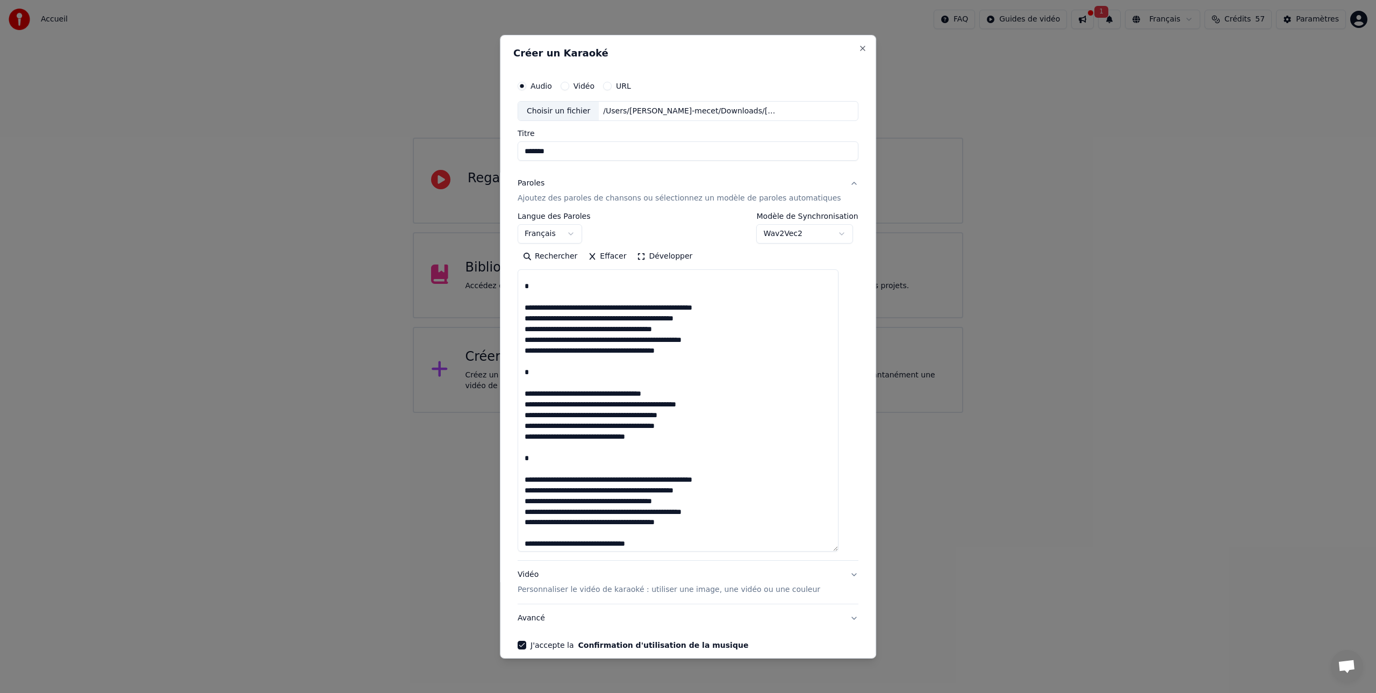
scroll to position [407, 0]
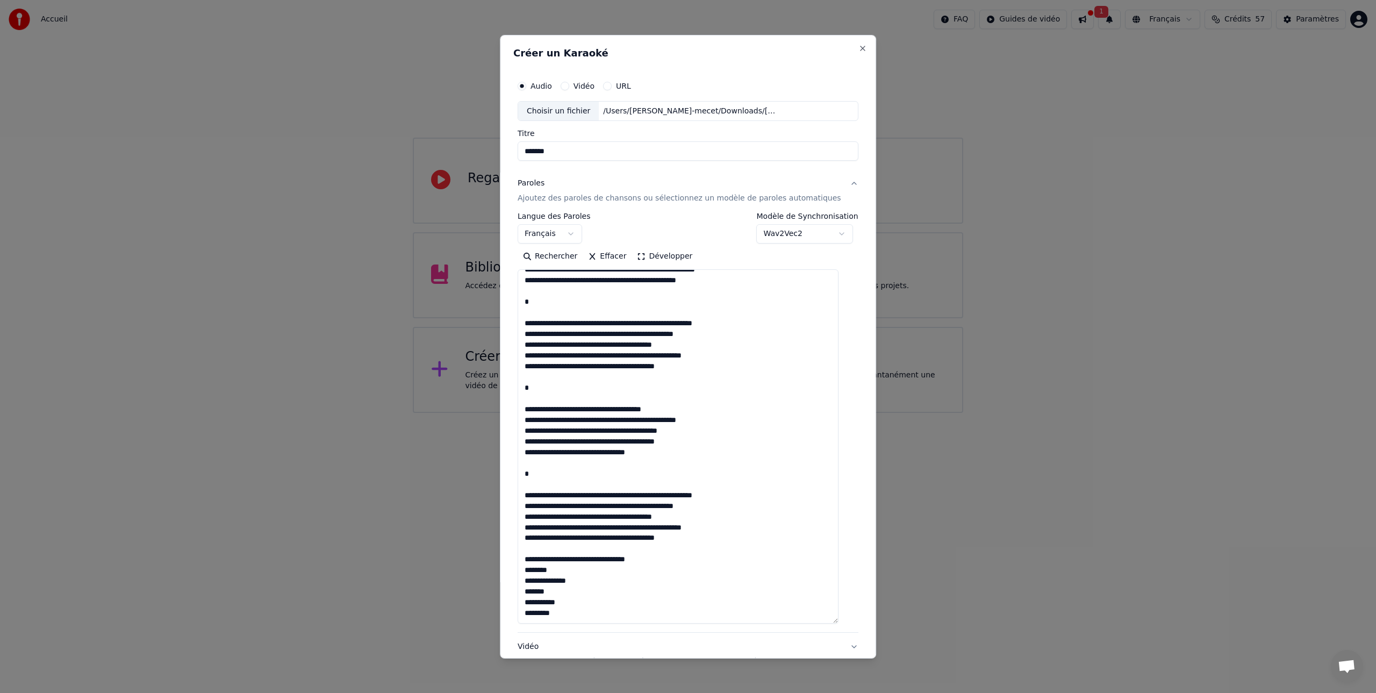
drag, startPoint x: 845, startPoint y: 401, endPoint x: 937, endPoint y: 608, distance: 226.6
click at [944, 413] on body "**********" at bounding box center [688, 206] width 1376 height 413
drag, startPoint x: 684, startPoint y: 556, endPoint x: 522, endPoint y: 555, distance: 161.7
click at [522, 555] on div "**********" at bounding box center [688, 345] width 376 height 623
drag, startPoint x: 754, startPoint y: 493, endPoint x: 526, endPoint y: 473, distance: 228.7
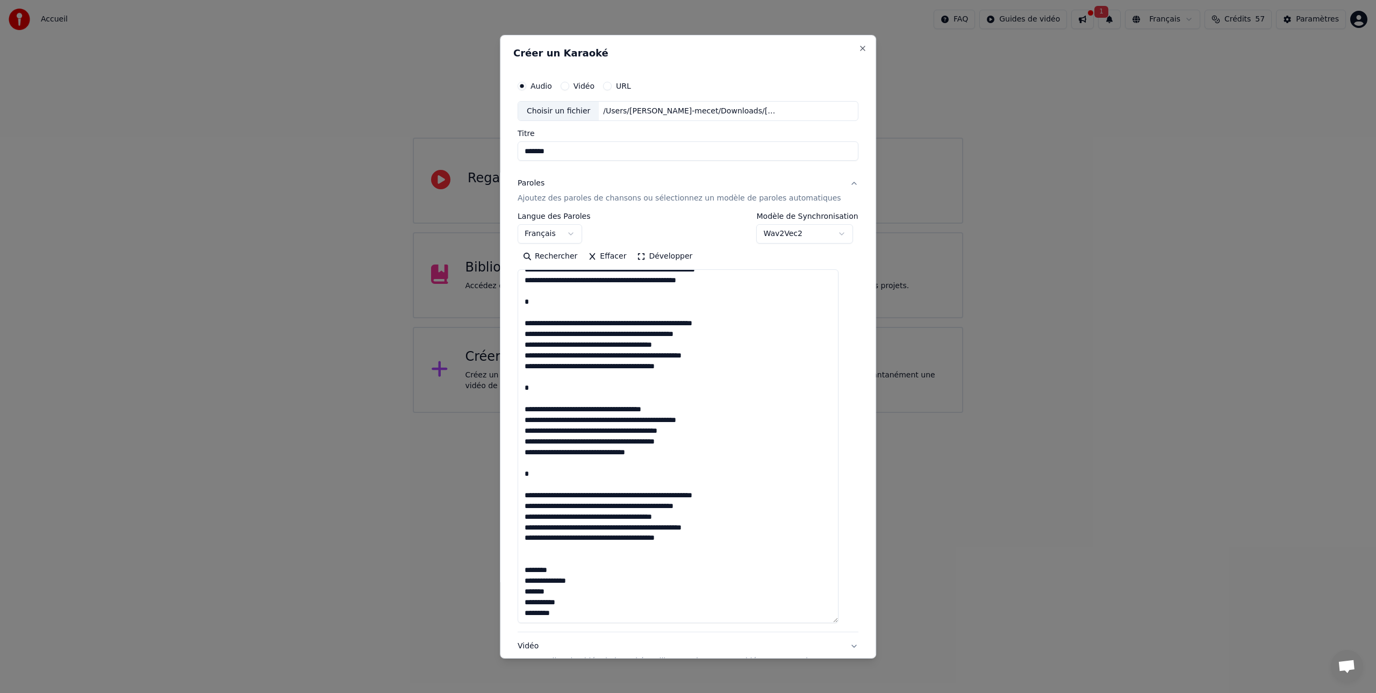
click at [526, 473] on div "**********" at bounding box center [687, 397] width 349 height 654
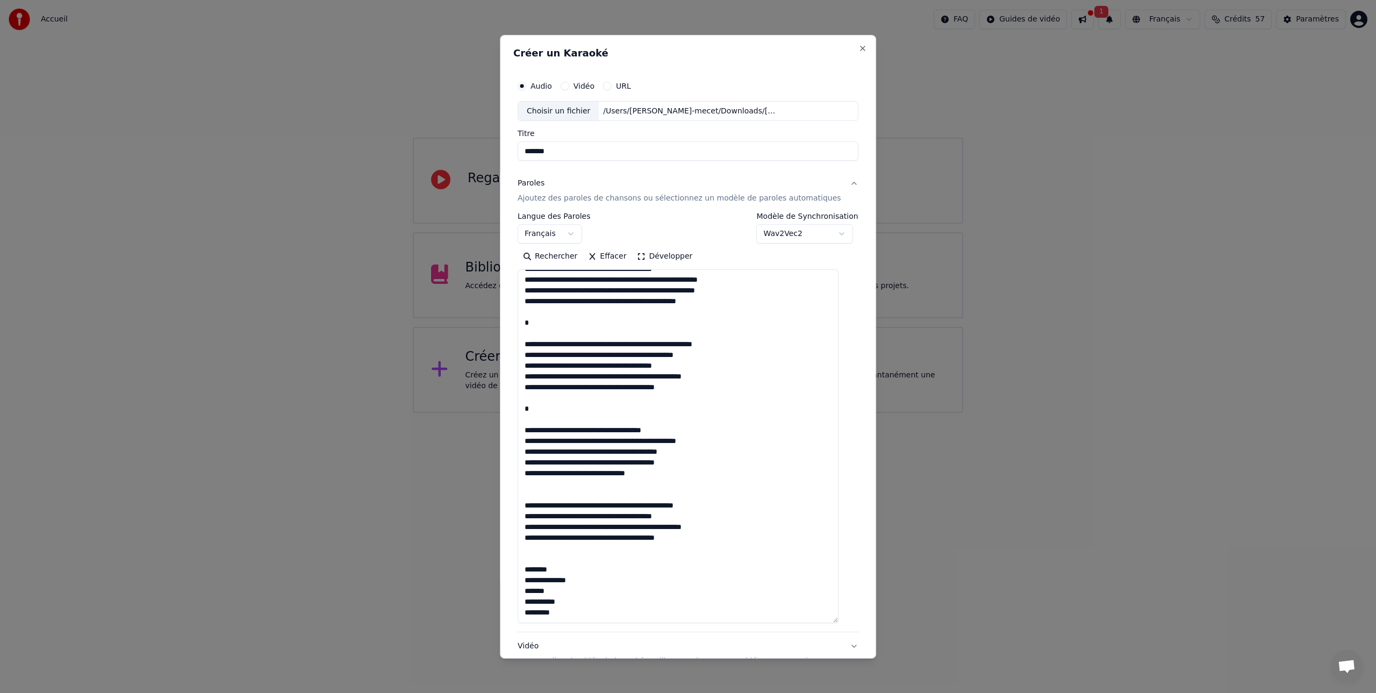
scroll to position [386, 0]
drag, startPoint x: 686, startPoint y: 428, endPoint x: 537, endPoint y: 412, distance: 149.1
click at [535, 412] on textarea at bounding box center [677, 446] width 321 height 354
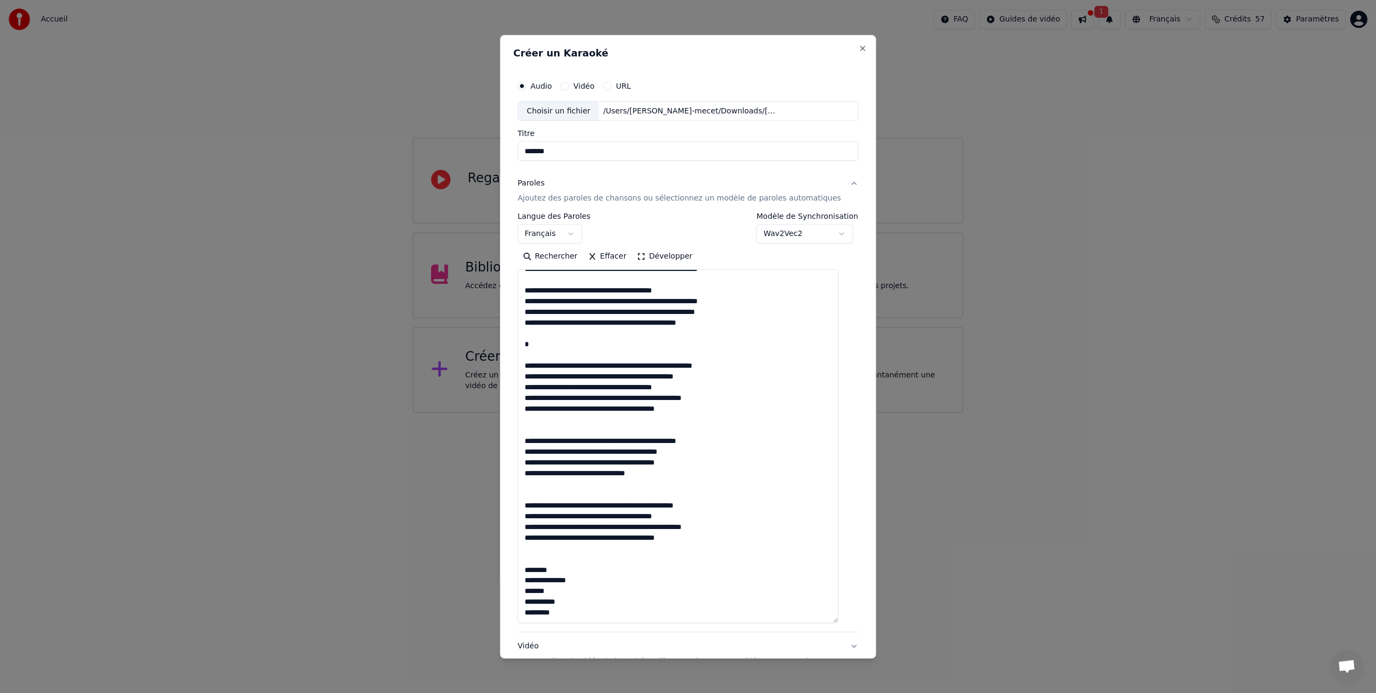
scroll to position [365, 0]
drag, startPoint x: 750, startPoint y: 364, endPoint x: 529, endPoint y: 343, distance: 221.8
click at [529, 343] on textarea at bounding box center [677, 446] width 321 height 354
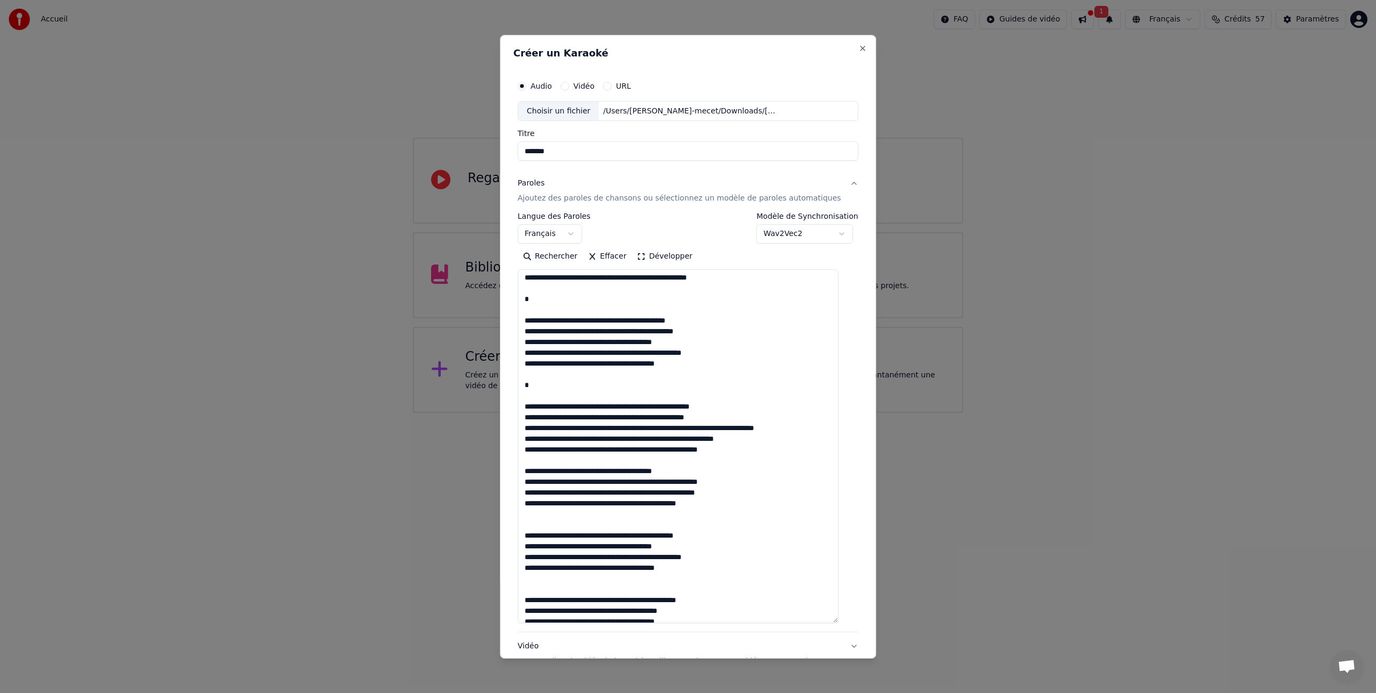
scroll to position [181, 0]
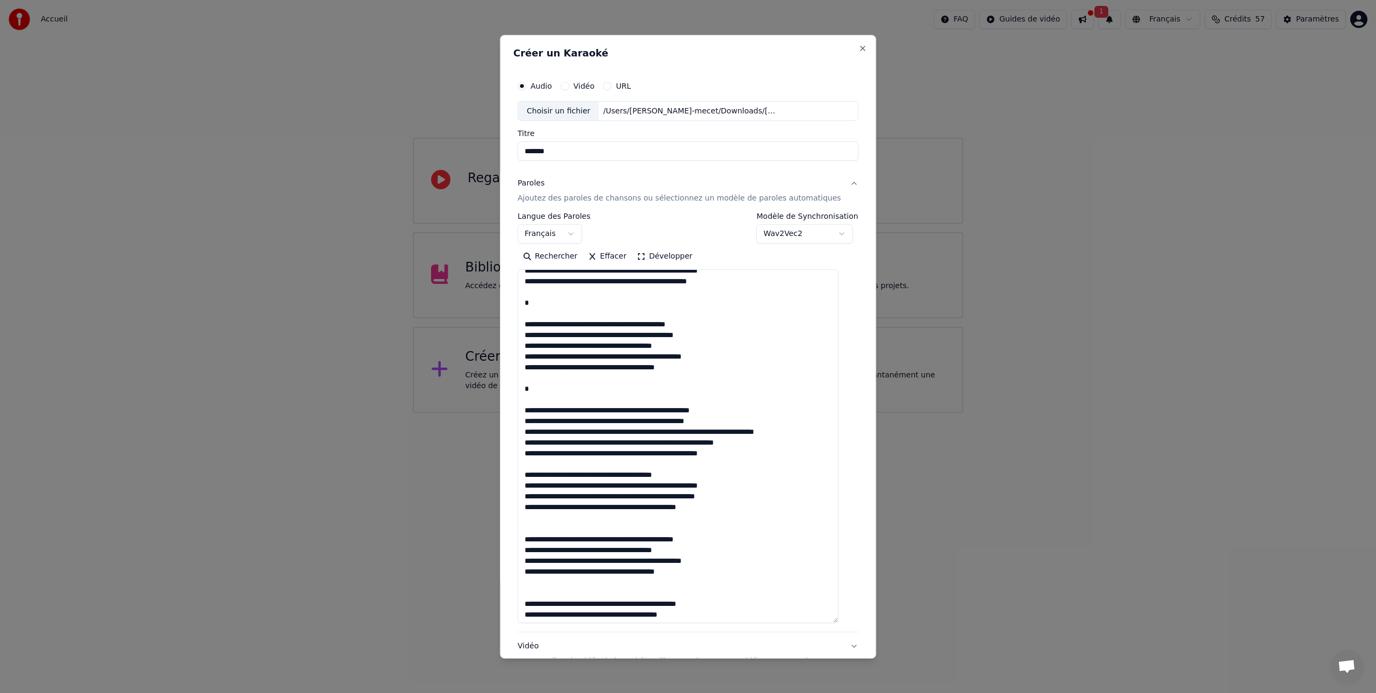
drag, startPoint x: 756, startPoint y: 408, endPoint x: 537, endPoint y: 392, distance: 219.3
click at [537, 392] on textarea at bounding box center [677, 446] width 321 height 354
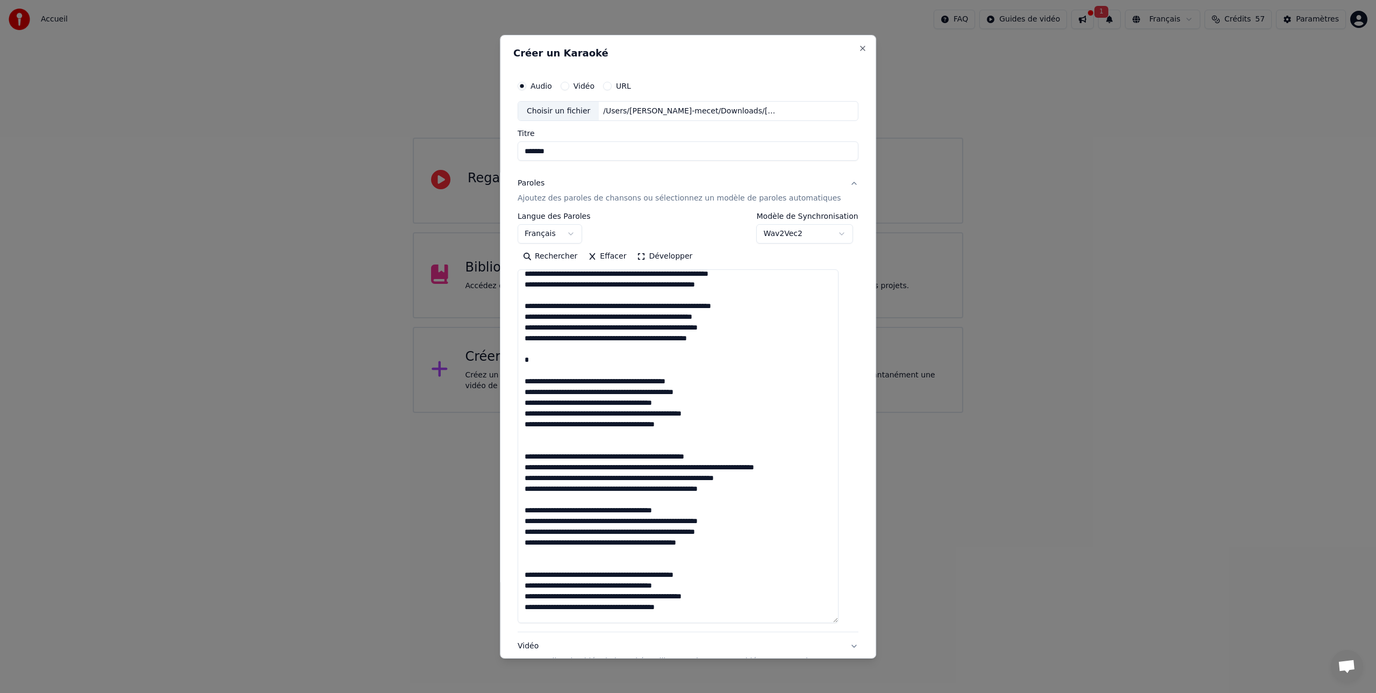
scroll to position [121, 0]
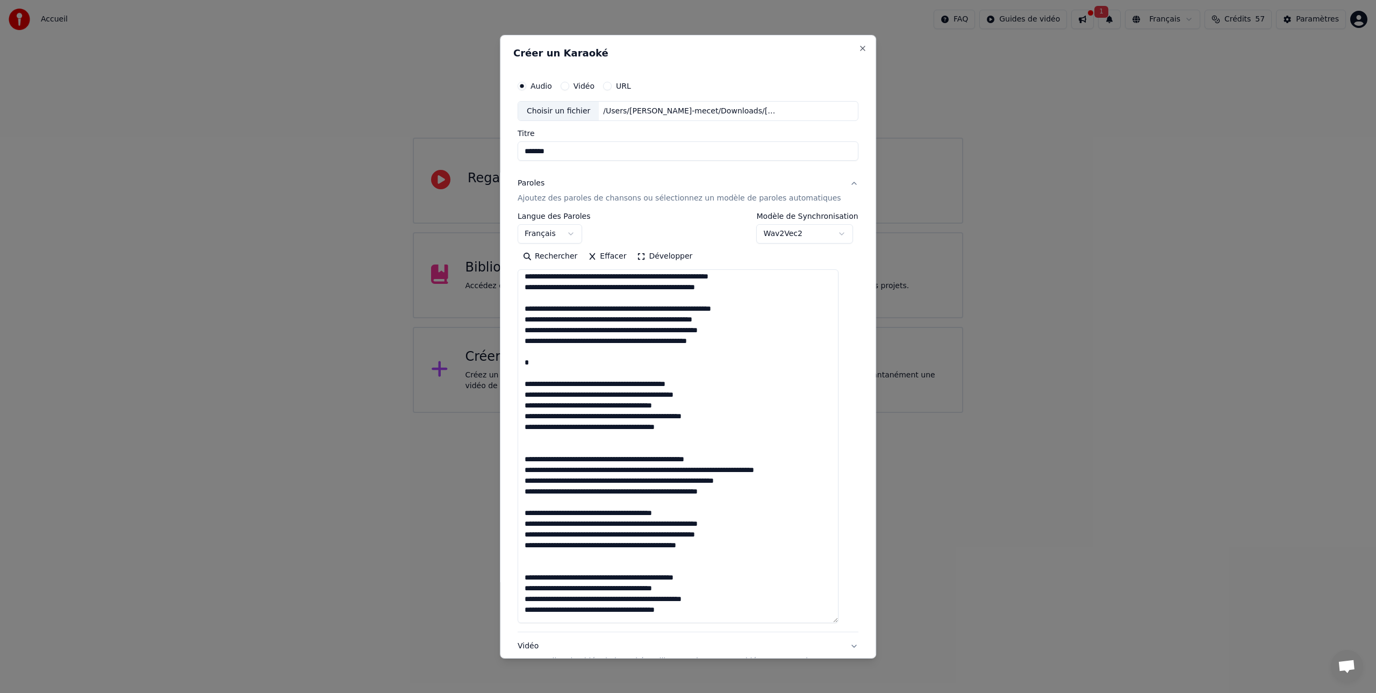
drag, startPoint x: 722, startPoint y: 380, endPoint x: 528, endPoint y: 361, distance: 195.5
click at [528, 361] on textarea at bounding box center [677, 446] width 321 height 354
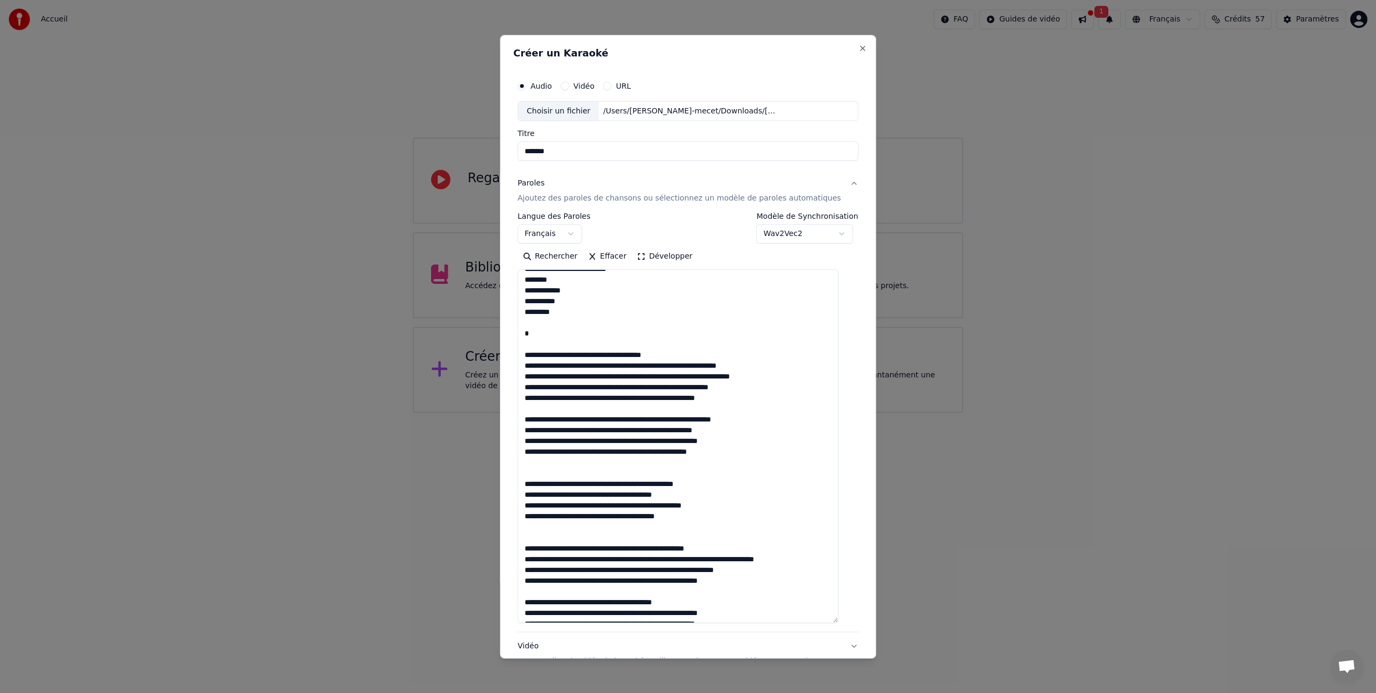
scroll to position [0, 0]
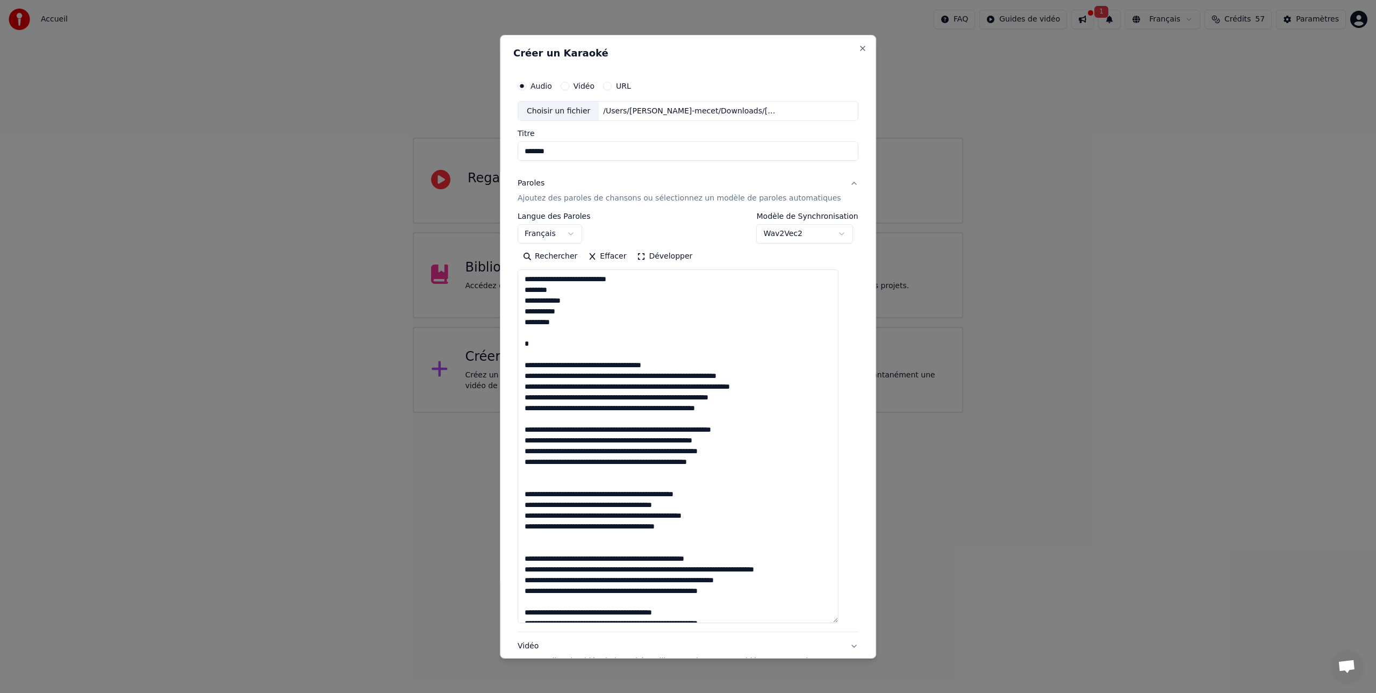
drag, startPoint x: 697, startPoint y: 362, endPoint x: 535, endPoint y: 347, distance: 162.4
click at [535, 347] on textarea at bounding box center [677, 446] width 321 height 354
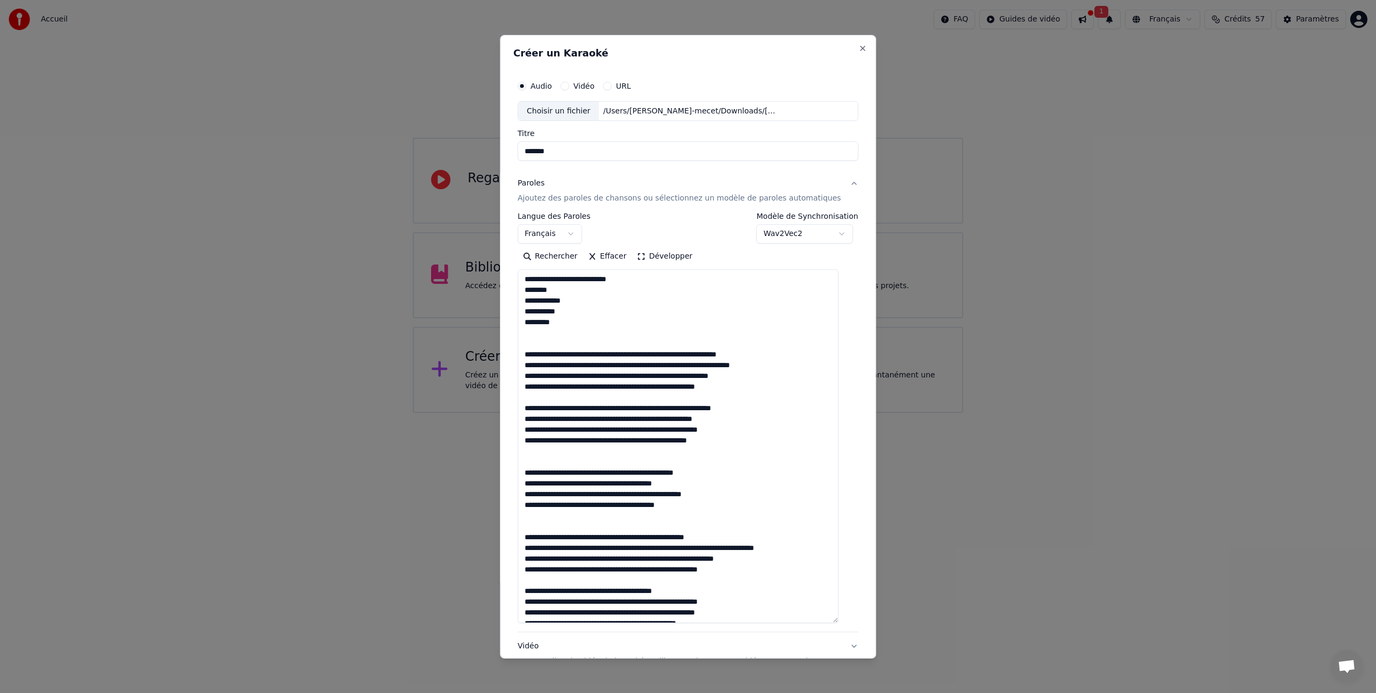
drag, startPoint x: 632, startPoint y: 282, endPoint x: 524, endPoint y: 278, distance: 108.6
click at [524, 278] on div "**********" at bounding box center [687, 397] width 349 height 654
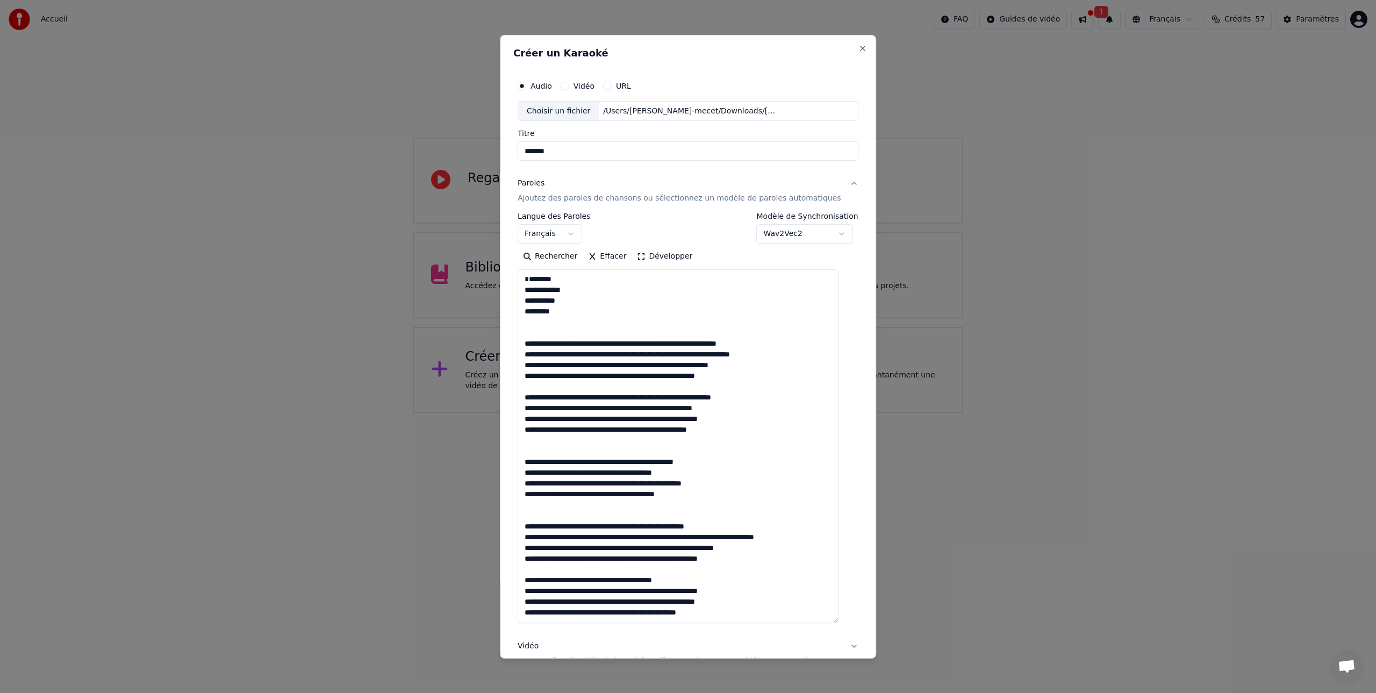
type textarea "**********"
click at [758, 81] on div "Audio Vidéo URL" at bounding box center [687, 85] width 341 height 21
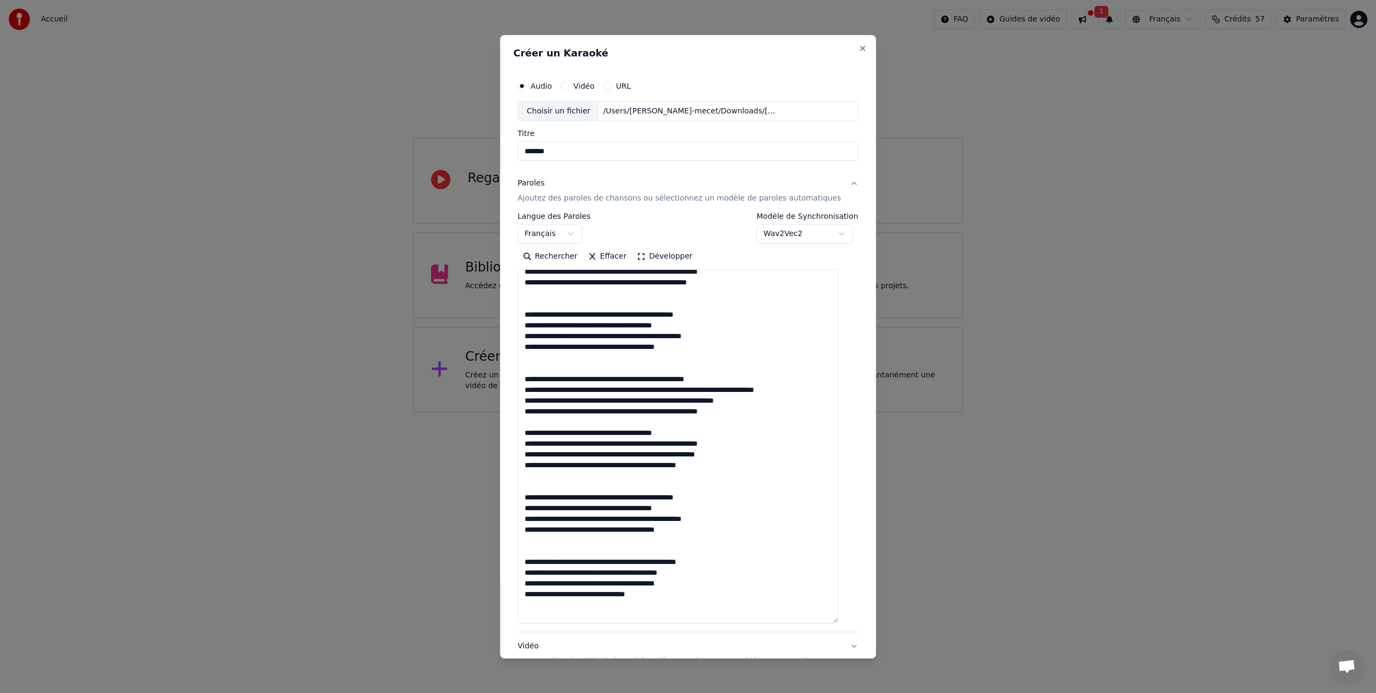
scroll to position [146, 0]
drag, startPoint x: 613, startPoint y: 402, endPoint x: 615, endPoint y: 412, distance: 10.6
click at [613, 402] on textarea at bounding box center [677, 446] width 321 height 354
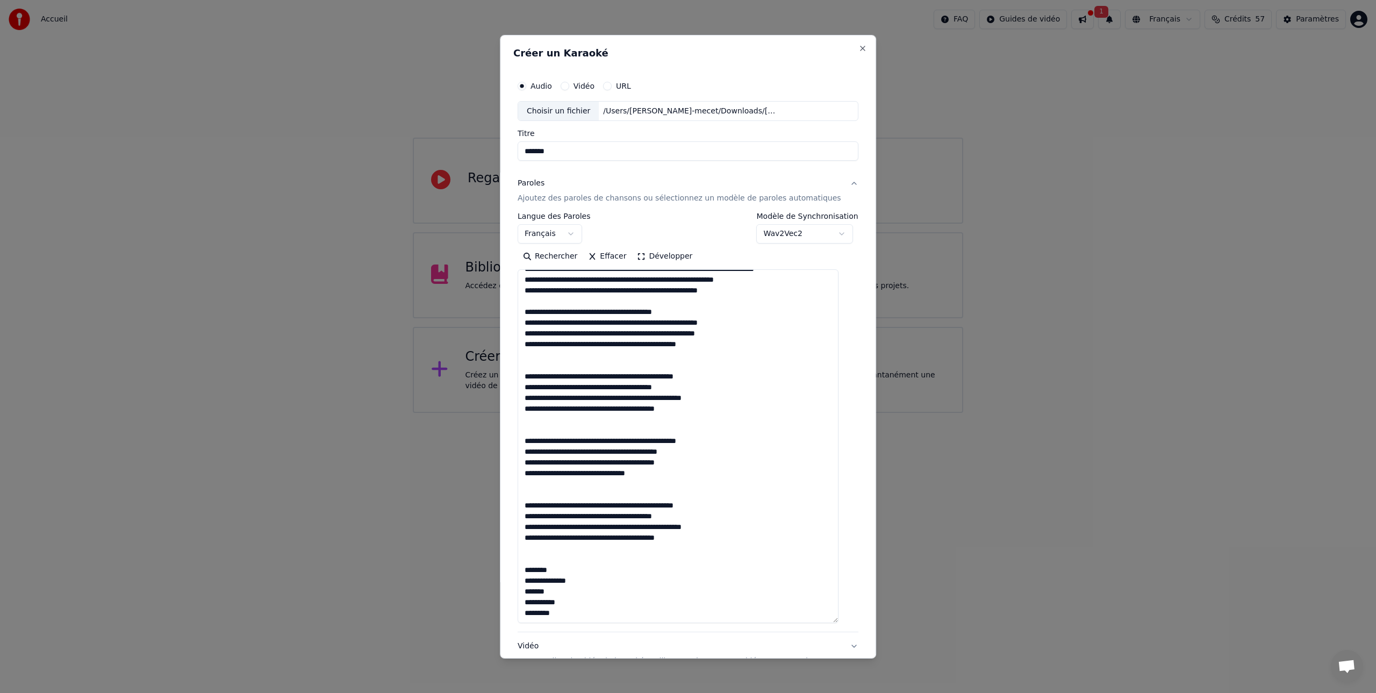
scroll to position [279, 0]
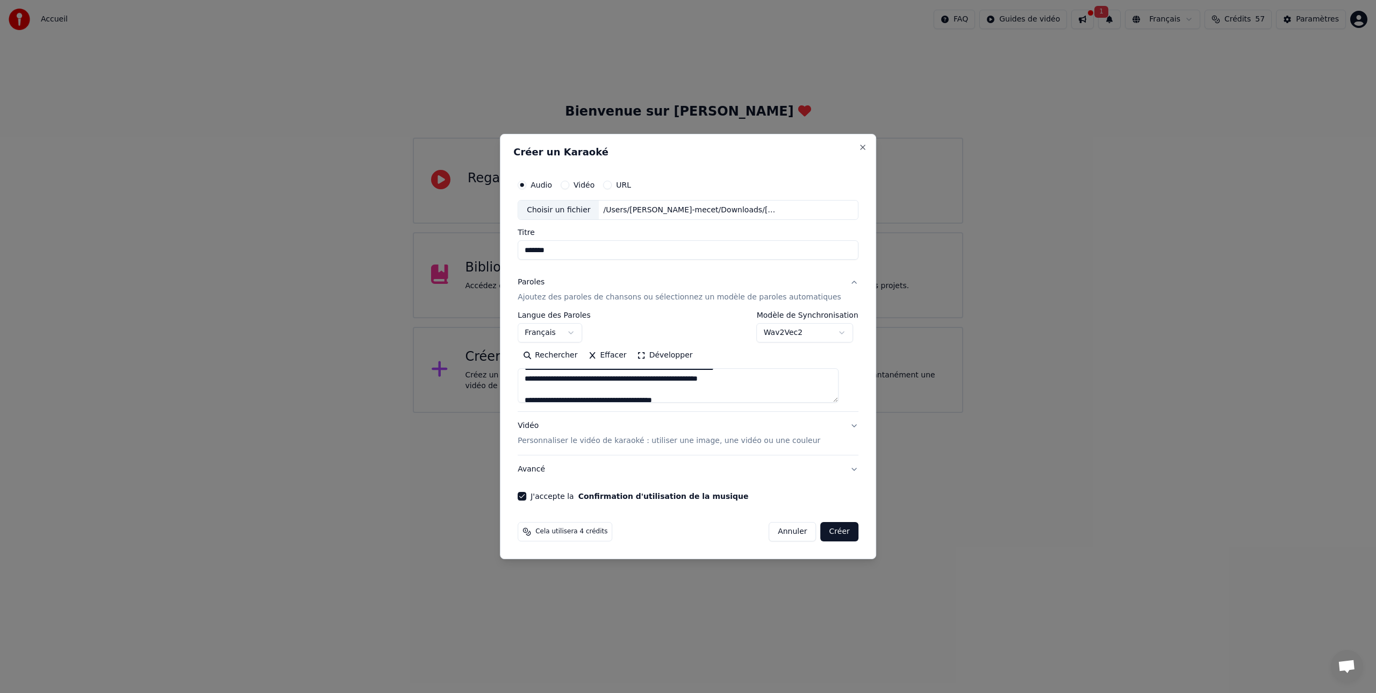
drag, startPoint x: 845, startPoint y: 621, endPoint x: 859, endPoint y: 359, distance: 262.6
click at [859, 359] on div "**********" at bounding box center [688, 347] width 376 height 426
click at [836, 533] on button "Créer" at bounding box center [840, 531] width 38 height 19
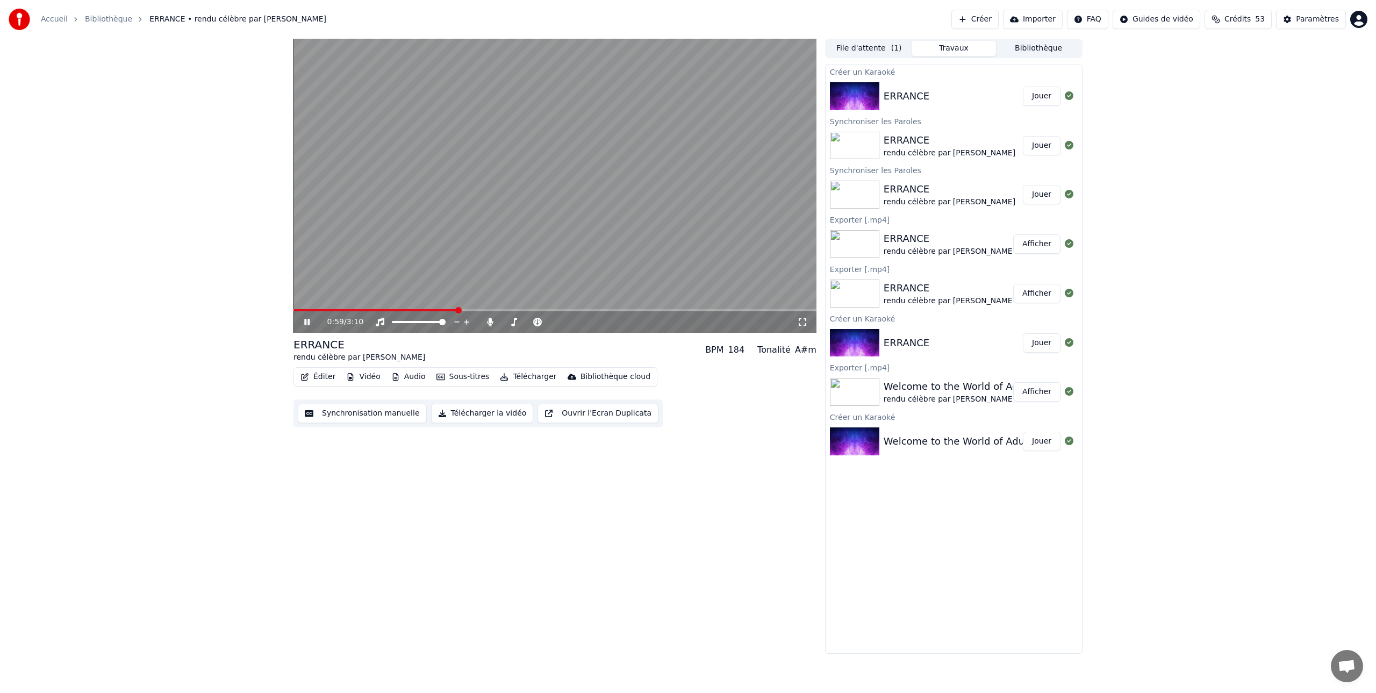
click at [306, 323] on icon at bounding box center [306, 322] width 5 height 6
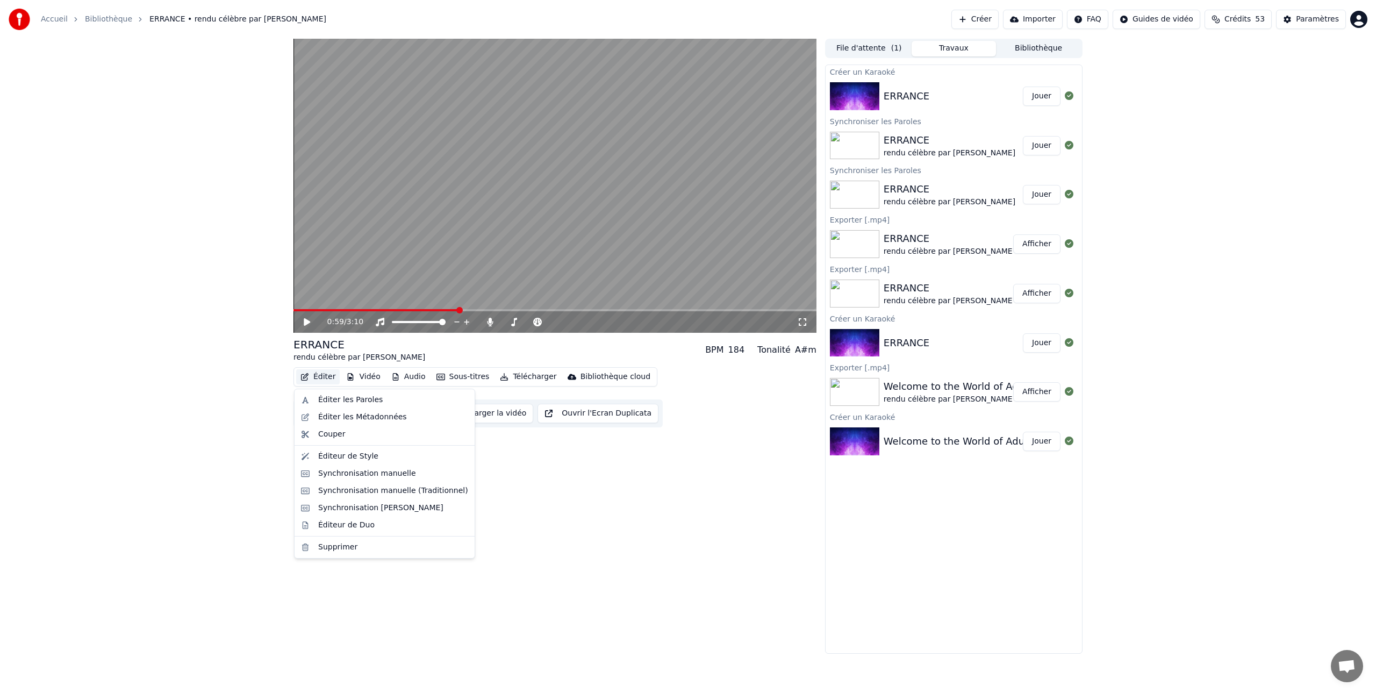
click at [319, 377] on button "Éditer" at bounding box center [318, 376] width 44 height 15
click at [327, 401] on div "Éditer les Paroles" at bounding box center [350, 399] width 64 height 11
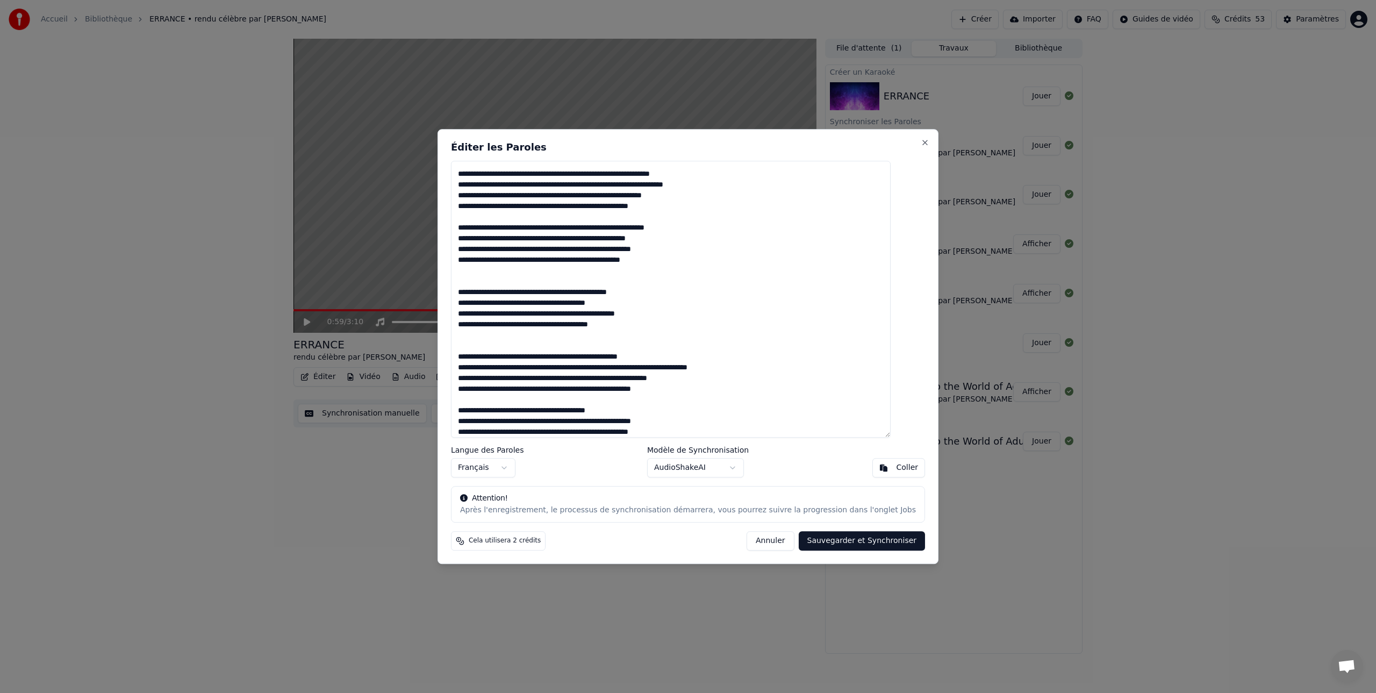
scroll to position [84, 0]
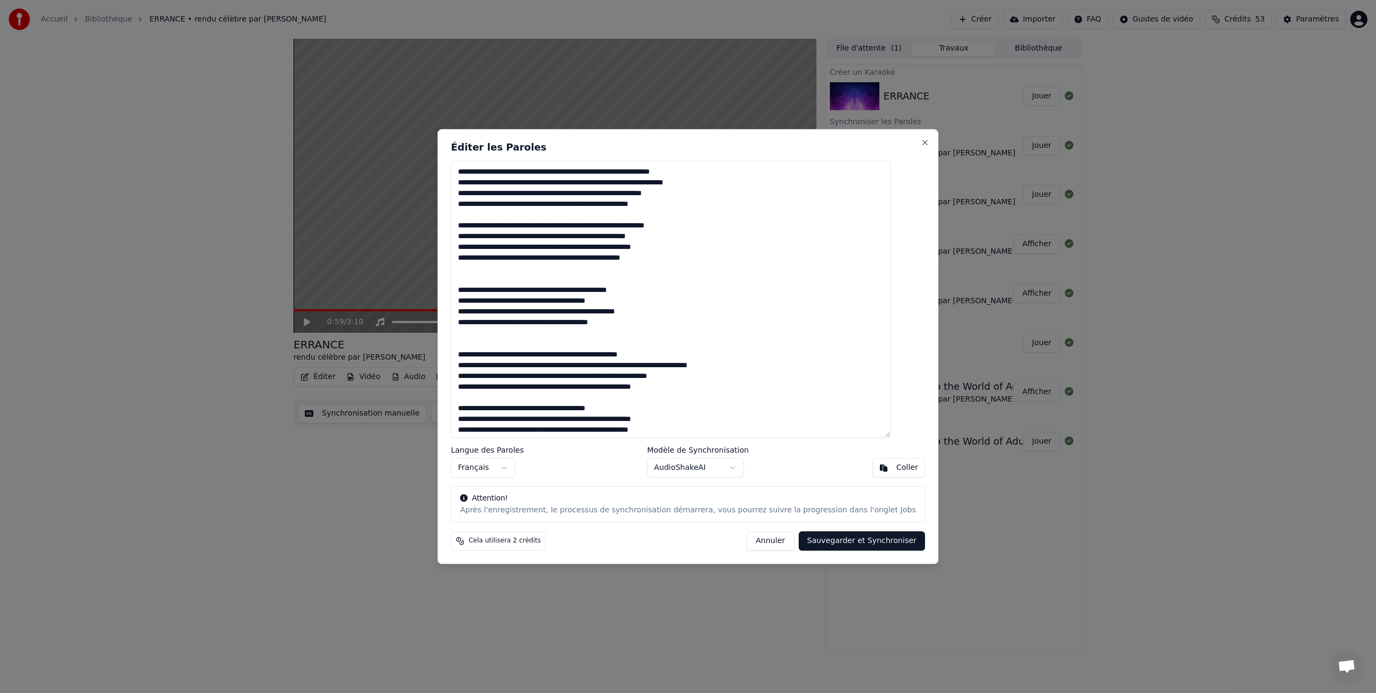
drag, startPoint x: 521, startPoint y: 286, endPoint x: 474, endPoint y: 282, distance: 47.5
click at [474, 282] on textarea at bounding box center [671, 299] width 440 height 277
click at [473, 303] on textarea at bounding box center [671, 299] width 440 height 277
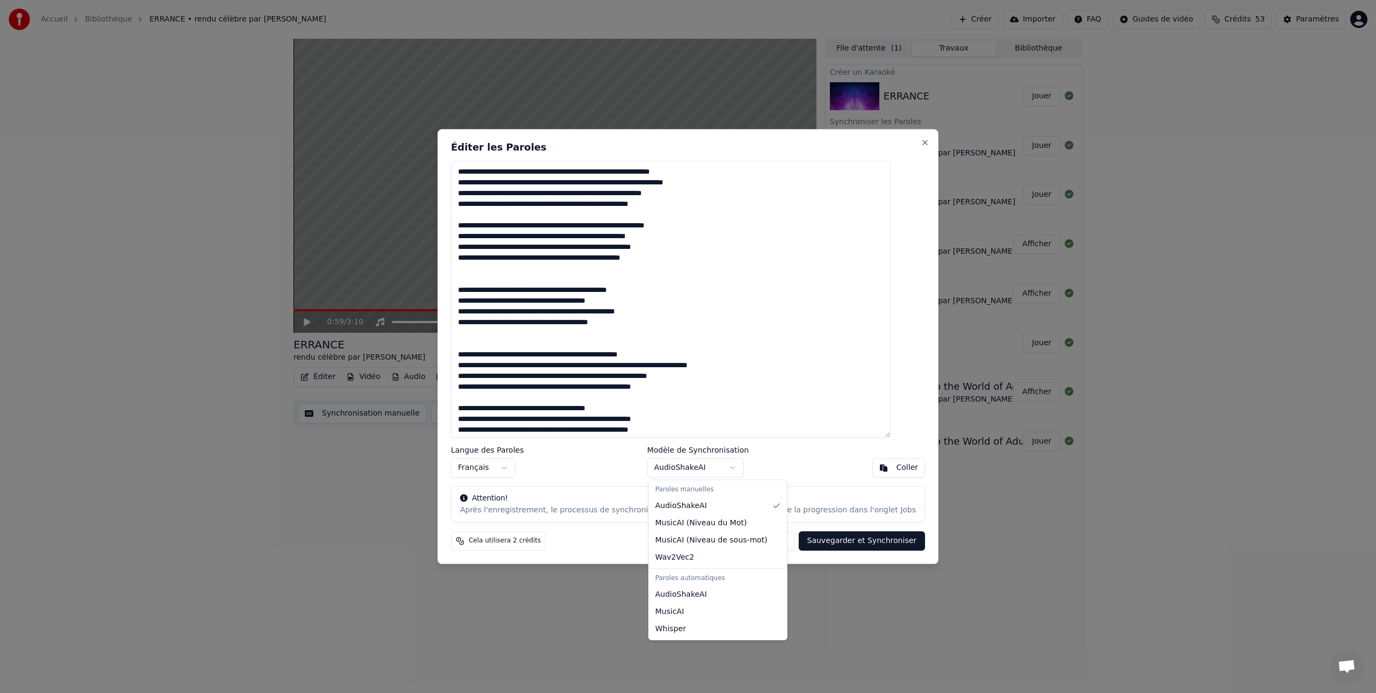
click at [736, 467] on body "Accueil Bibliothèque ERRANCE • rendu célèbre par [PERSON_NAME]-Mecet Créer Impo…" at bounding box center [688, 346] width 1376 height 693
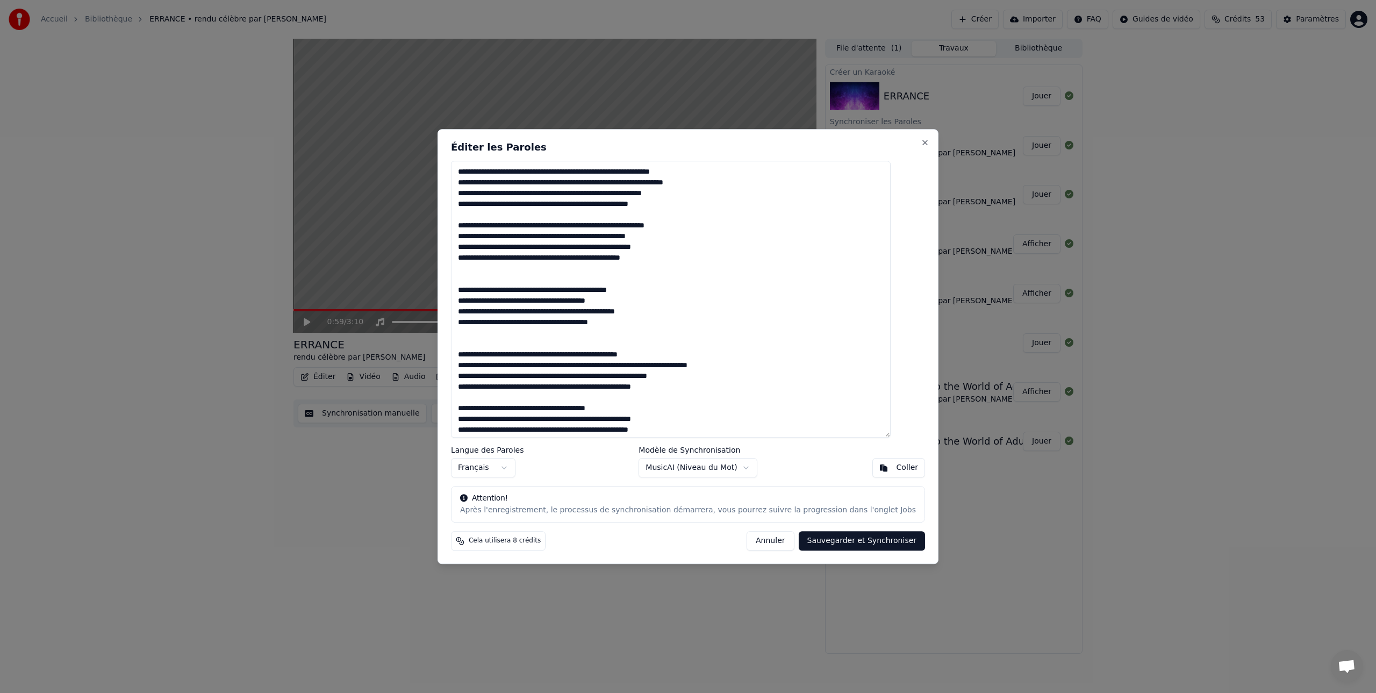
click at [830, 542] on button "Sauvegarder et Synchroniser" at bounding box center [861, 540] width 127 height 19
type textarea "**********"
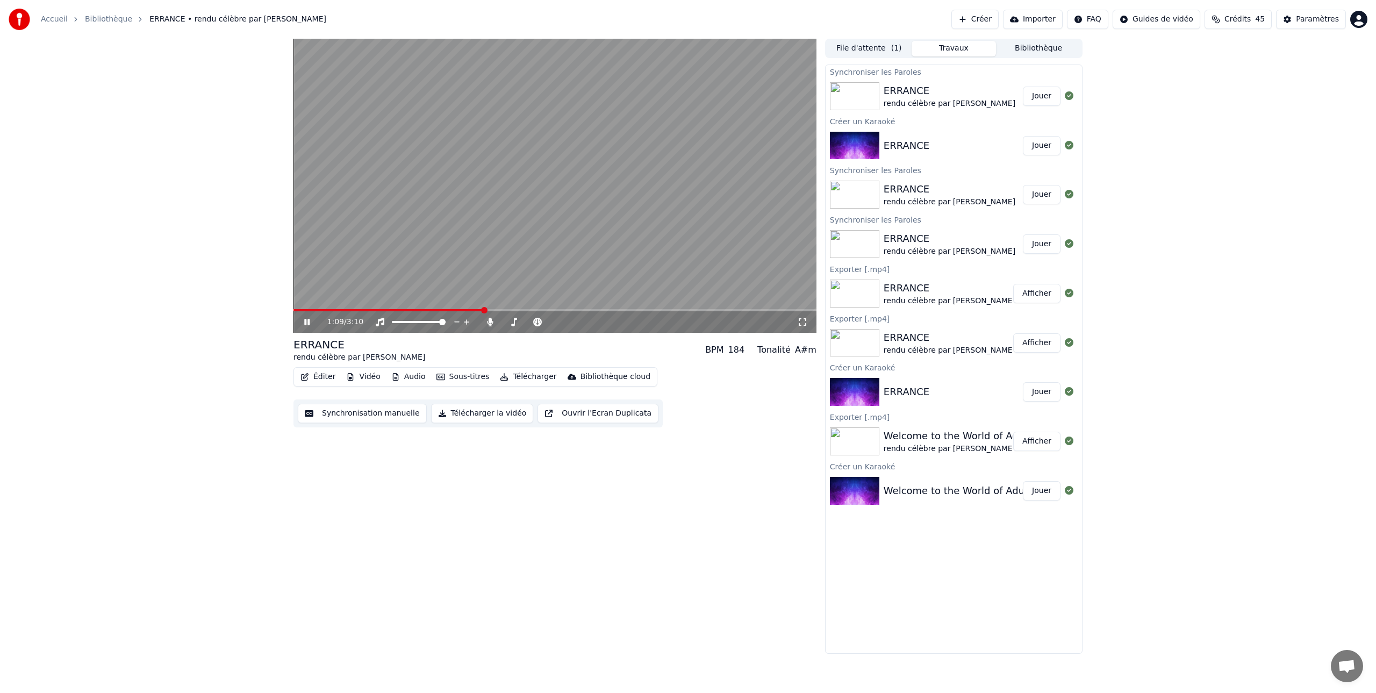
click at [307, 323] on icon at bounding box center [314, 322] width 25 height 9
click at [1041, 97] on button "Jouer" at bounding box center [1042, 96] width 38 height 19
click at [306, 321] on icon at bounding box center [314, 322] width 25 height 9
click at [321, 373] on button "Éditer" at bounding box center [318, 376] width 44 height 15
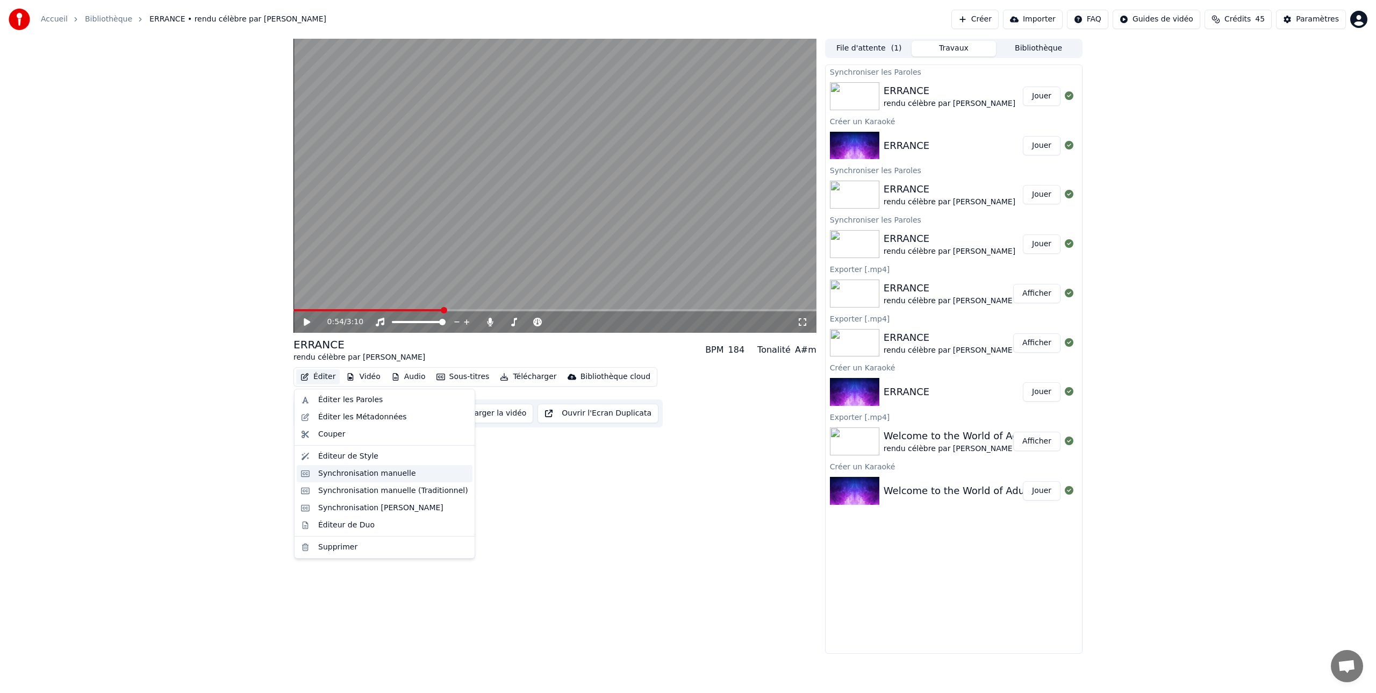
click at [359, 473] on div "Synchronisation manuelle" at bounding box center [367, 473] width 98 height 11
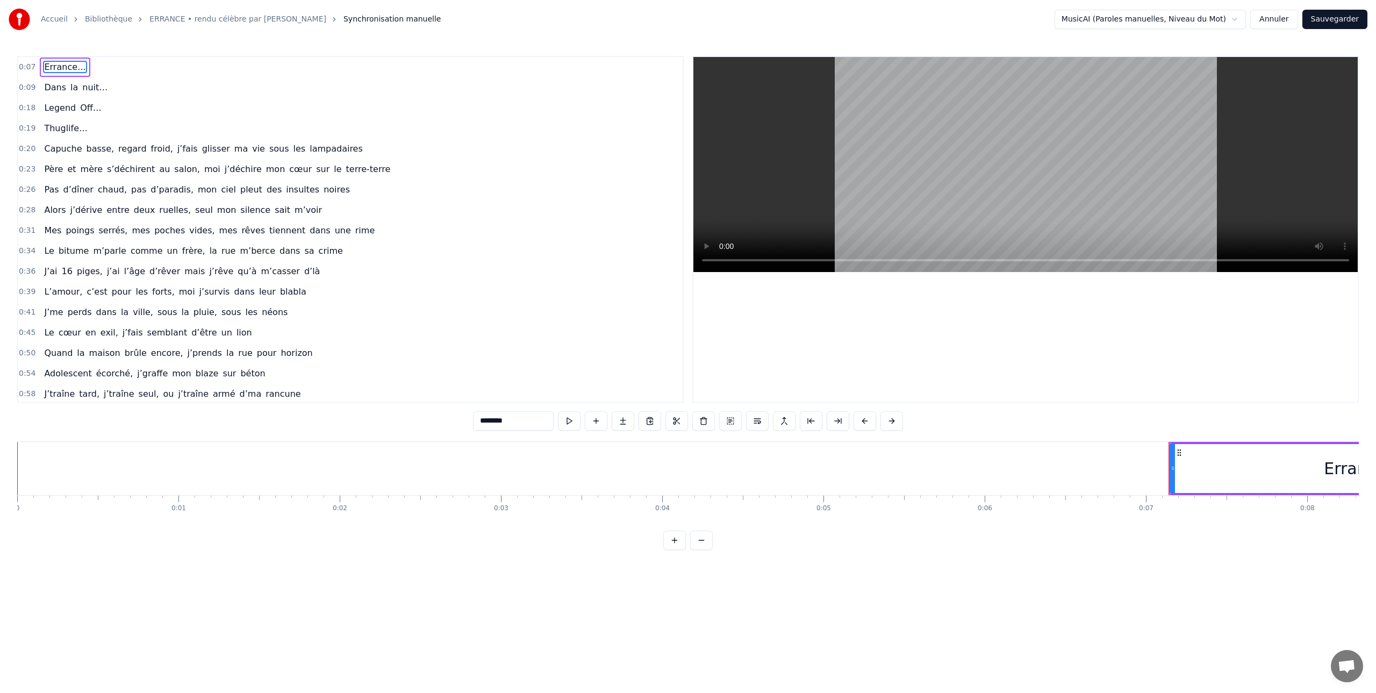
click at [49, 250] on span "Le" at bounding box center [49, 250] width 12 height 12
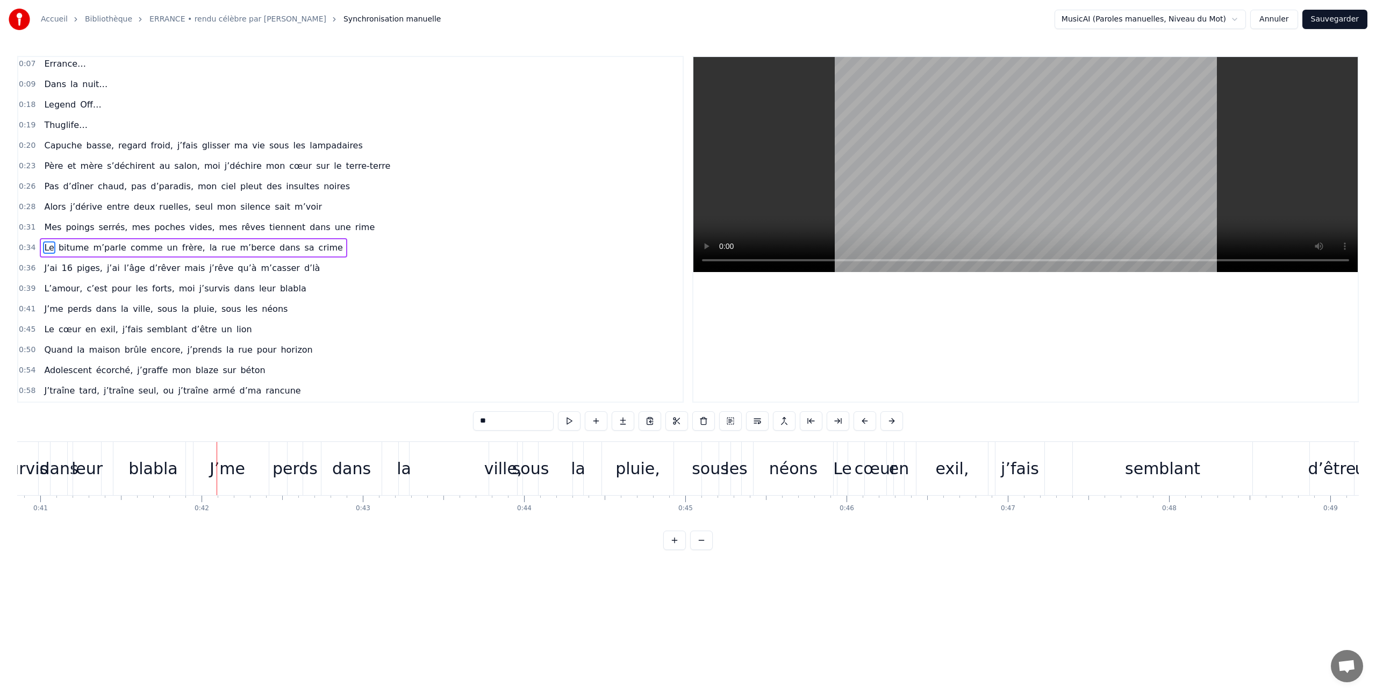
scroll to position [0, 6678]
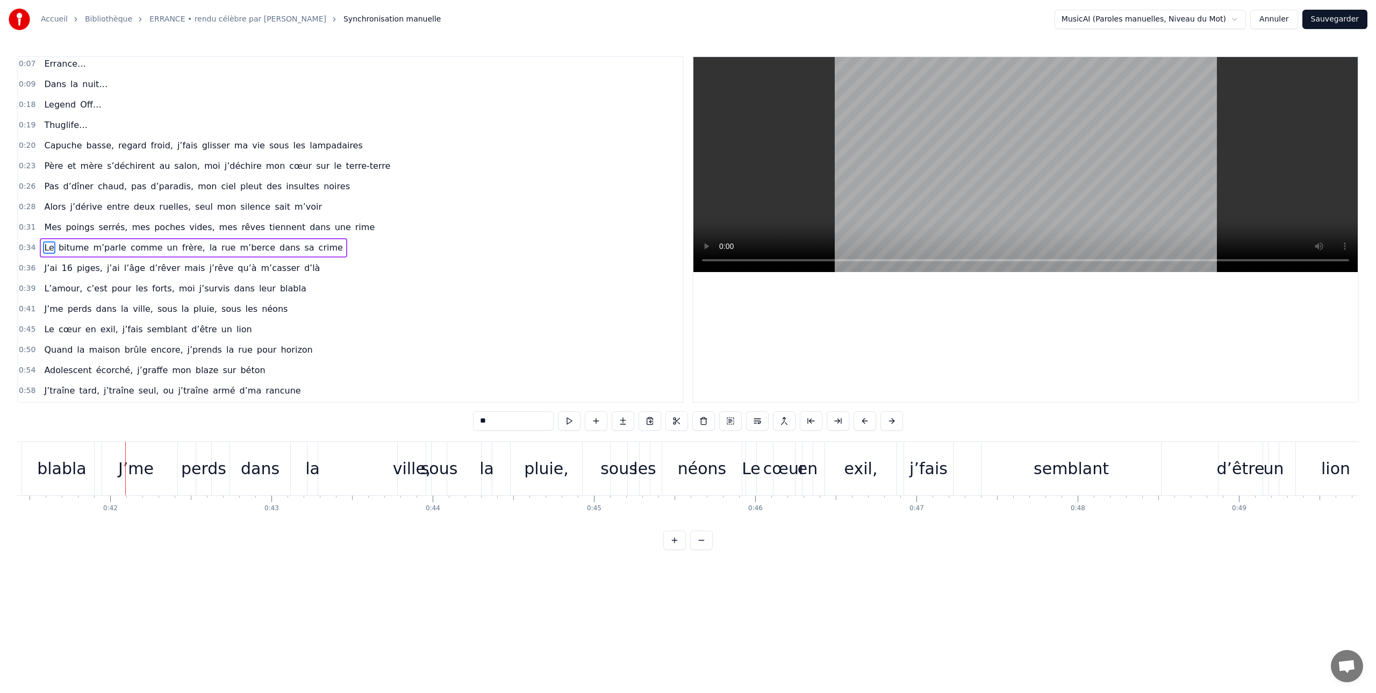
click at [131, 464] on div "J’me" at bounding box center [135, 468] width 35 height 24
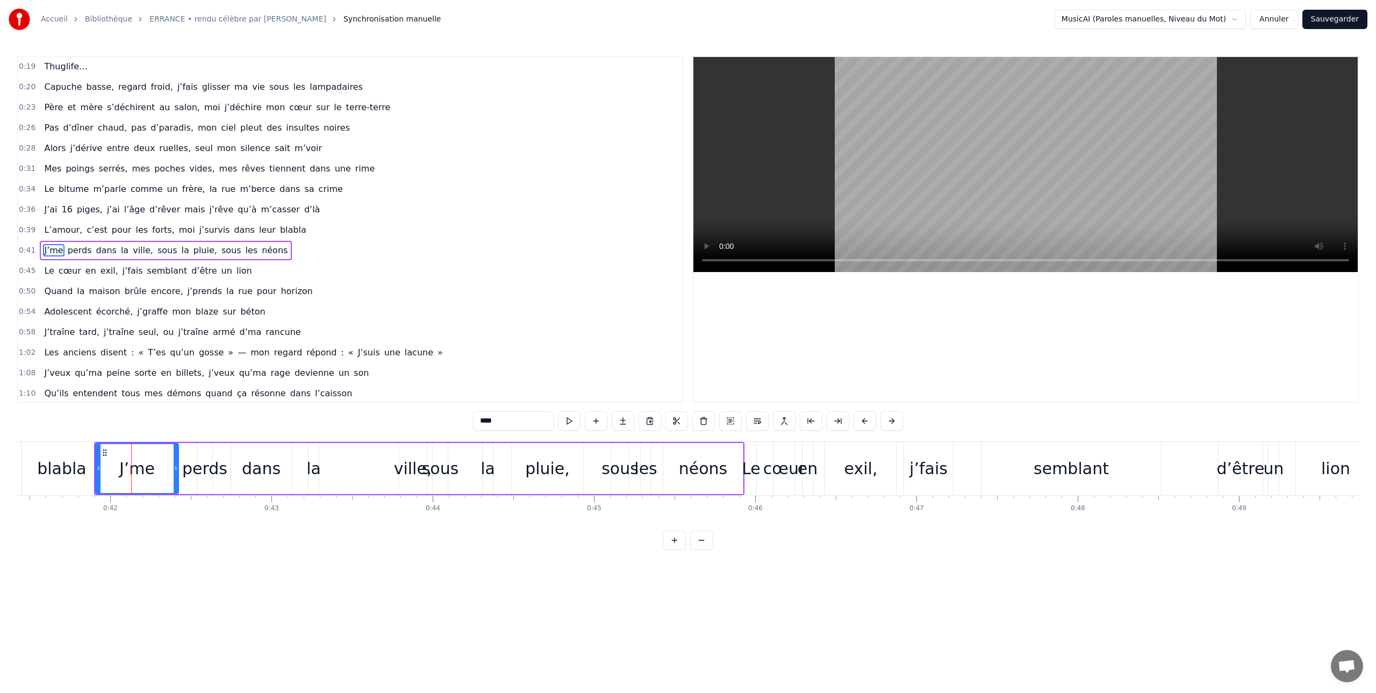
scroll to position [83, 0]
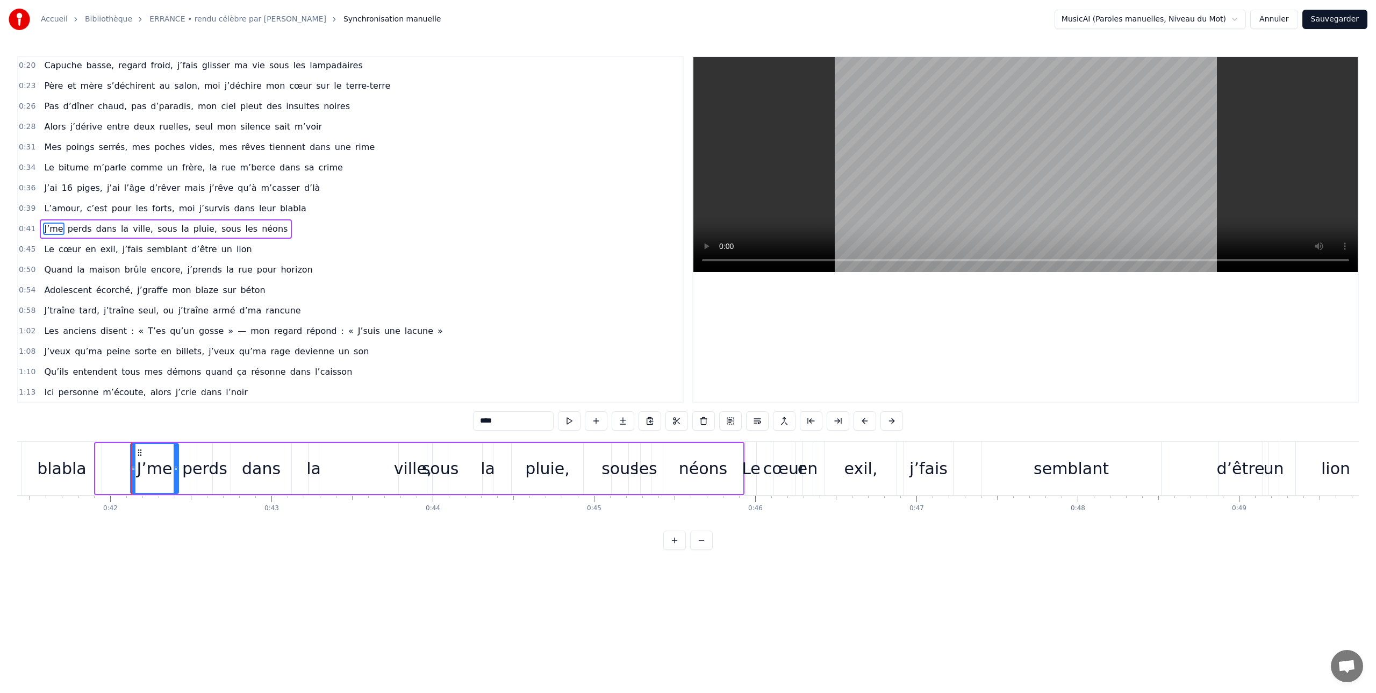
drag, startPoint x: 98, startPoint y: 466, endPoint x: 133, endPoint y: 467, distance: 34.9
click at [133, 467] on icon at bounding box center [133, 468] width 4 height 9
click at [52, 208] on span "L’amour," at bounding box center [63, 208] width 40 height 12
type input "********"
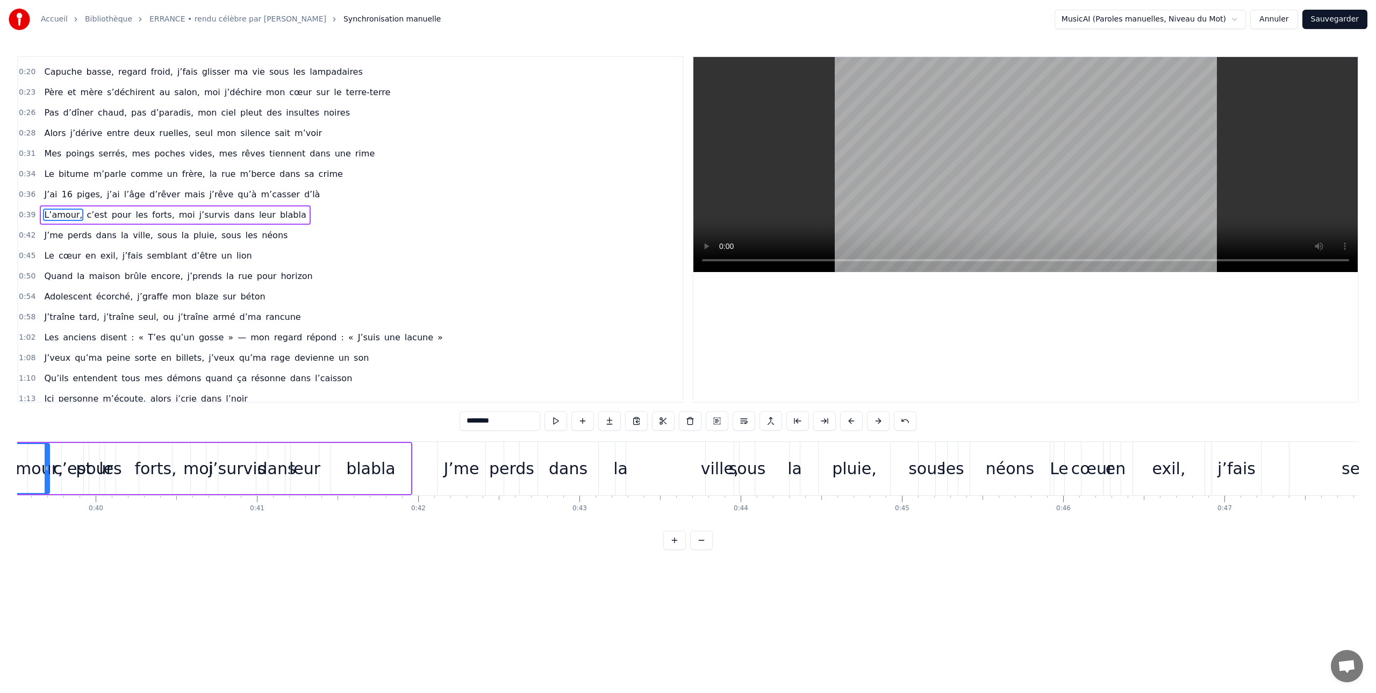
scroll to position [0, 6302]
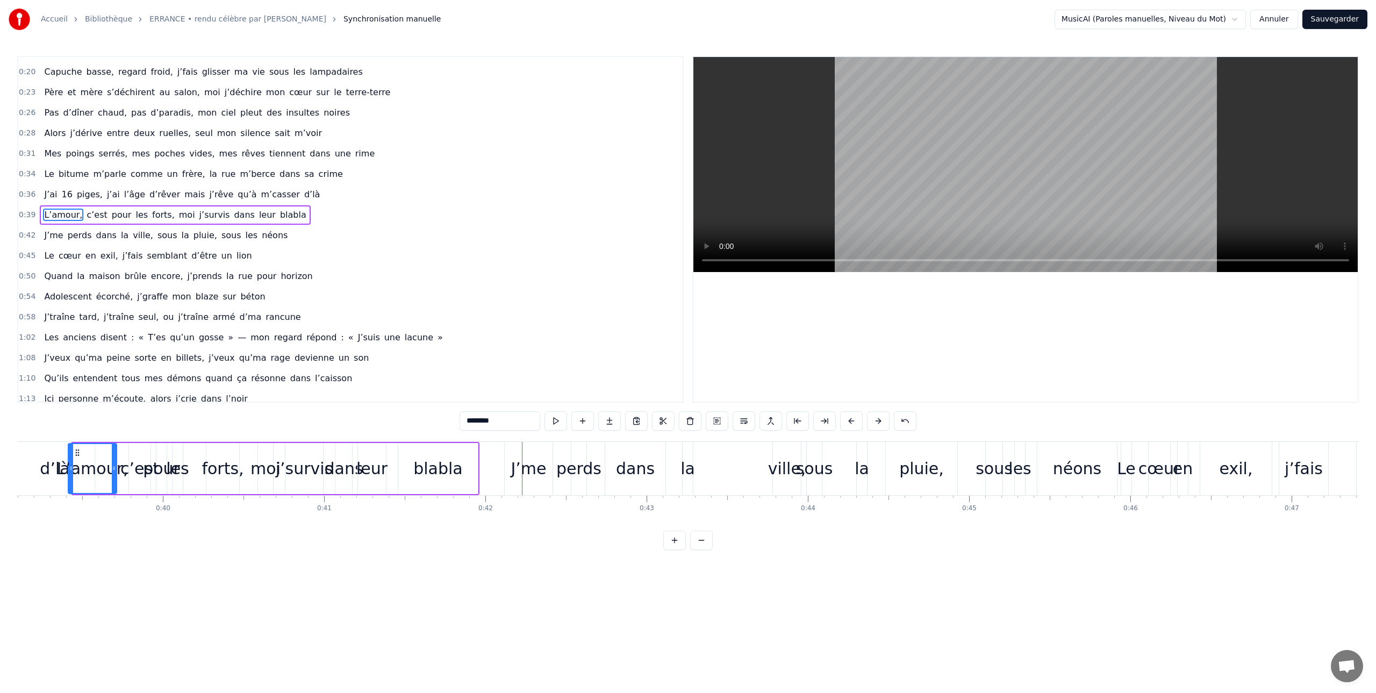
click at [71, 465] on icon at bounding box center [71, 468] width 4 height 9
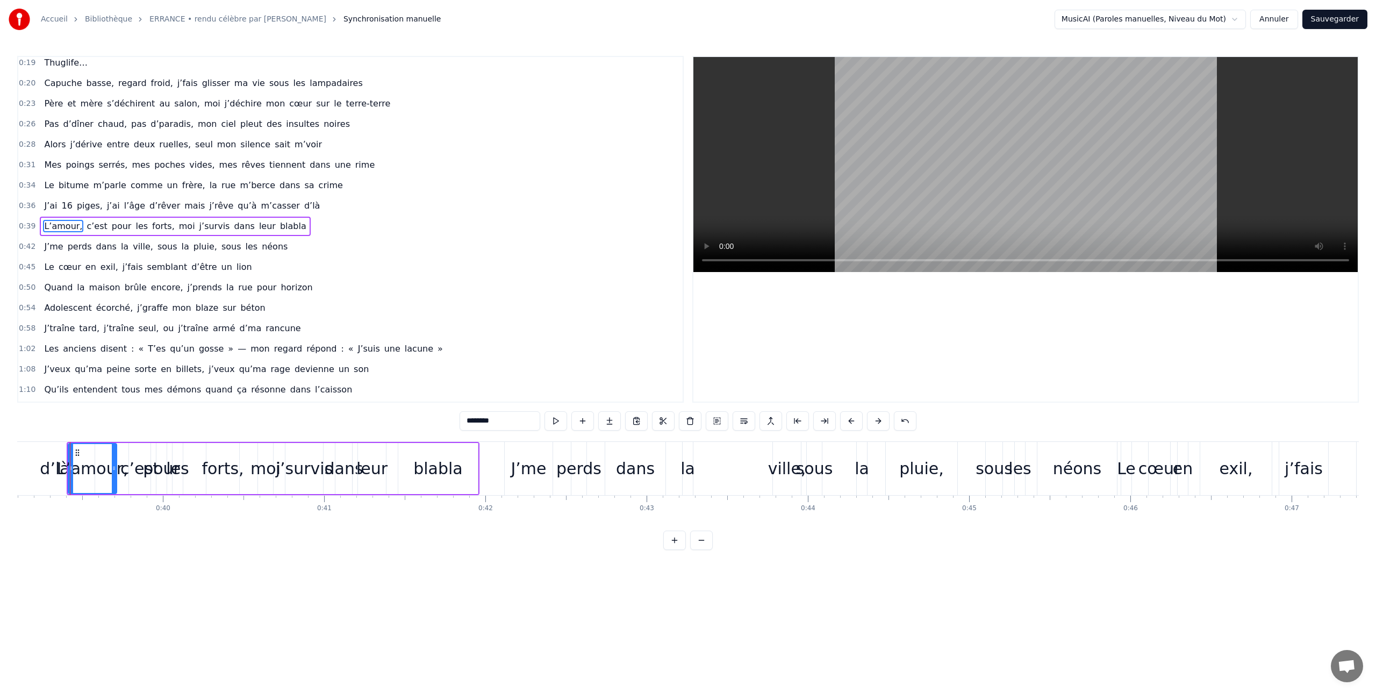
scroll to position [0, 6301]
drag, startPoint x: 70, startPoint y: 466, endPoint x: 107, endPoint y: 466, distance: 37.1
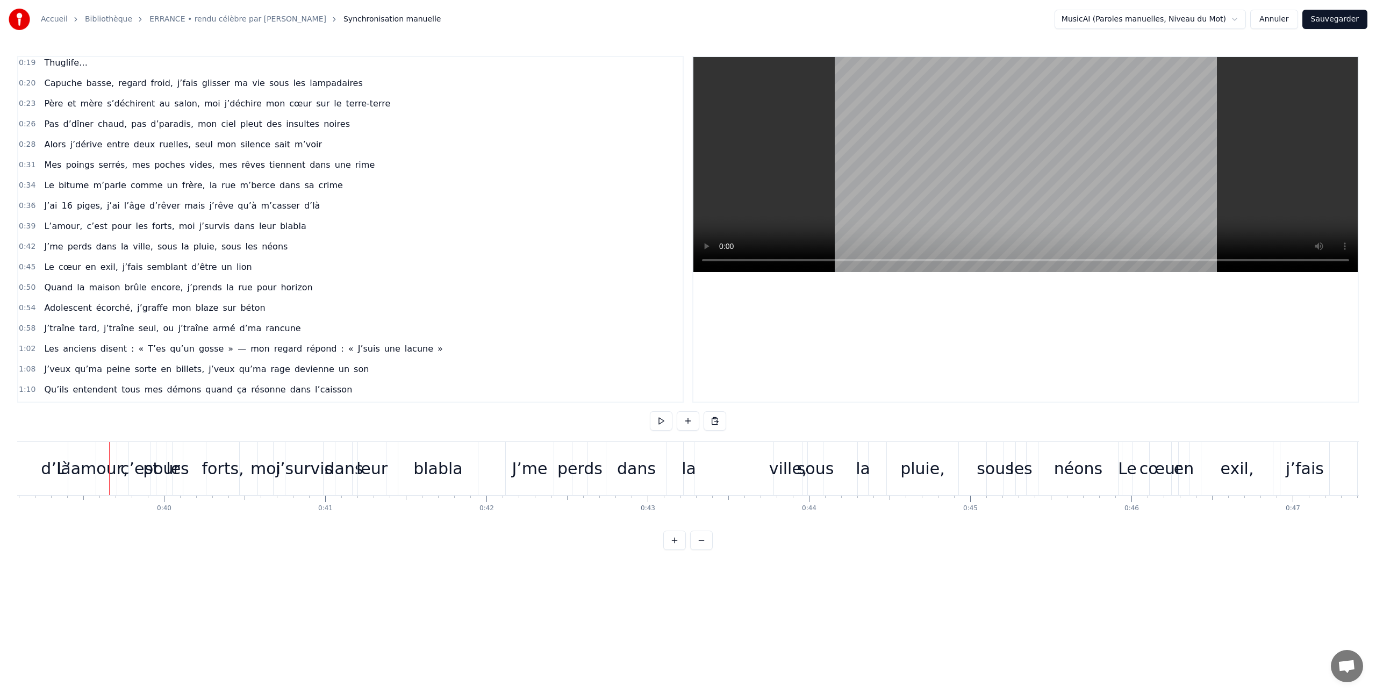
click at [67, 466] on div "L’amour," at bounding box center [91, 468] width 71 height 24
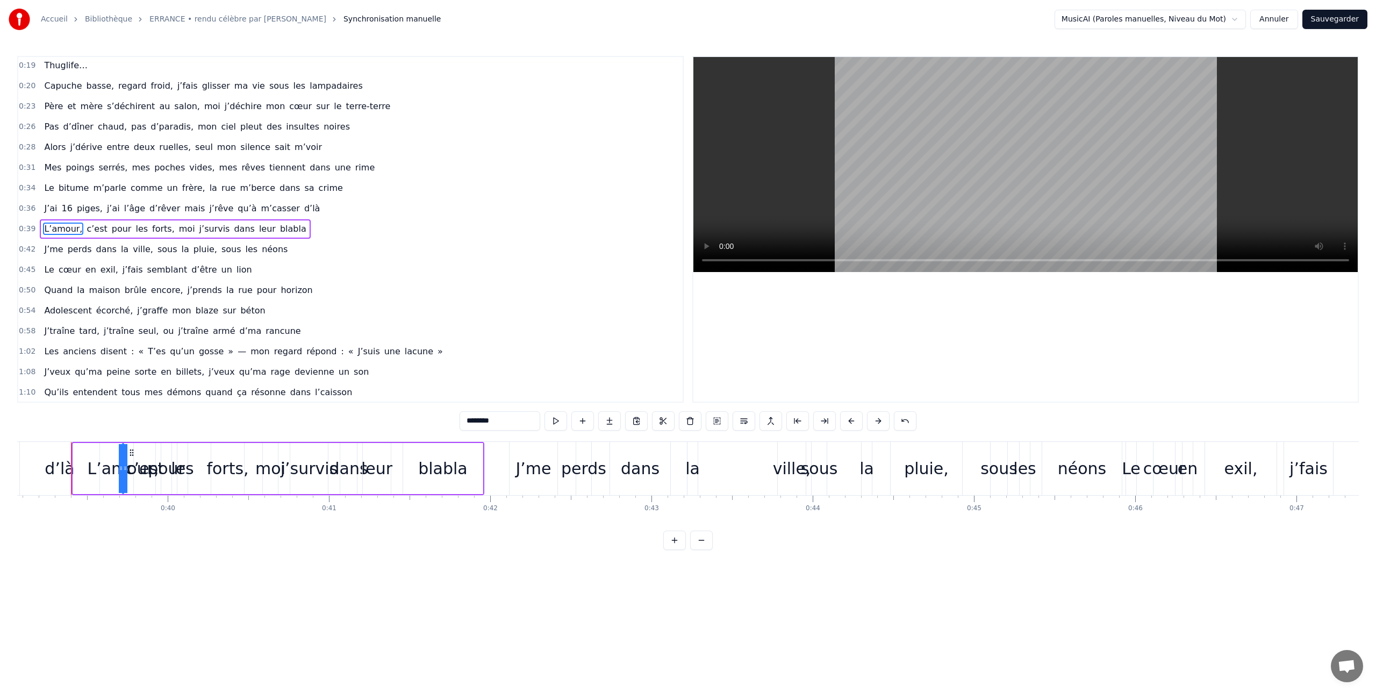
drag, startPoint x: 75, startPoint y: 464, endPoint x: 135, endPoint y: 466, distance: 60.2
click at [123, 466] on div "L’amour," at bounding box center [123, 468] width 0 height 49
click at [47, 208] on span "J’ai" at bounding box center [50, 208] width 15 height 12
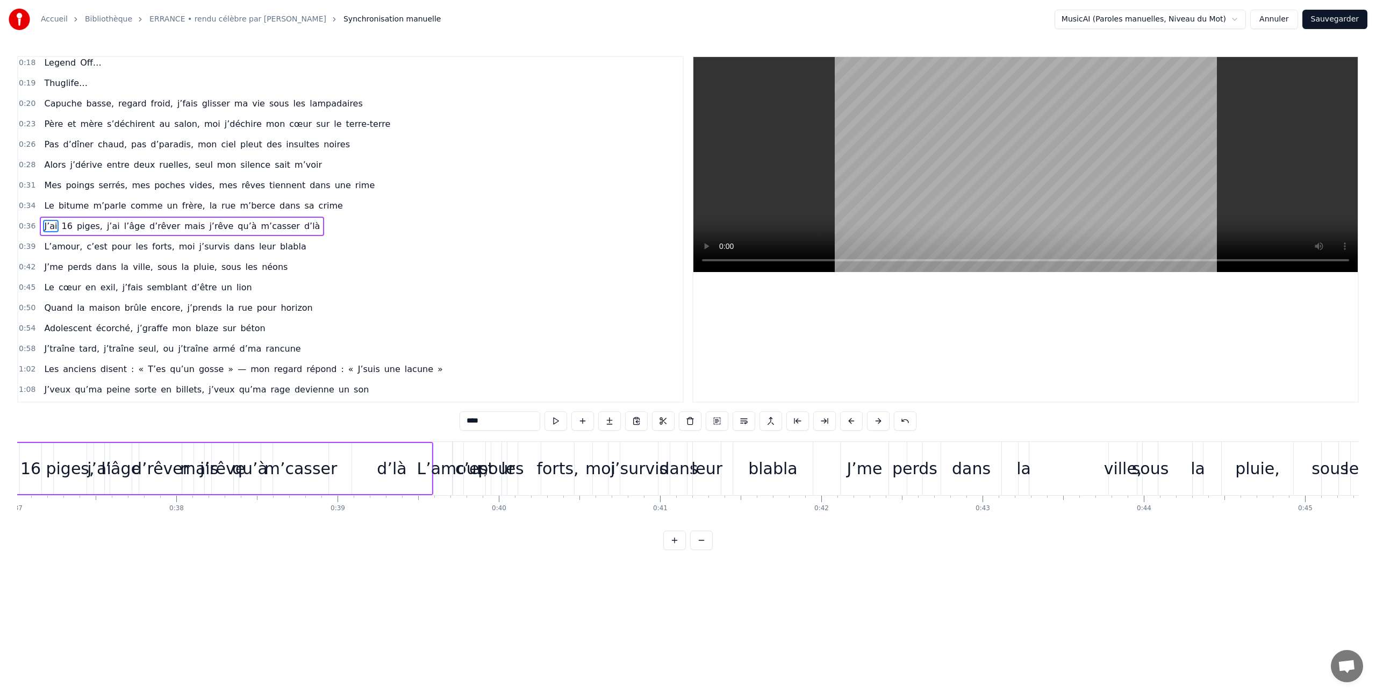
scroll to position [0, 5864]
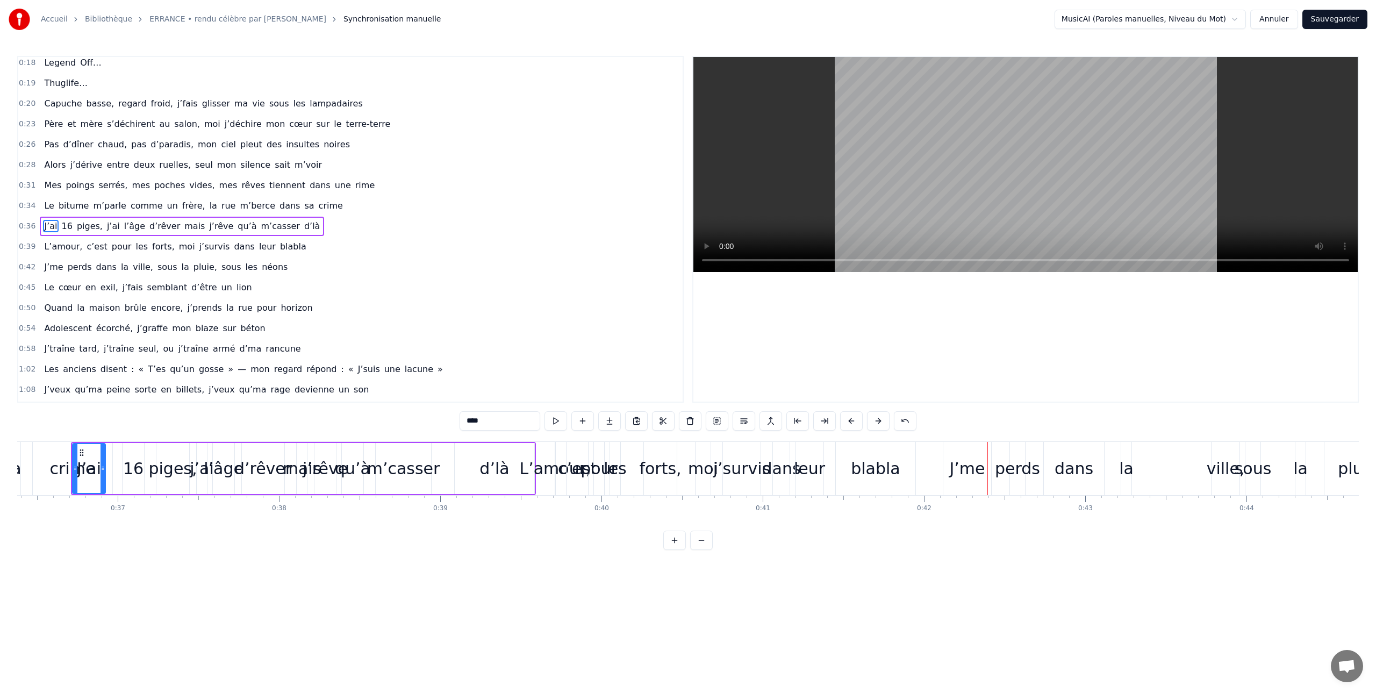
click at [948, 470] on div "J’me" at bounding box center [967, 468] width 48 height 53
type input "****"
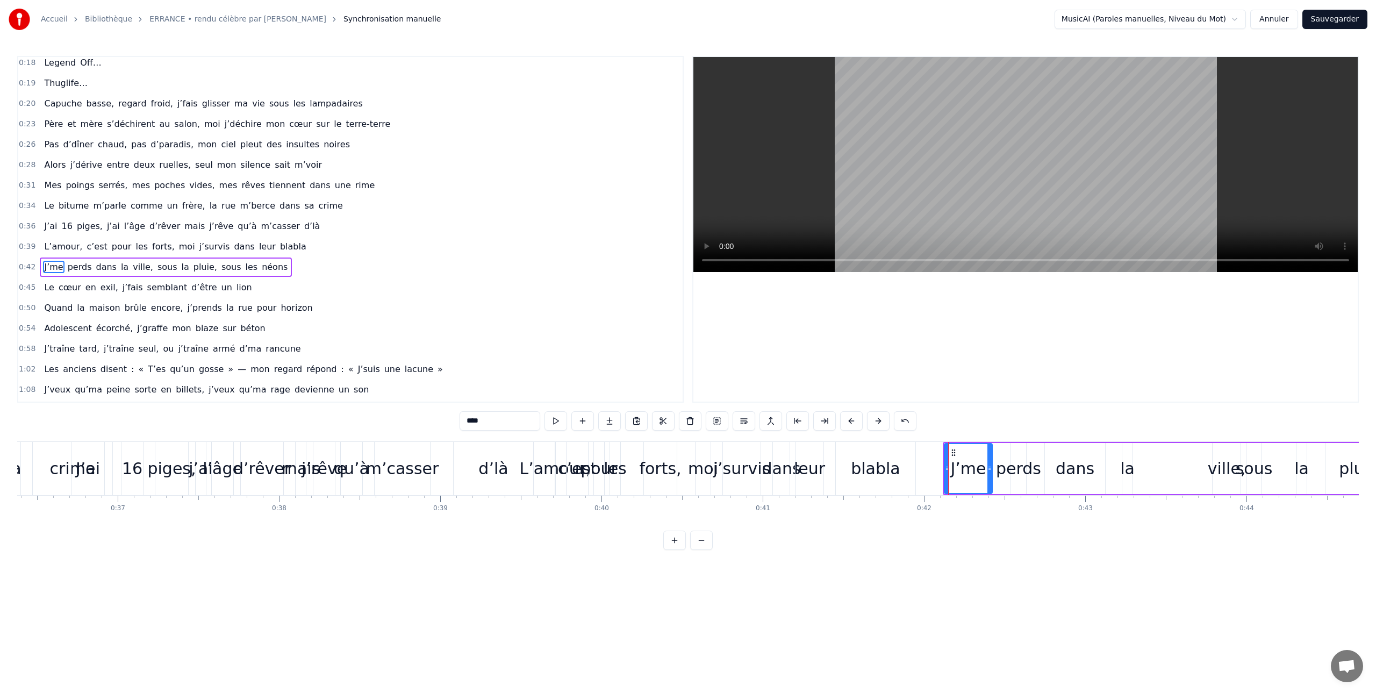
scroll to position [83, 0]
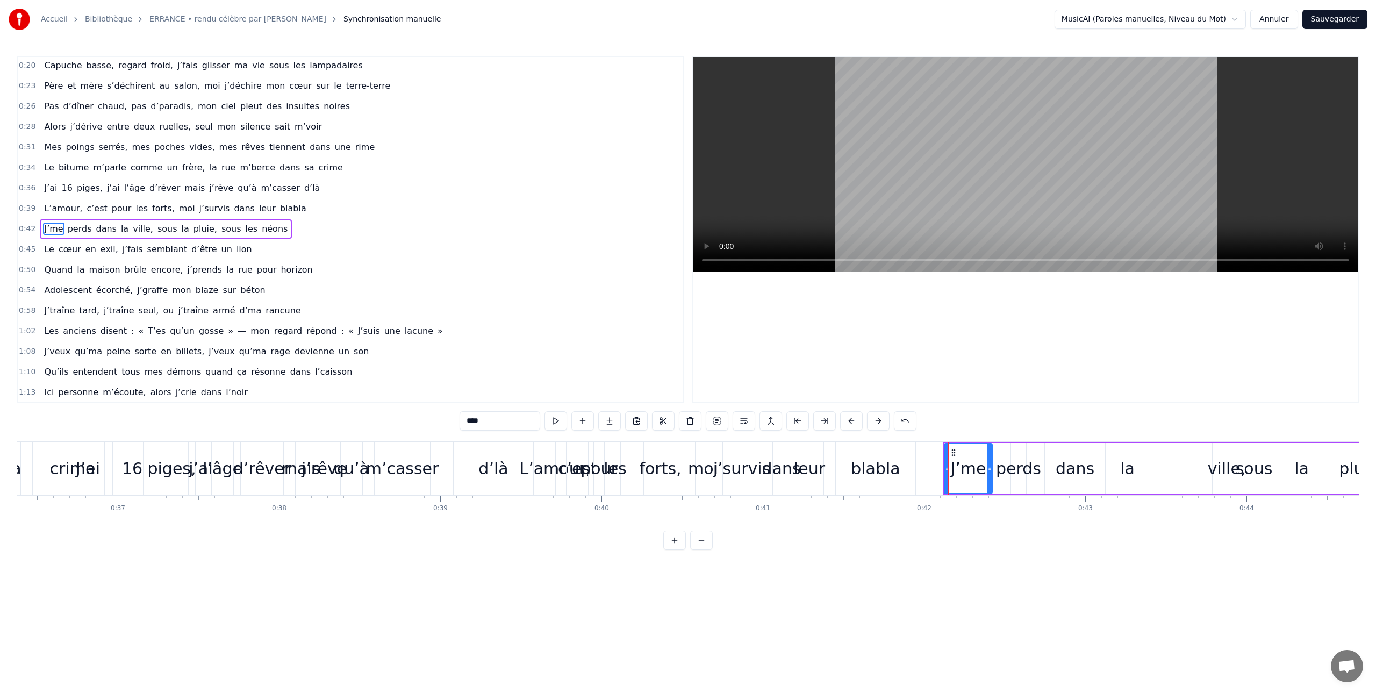
drag, startPoint x: 948, startPoint y: 470, endPoint x: 958, endPoint y: 470, distance: 9.7
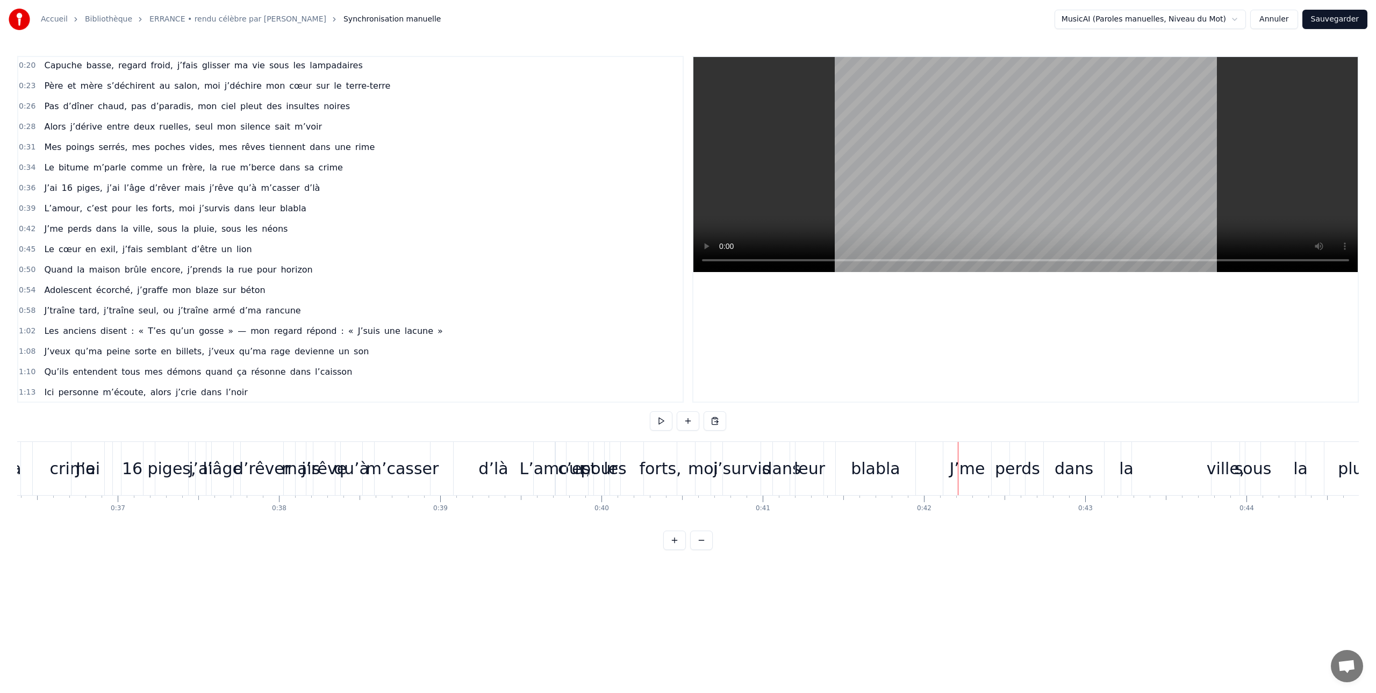
click at [946, 469] on div "J’me" at bounding box center [967, 468] width 48 height 53
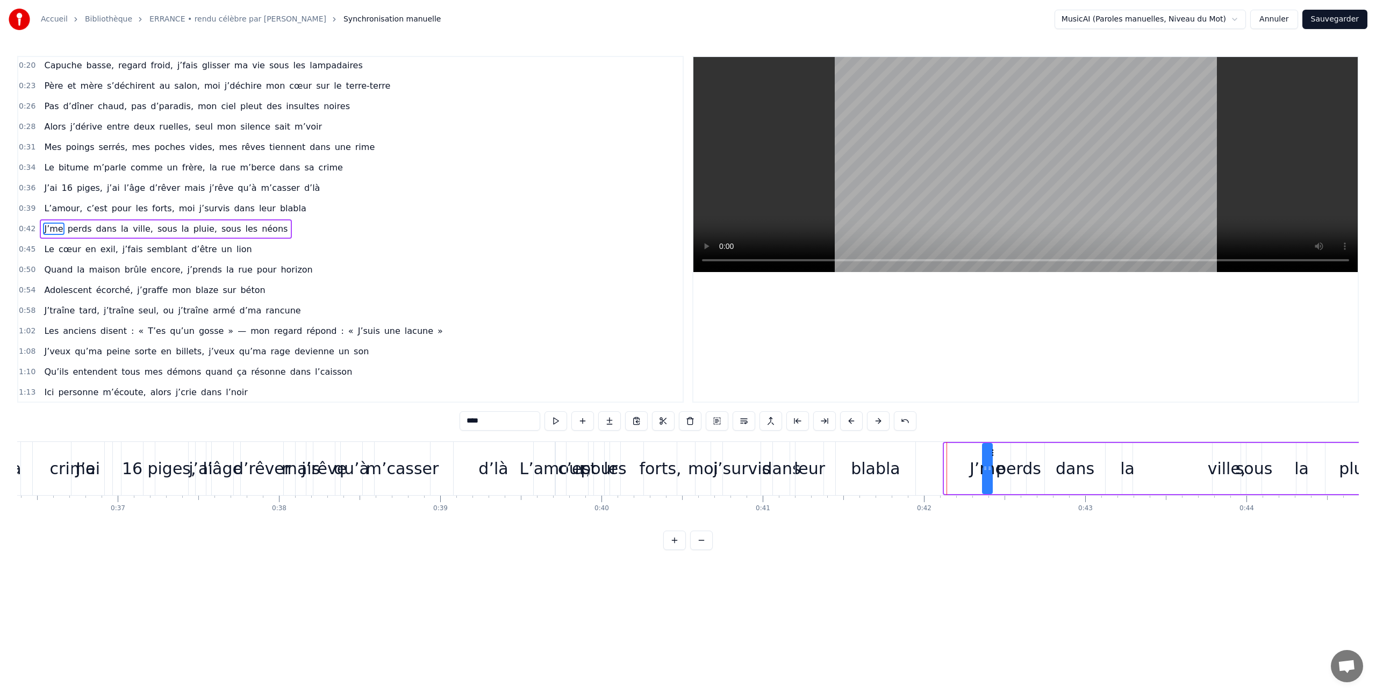
drag, startPoint x: 945, startPoint y: 471, endPoint x: 983, endPoint y: 472, distance: 38.2
click at [983, 472] on div at bounding box center [985, 468] width 4 height 49
click at [56, 206] on span "L’amour," at bounding box center [63, 208] width 40 height 12
type input "********"
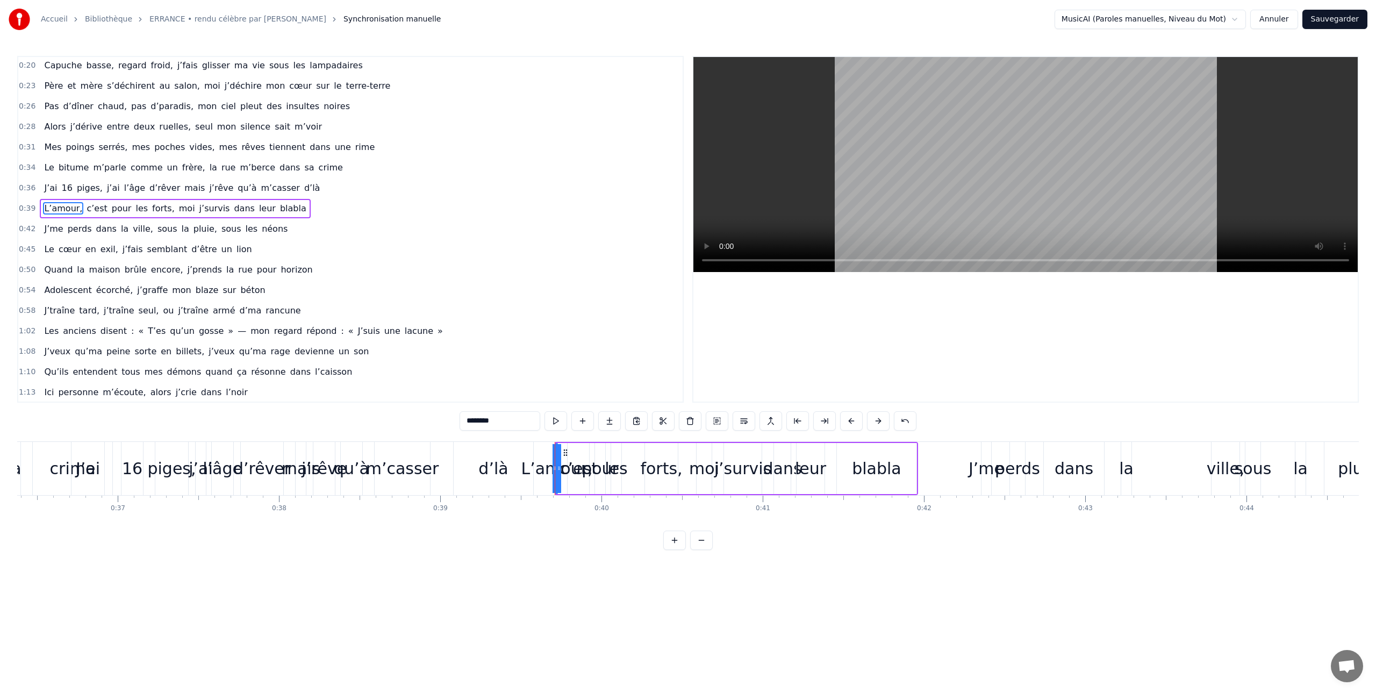
scroll to position [63, 0]
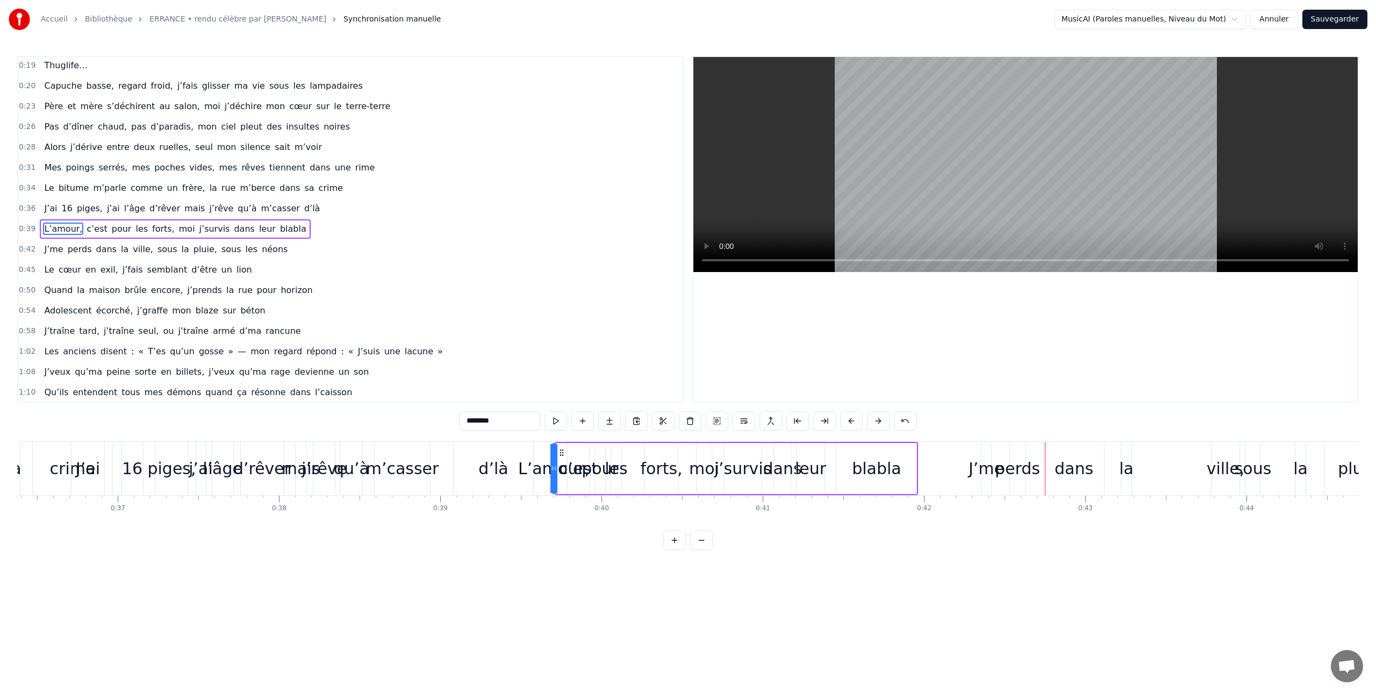
click at [555, 480] on div at bounding box center [555, 468] width 4 height 49
drag, startPoint x: 550, startPoint y: 458, endPoint x: 614, endPoint y: 461, distance: 64.0
click at [614, 461] on div at bounding box center [616, 468] width 4 height 49
drag, startPoint x: 633, startPoint y: 462, endPoint x: 647, endPoint y: 461, distance: 14.5
click at [653, 461] on div "L’amour, c’est pour les forts, moi j’survis dans leur blabla" at bounding box center [734, 468] width 367 height 53
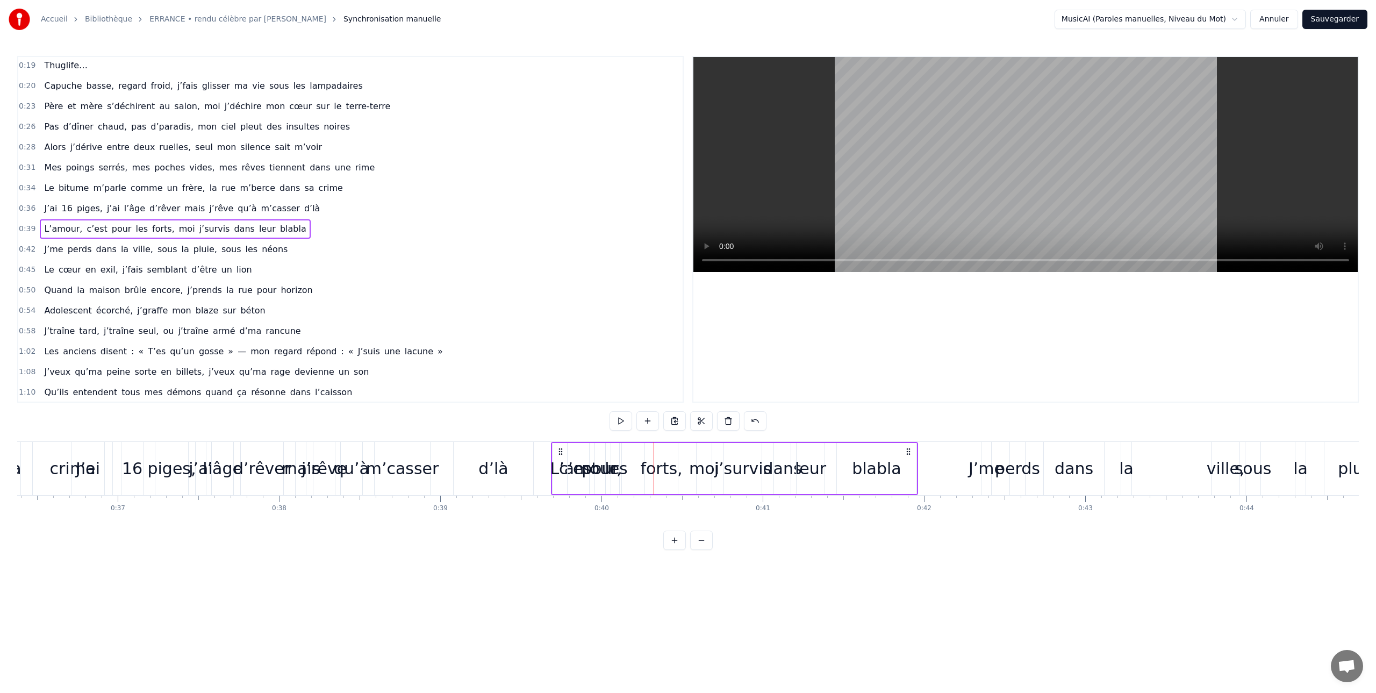
drag, startPoint x: 555, startPoint y: 443, endPoint x: 565, endPoint y: 443, distance: 9.7
click at [565, 443] on div "L’amour," at bounding box center [585, 468] width 67 height 51
drag, startPoint x: 553, startPoint y: 459, endPoint x: 587, endPoint y: 462, distance: 33.4
click at [51, 210] on span "J’ai" at bounding box center [50, 208] width 15 height 12
type input "****"
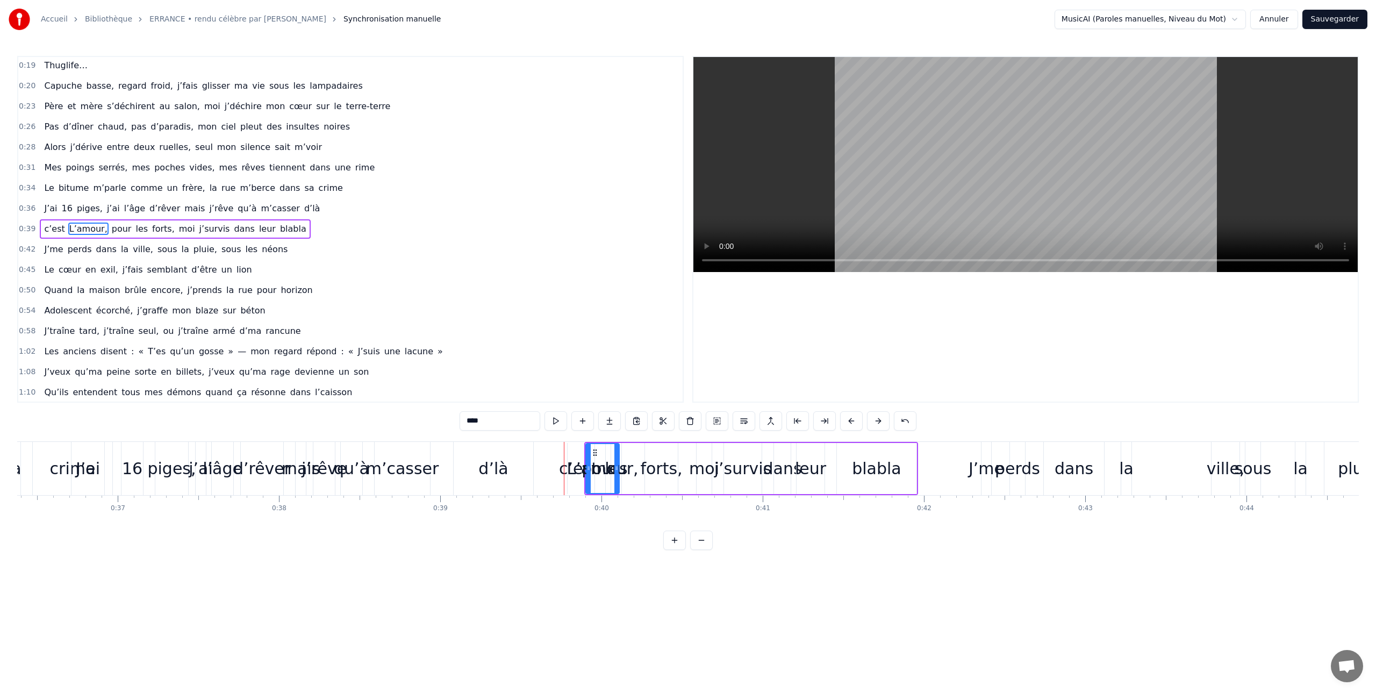
scroll to position [42, 0]
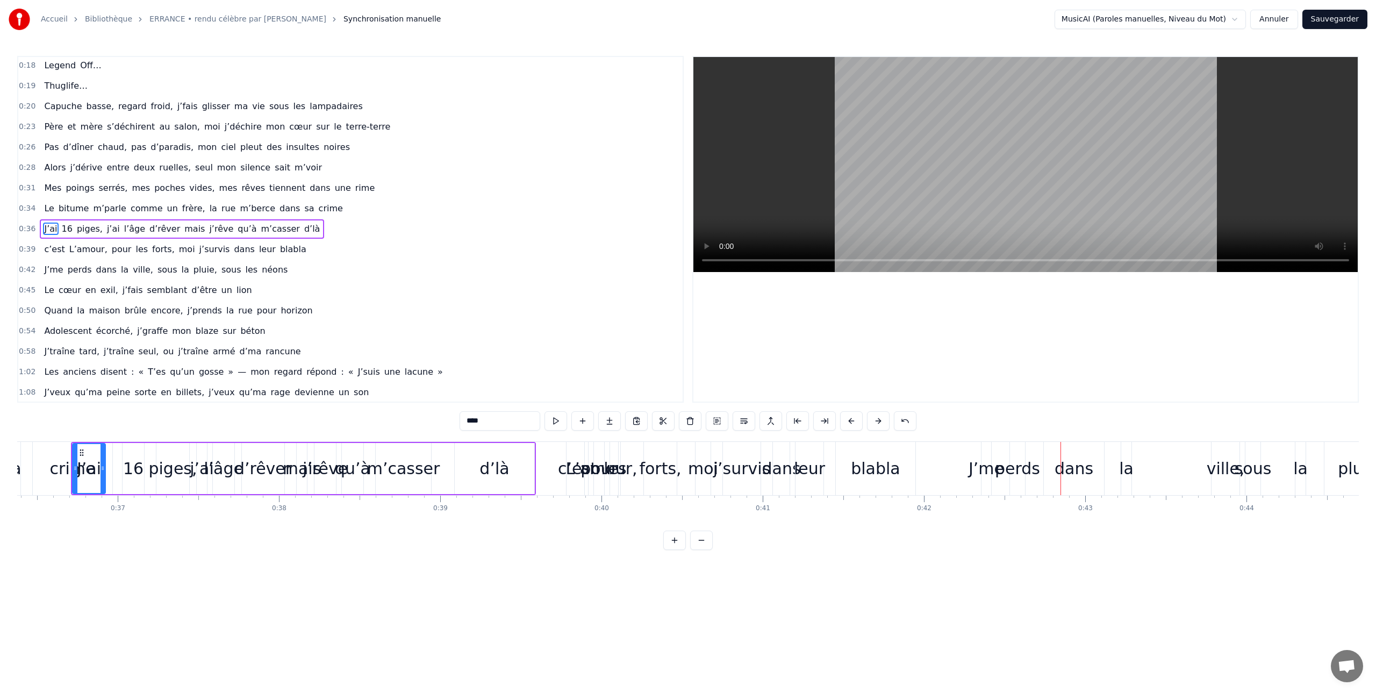
click at [946, 423] on div "0:07 Errance… 0:09 Dans la nuit… 0:18 Legend Off… 0:19 Thuglife… 0:20 Capuche b…" at bounding box center [687, 303] width 1341 height 494
click at [877, 420] on button at bounding box center [878, 420] width 23 height 19
drag, startPoint x: 849, startPoint y: 421, endPoint x: 843, endPoint y: 424, distance: 7.2
click at [849, 421] on button at bounding box center [851, 420] width 23 height 19
